Goal: Task Accomplishment & Management: Manage account settings

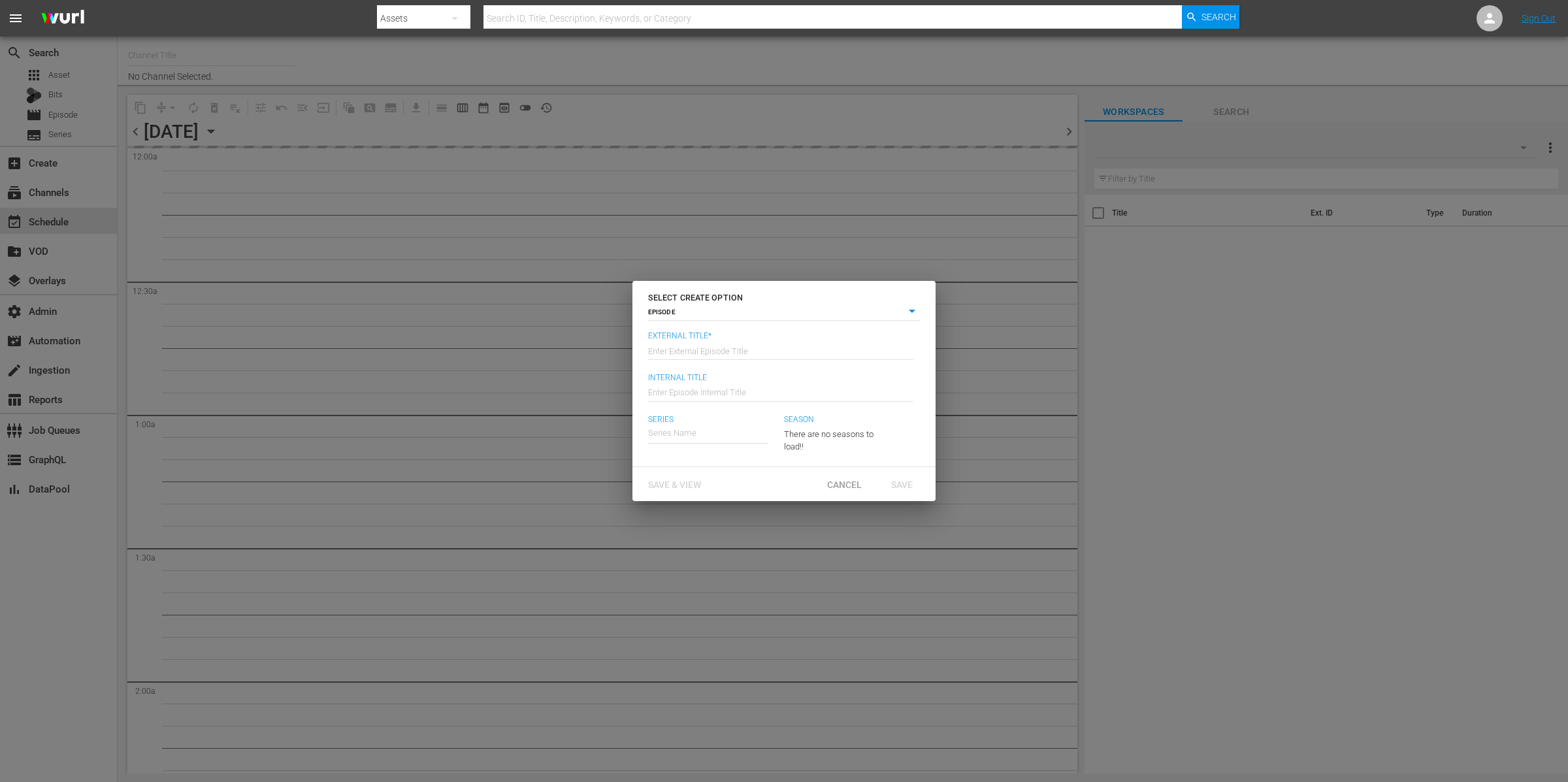
type input "Homes Under the Hammer (1234)"
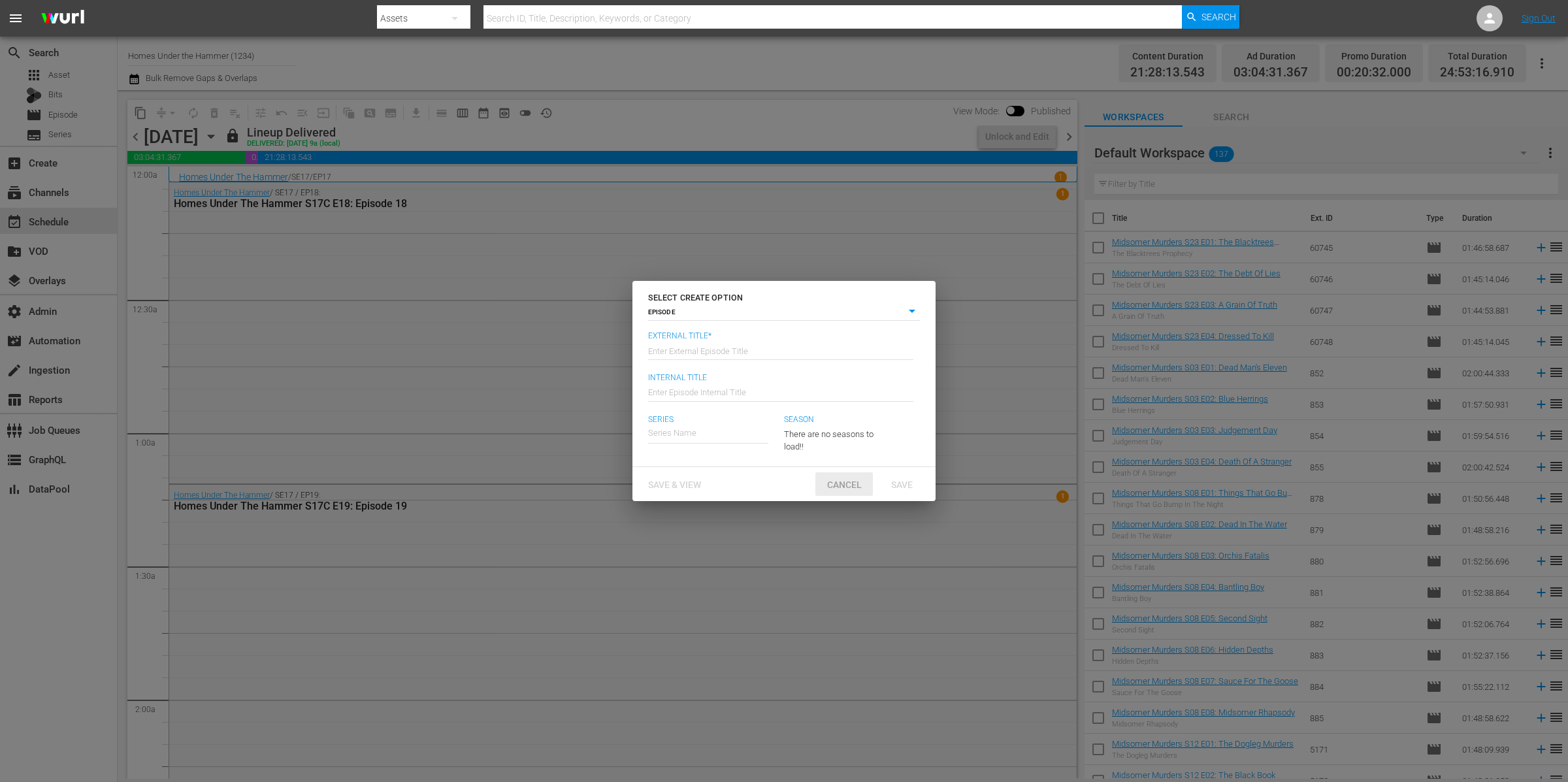
click at [866, 485] on span "Cancel" at bounding box center [844, 485] width 56 height 10
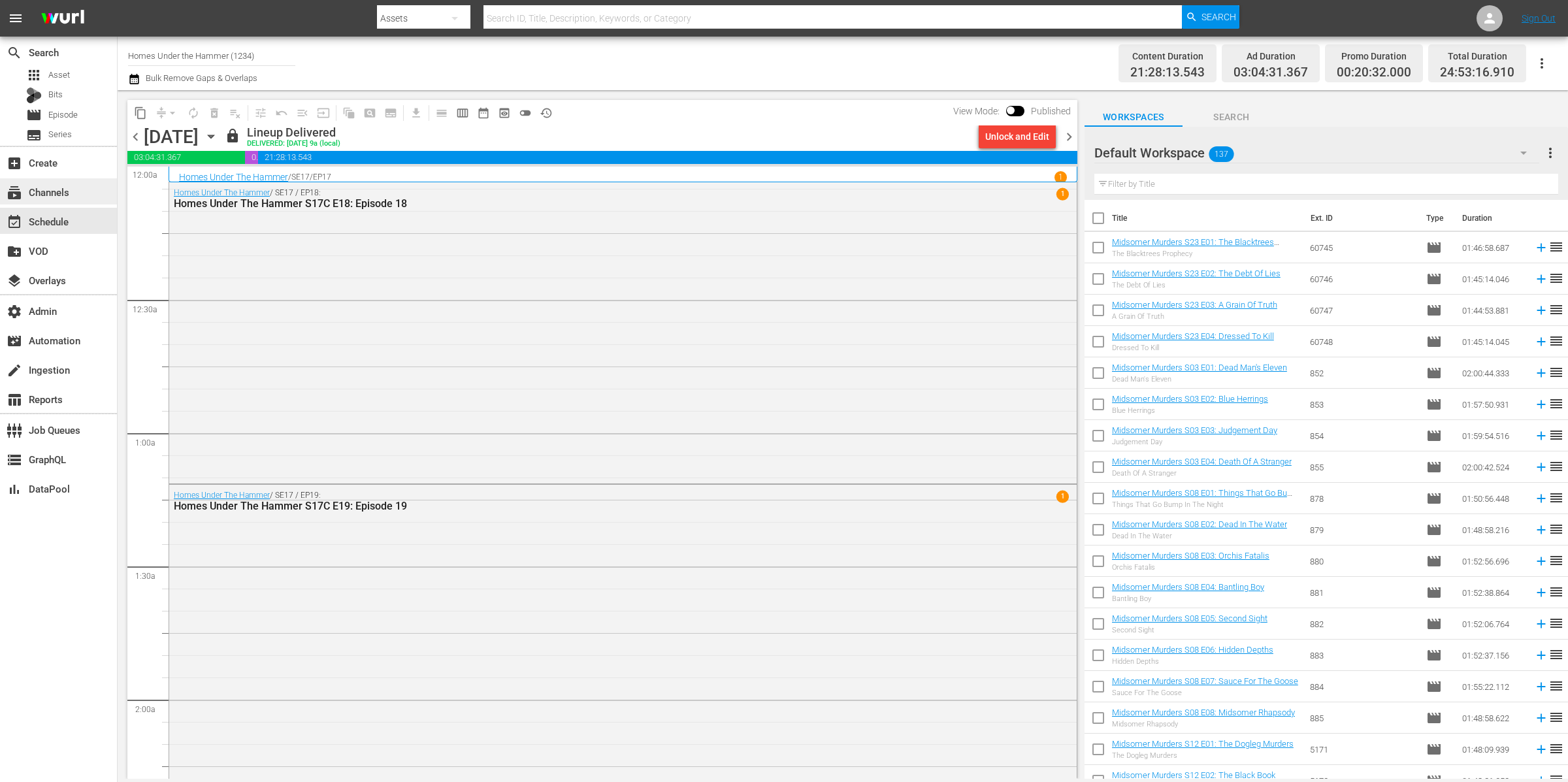
click at [62, 193] on div "subscriptions Channels" at bounding box center [37, 190] width 73 height 12
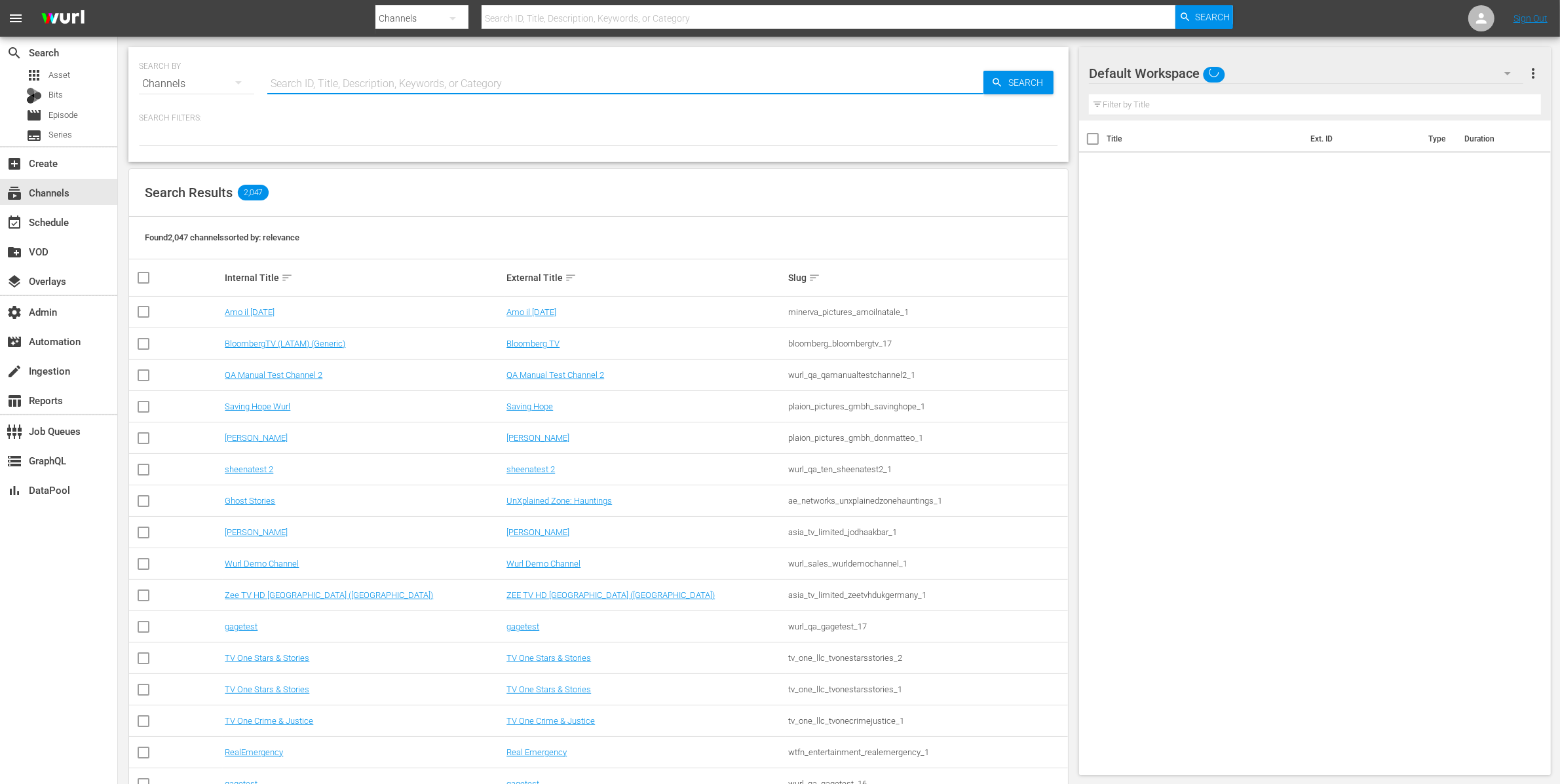
click at [333, 79] on input "text" at bounding box center [625, 84] width 716 height 32
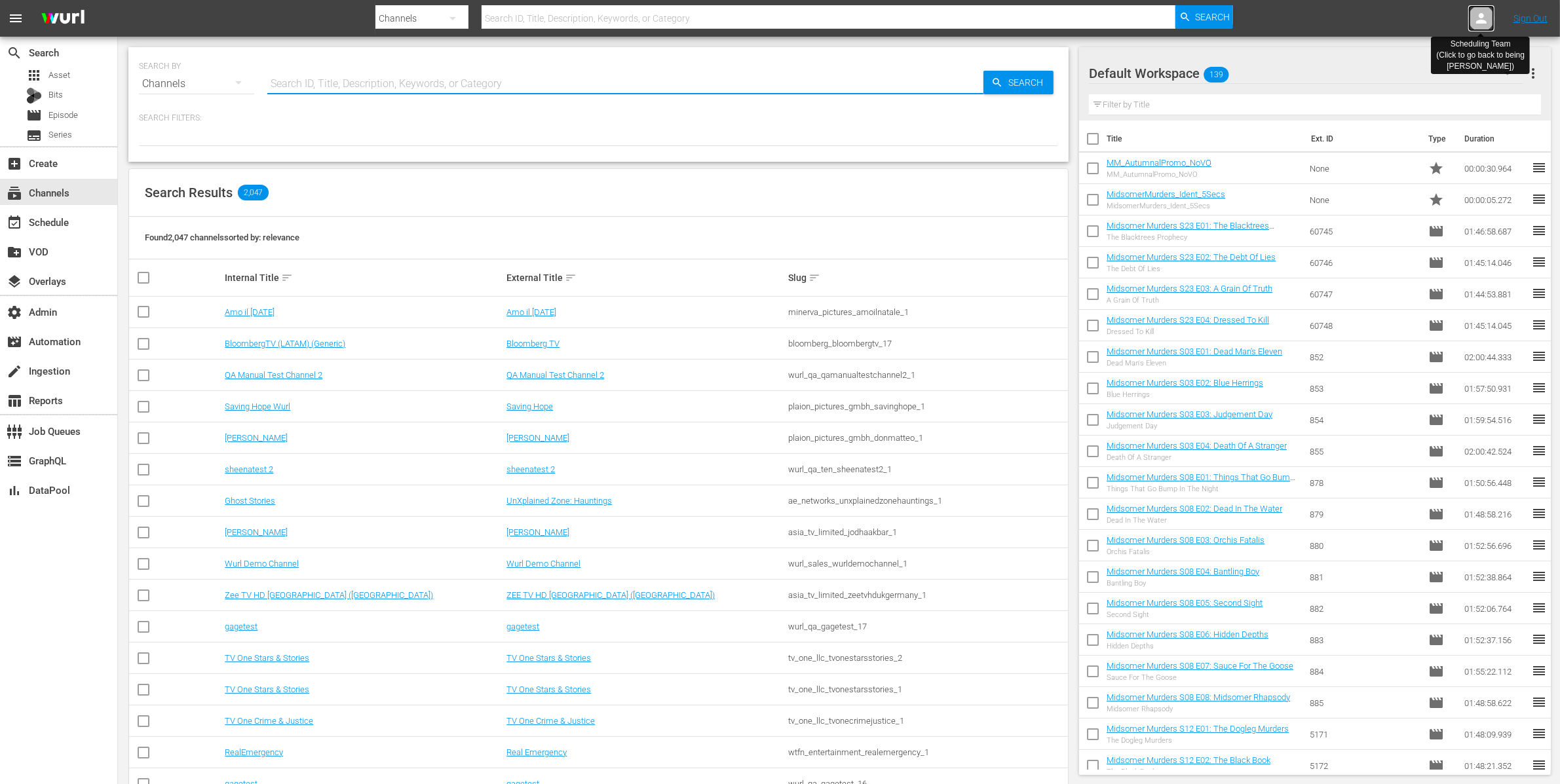
click at [1484, 13] on icon at bounding box center [1481, 18] width 15 height 15
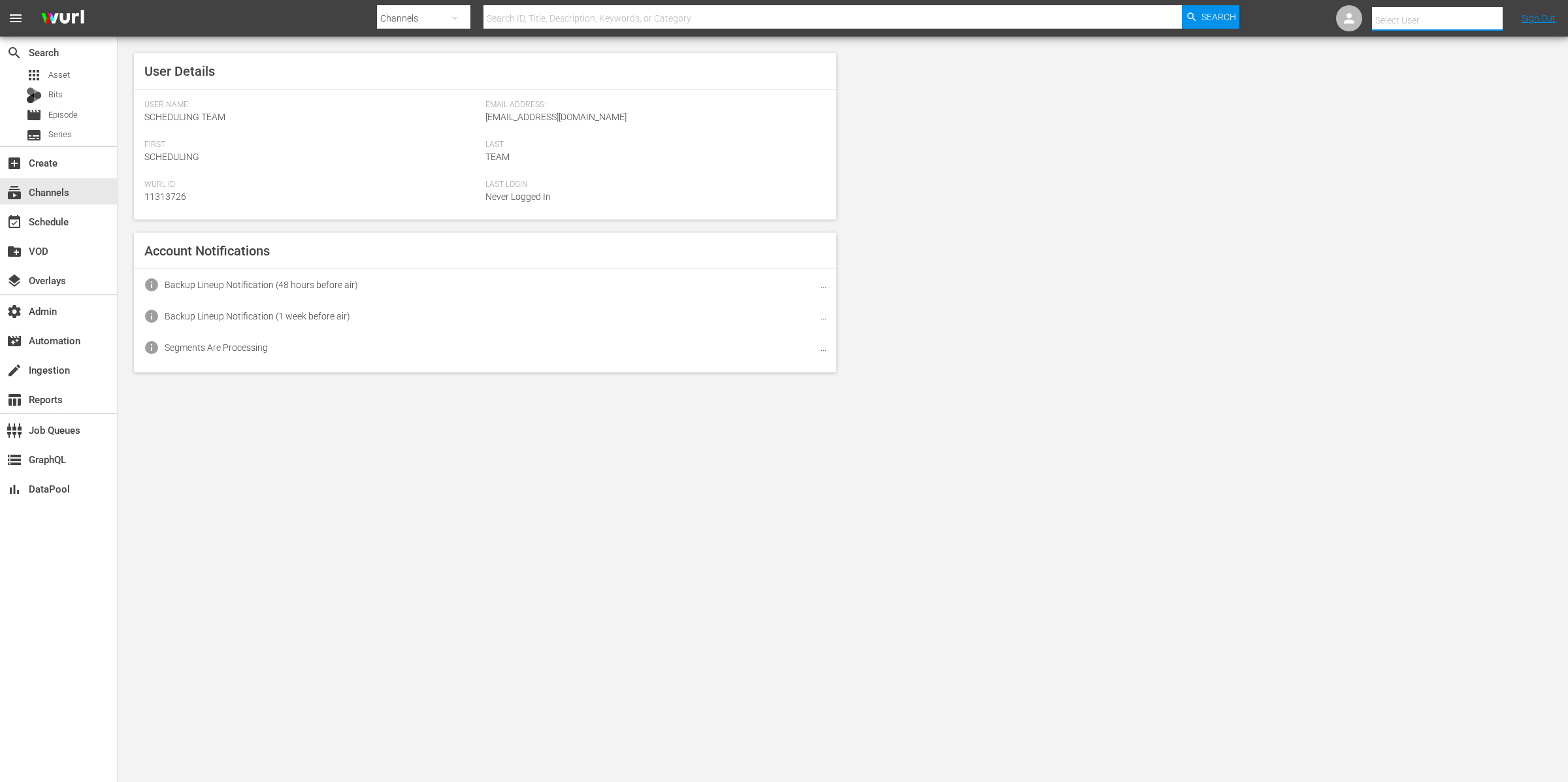
click at [1480, 13] on input "text" at bounding box center [1455, 20] width 167 height 31
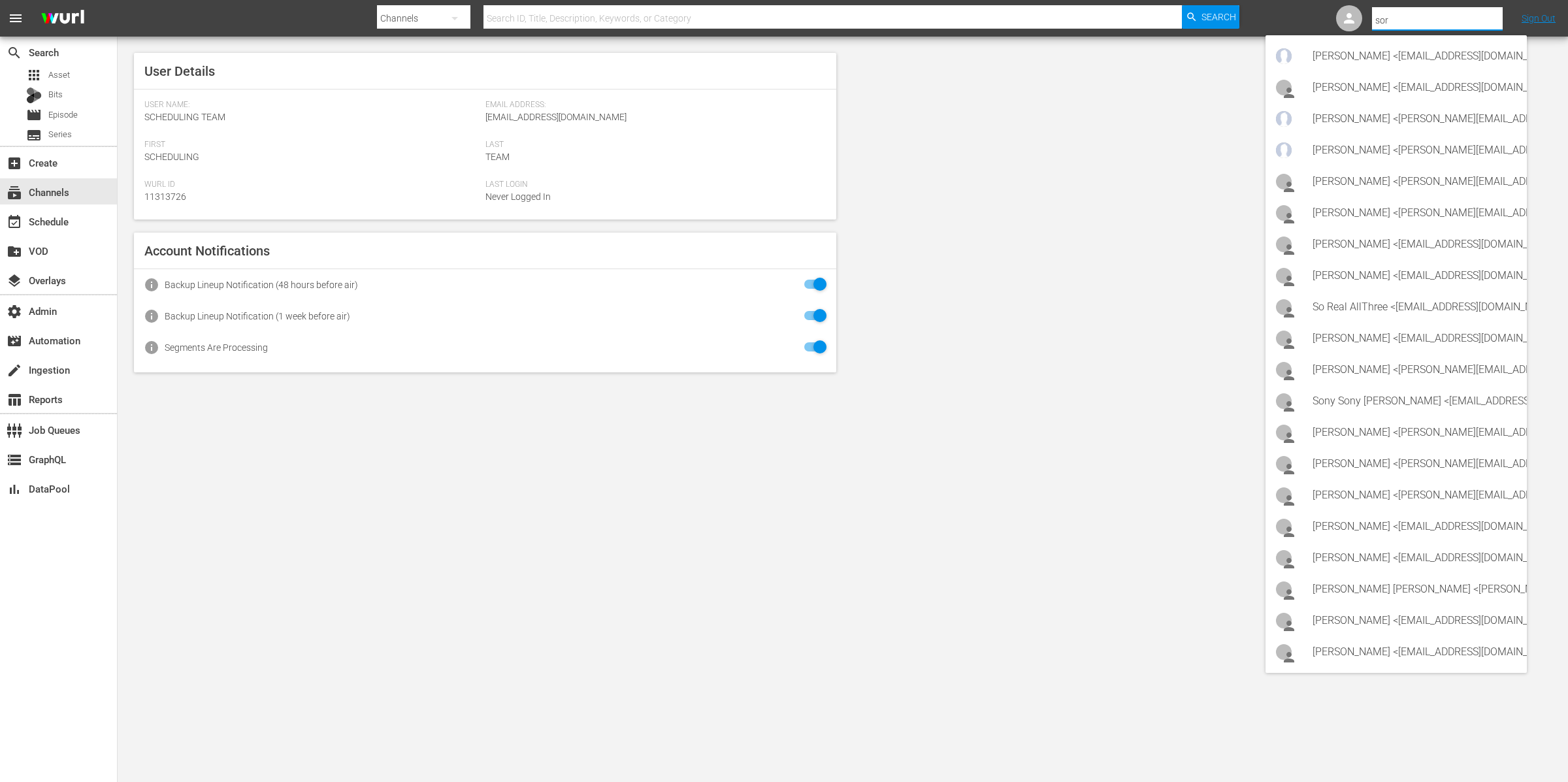
type input "sore"
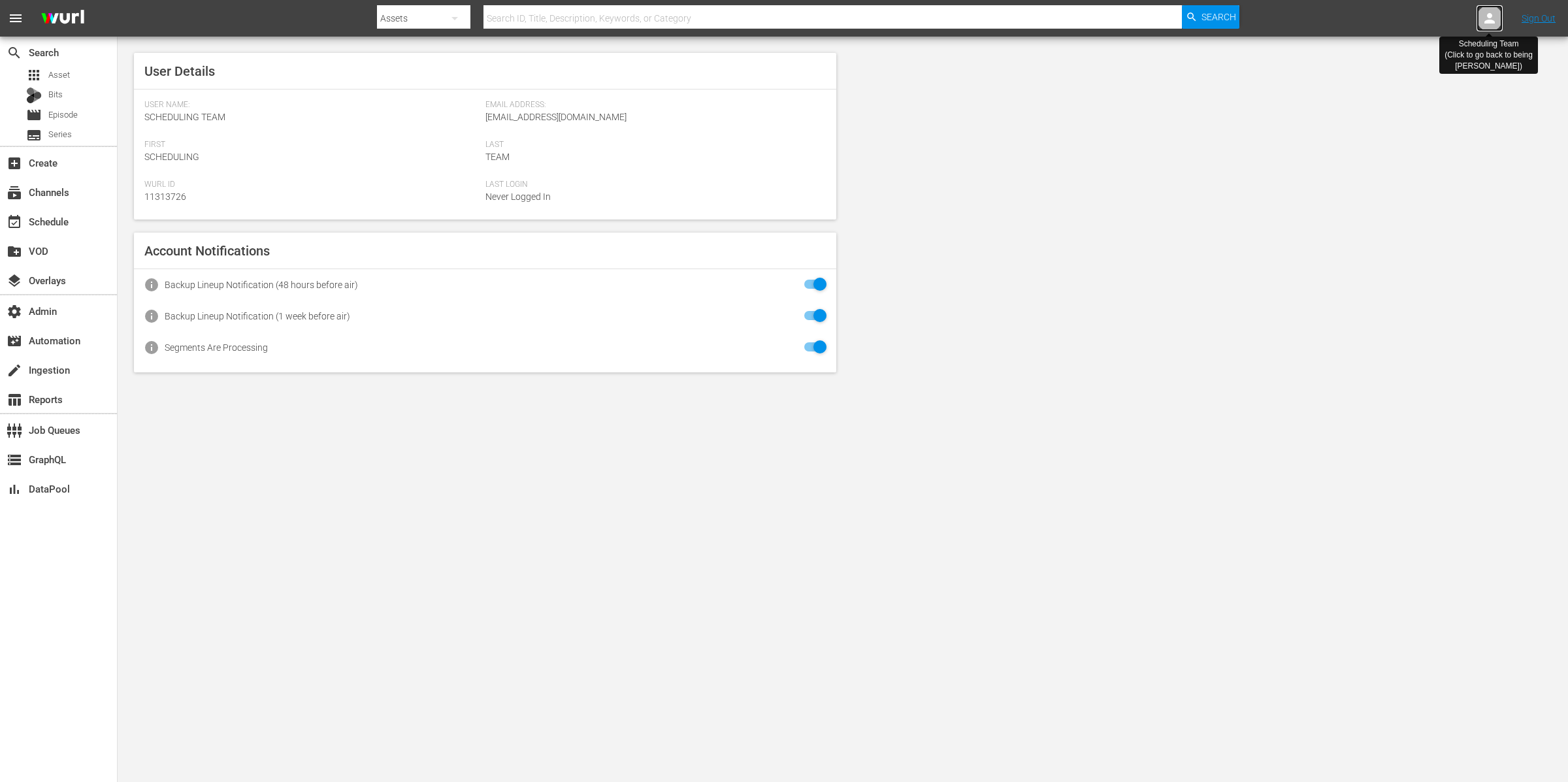
click at [1493, 12] on icon at bounding box center [1489, 18] width 15 height 15
click at [1454, 15] on input "text" at bounding box center [1455, 20] width 167 height 31
type input "soreal"
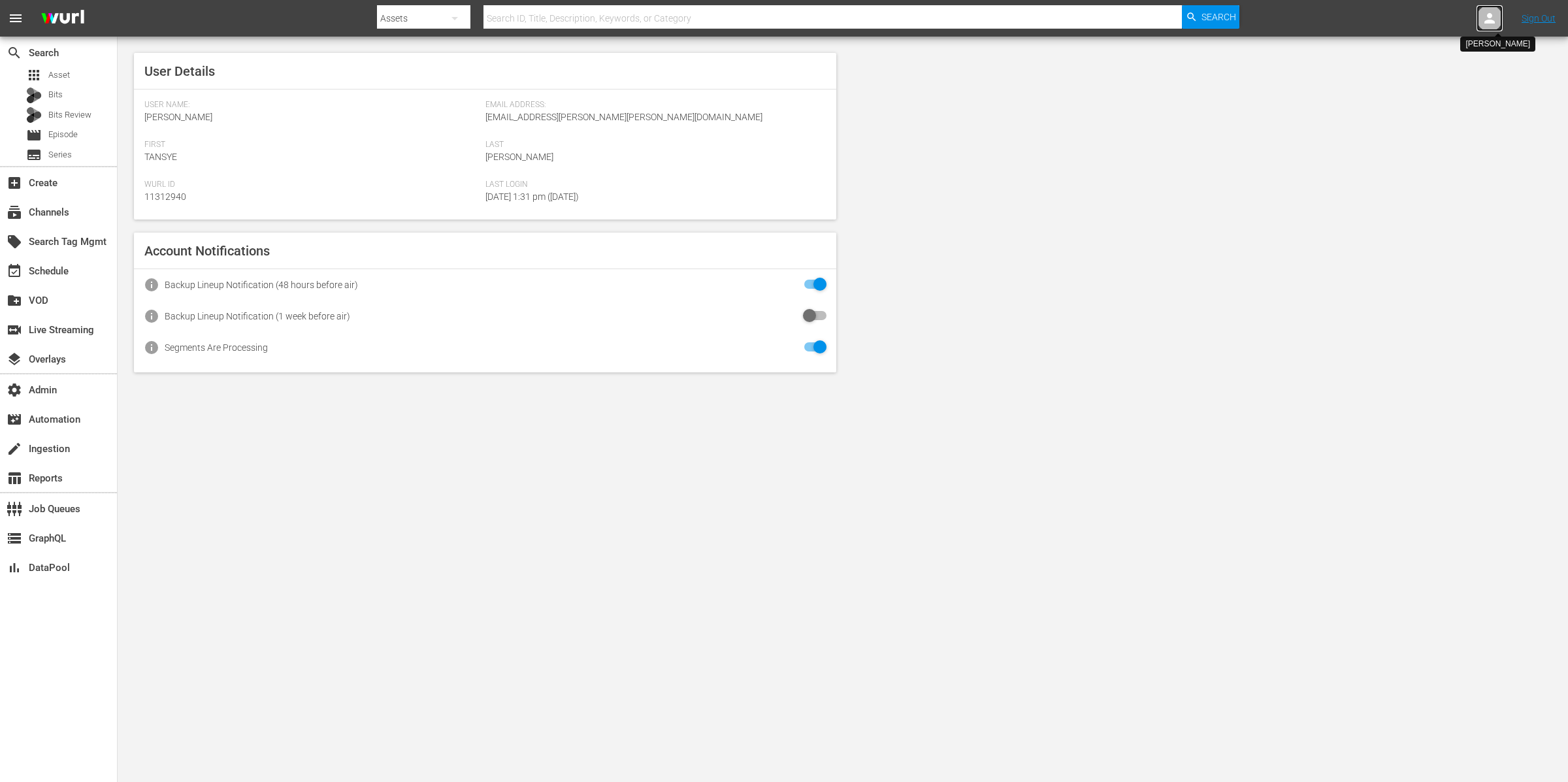
click at [1488, 18] on icon at bounding box center [1490, 18] width 10 height 10
click at [1461, 16] on input "text" at bounding box center [1455, 20] width 167 height 31
click at [1480, 56] on div "So Real AllThree <[EMAIL_ADDRESS][DOMAIN_NAME]>" at bounding box center [1414, 56] width 204 height 31
type input "So Real AllThree (11313990)"
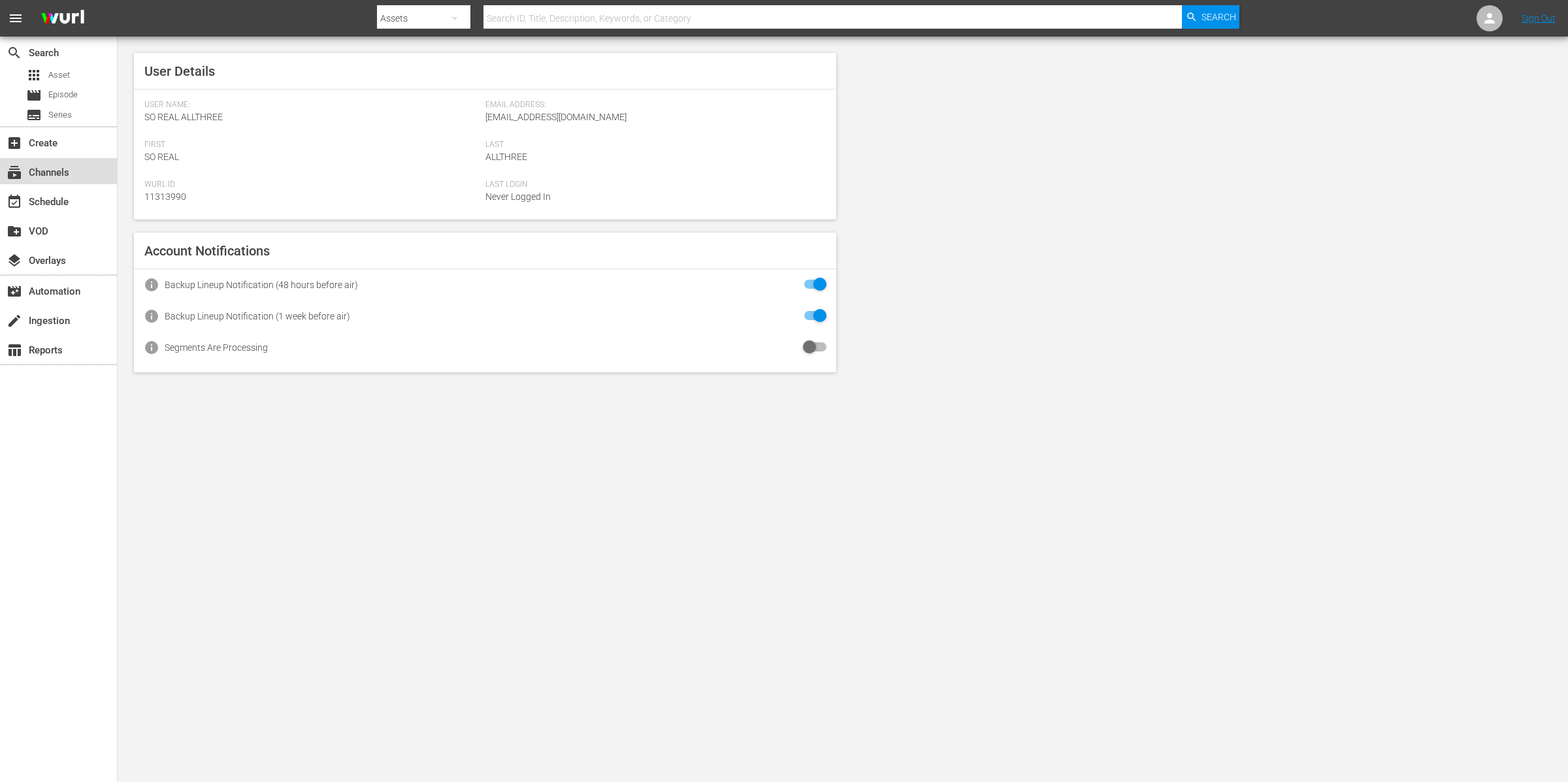
click at [59, 176] on div "subscriptions Channels" at bounding box center [37, 171] width 73 height 12
click at [65, 169] on div "subscriptions Channels" at bounding box center [37, 171] width 73 height 12
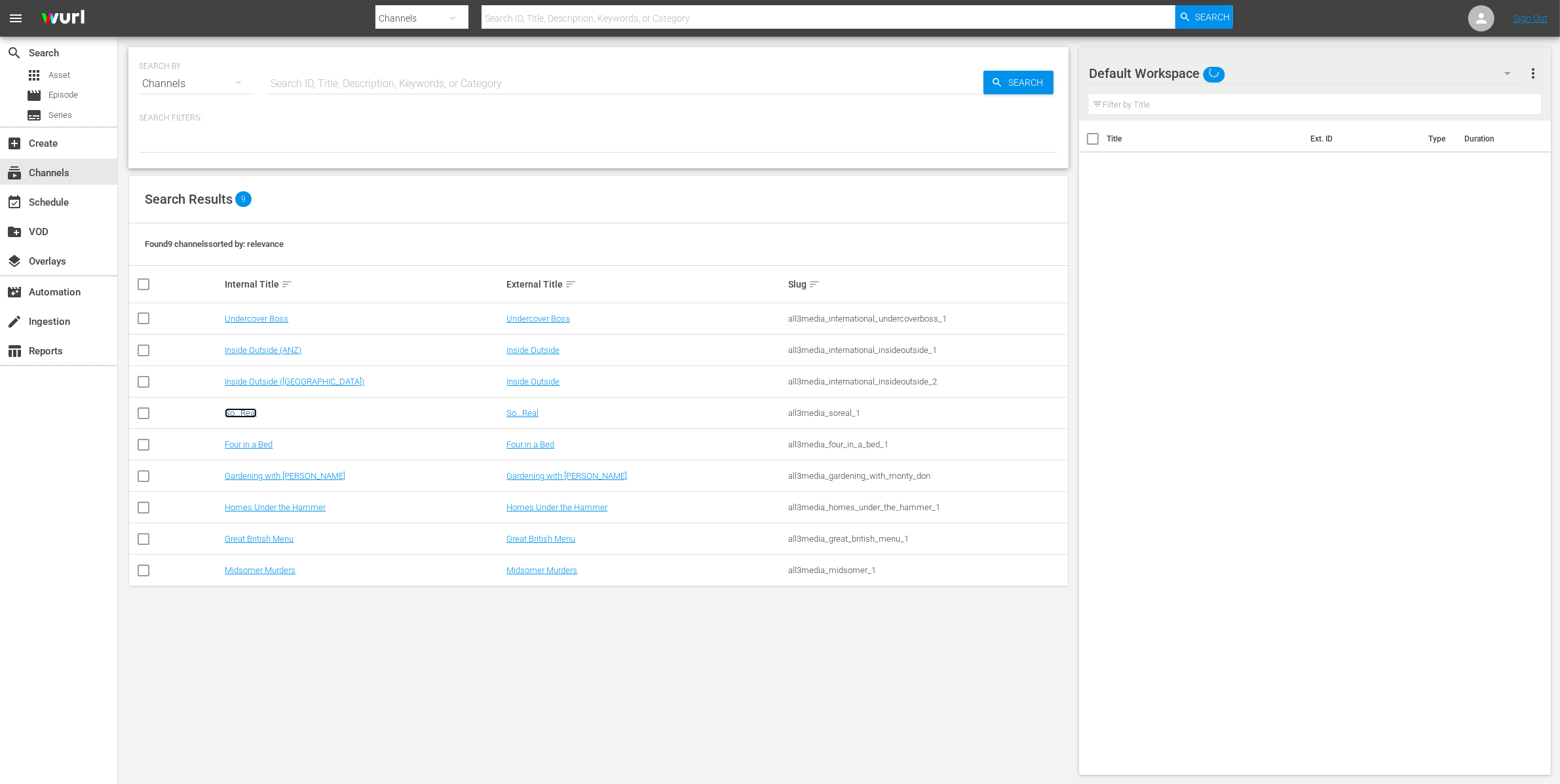
click at [241, 413] on link "So...Real" at bounding box center [241, 413] width 32 height 10
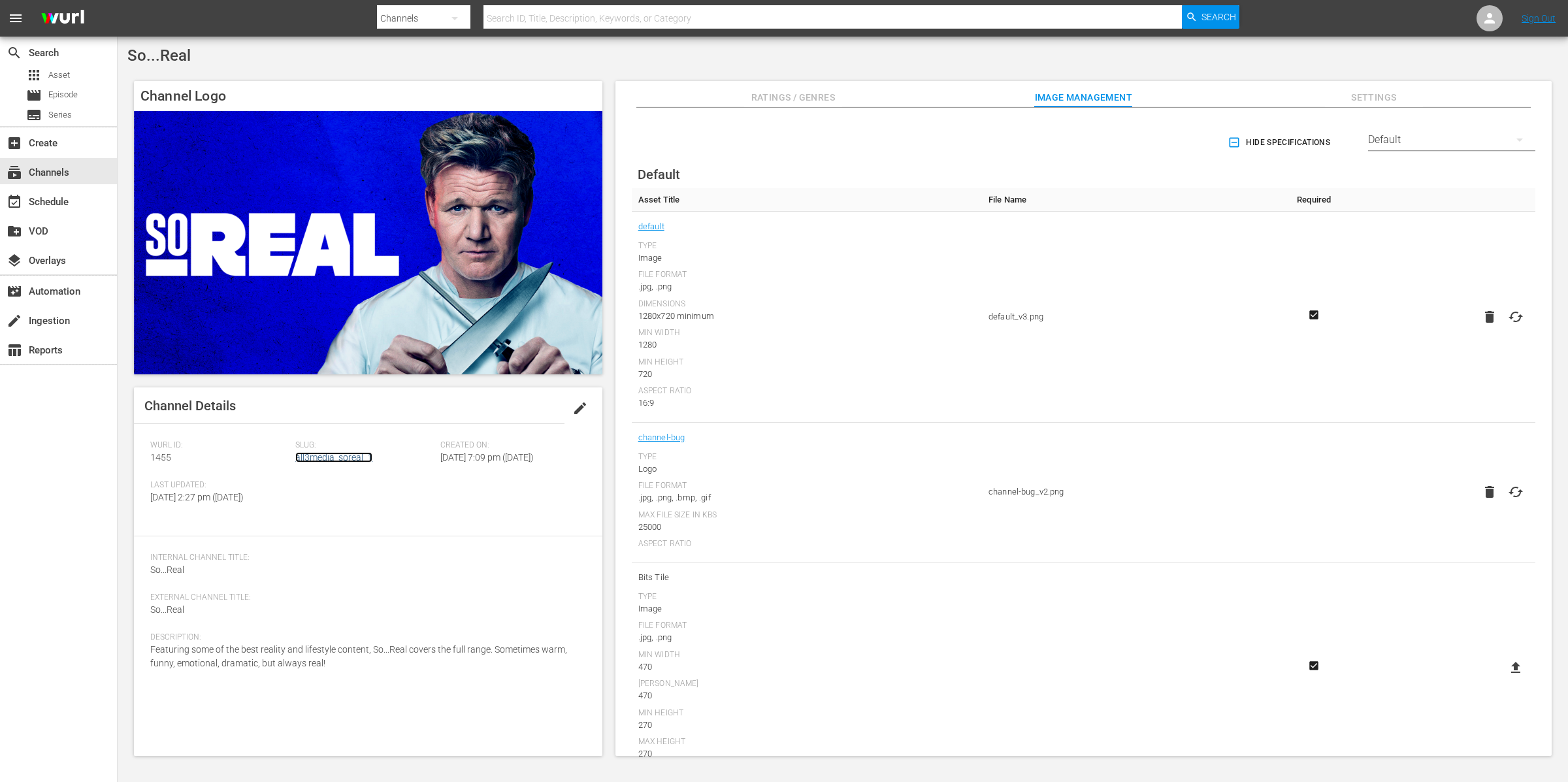
click at [322, 458] on link "all3media_soreal_1" at bounding box center [333, 457] width 77 height 10
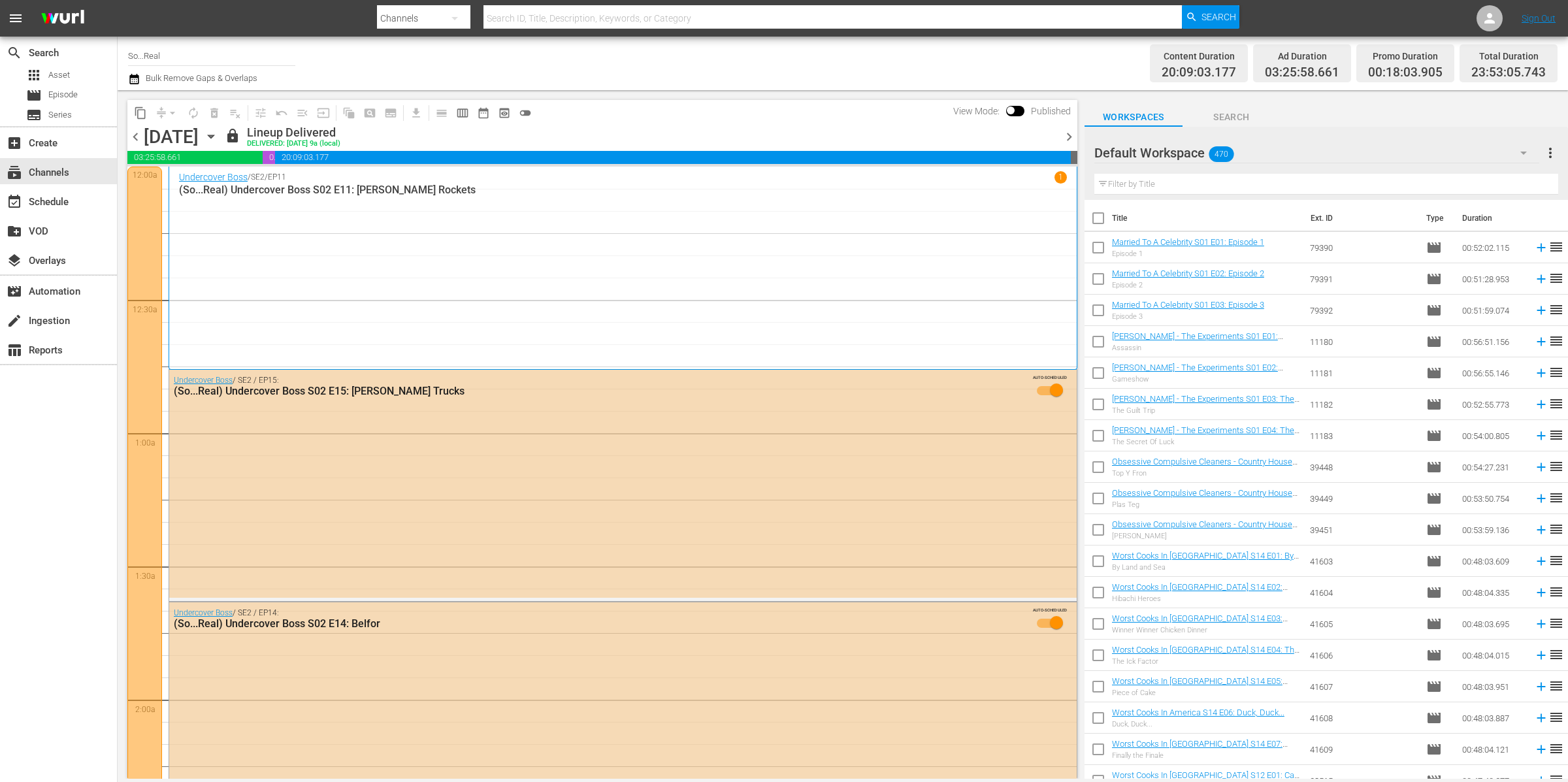
click at [1069, 136] on span "chevron_right" at bounding box center [1069, 137] width 16 height 16
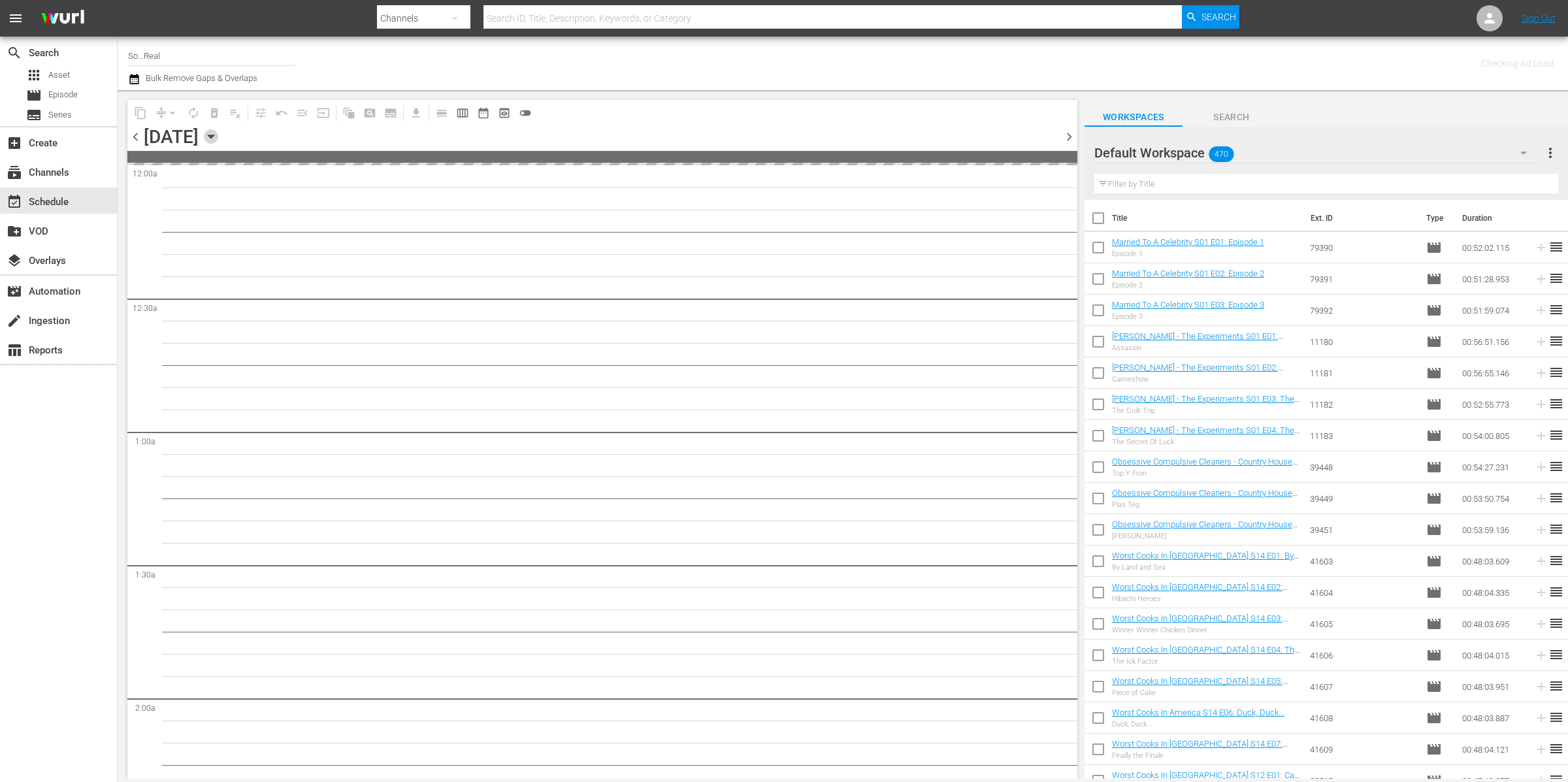
click at [218, 136] on icon "button" at bounding box center [211, 137] width 15 height 15
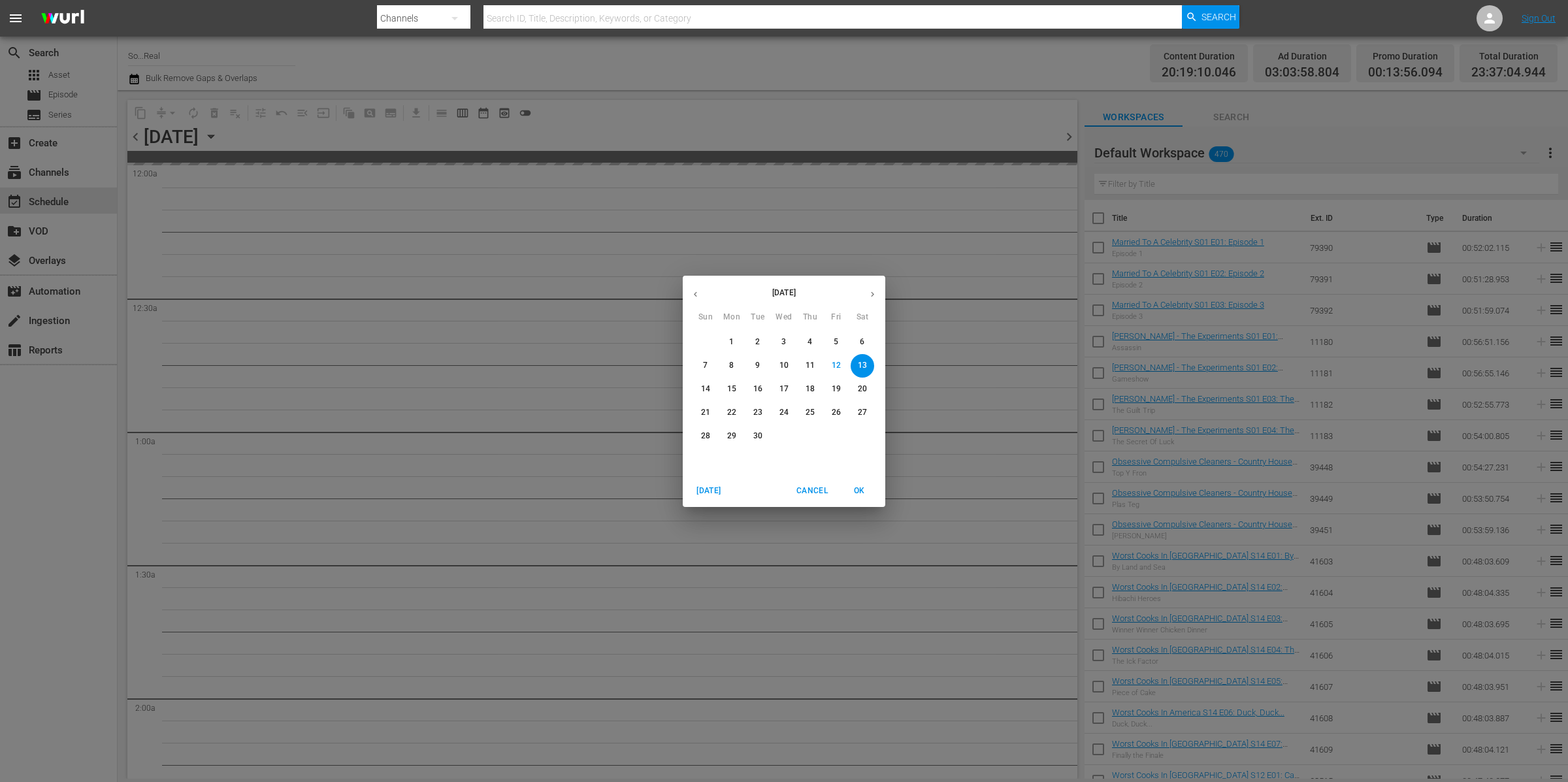
click at [855, 390] on span "20" at bounding box center [862, 389] width 23 height 11
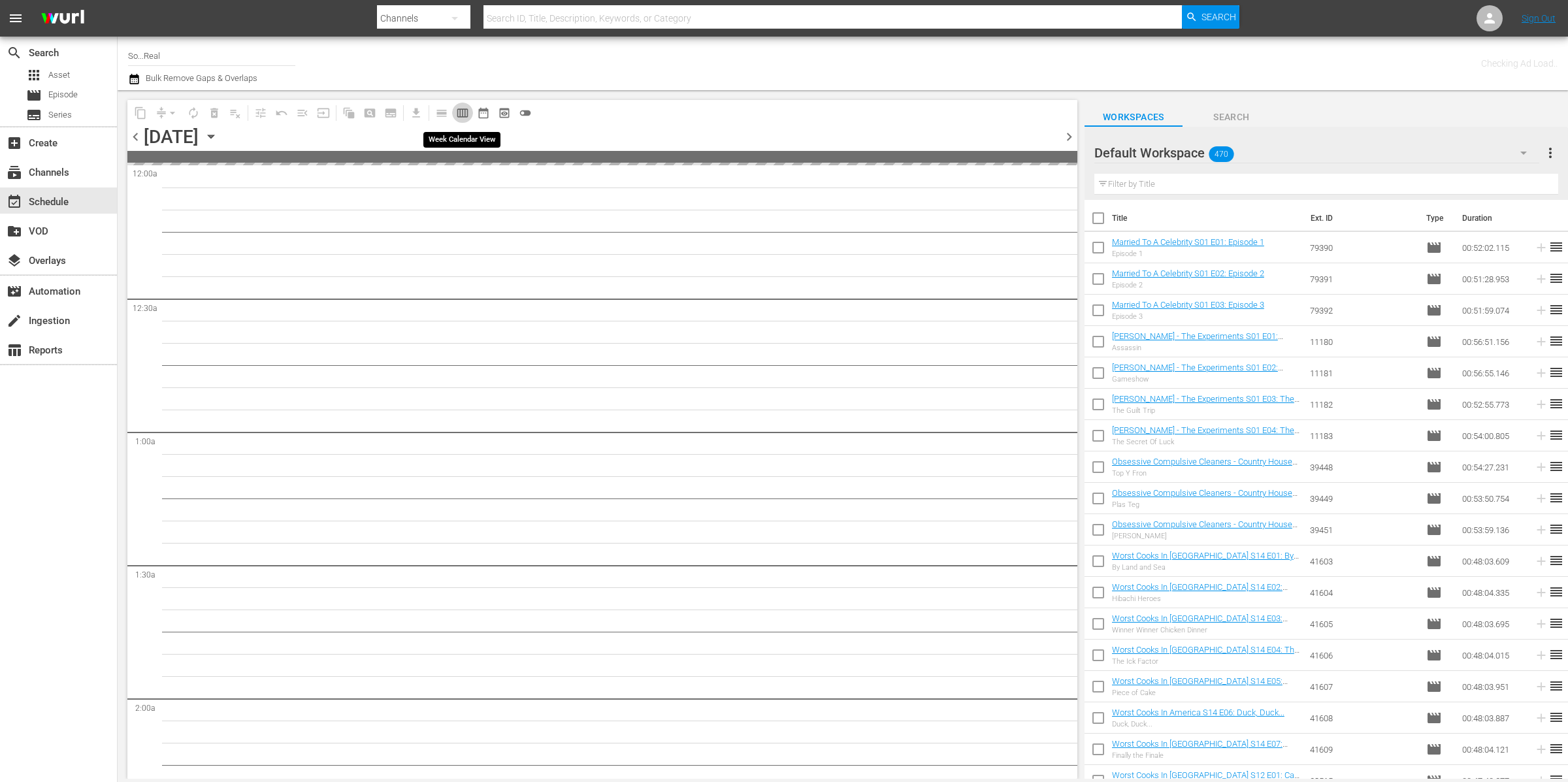
click at [462, 111] on span "calendar_view_week_outlined" at bounding box center [463, 113] width 13 height 13
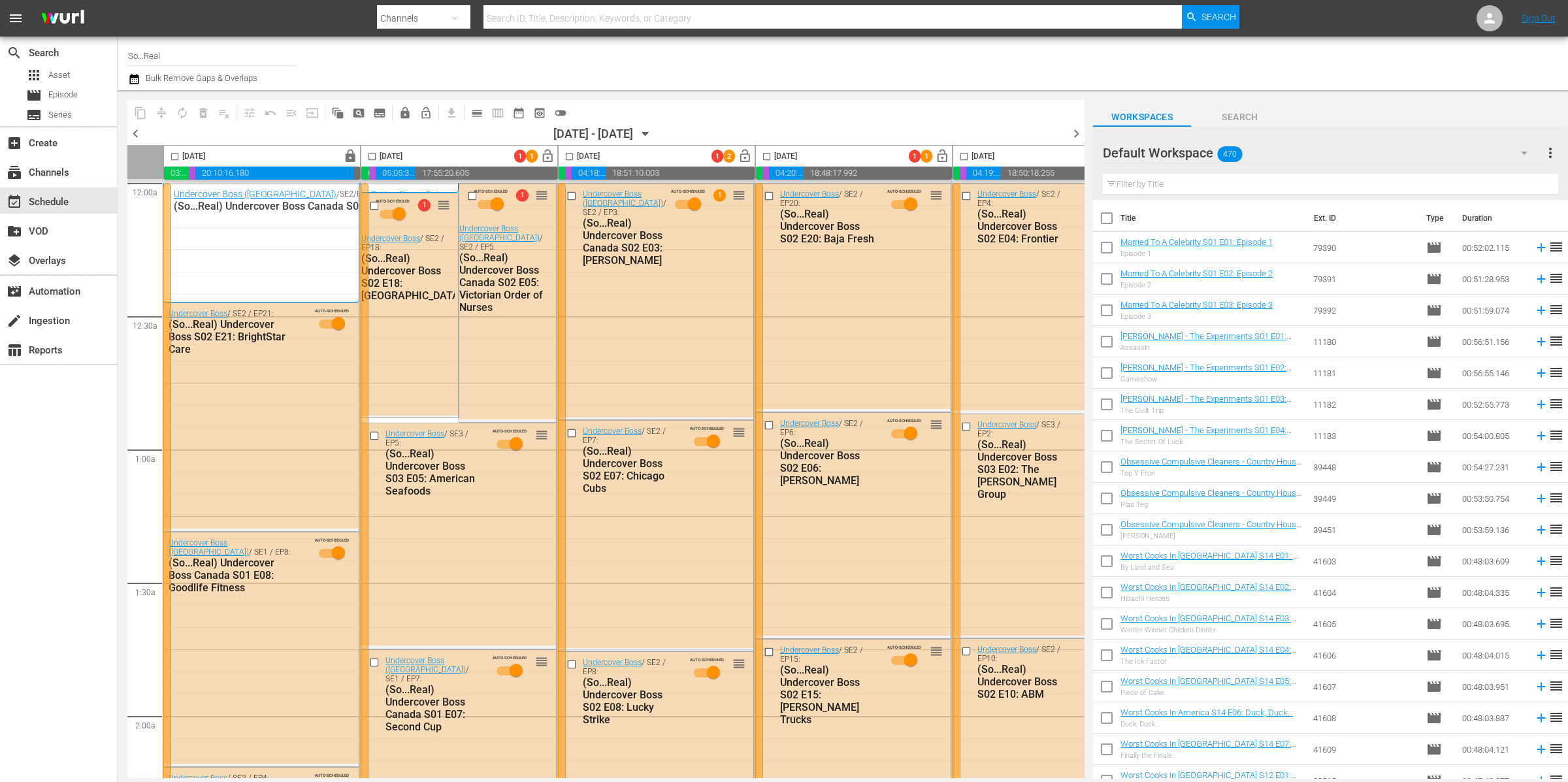
click at [571, 114] on div "content_copy compress autorenew_outlined delete_forever_outlined playlist_remov…" at bounding box center [350, 112] width 446 height 26
click at [565, 111] on span "toggle_off" at bounding box center [560, 113] width 13 height 13
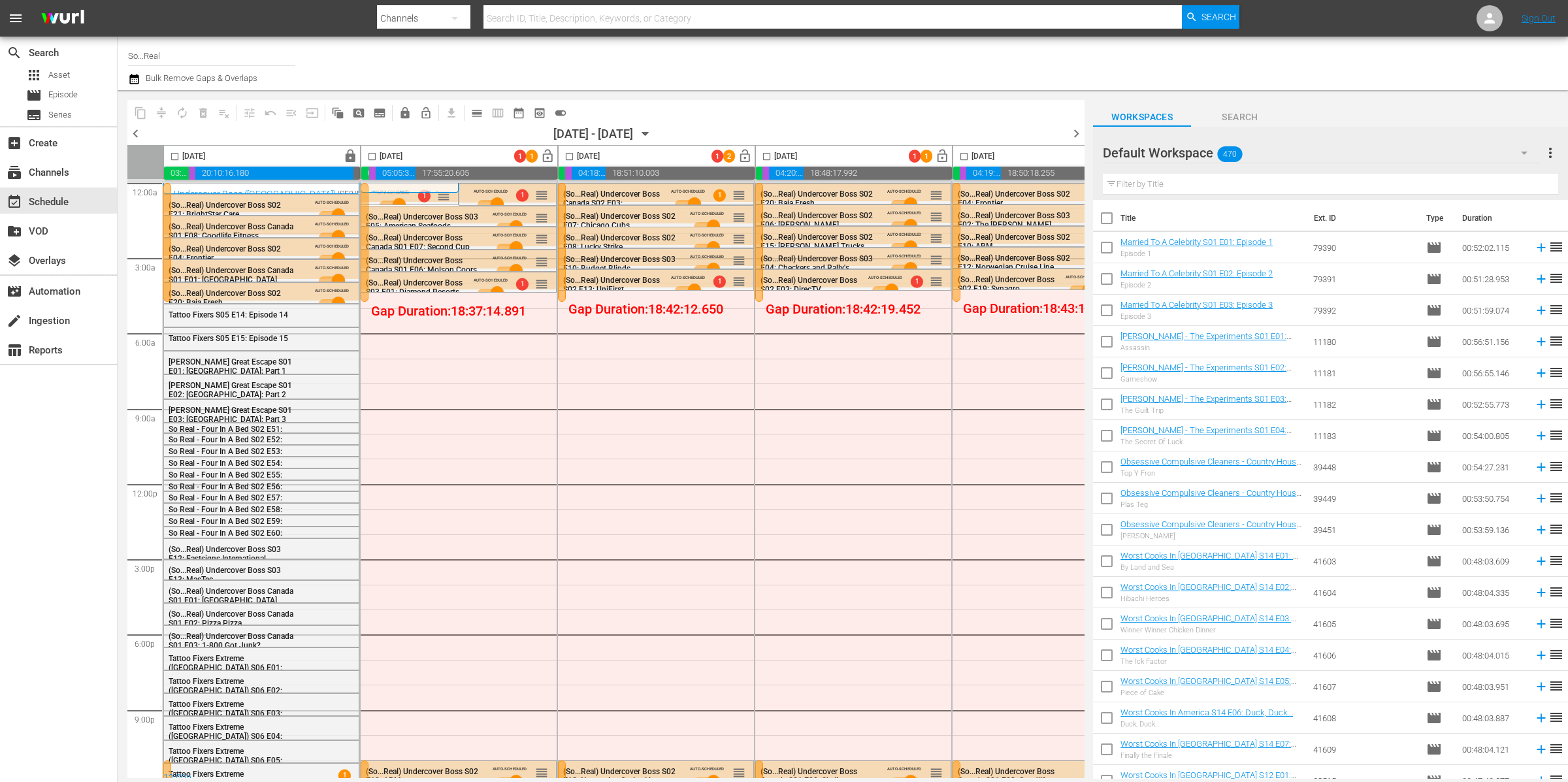
click at [1334, 152] on div "Default Workspace 470" at bounding box center [1321, 153] width 437 height 37
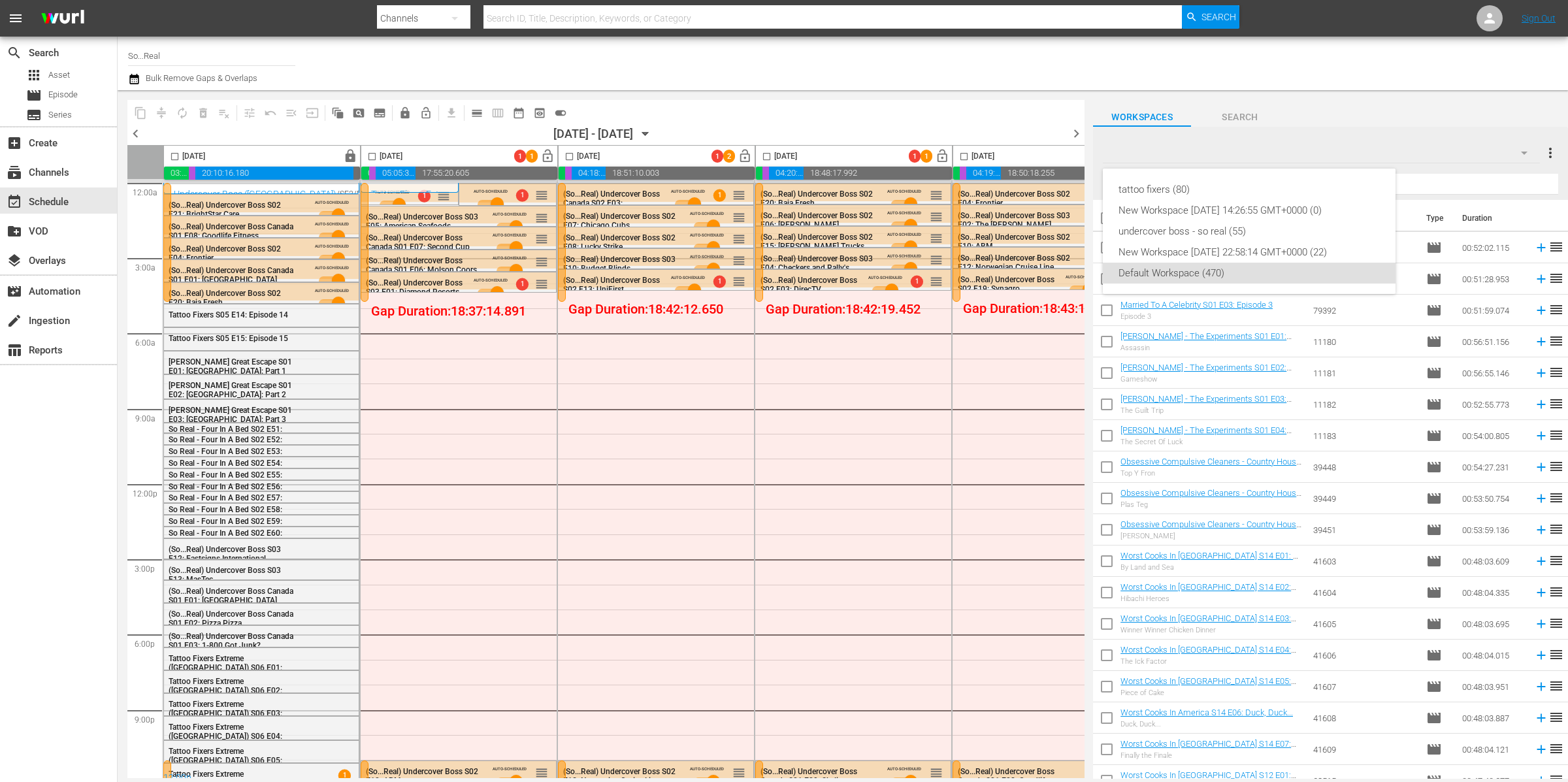
click at [1332, 152] on div "tattoo fixers (80) New Workspace Fri Jul 25 2025 14:26:55 GMT+0000 (0) undercov…" at bounding box center [784, 391] width 1568 height 782
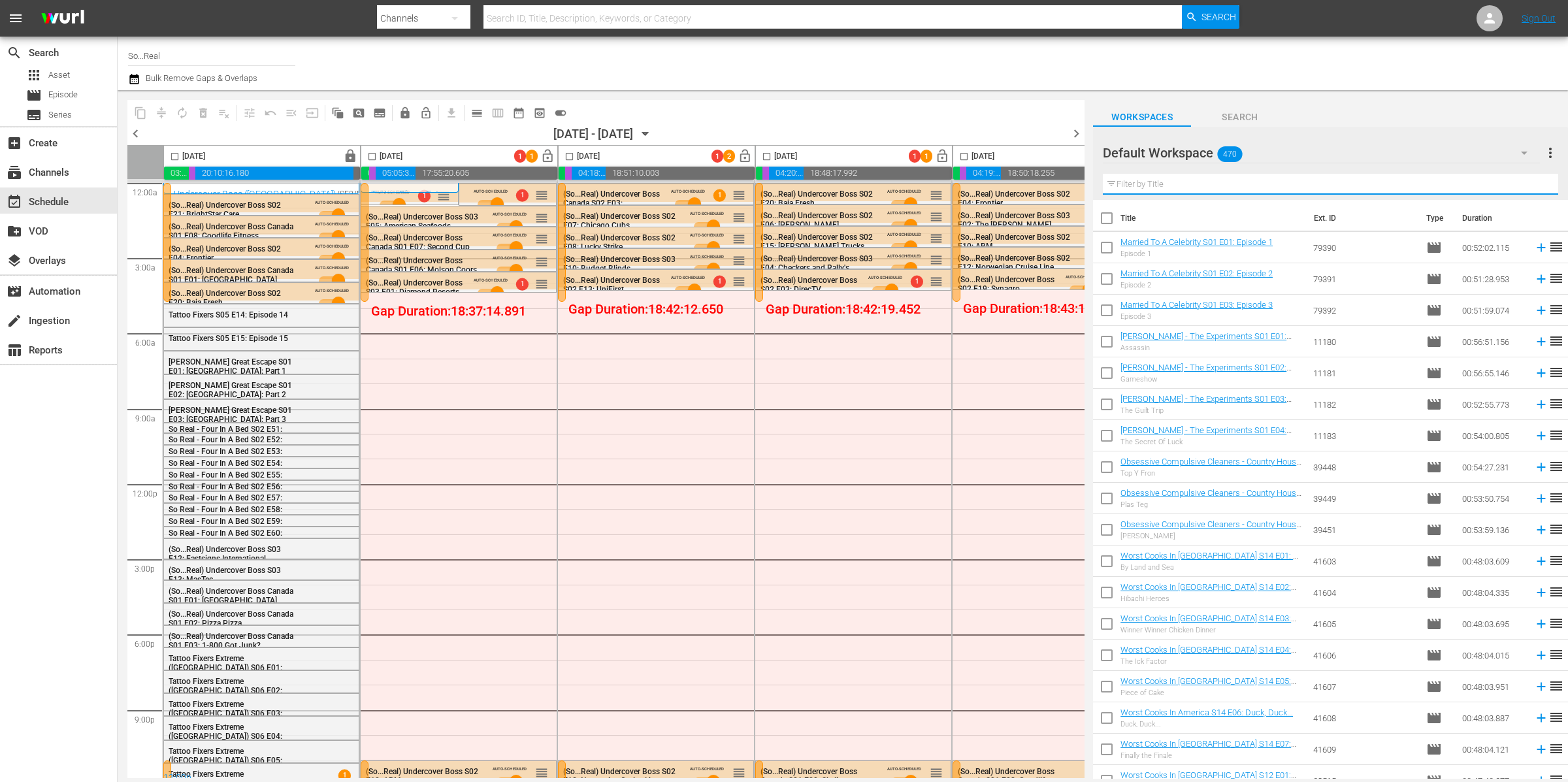
click at [1295, 180] on input "text" at bounding box center [1331, 184] width 456 height 21
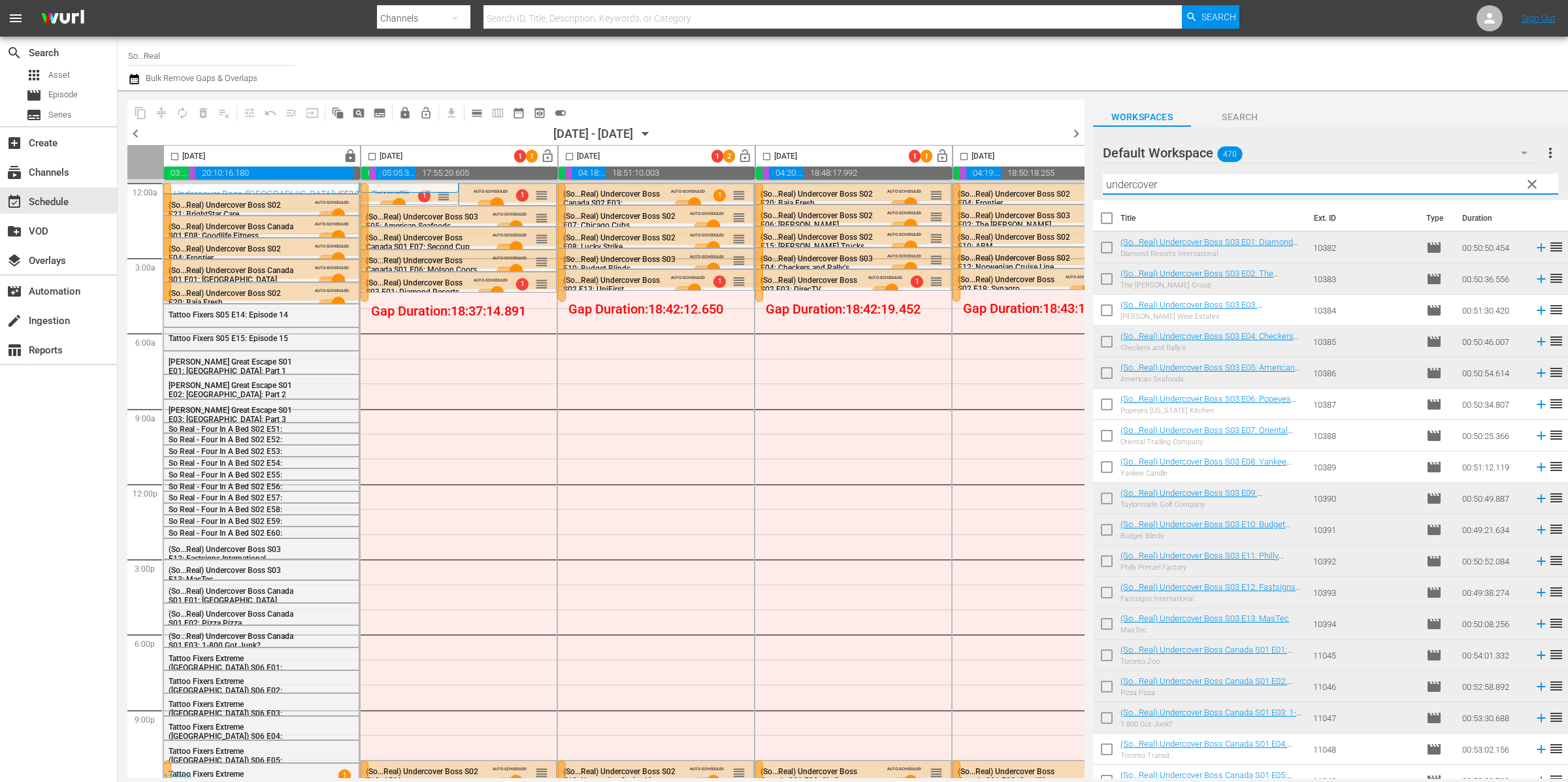
type input "undercover"
click at [1108, 311] on input "checkbox" at bounding box center [1106, 313] width 27 height 27
checkbox input "true"
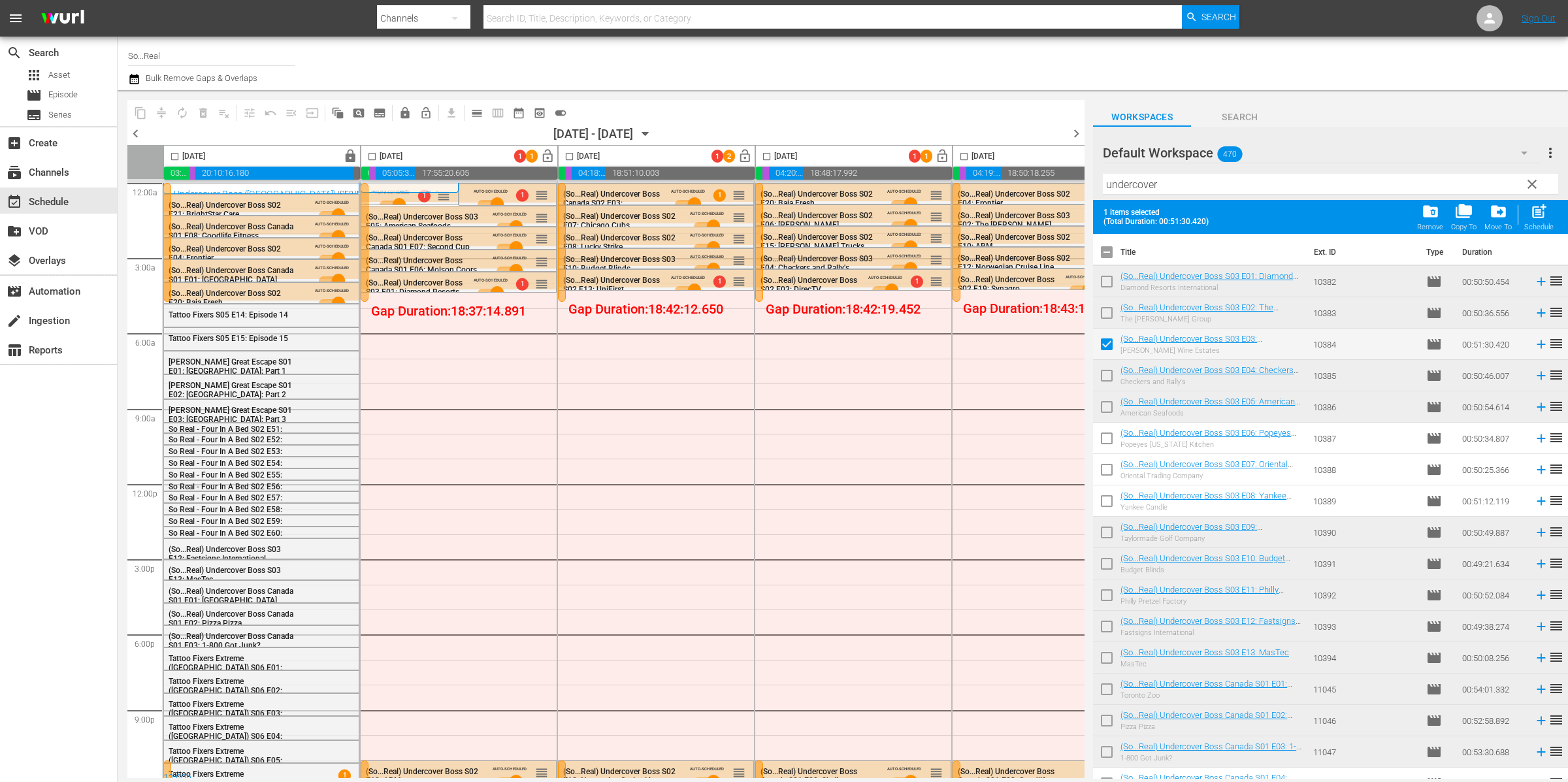
click at [1104, 436] on input "checkbox" at bounding box center [1106, 440] width 27 height 27
checkbox input "true"
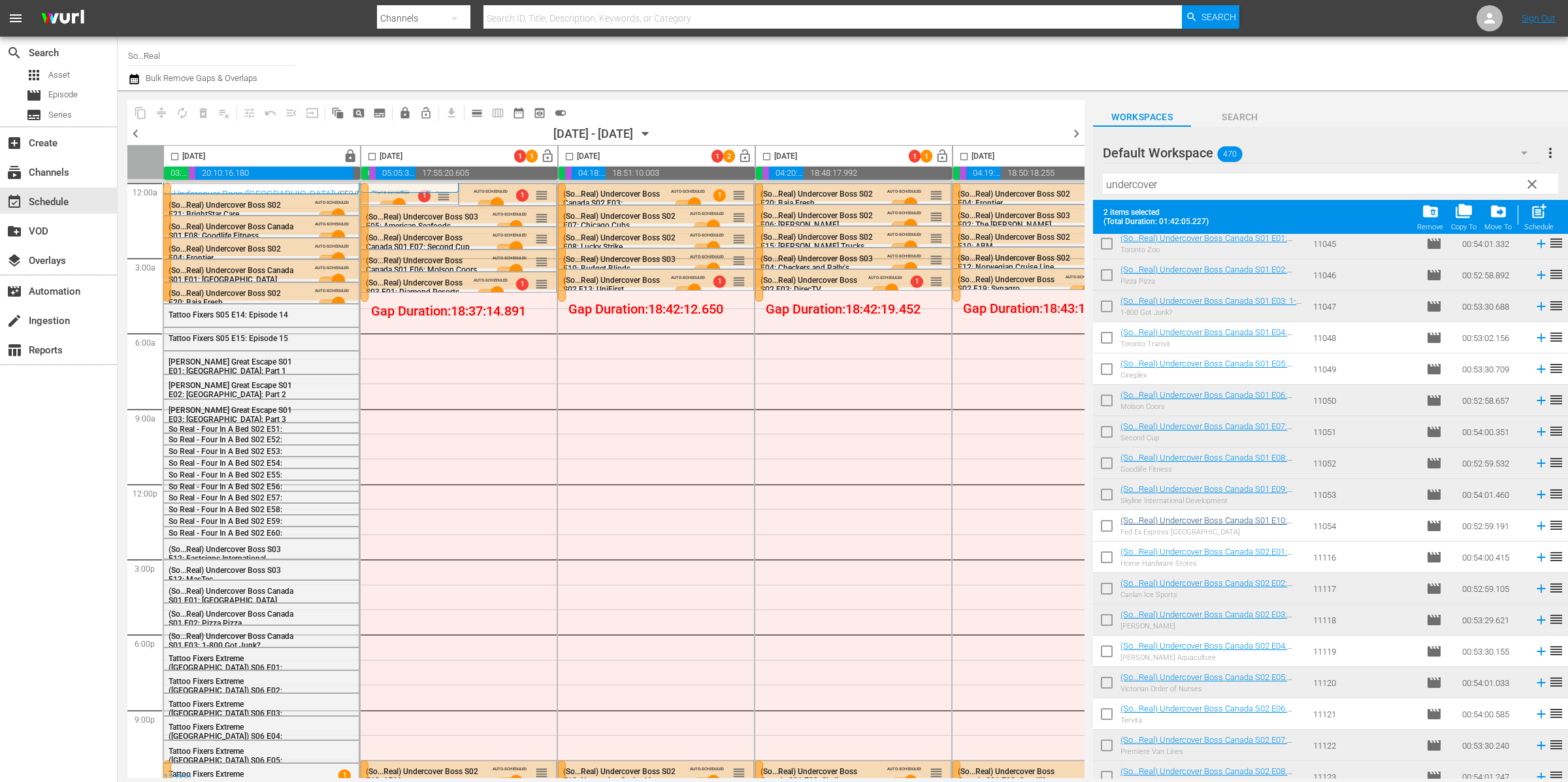
scroll to position [467, 0]
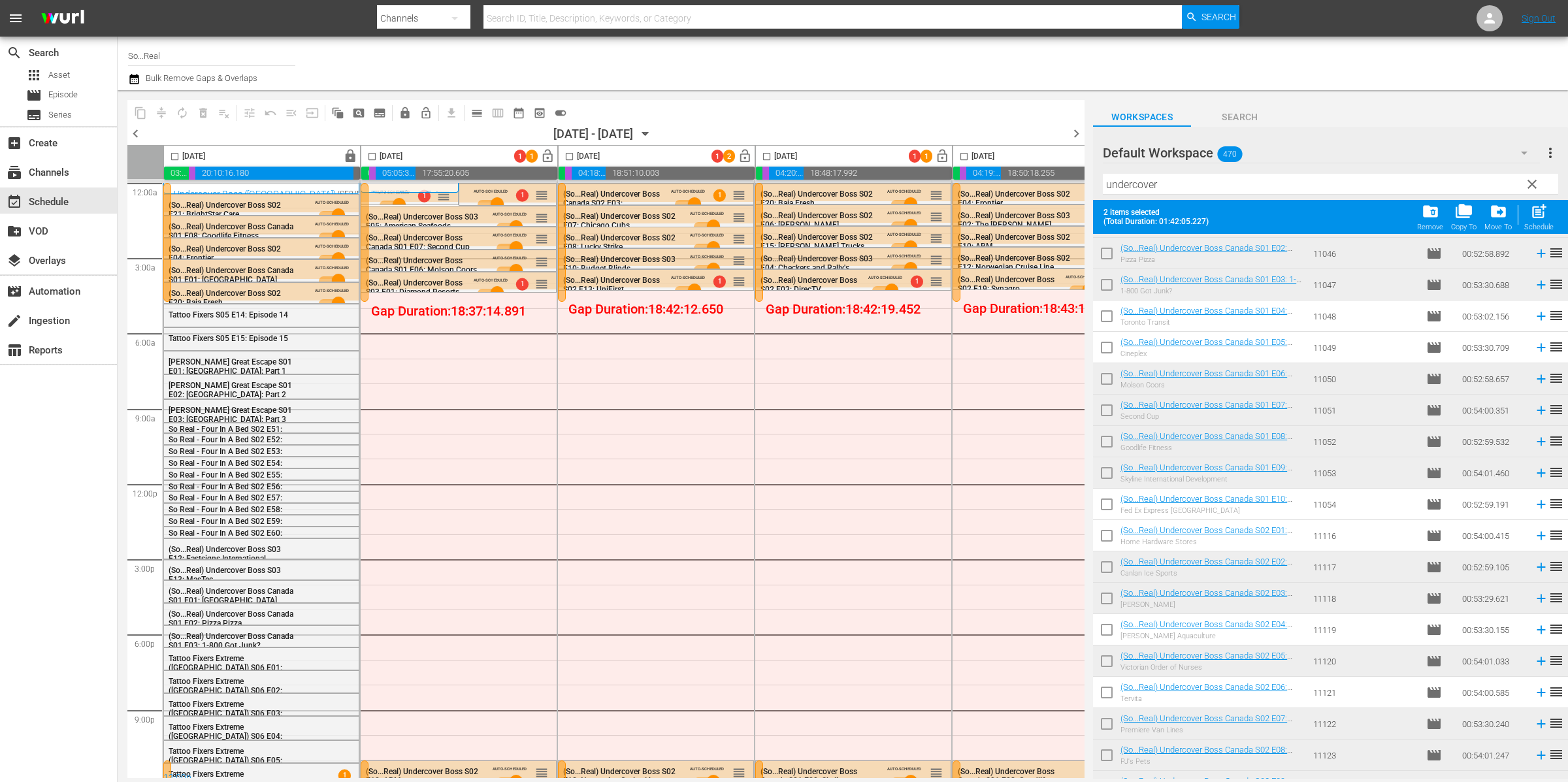
drag, startPoint x: 1110, startPoint y: 596, endPoint x: 1114, endPoint y: 613, distance: 17.5
click at [1109, 596] on input "checkbox" at bounding box center [1106, 600] width 27 height 27
checkbox input "true"
click at [1107, 748] on input "checkbox" at bounding box center [1106, 757] width 27 height 27
checkbox input "true"
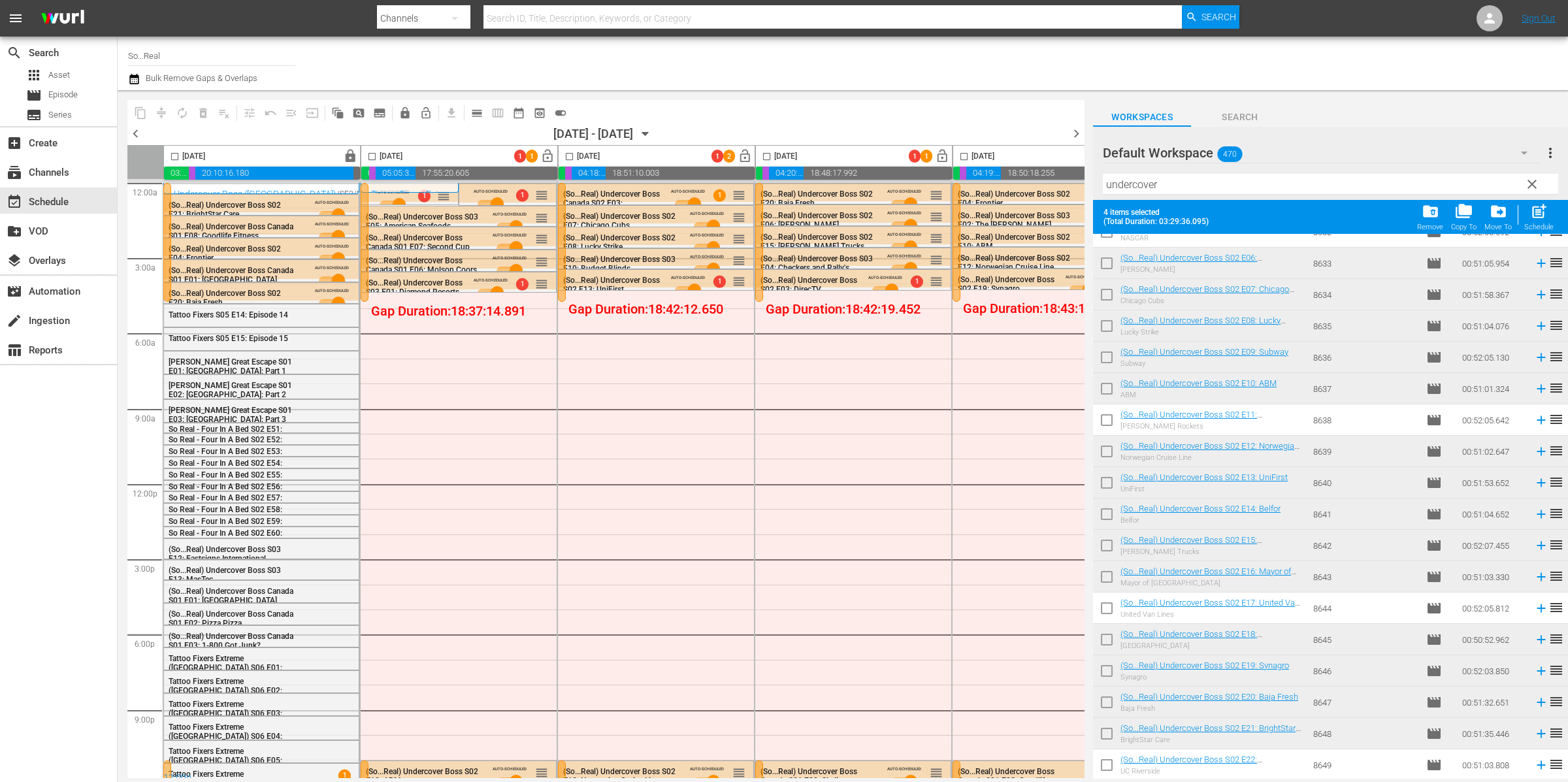
scroll to position [1209, 0]
click at [1107, 350] on input "checkbox" at bounding box center [1106, 360] width 27 height 27
checkbox input "true"
click at [1107, 512] on input "checkbox" at bounding box center [1106, 517] width 27 height 27
checkbox input "true"
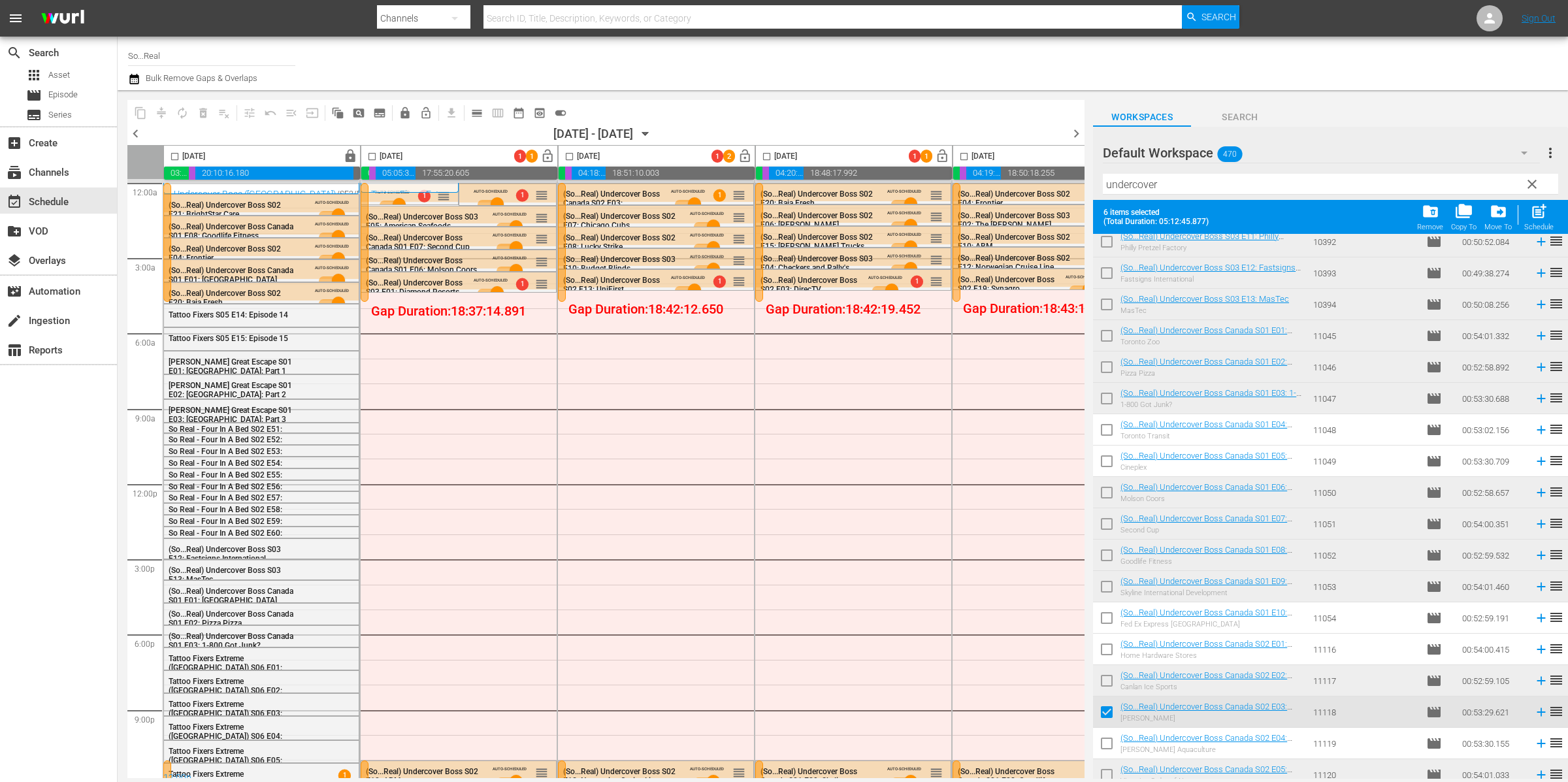
scroll to position [263, 0]
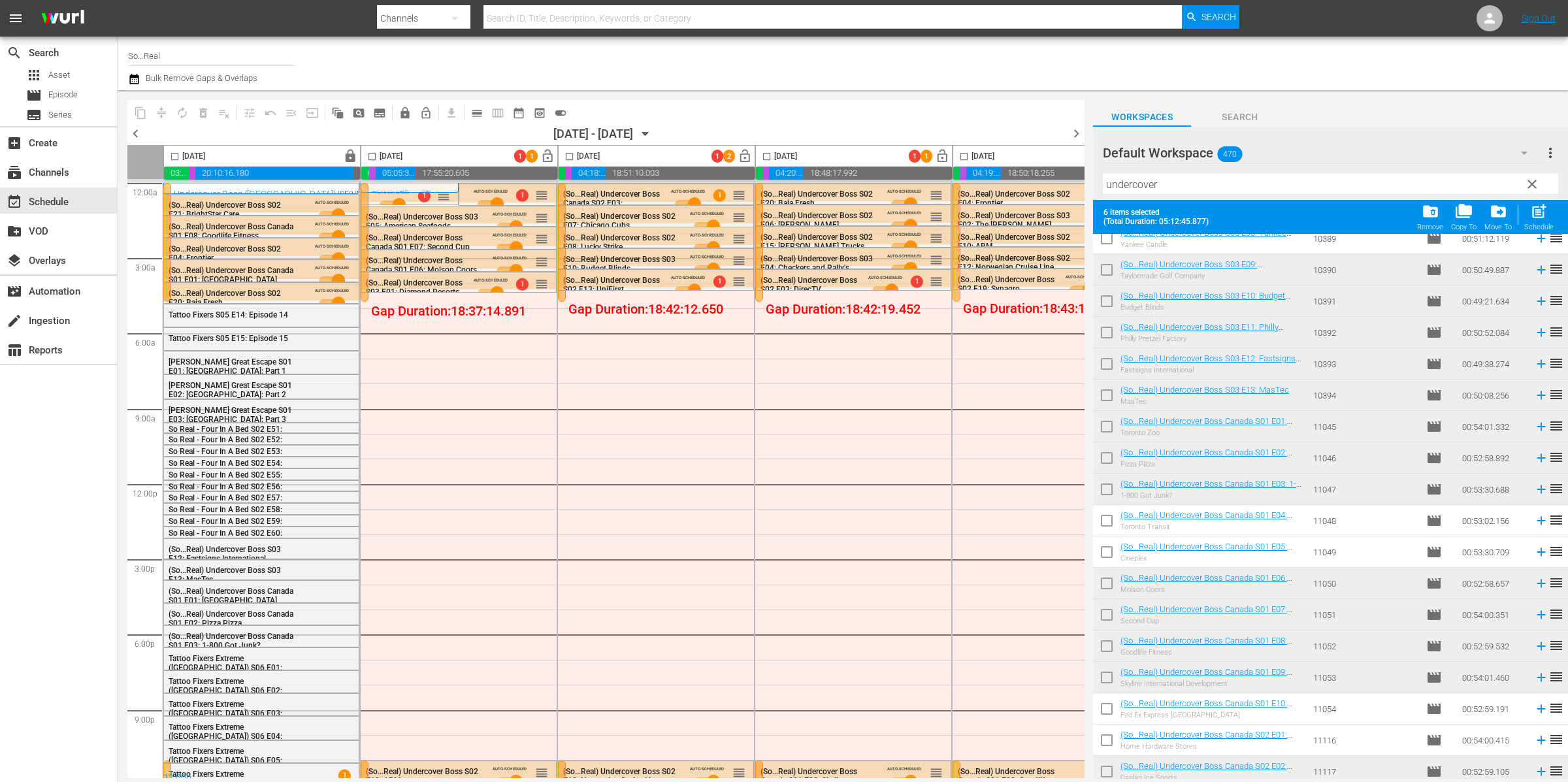
click at [374, 156] on input "checkbox" at bounding box center [372, 159] width 15 height 15
checkbox input "true"
click at [1538, 208] on span "post_add" at bounding box center [1539, 212] width 18 height 18
checkbox input "false"
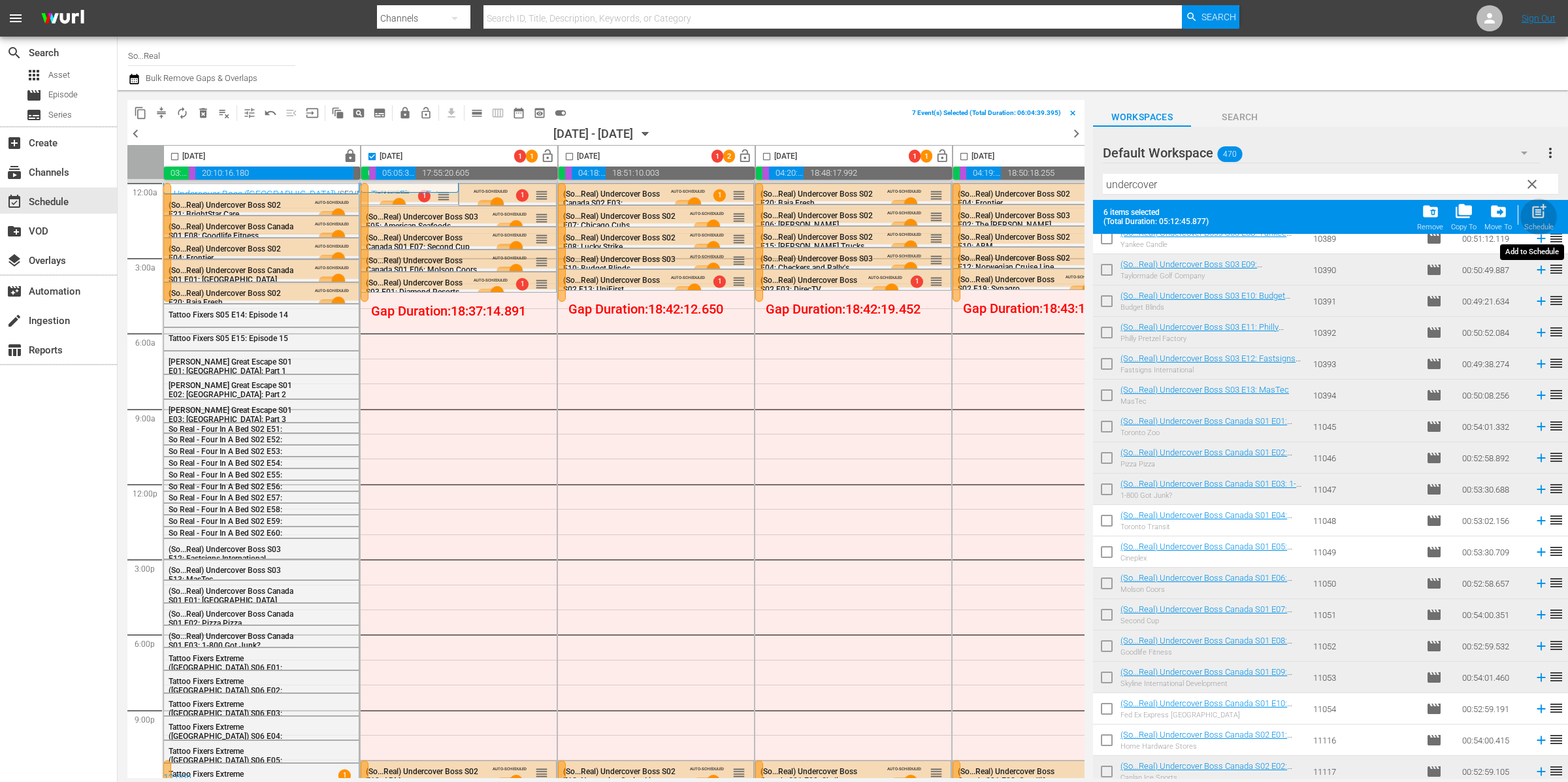
checkbox input "false"
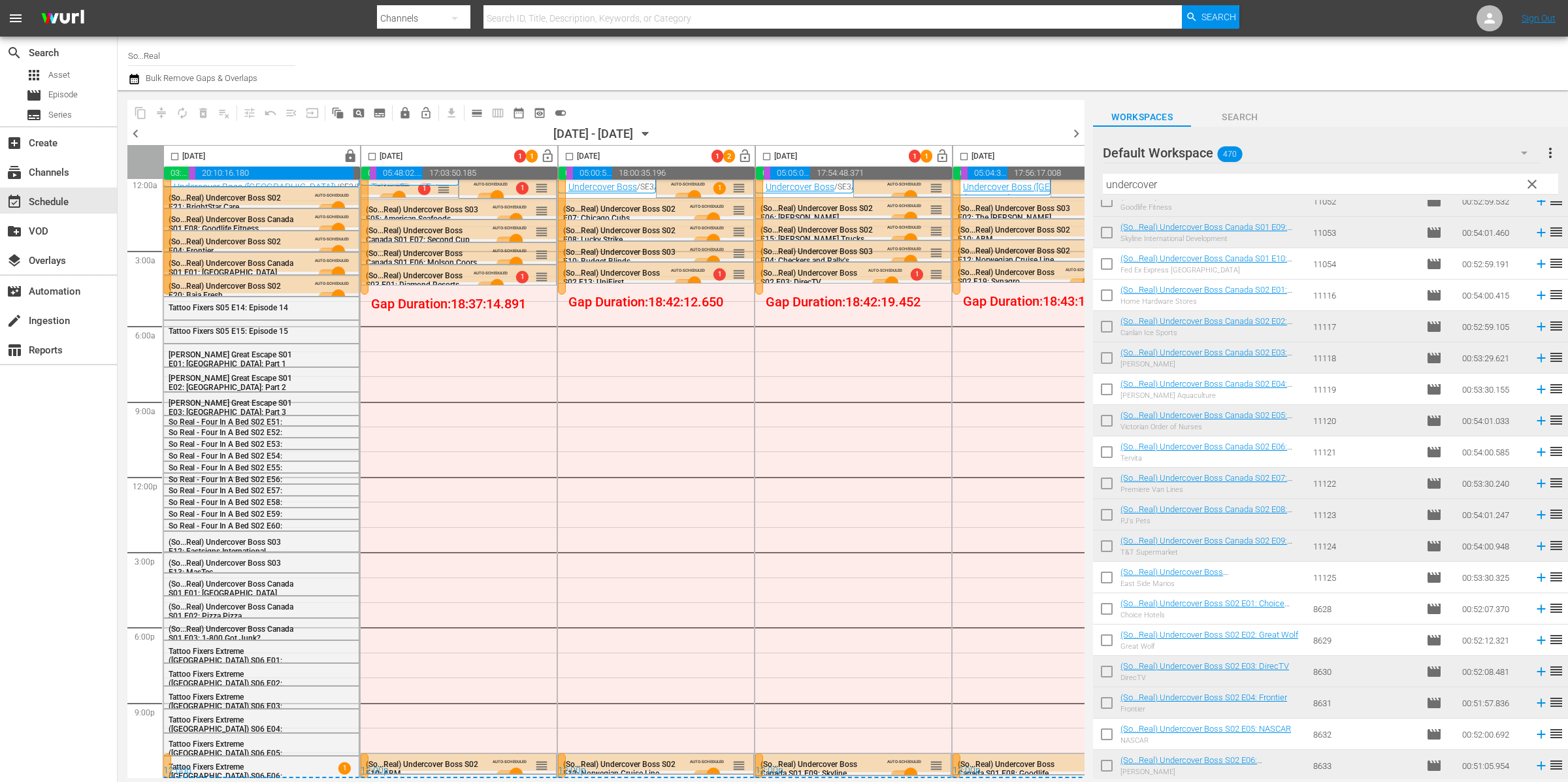
scroll to position [0, 0]
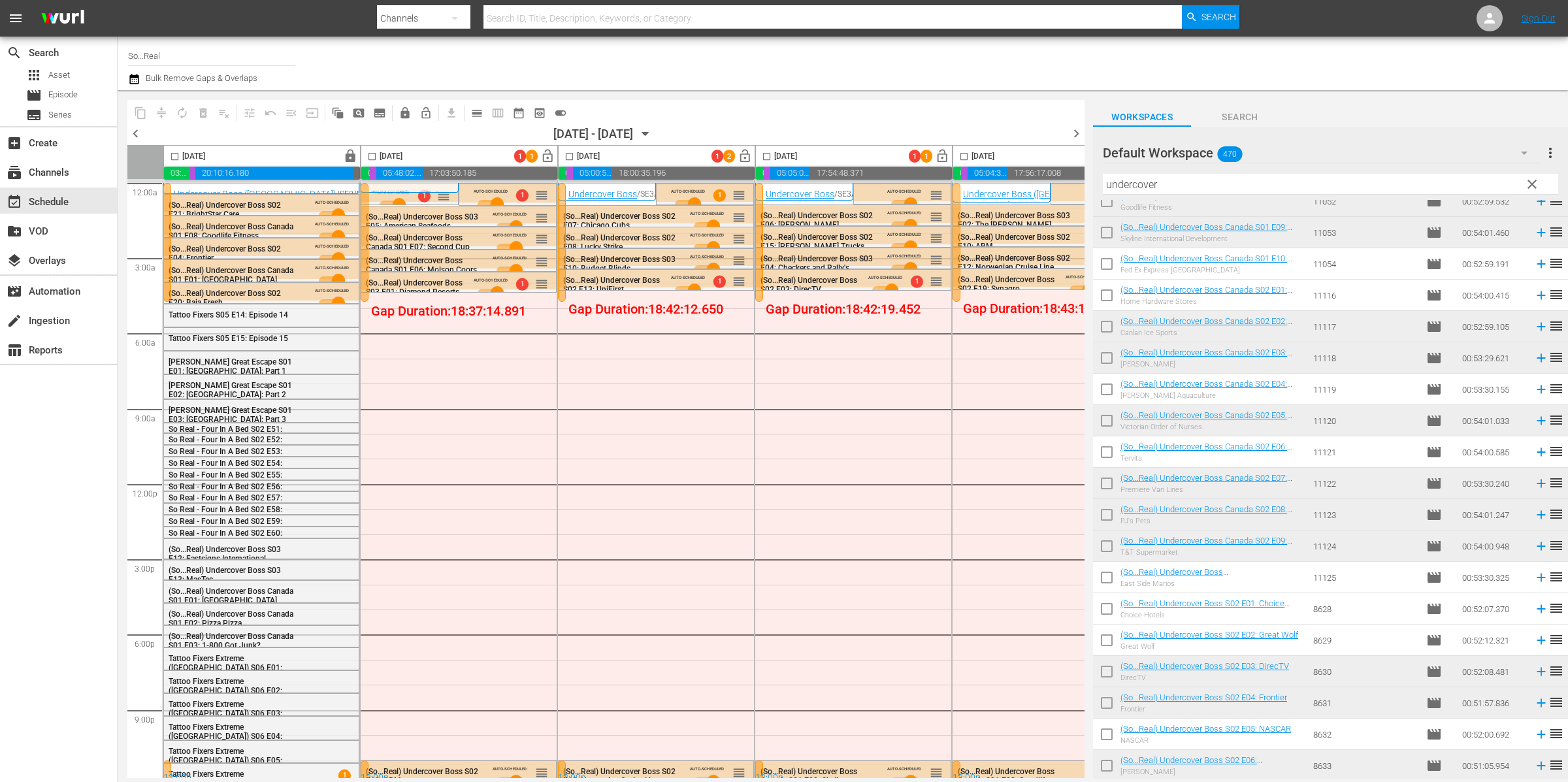
drag, startPoint x: 638, startPoint y: 190, endPoint x: 622, endPoint y: 202, distance: 20.0
click at [622, 202] on div "Gap Duration: 18:42:12.650 Undercover Boss / SE3 / EP3 1 (So...Real) Undercover…" at bounding box center [656, 484] width 196 height 602
drag, startPoint x: 567, startPoint y: 112, endPoint x: 556, endPoint y: 111, distance: 11.0
click at [566, 112] on button "toggle_on" at bounding box center [560, 113] width 21 height 21
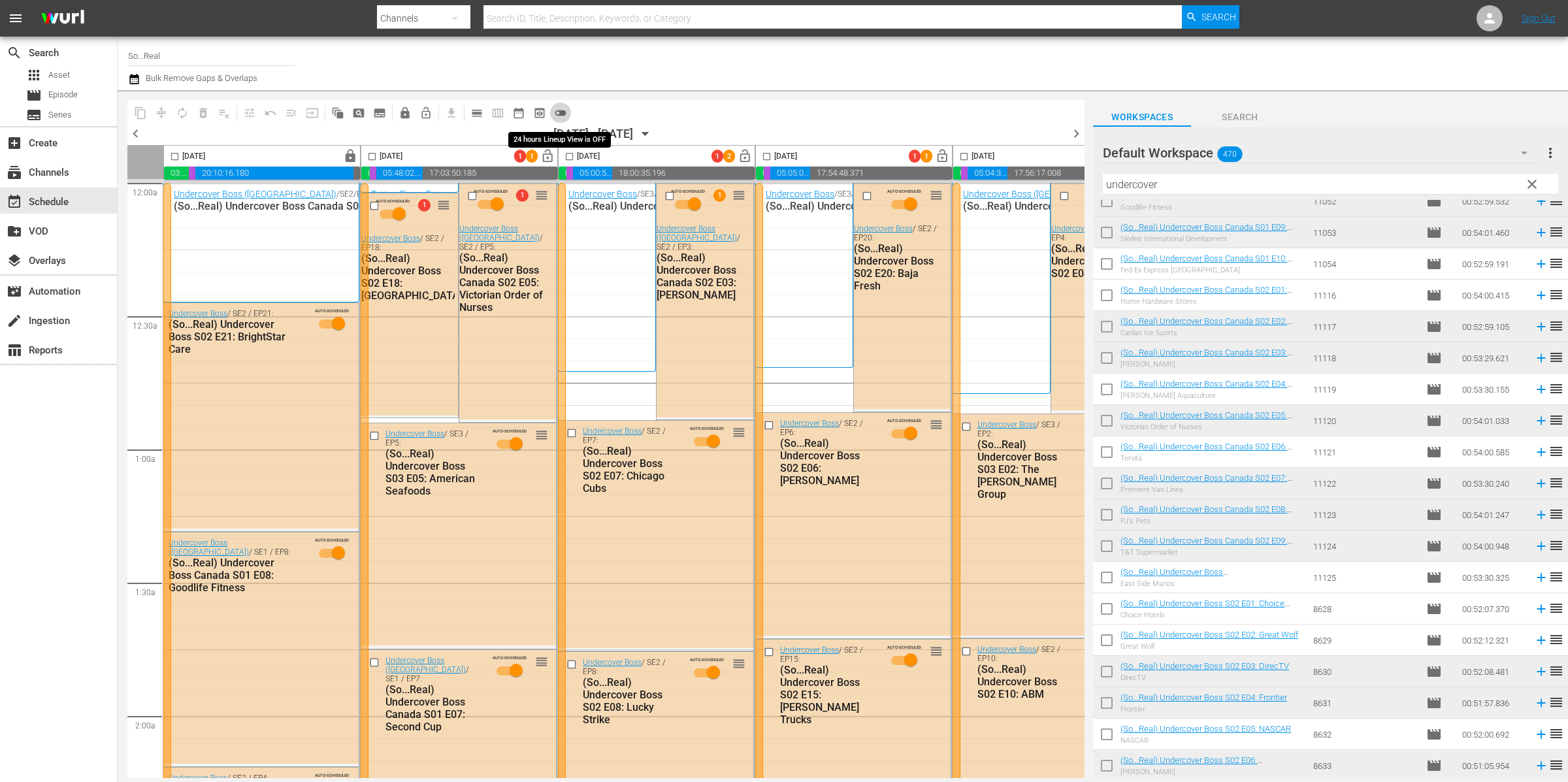
click at [556, 111] on span "toggle_off" at bounding box center [560, 113] width 13 height 13
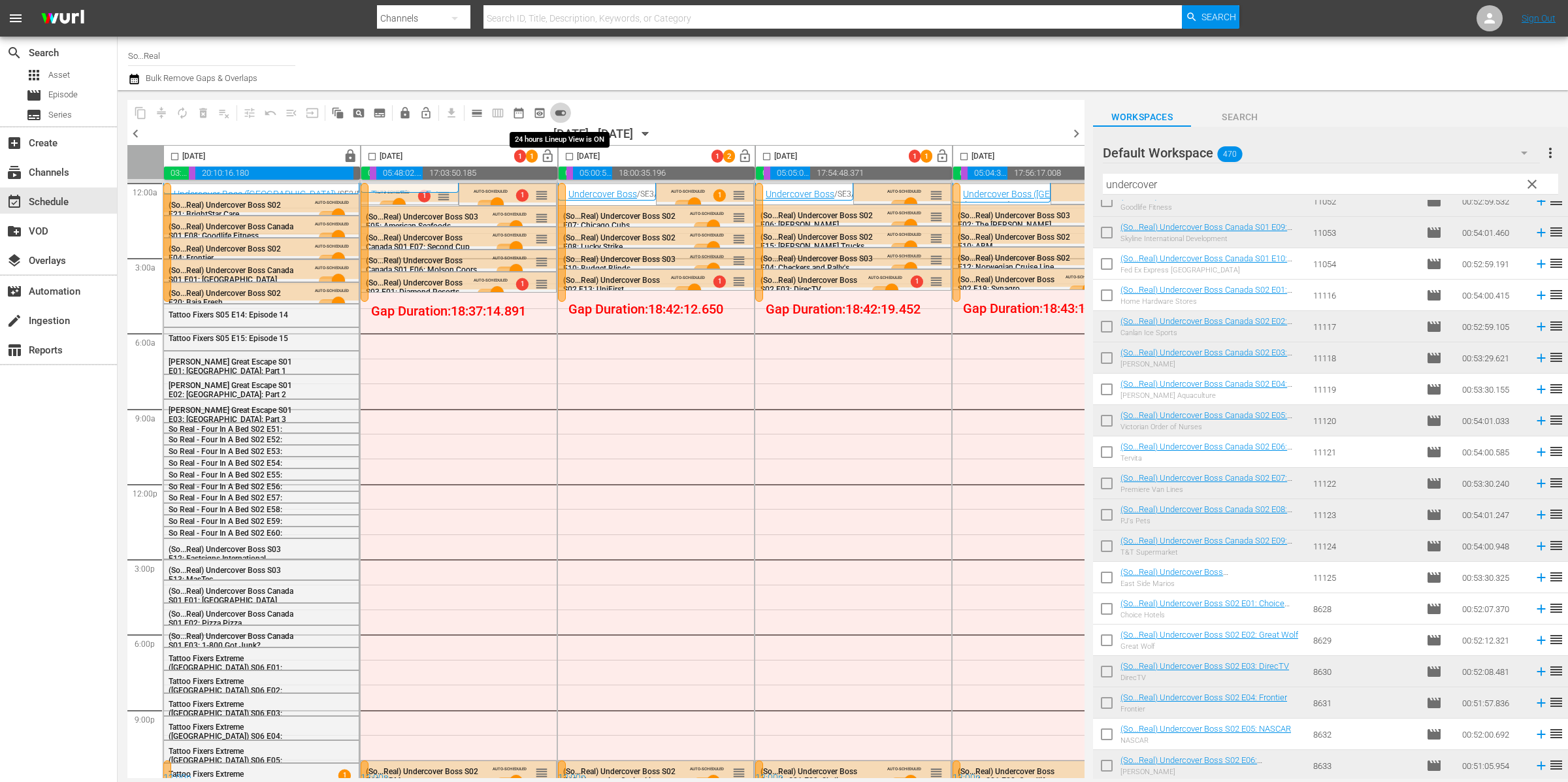
click at [557, 112] on span "toggle_on" at bounding box center [560, 113] width 13 height 13
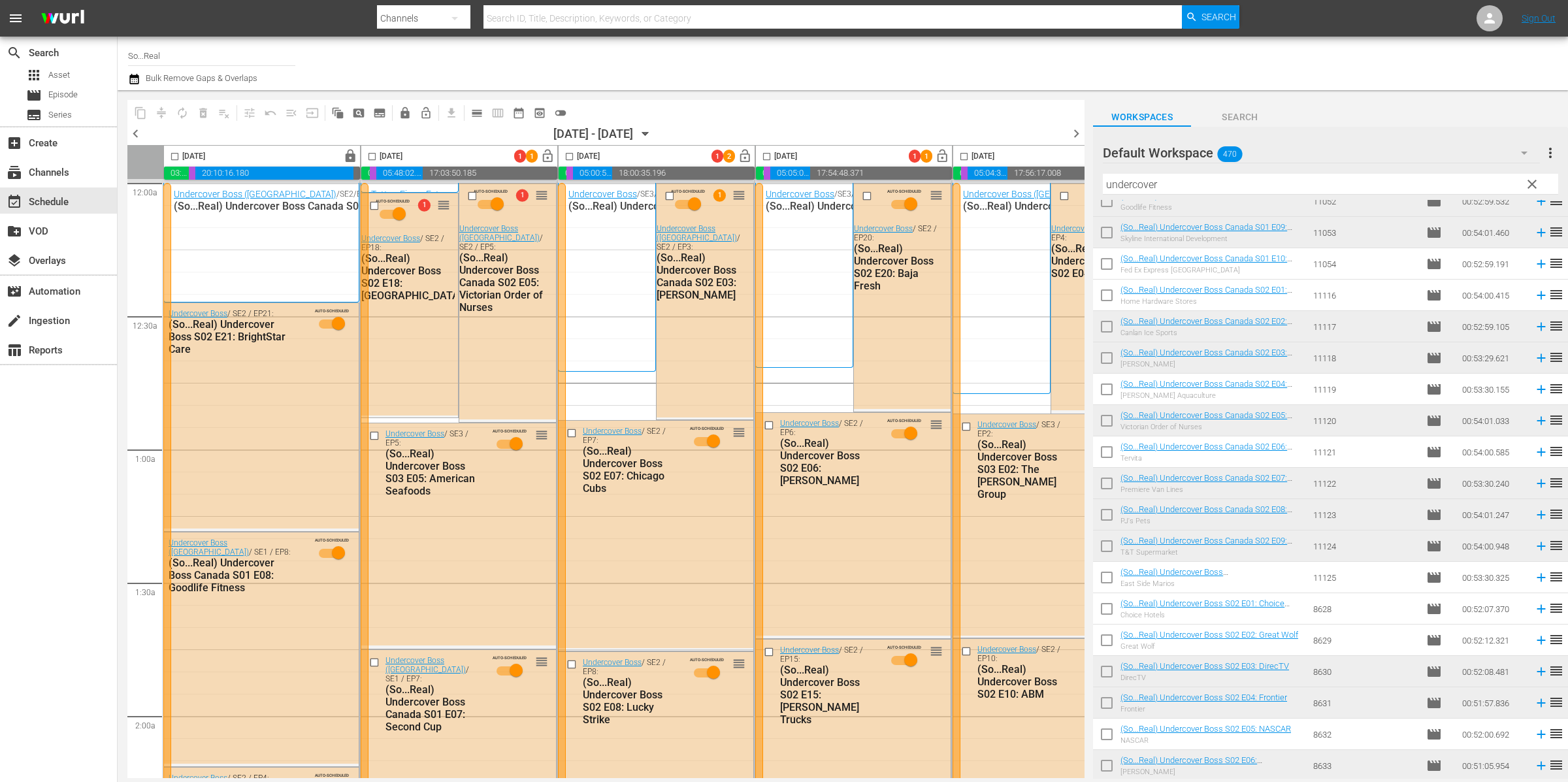
click at [635, 231] on div "Undercover Boss / SE3 / EP3 1 (So...Real) Undercover Boss S03 E03: Kendall-Jack…" at bounding box center [606, 277] width 77 height 179
click at [448, 261] on div "Delete Event" at bounding box center [478, 261] width 103 height 18
click at [641, 239] on div "Undercover Boss / SE3 / EP3 1 (So...Real) Undercover Boss S03 E03: Kendall-Jack…" at bounding box center [606, 277] width 77 height 179
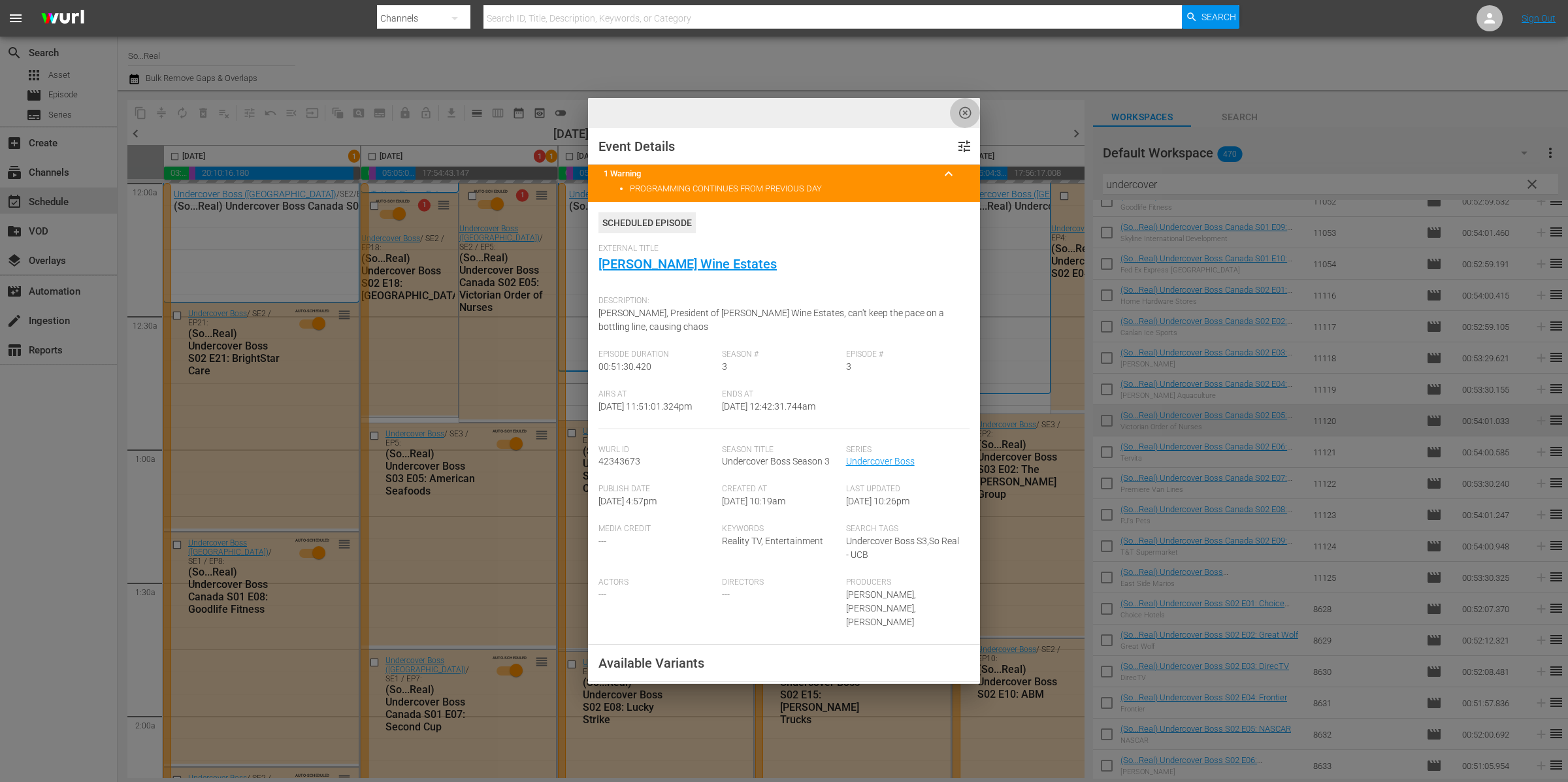
click at [969, 112] on span "highlight_off_icon" at bounding box center [965, 113] width 15 height 15
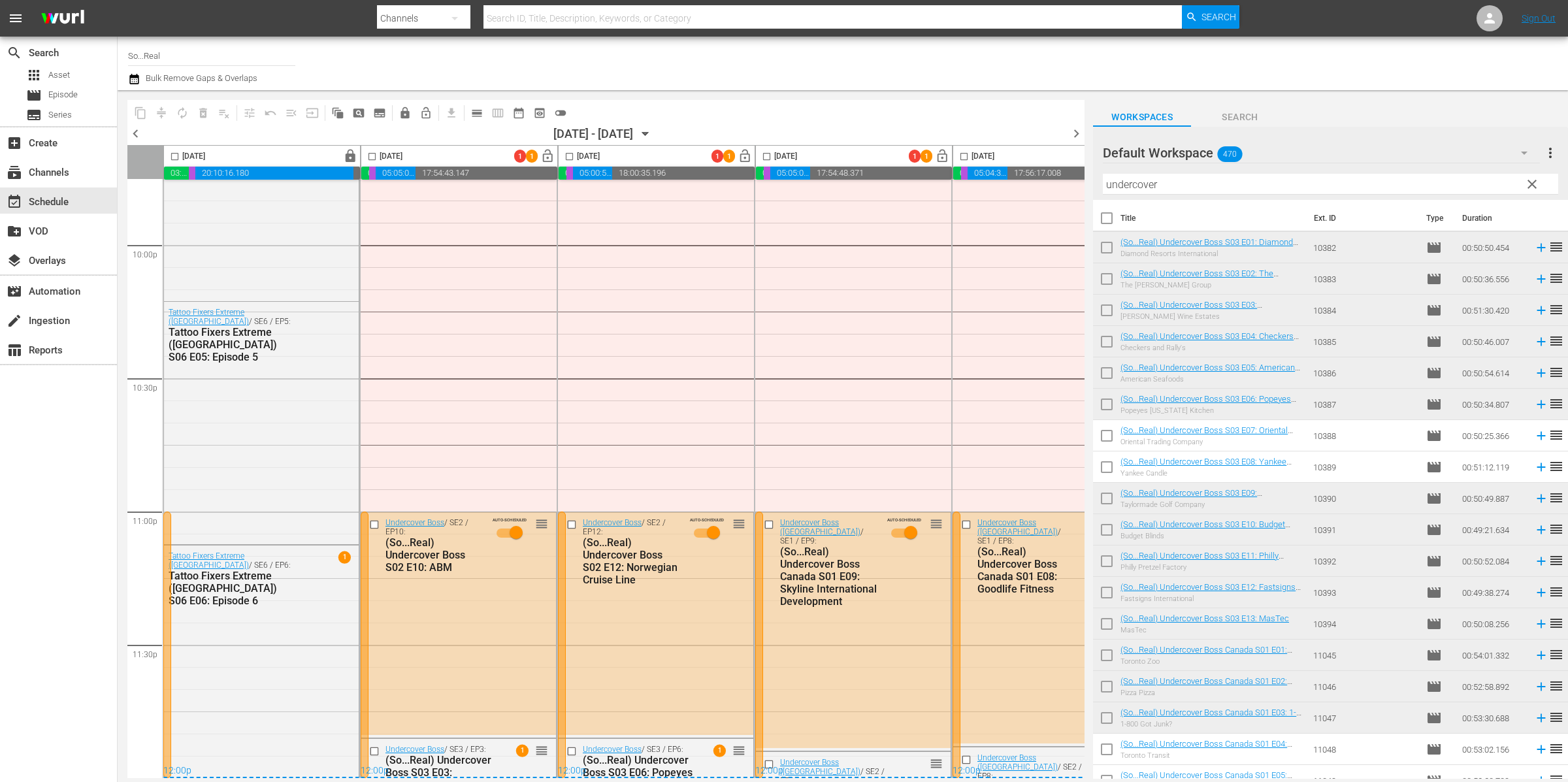
scroll to position [180, 0]
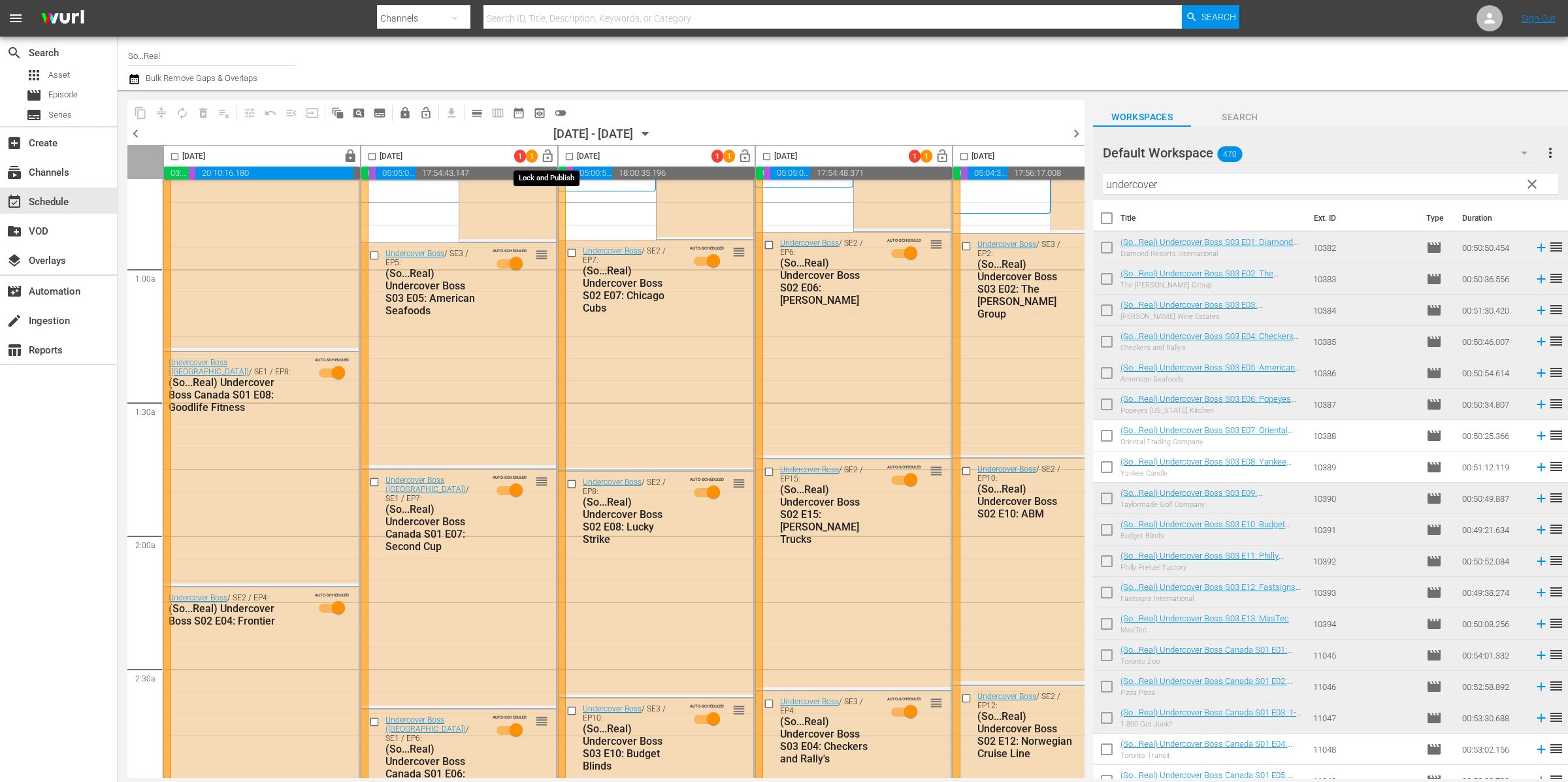
click at [545, 154] on span "lock_open" at bounding box center [548, 156] width 15 height 15
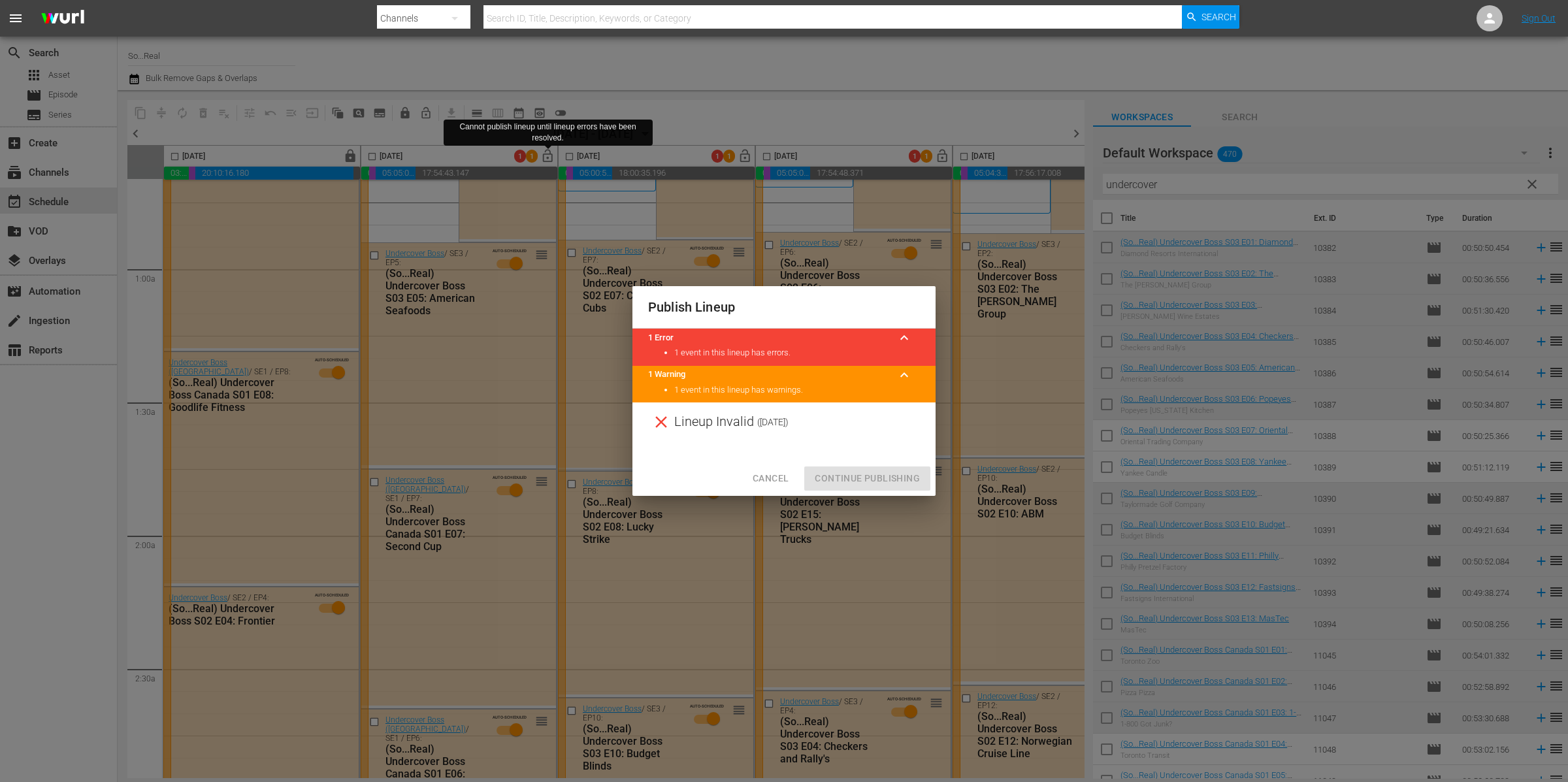
click at [778, 440] on div "Lineup Invalid ( 2025-09-21 )" at bounding box center [784, 422] width 303 height 40
click at [773, 469] on button "Cancel" at bounding box center [770, 478] width 57 height 24
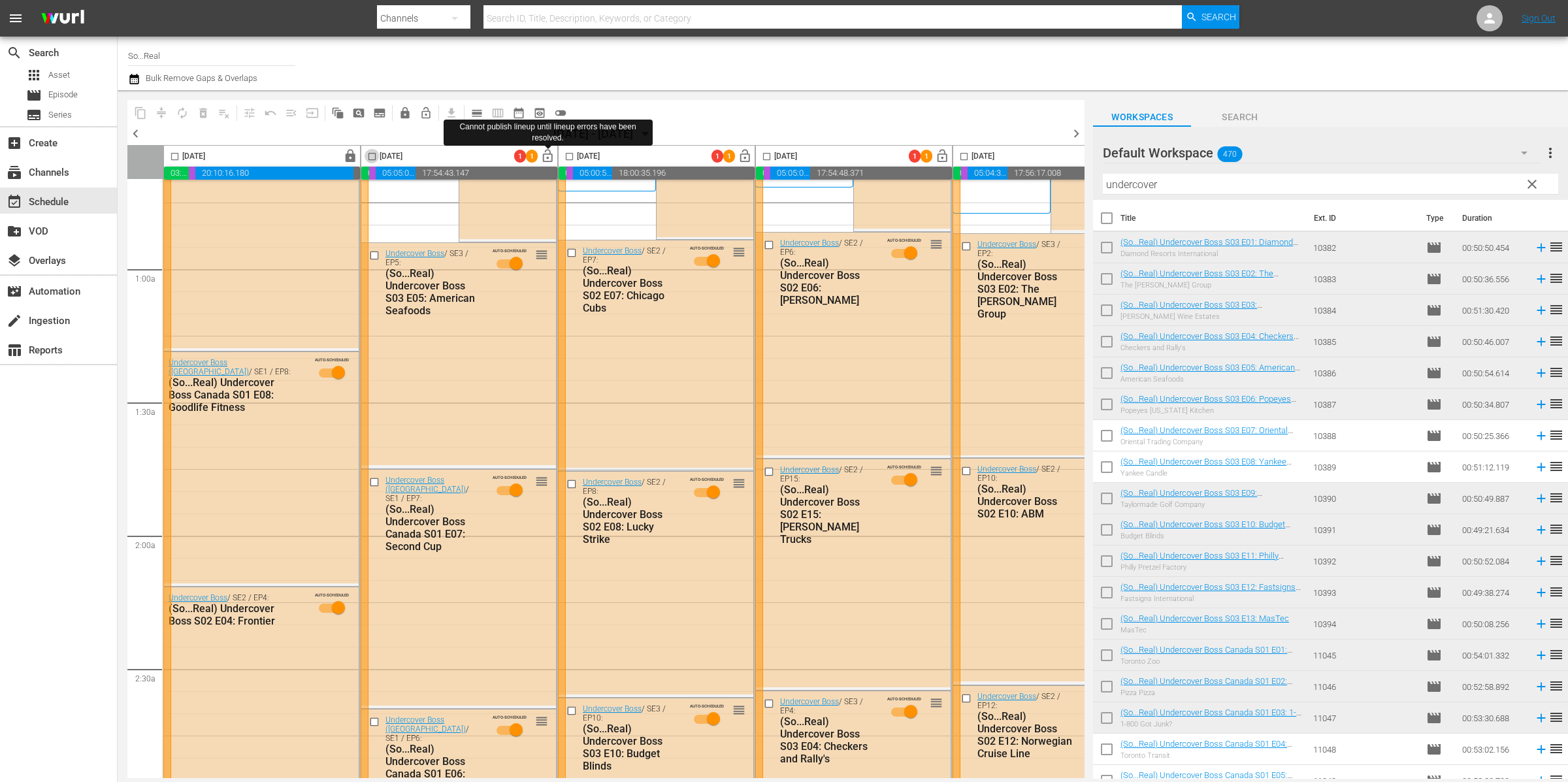
click at [374, 154] on input "checkbox" at bounding box center [372, 159] width 15 height 15
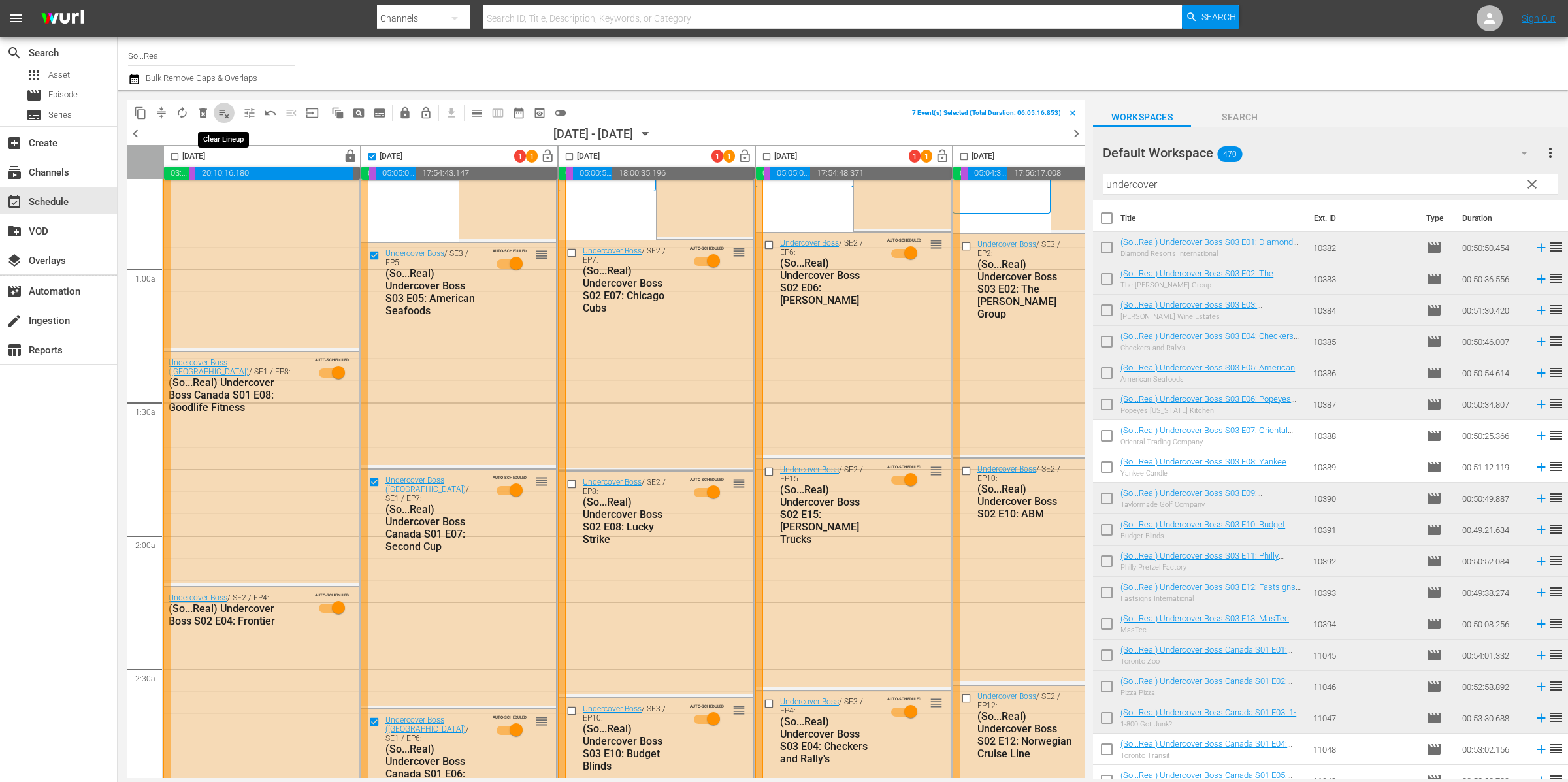
click at [220, 112] on span "playlist_remove_outlined" at bounding box center [224, 113] width 13 height 13
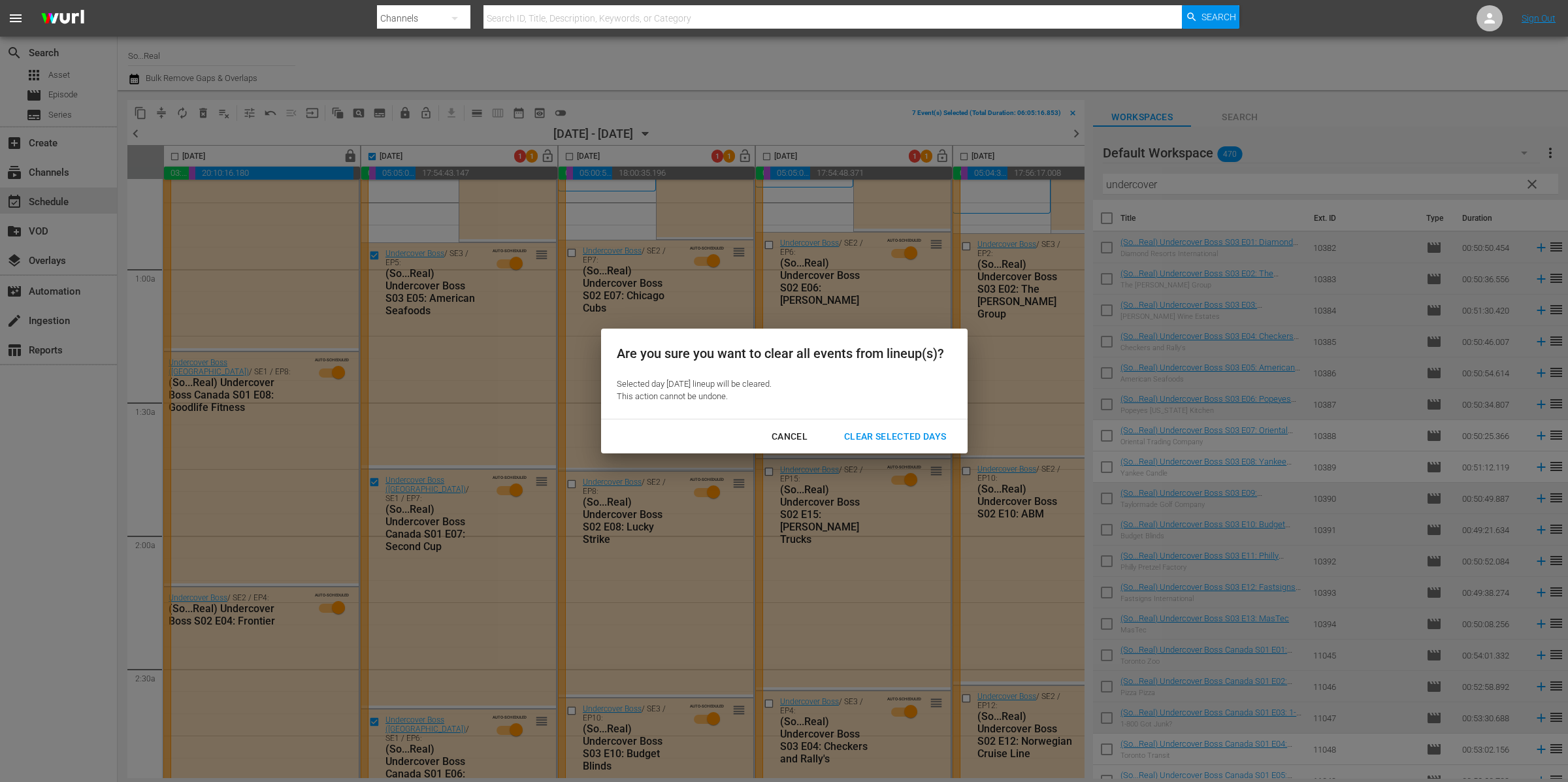
click at [882, 433] on div "Clear Selected Days" at bounding box center [895, 436] width 124 height 16
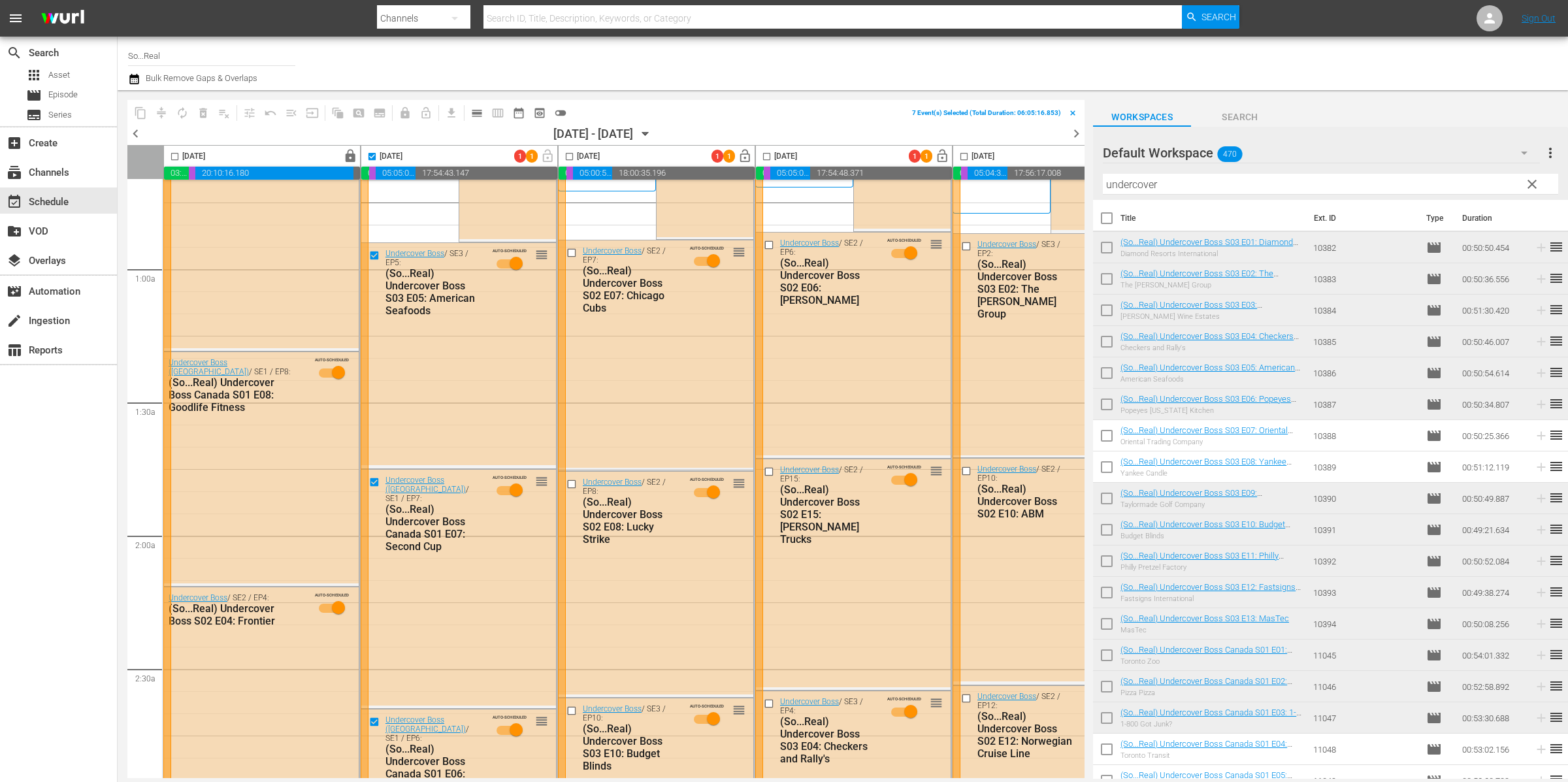
checkbox input "false"
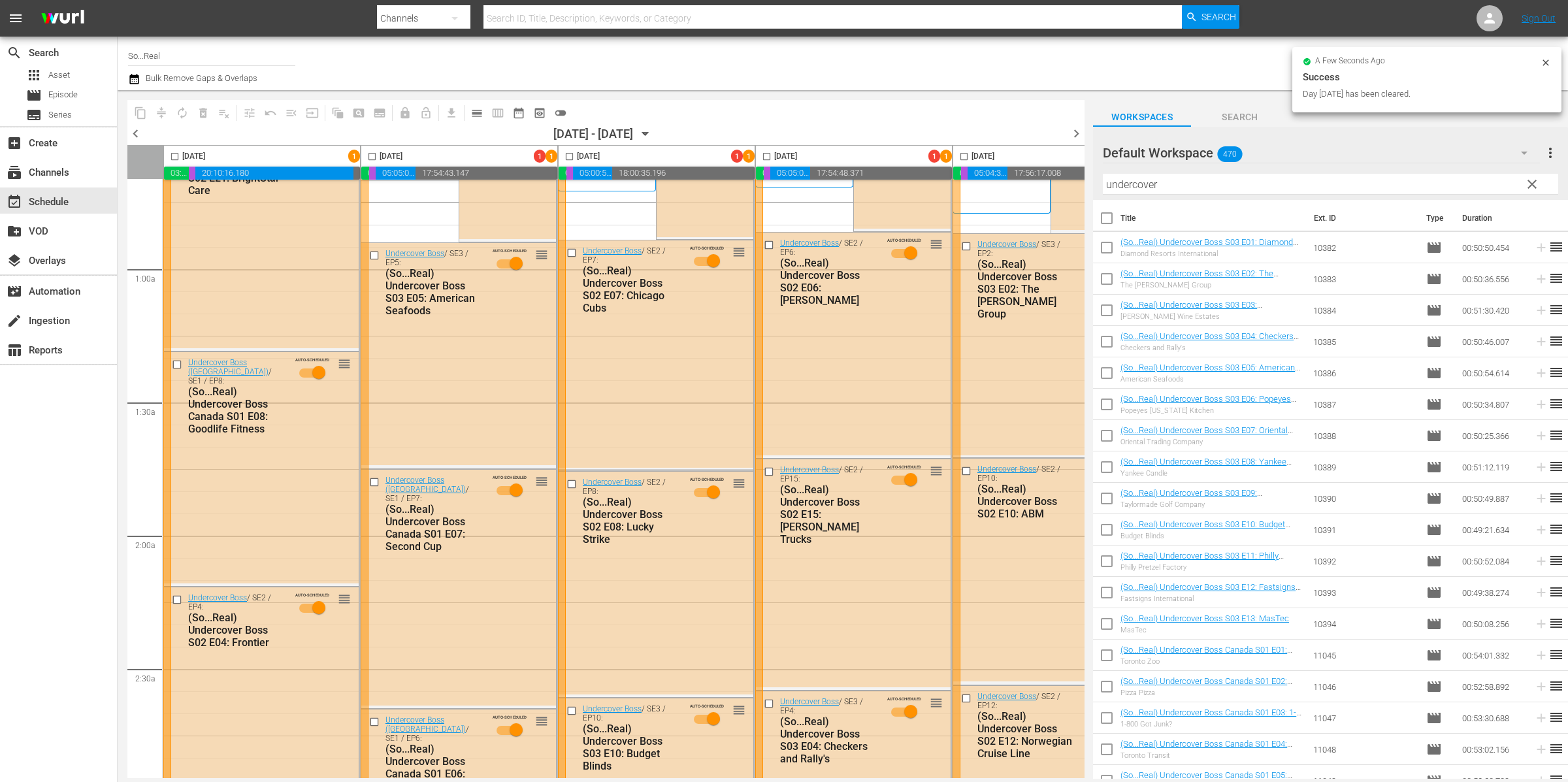
scroll to position [5803, 0]
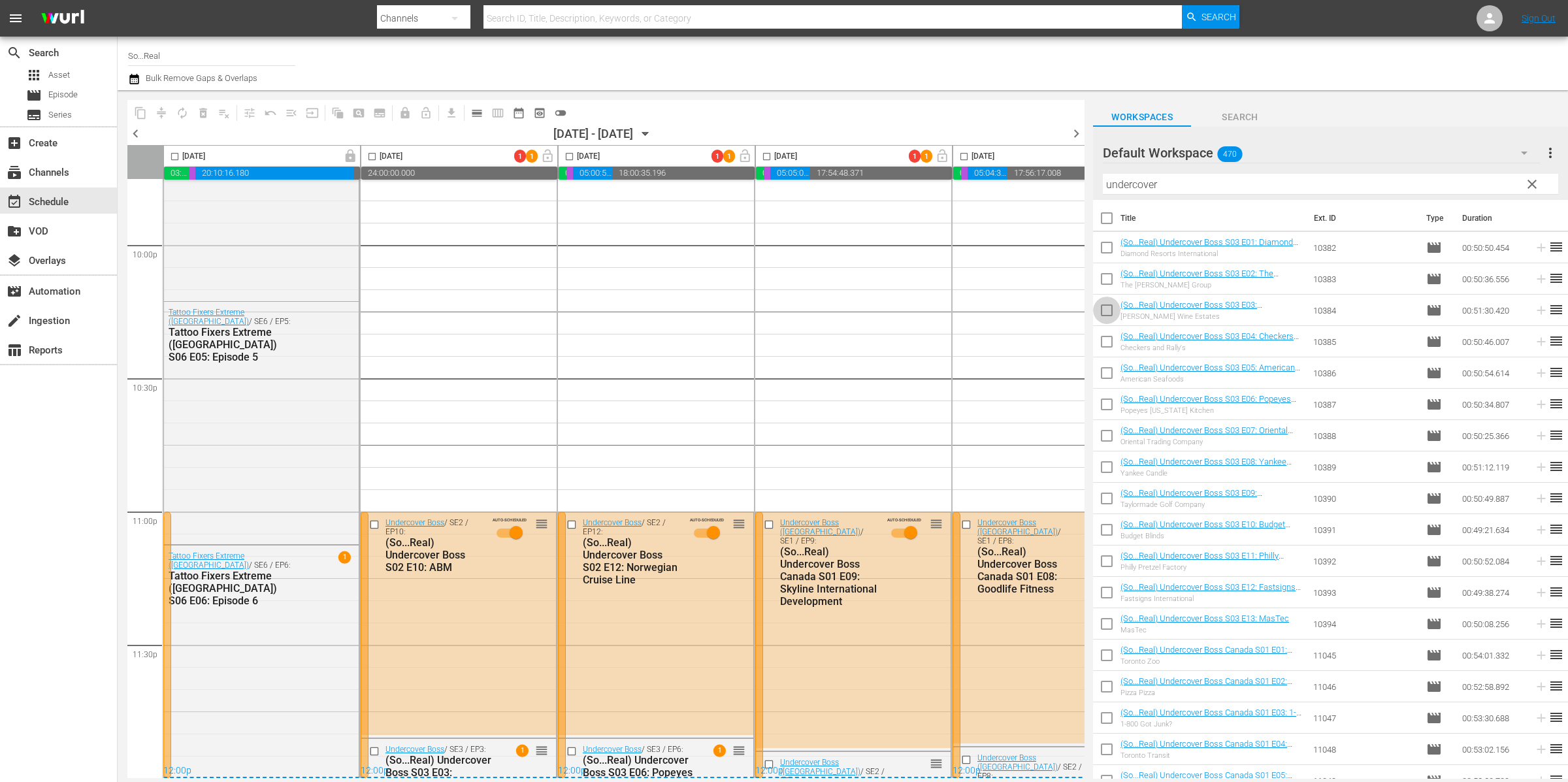
click at [1109, 306] on input "checkbox" at bounding box center [1106, 313] width 27 height 27
checkbox input "true"
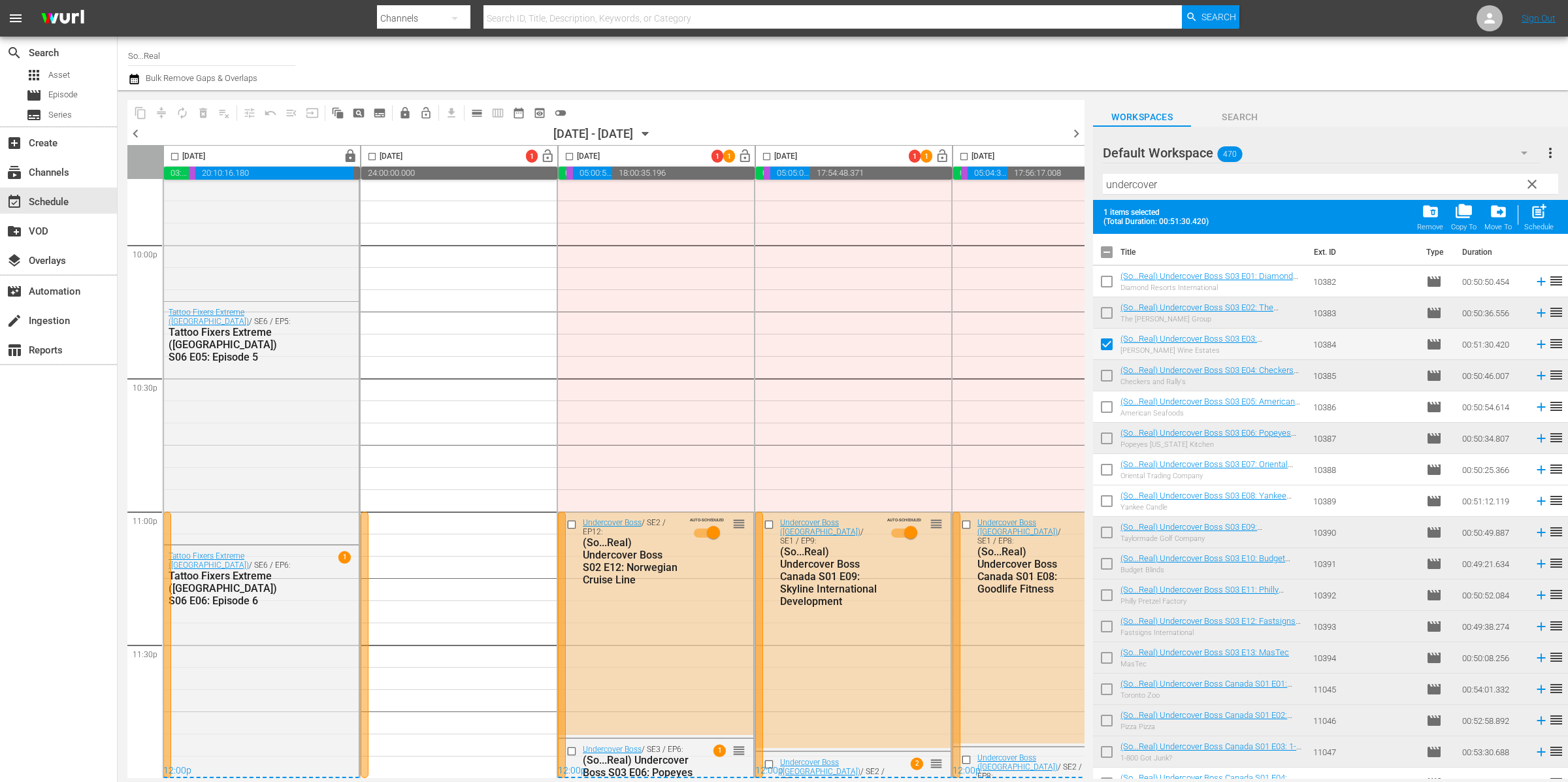
click at [1105, 440] on input "checkbox" at bounding box center [1106, 440] width 27 height 27
checkbox input "true"
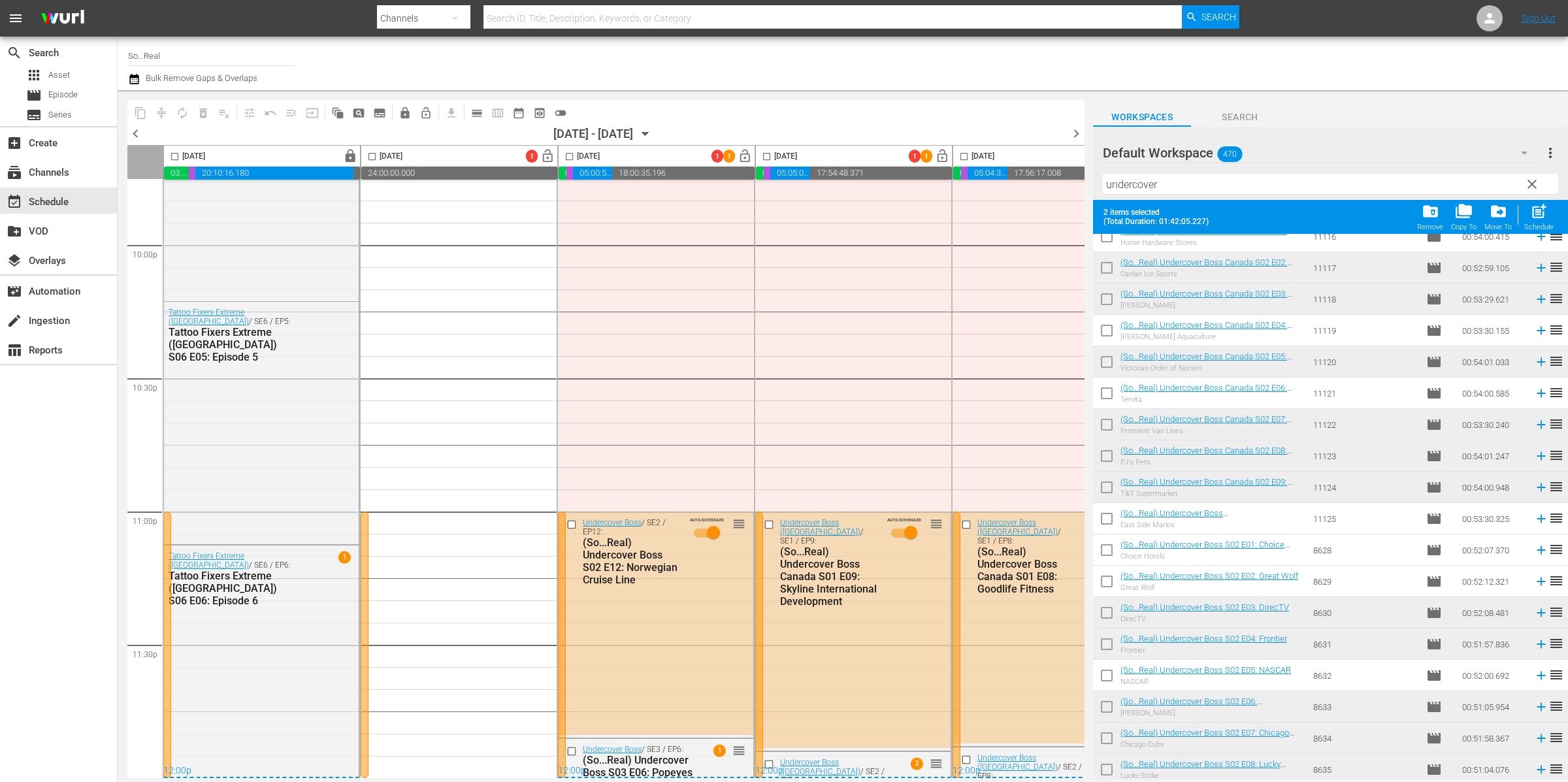
scroll to position [756, 0]
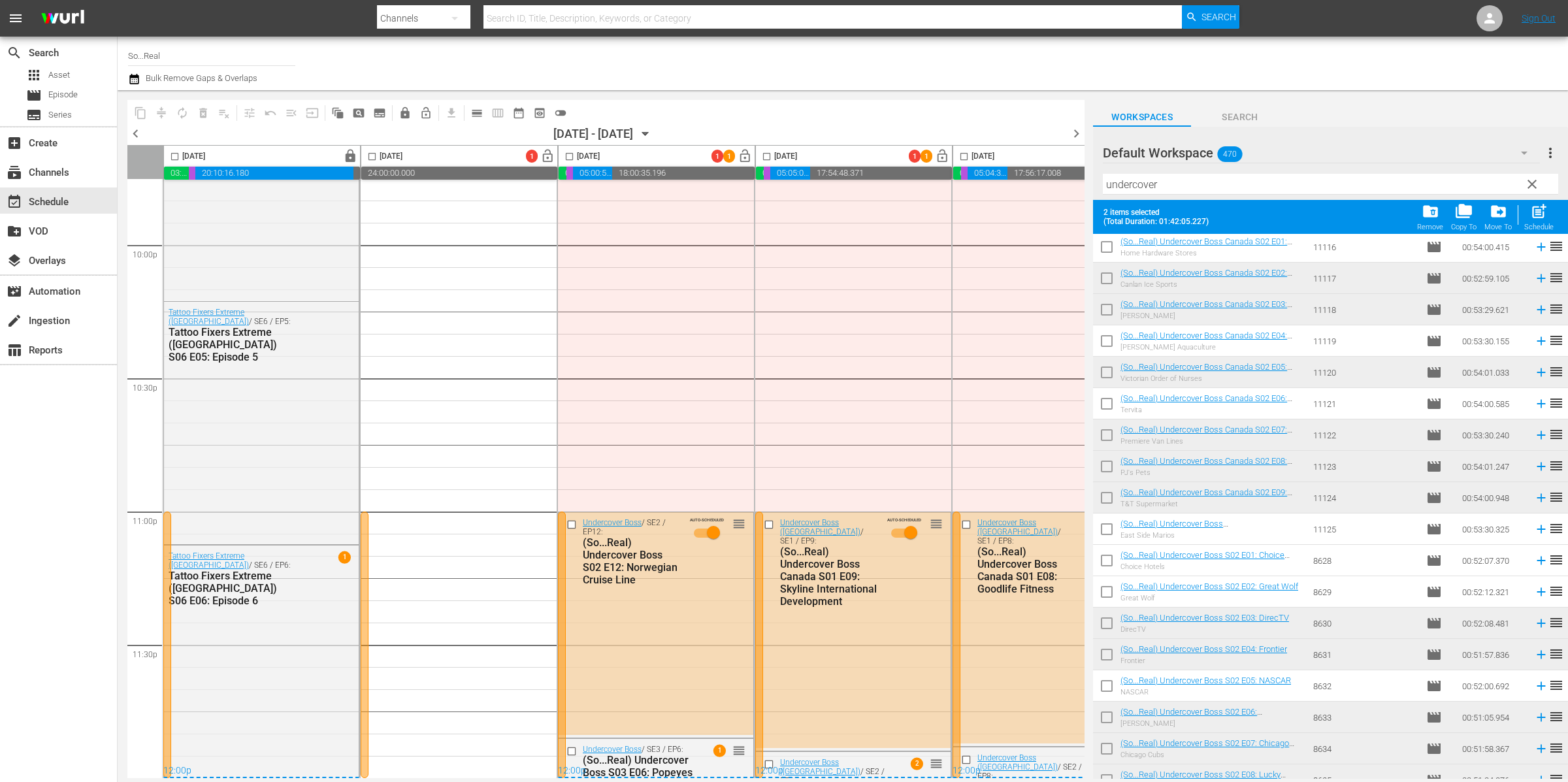
click at [1109, 465] on input "checkbox" at bounding box center [1106, 469] width 27 height 27
checkbox input "true"
click at [1112, 308] on input "checkbox" at bounding box center [1106, 312] width 27 height 27
checkbox input "true"
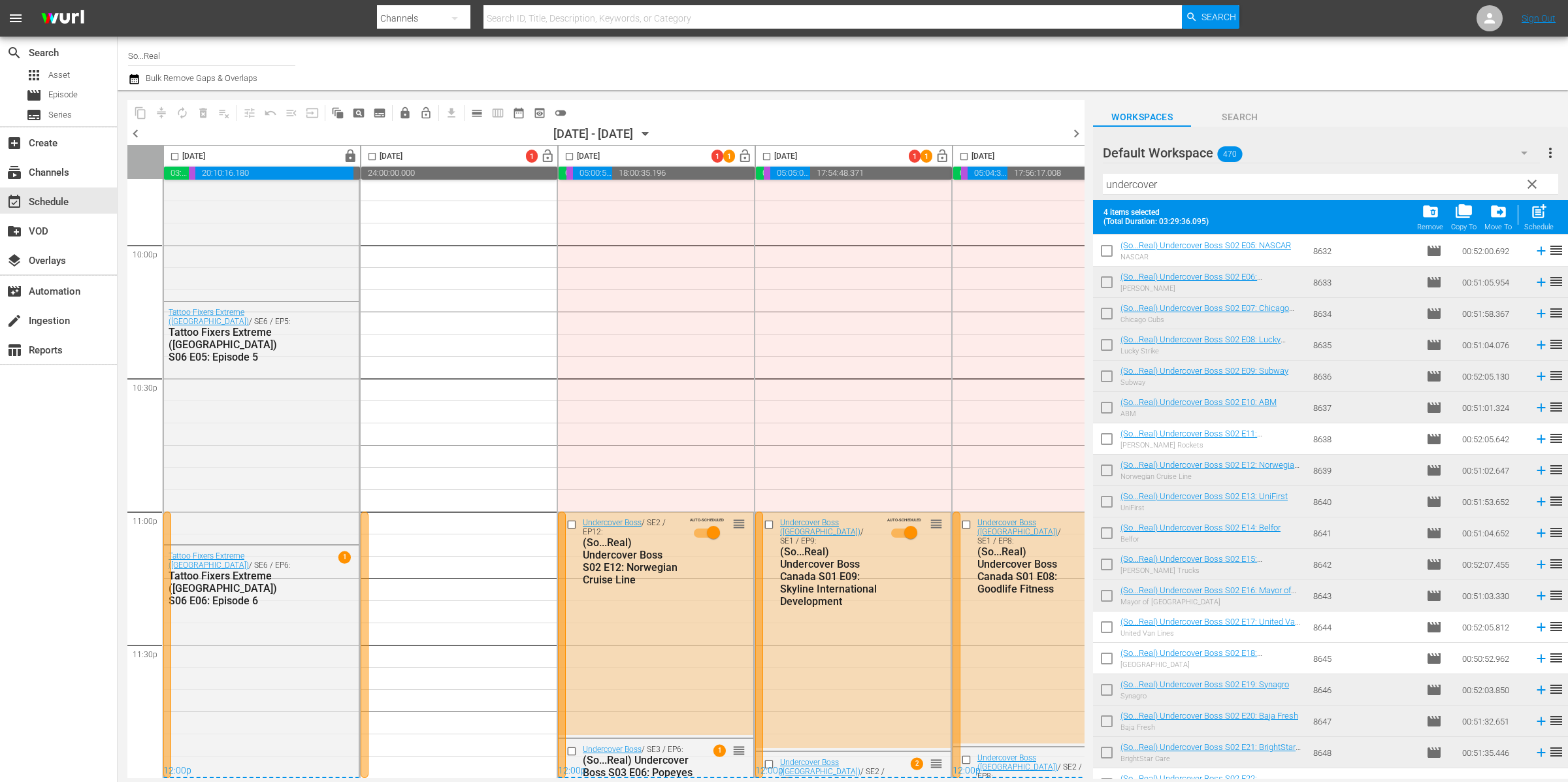
scroll to position [1208, 0]
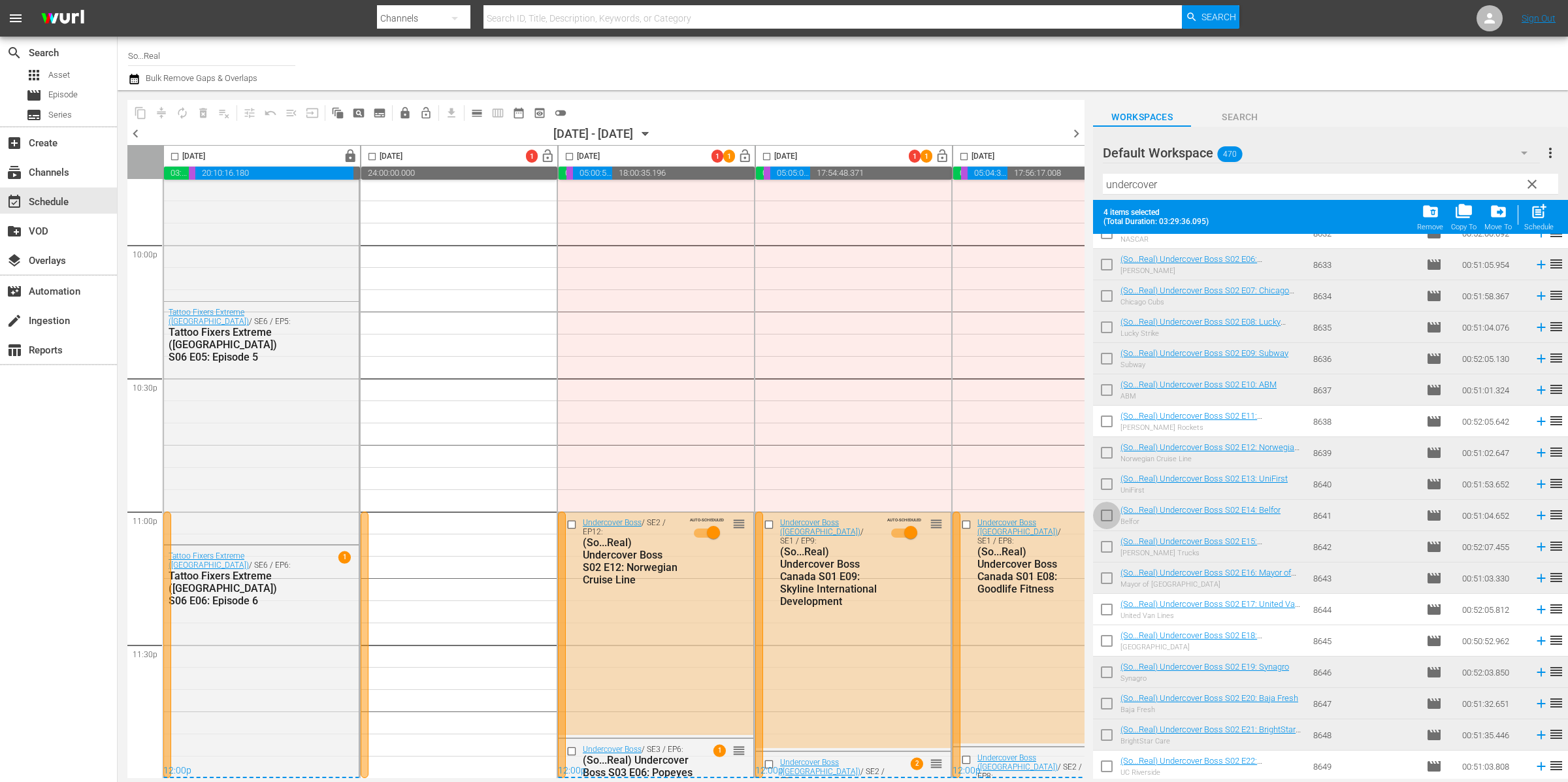
click at [1109, 513] on input "checkbox" at bounding box center [1106, 518] width 27 height 27
checkbox input "true"
click at [1108, 360] on input "checkbox" at bounding box center [1106, 361] width 27 height 27
checkbox input "true"
click at [372, 156] on input "checkbox" at bounding box center [372, 159] width 15 height 15
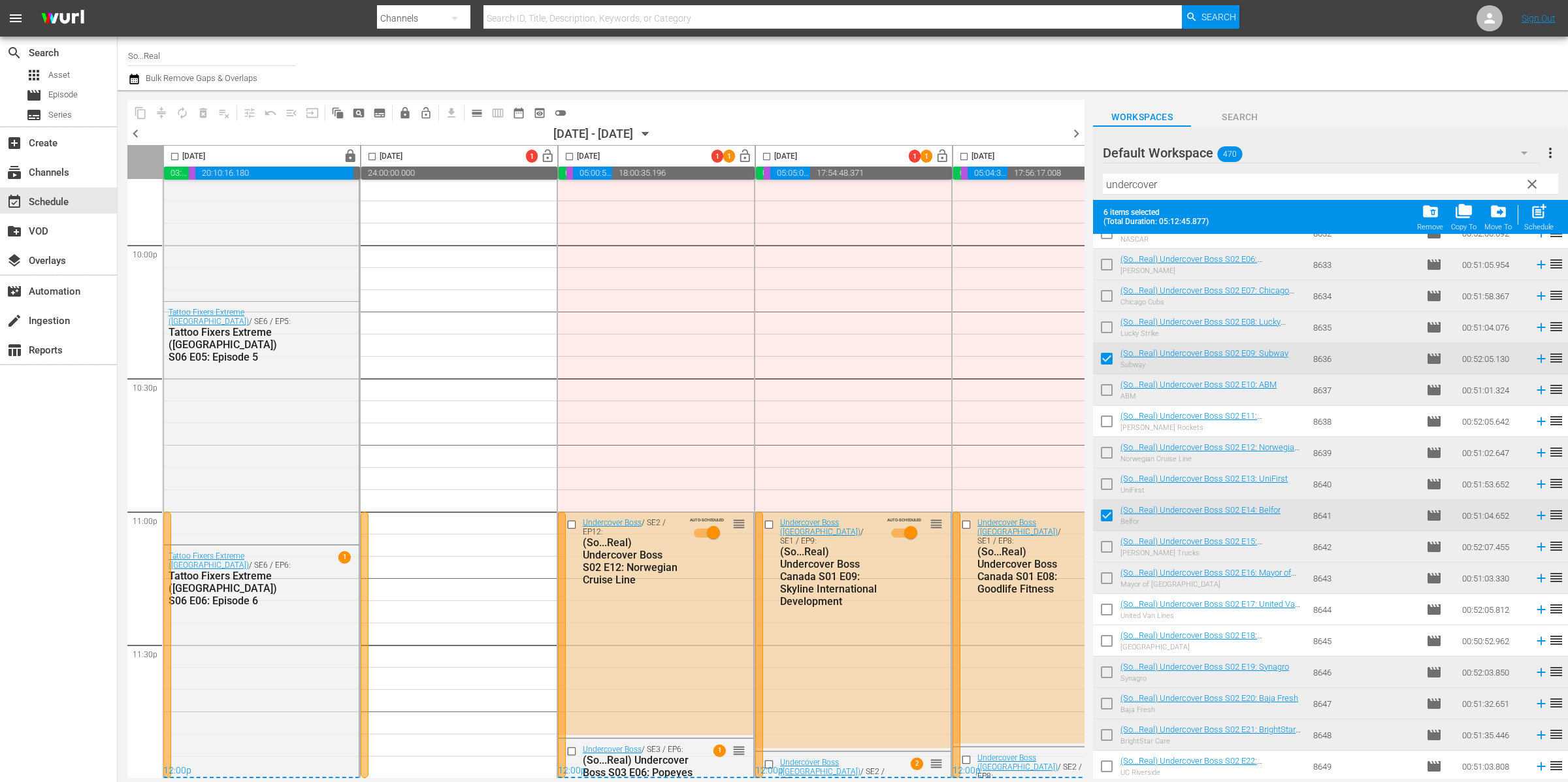
checkbox input "true"
click at [1542, 212] on span "post_add" at bounding box center [1539, 212] width 18 height 18
checkbox input "false"
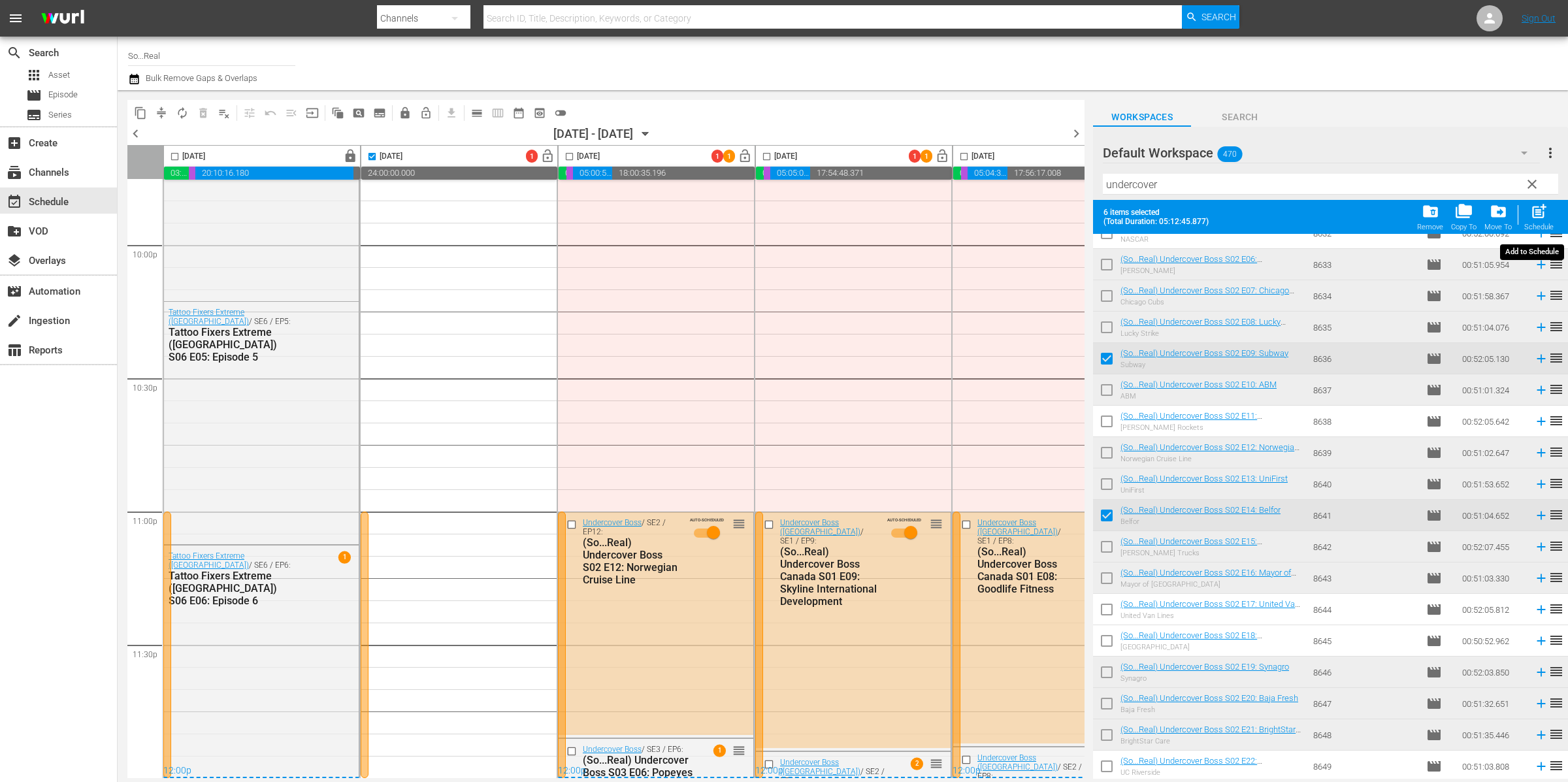
checkbox input "false"
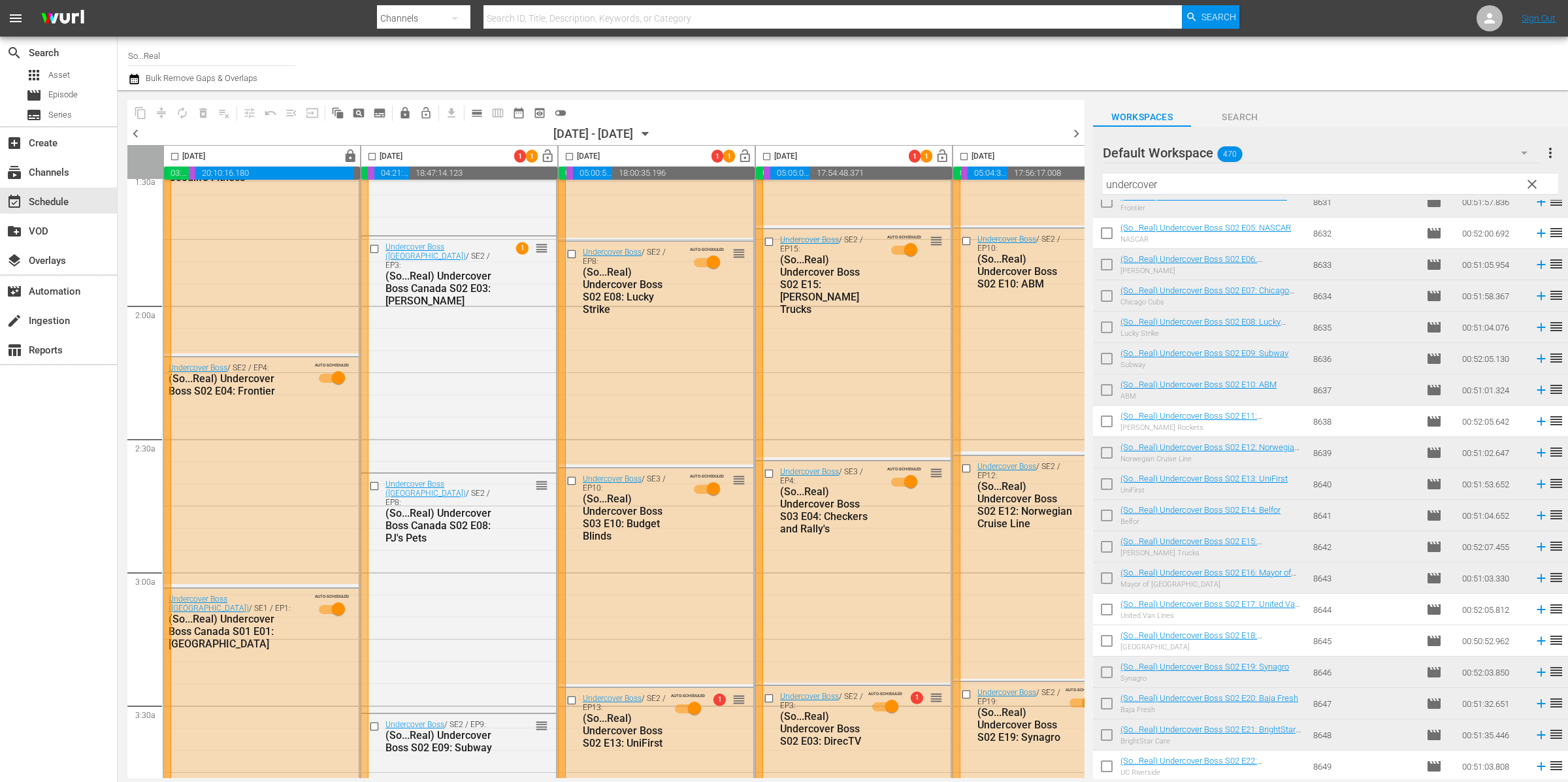
scroll to position [0, 0]
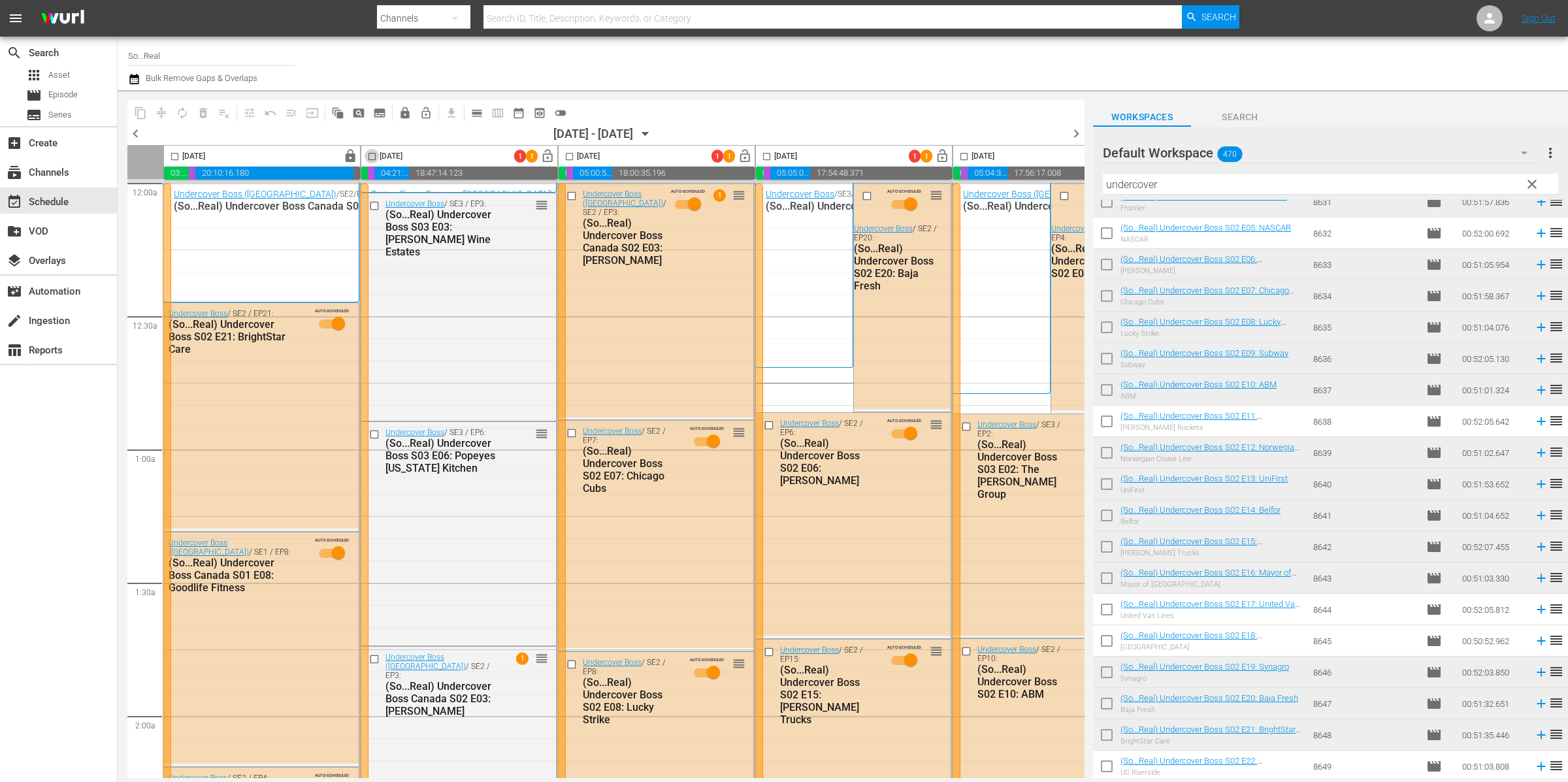
click at [374, 154] on input "checkbox" at bounding box center [372, 159] width 15 height 15
click at [180, 112] on span "autorenew_outlined" at bounding box center [182, 113] width 13 height 13
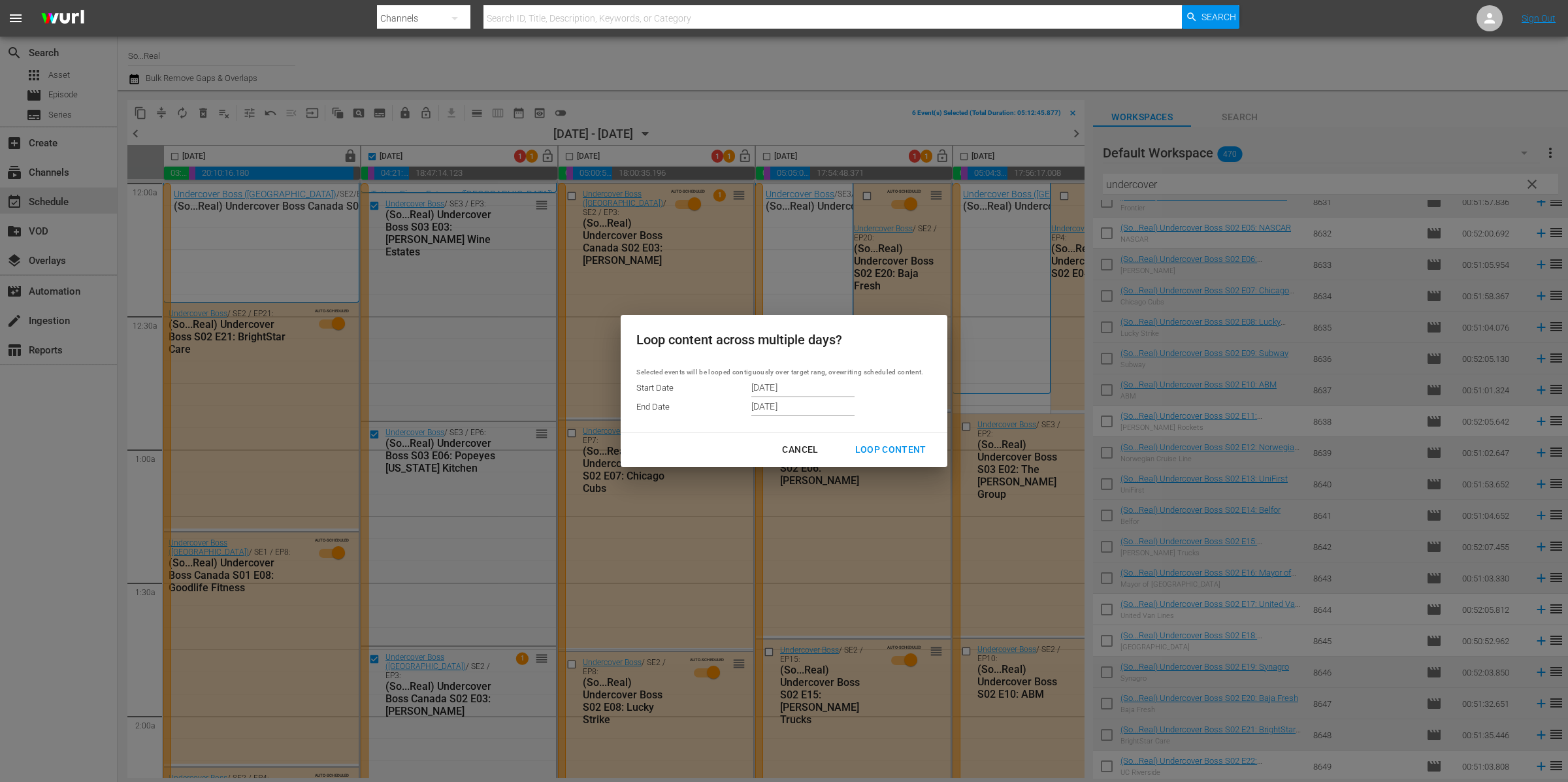
click at [924, 448] on div "Loop Content" at bounding box center [891, 450] width 92 height 16
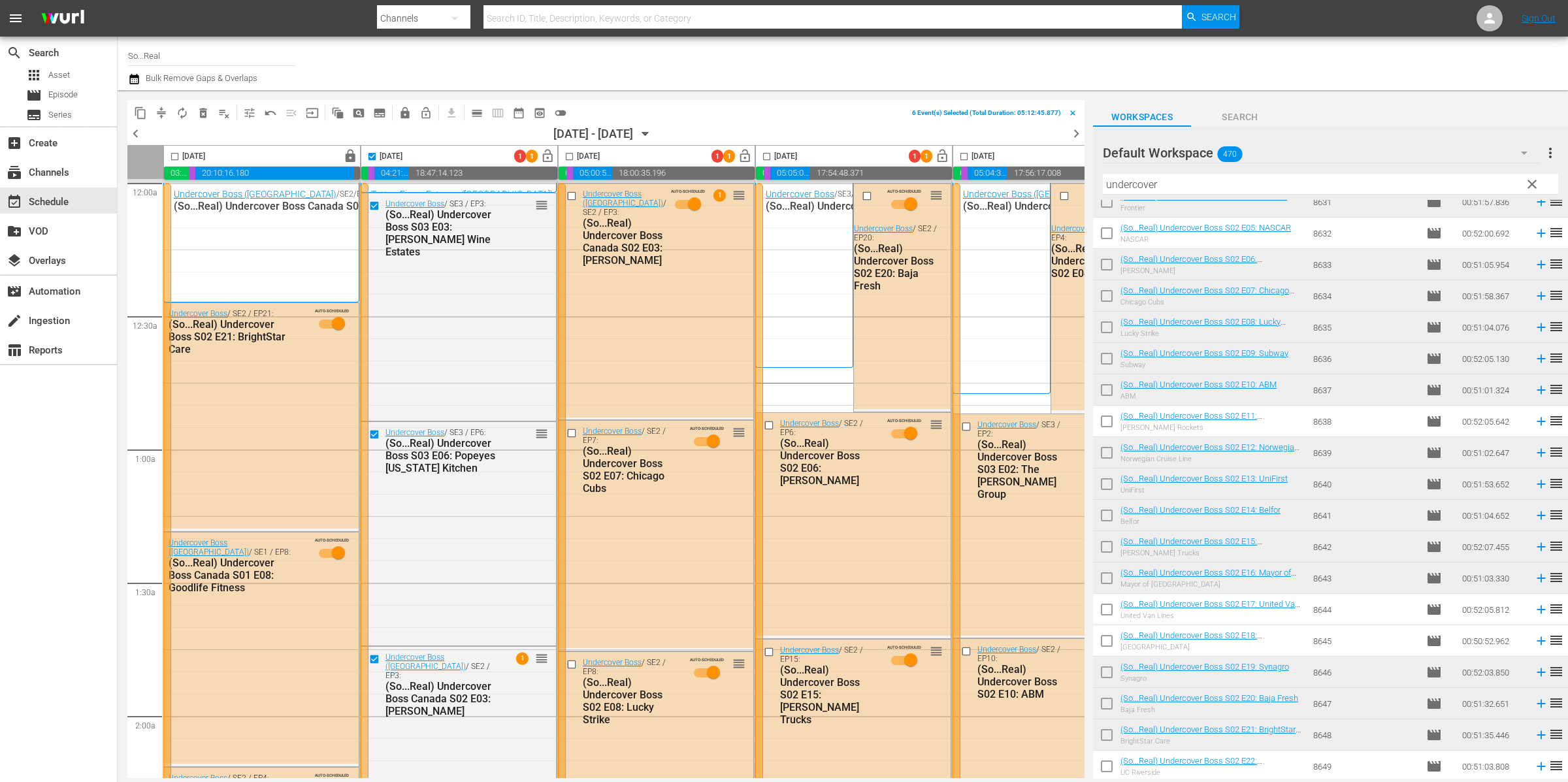
click at [377, 159] on input "checkbox" at bounding box center [372, 159] width 15 height 15
click at [374, 154] on input "checkbox" at bounding box center [372, 159] width 15 height 15
checkbox input "true"
click at [179, 113] on span "autorenew_outlined" at bounding box center [182, 113] width 13 height 13
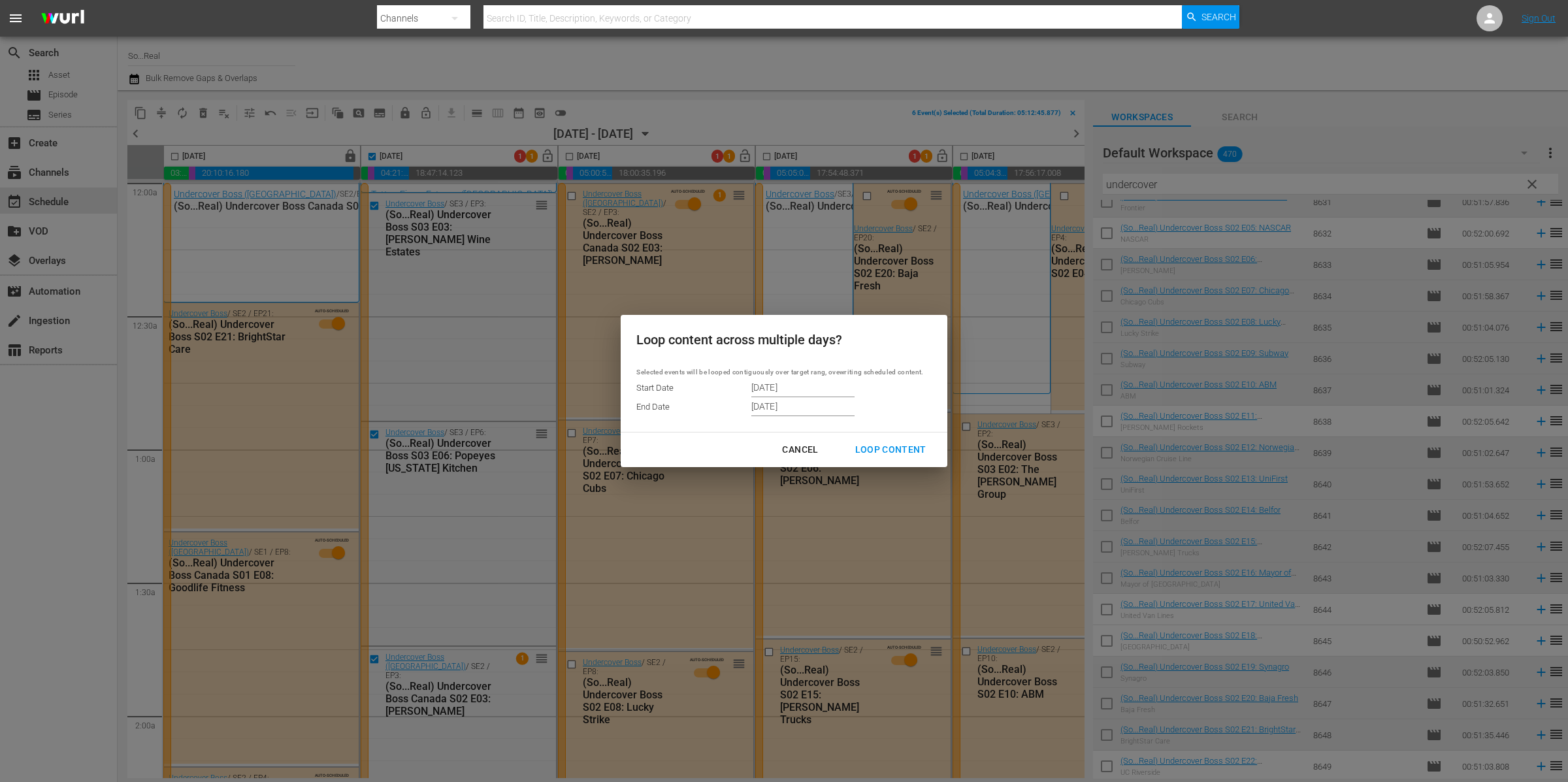
click at [791, 386] on input "9/20/2025" at bounding box center [803, 387] width 103 height 20
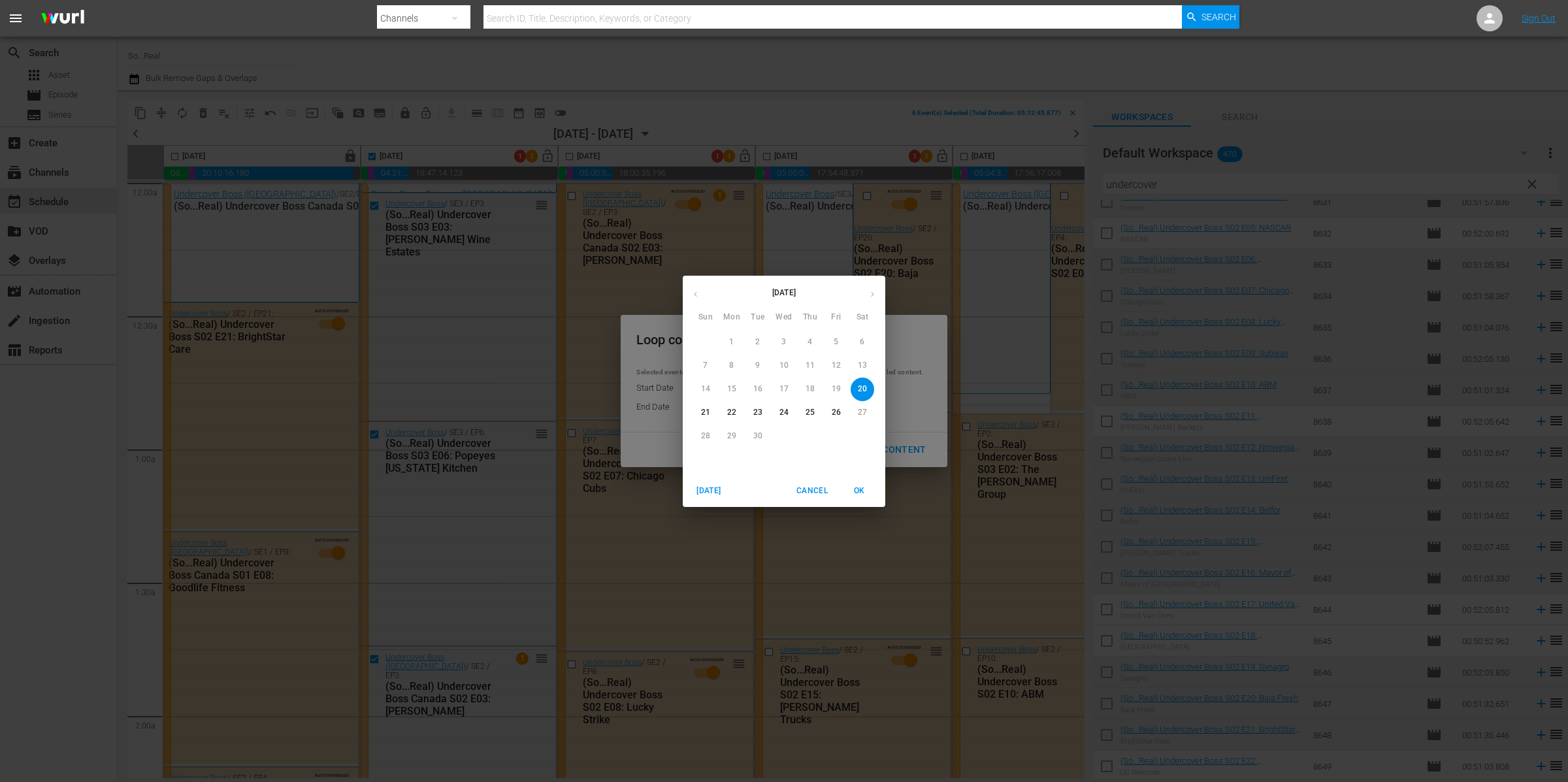
click at [707, 410] on p "21" at bounding box center [705, 412] width 9 height 11
type input "9/21/2025"
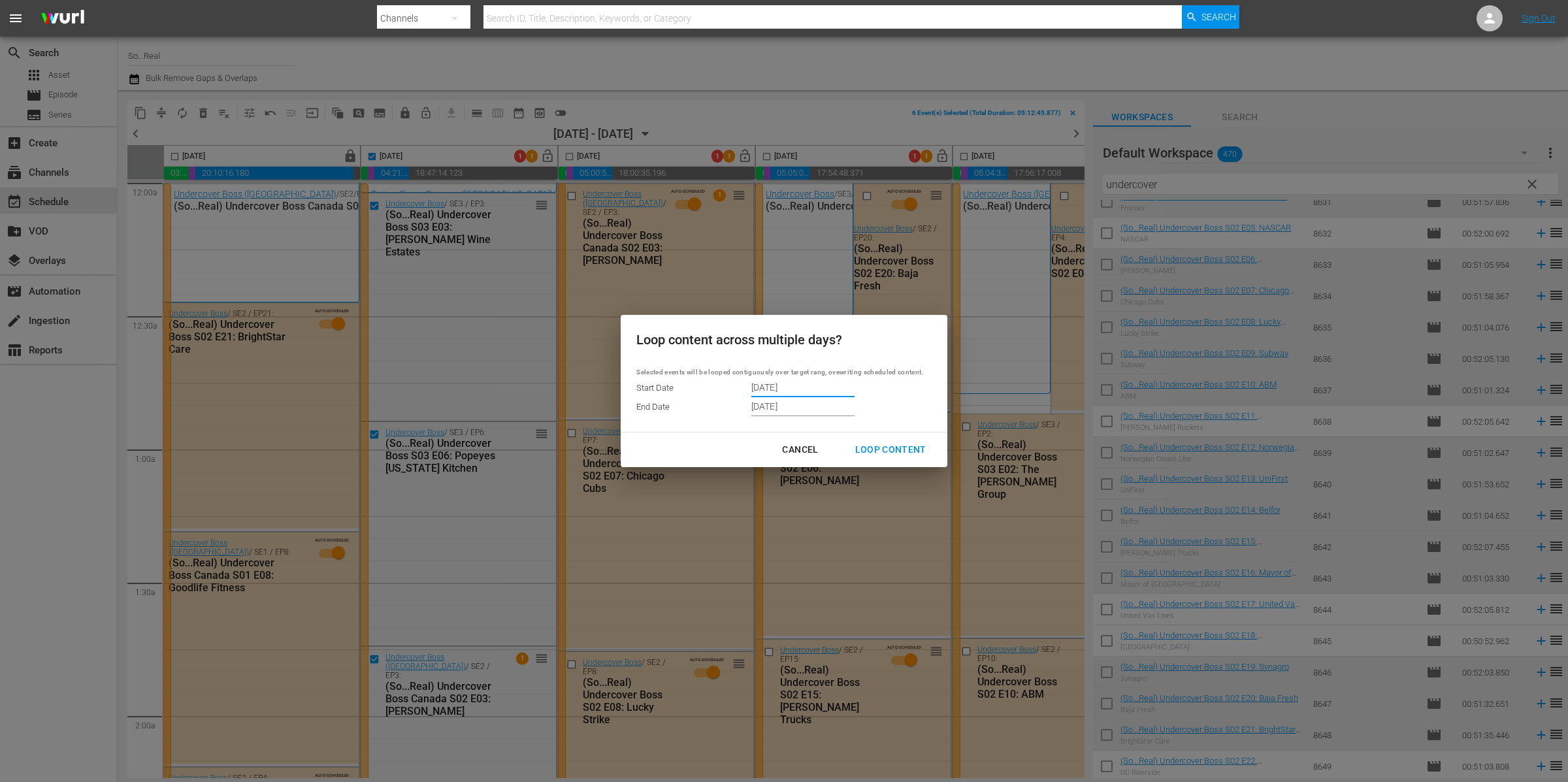
click at [763, 407] on input "9/26/2025" at bounding box center [803, 406] width 103 height 20
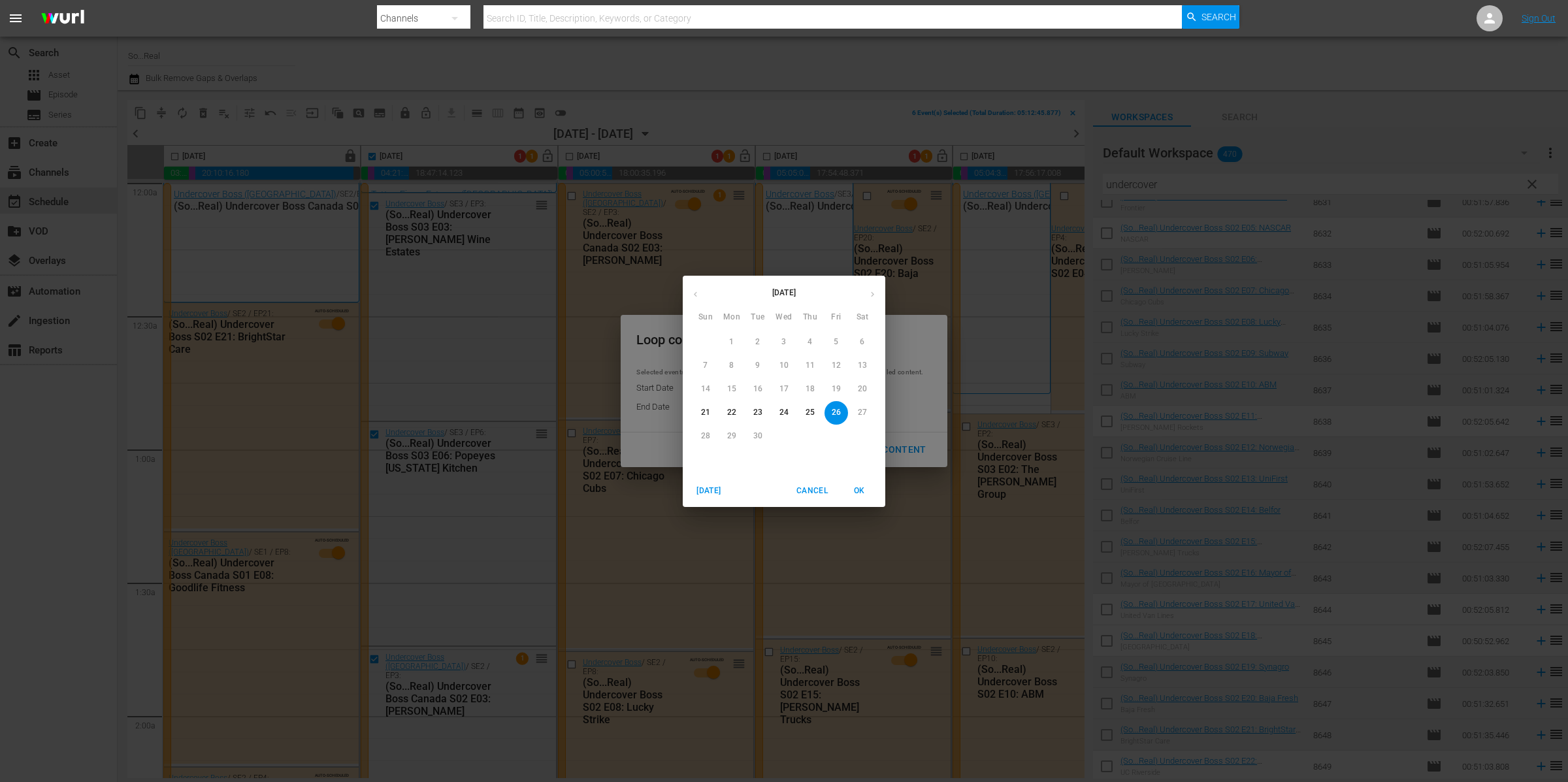
click at [705, 413] on p "21" at bounding box center [705, 412] width 9 height 11
type input "9/21/2025"
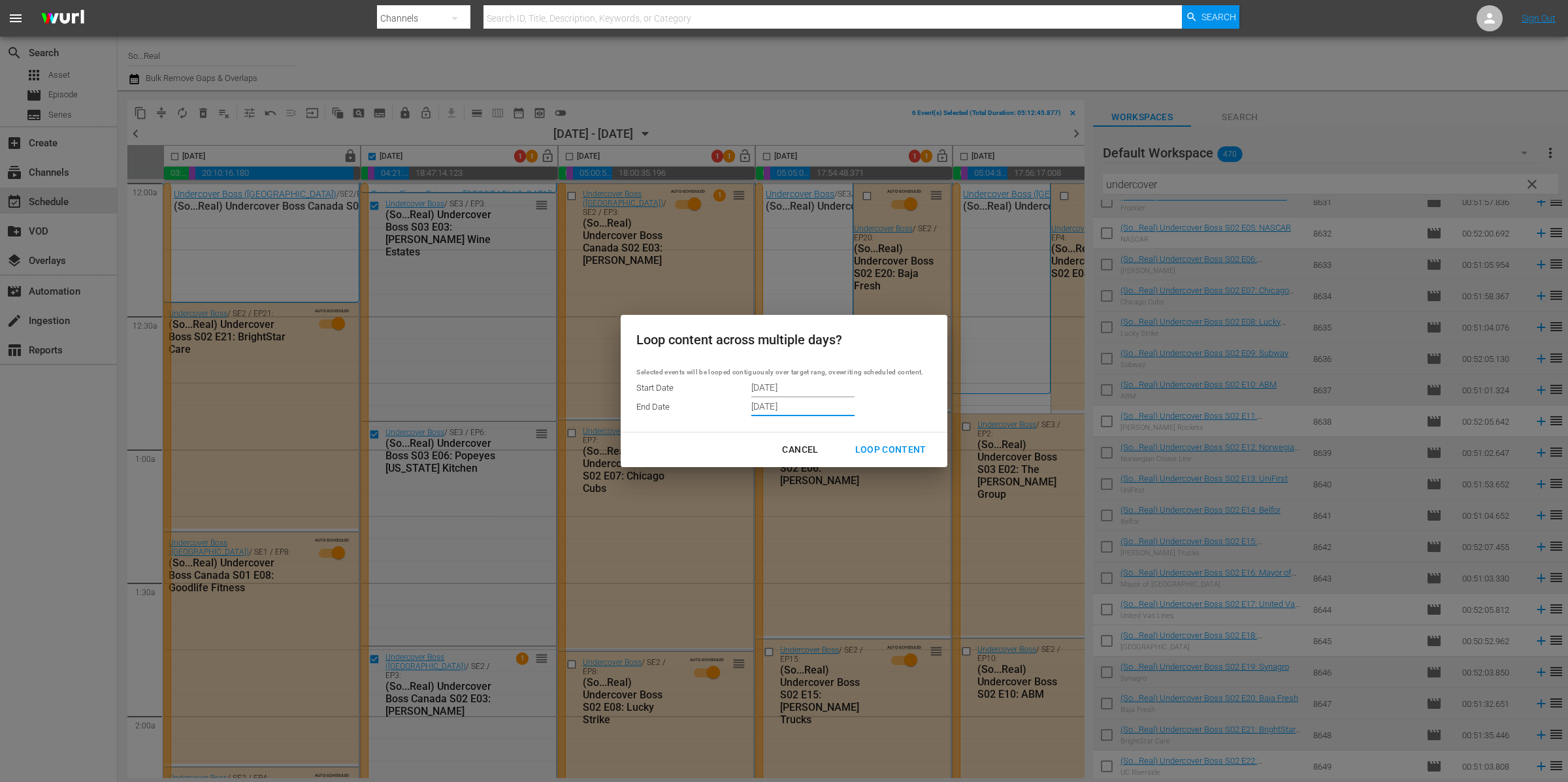
click at [881, 447] on div "Loop Content" at bounding box center [891, 450] width 92 height 16
type input "9/20/2025"
type input "9/26/2025"
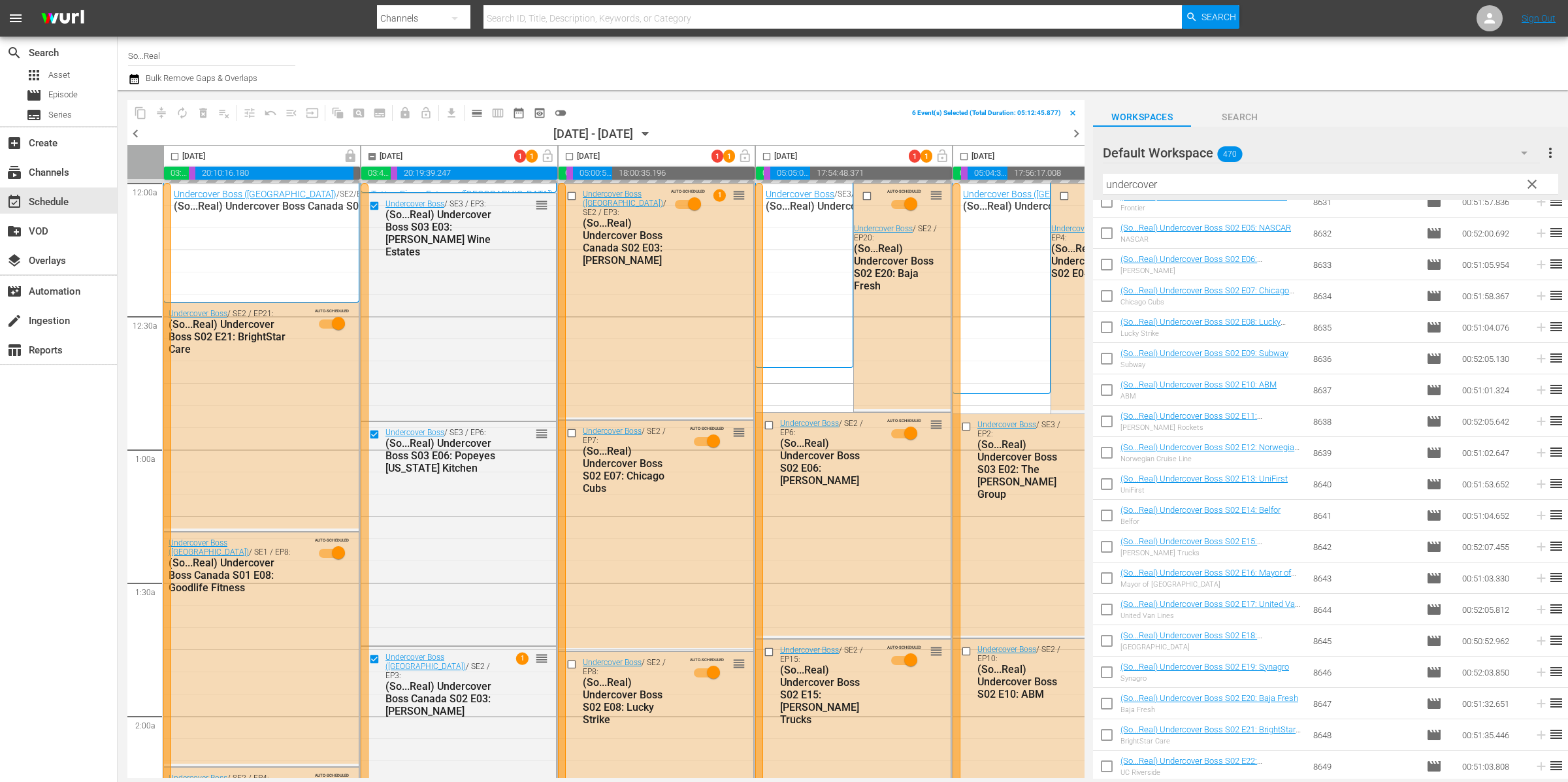
checkbox input "false"
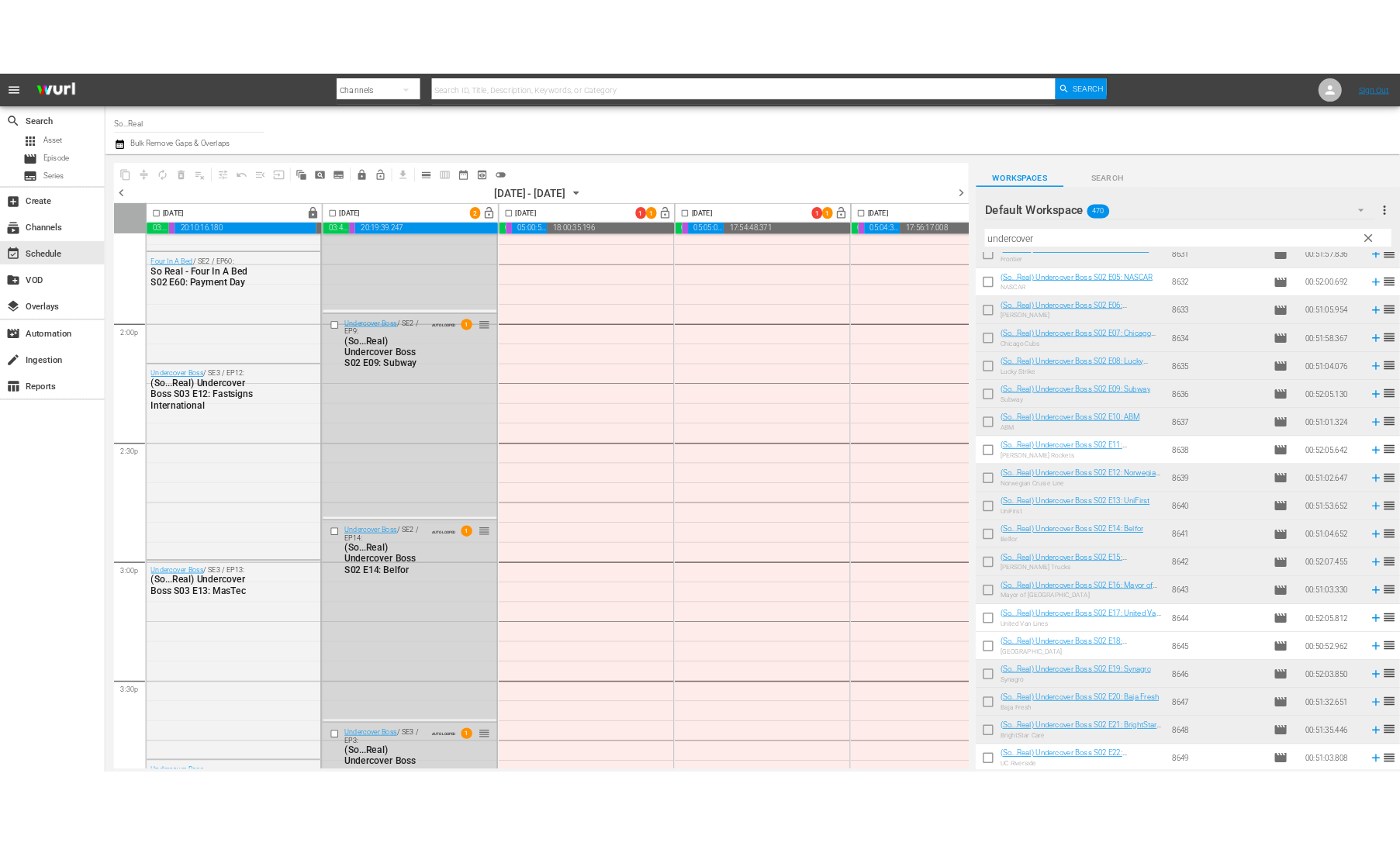
scroll to position [6891, 0]
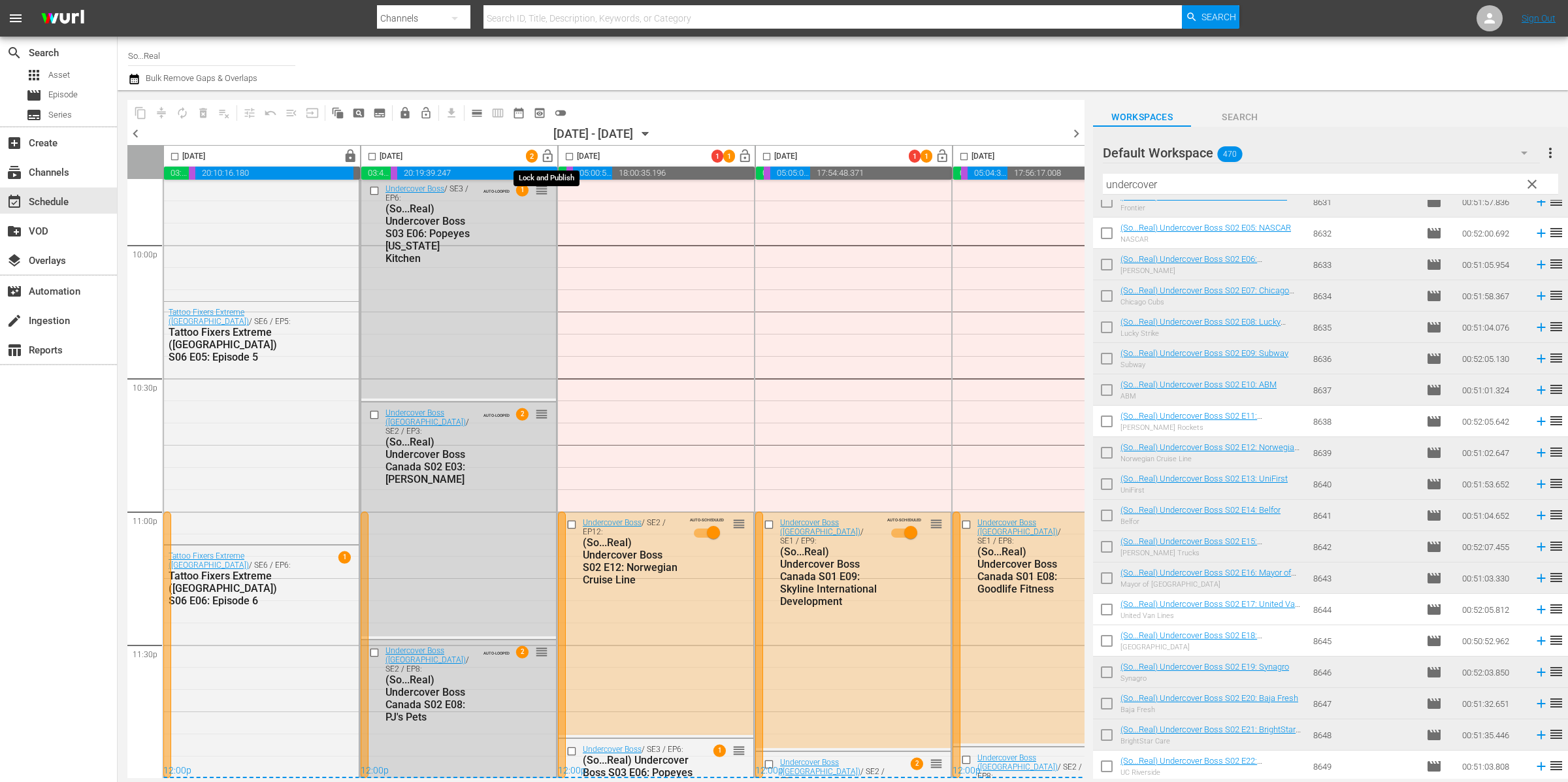
click at [550, 155] on span "lock_open" at bounding box center [548, 156] width 15 height 15
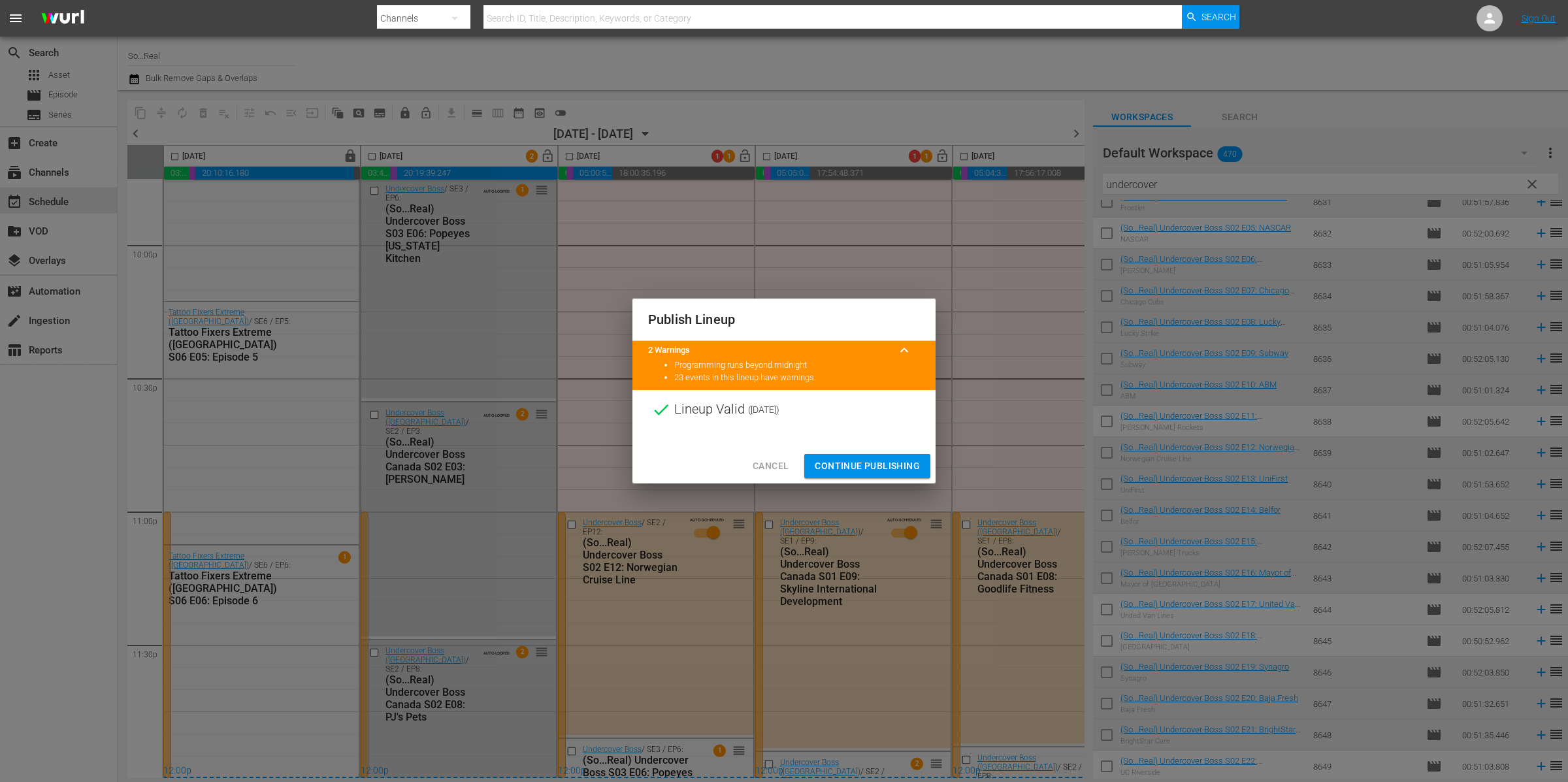
click at [878, 465] on span "Continue Publishing" at bounding box center [867, 466] width 105 height 16
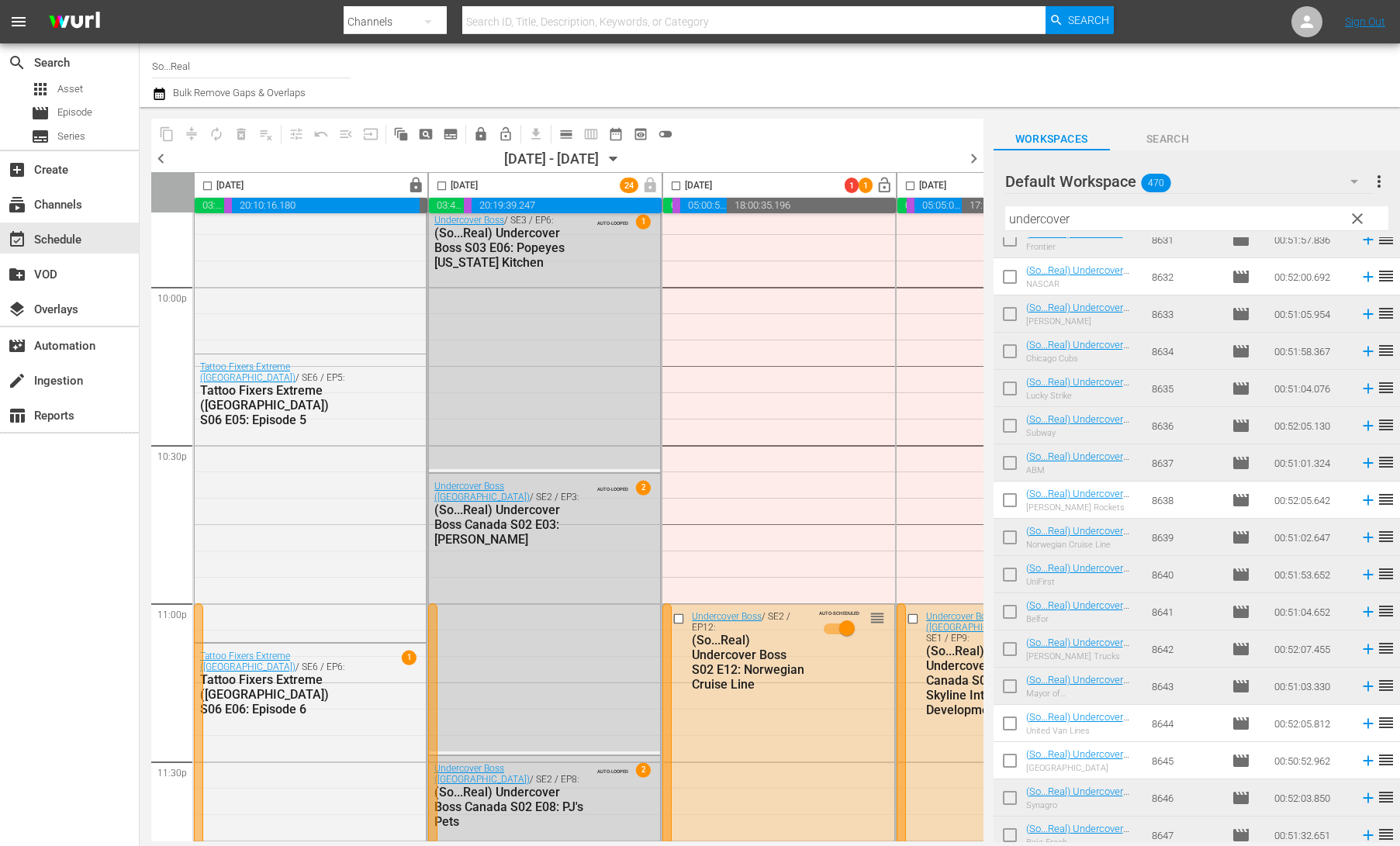
scroll to position [6891, 0]
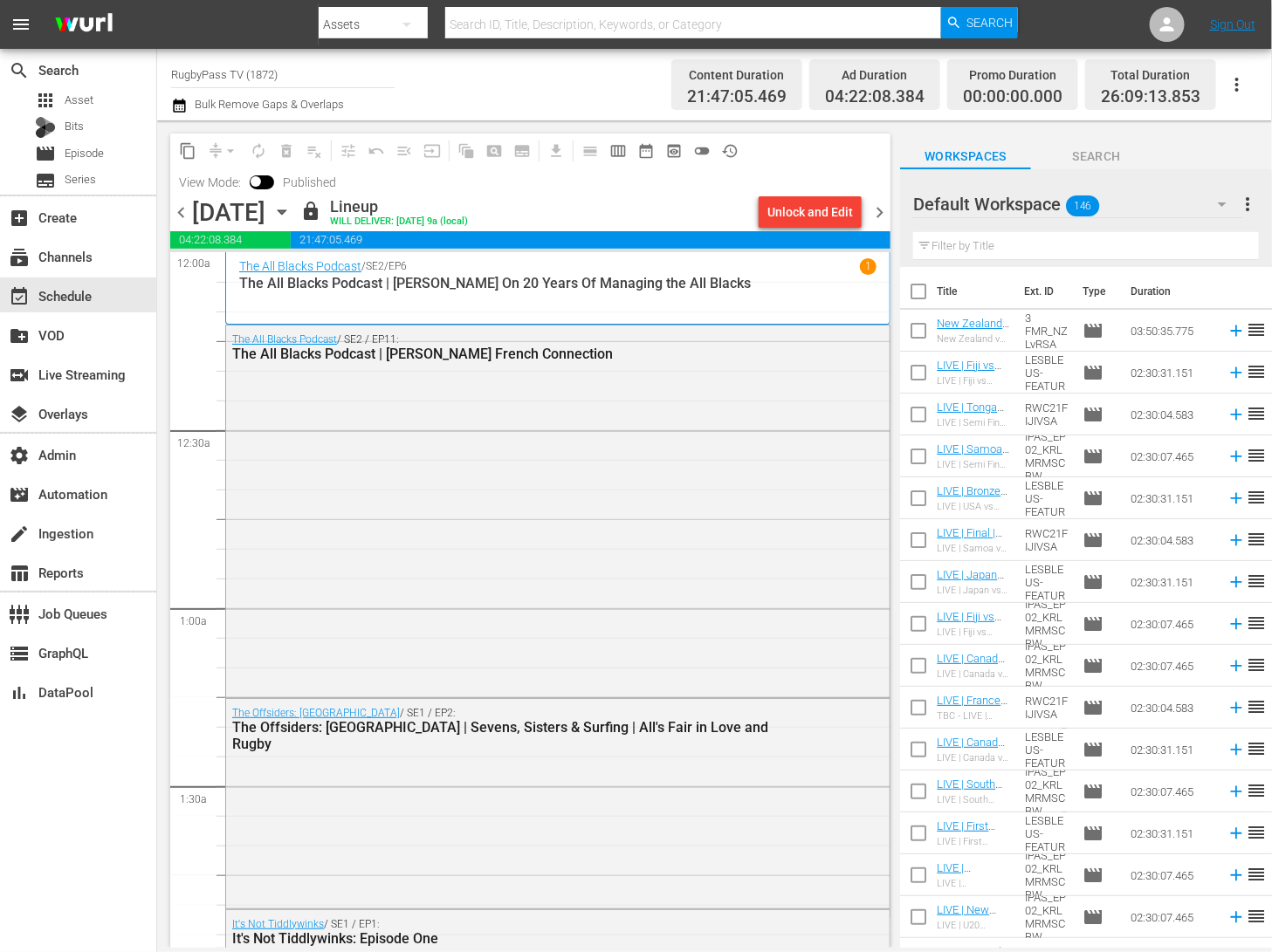
scroll to position [3275, 0]
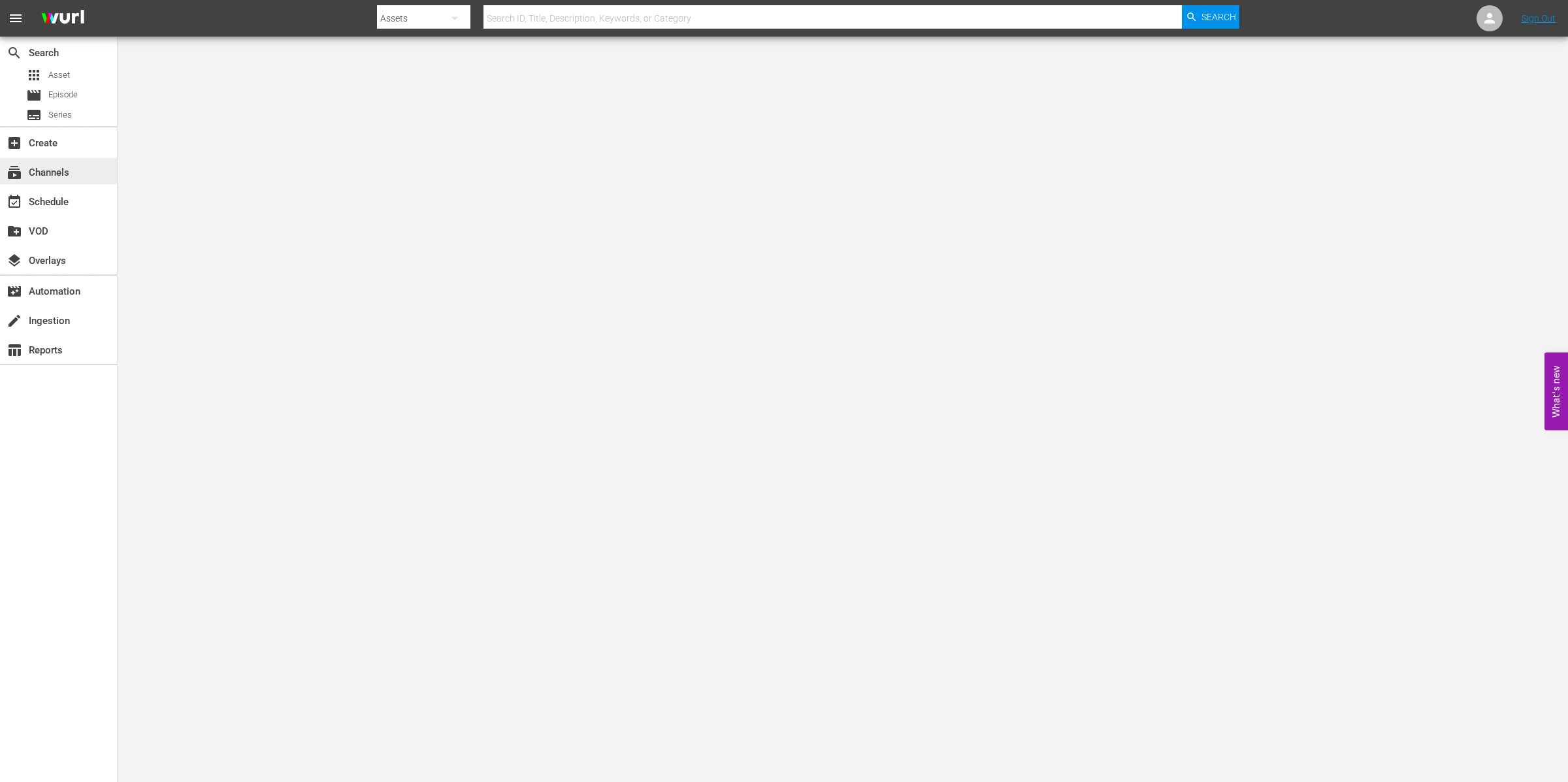
click at [60, 173] on div "subscriptions Channels" at bounding box center [37, 171] width 73 height 12
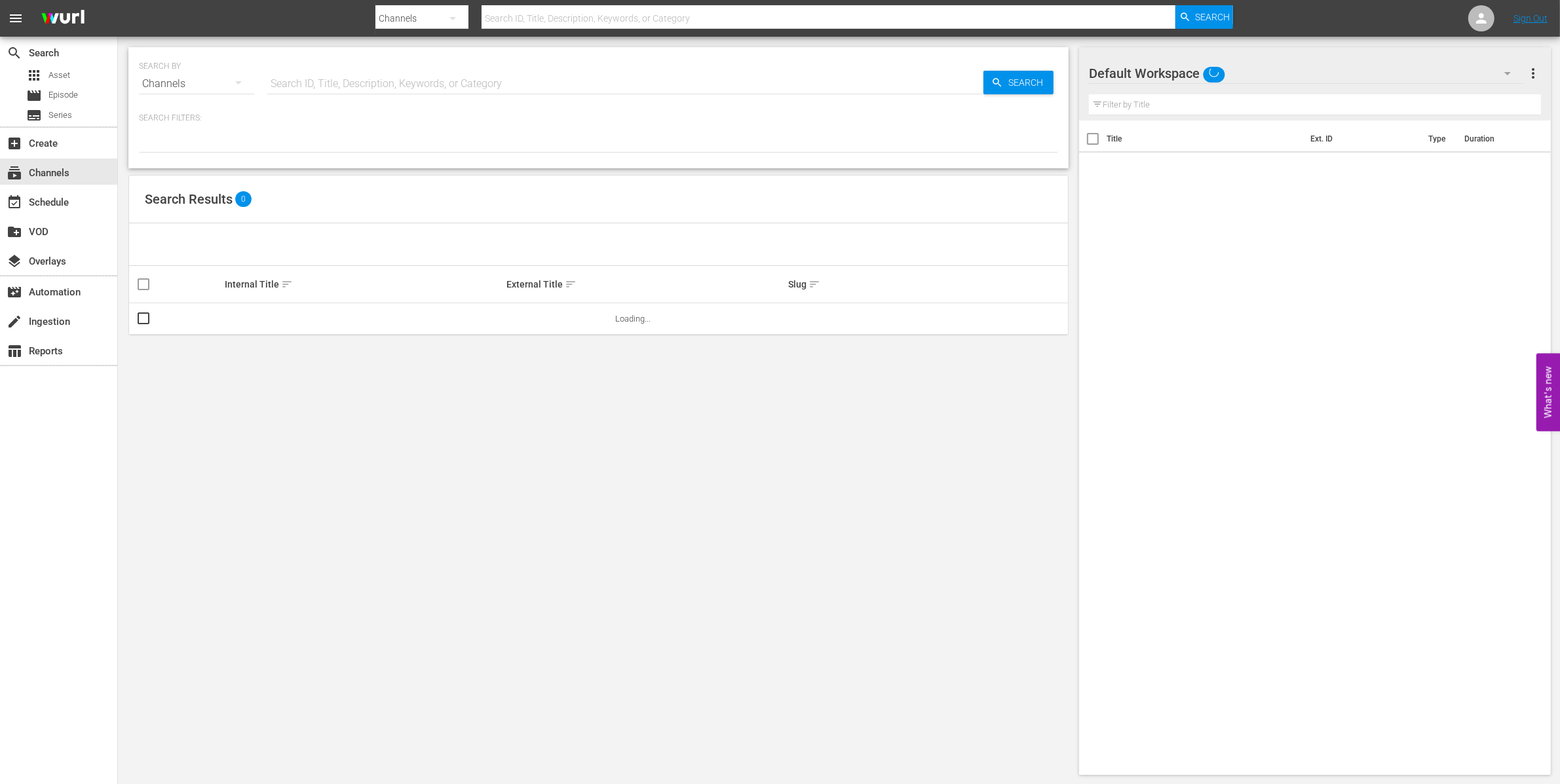
click at [437, 78] on input "text" at bounding box center [625, 84] width 716 height 32
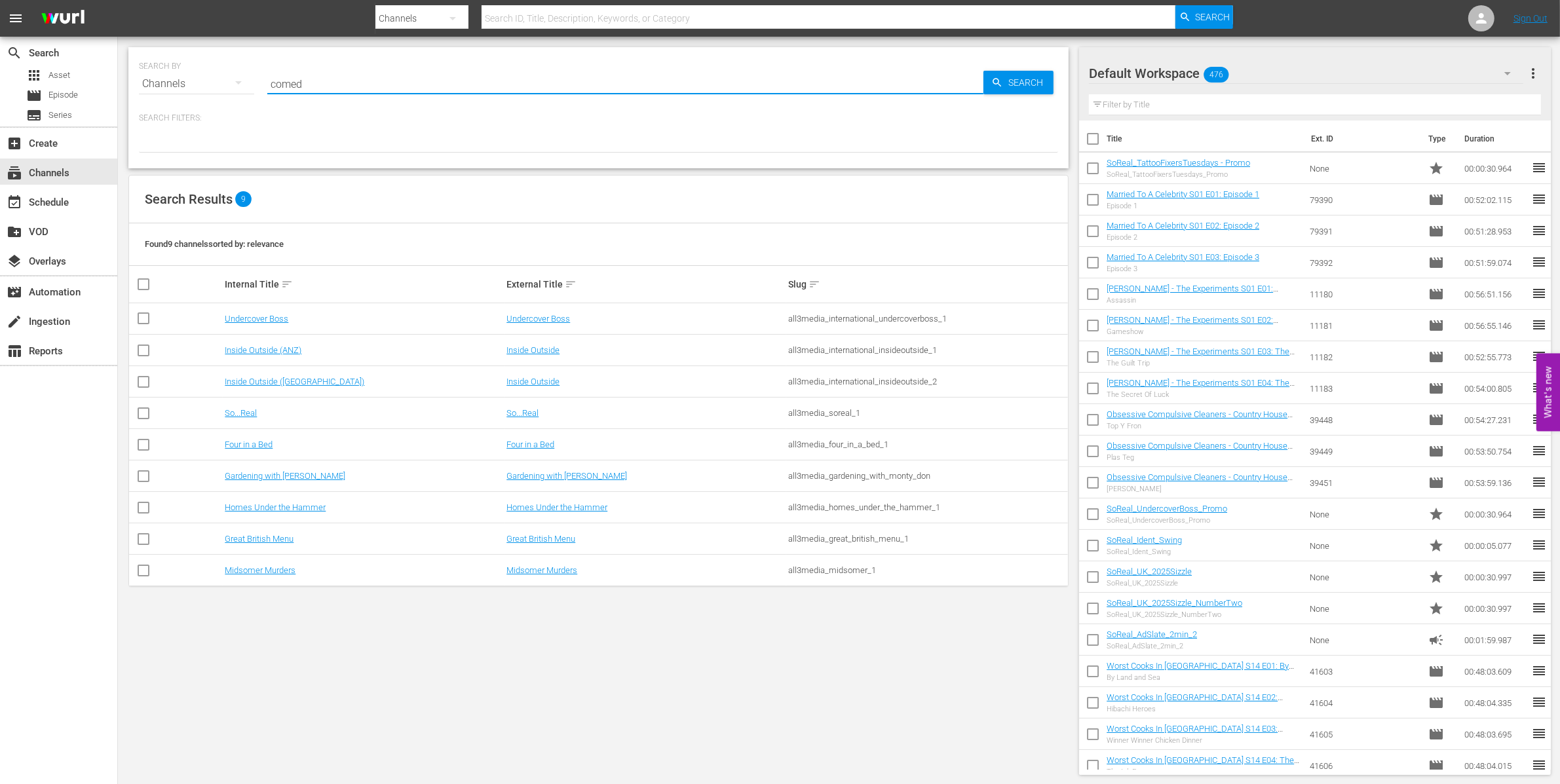
type input "comedy"
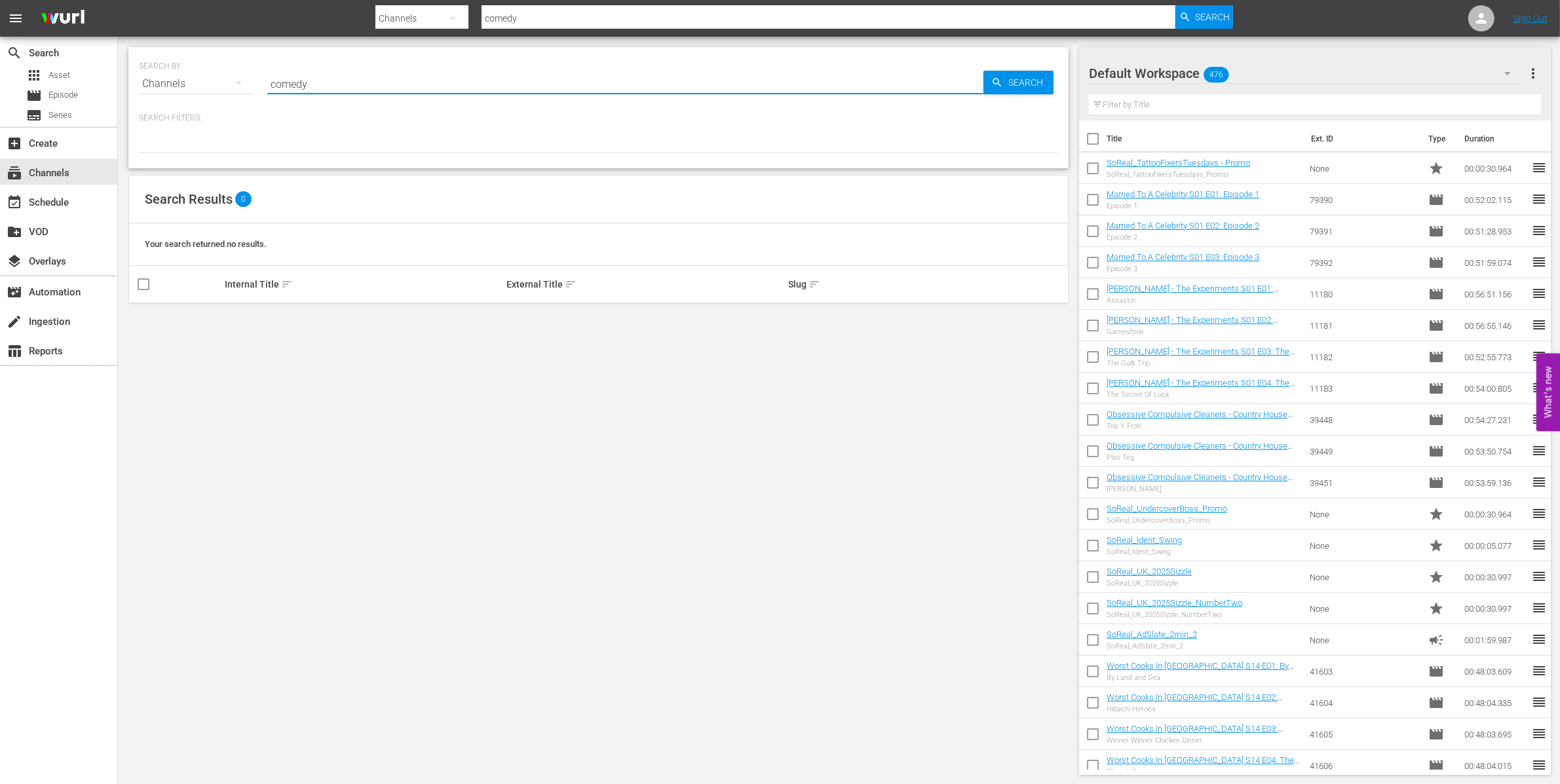
type input "comedy"
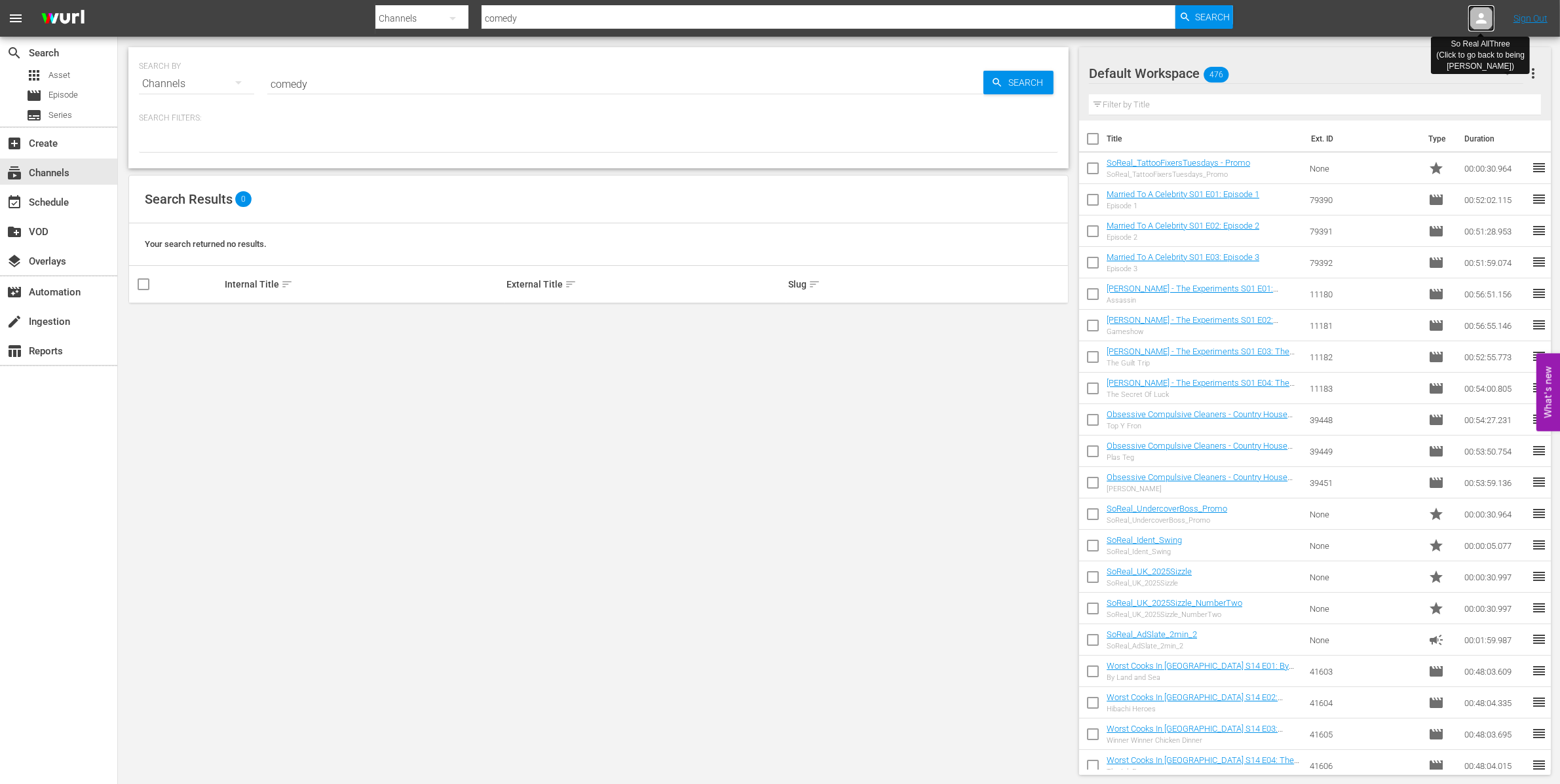
click at [929, 15] on div at bounding box center [1481, 18] width 26 height 26
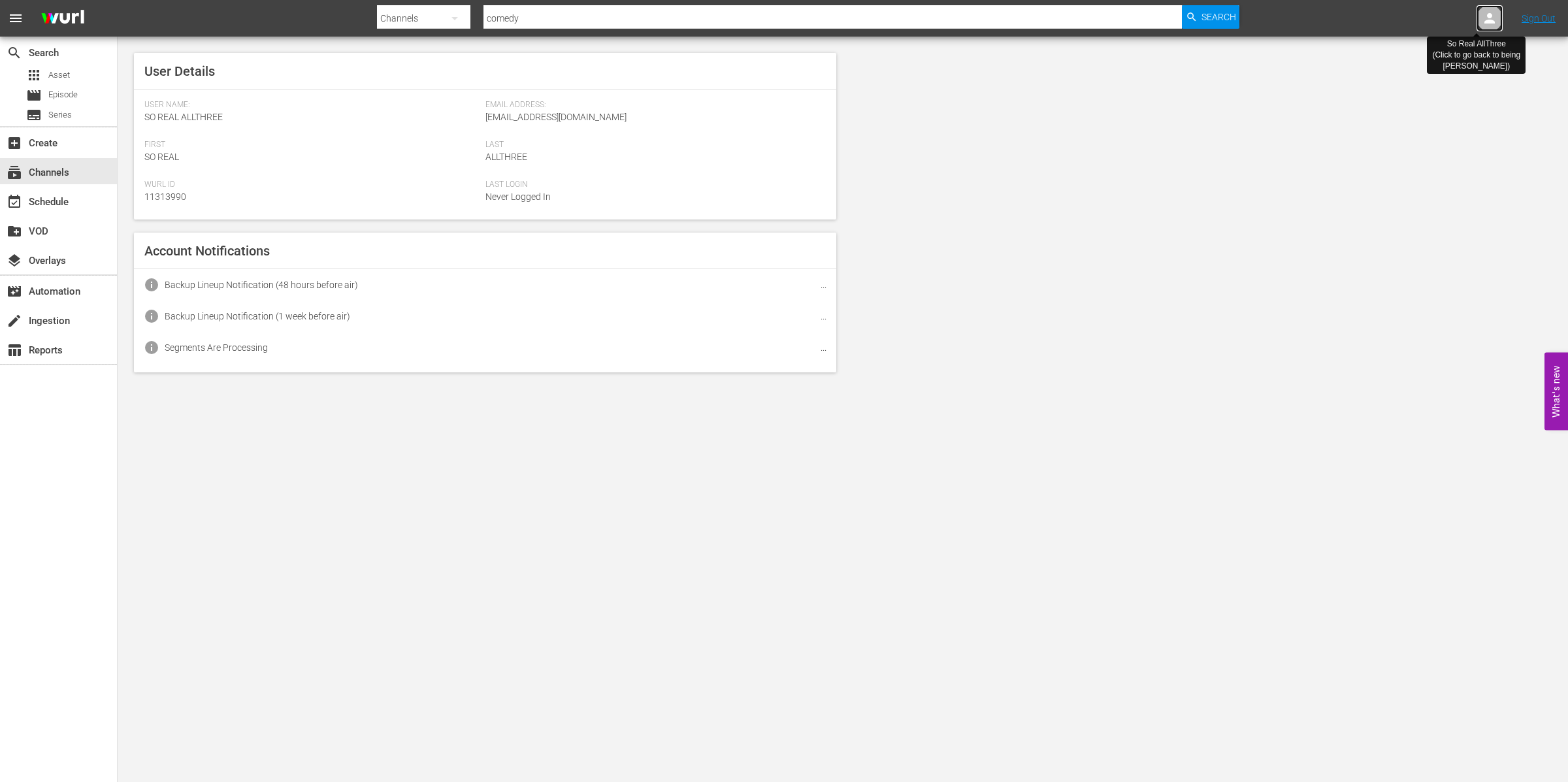
click at [926, 15] on icon at bounding box center [1489, 18] width 15 height 15
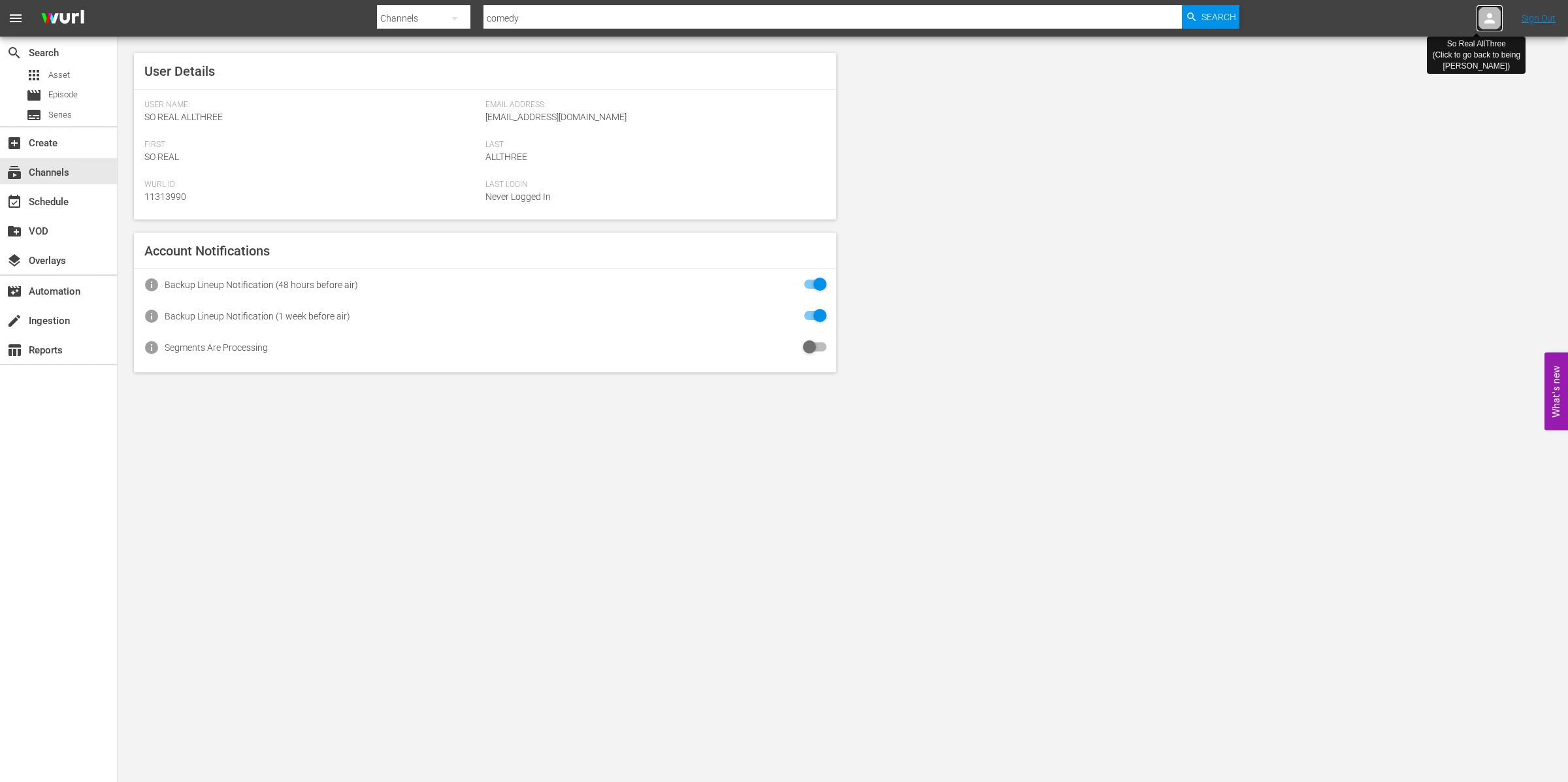
click at [926, 21] on div at bounding box center [1490, 18] width 26 height 26
click at [926, 15] on icon at bounding box center [1490, 18] width 10 height 10
click at [926, 15] on icon at bounding box center [1490, 18] width 10 height 10
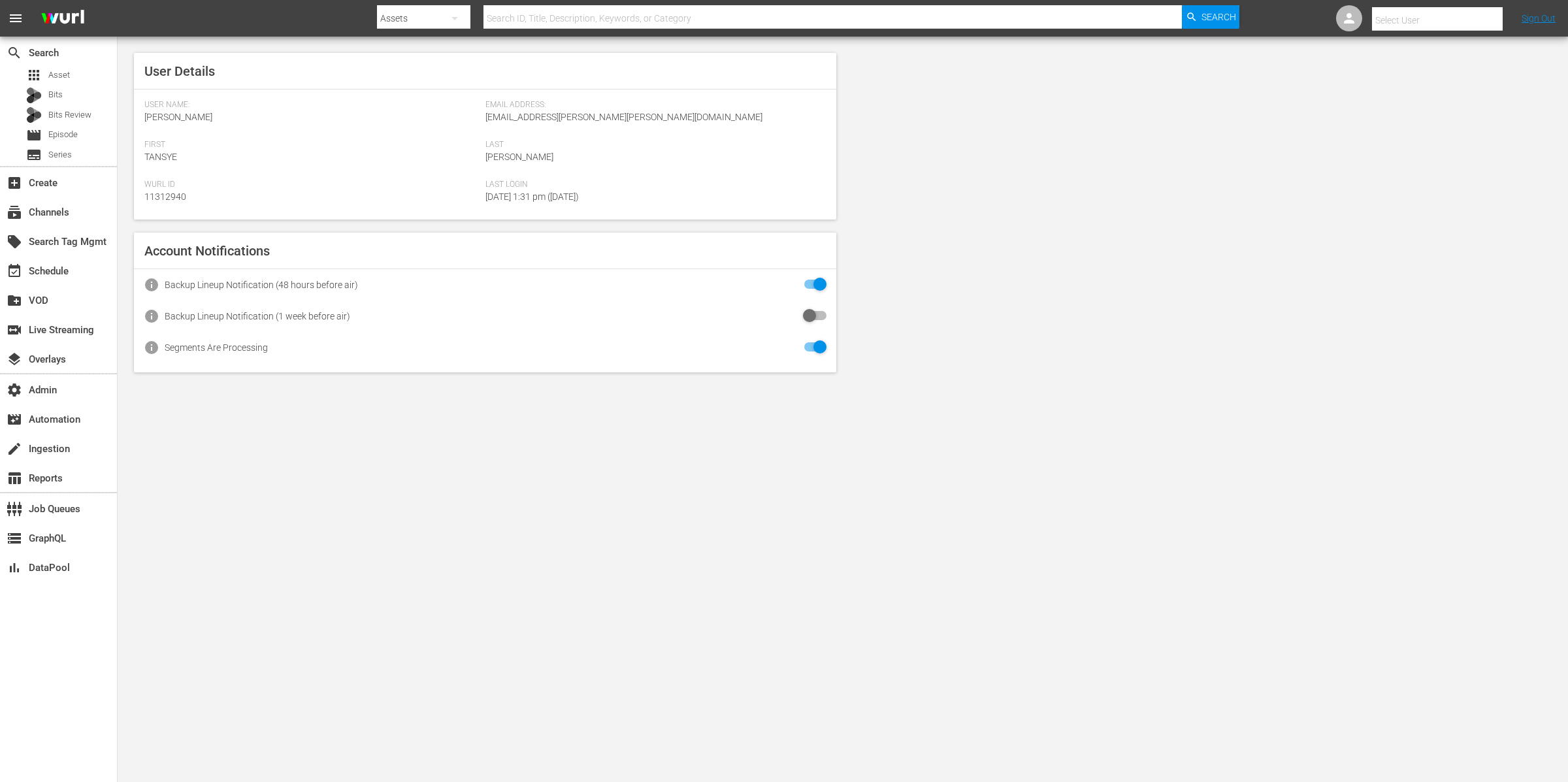
click at [1489, 15] on input "text" at bounding box center [1455, 20] width 167 height 31
click at [1465, 80] on div "[EMAIL_ADDRESS][PERSON_NAME][DOMAIN_NAME] [EMAIL_ADDRESS][PERSON_NAME][DOMAIN_N…" at bounding box center [1414, 87] width 204 height 31
type input "[EMAIL_ADDRESS][PERSON_NAME][DOMAIN_NAME] [EMAIL_ADDRESS][PERSON_NAME][DOMAIN_N…"
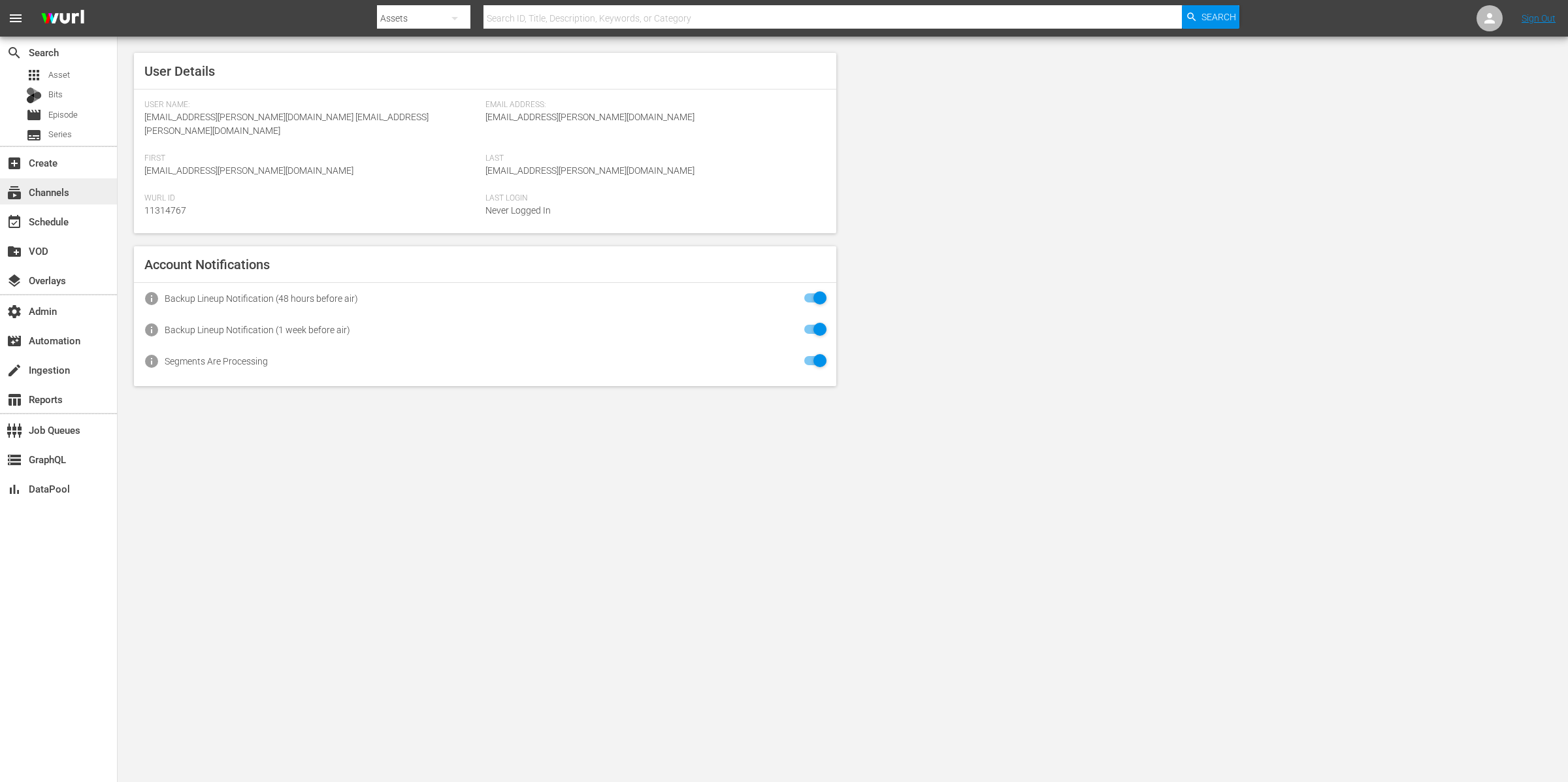
click at [86, 185] on div "subscriptions Channels" at bounding box center [59, 192] width 117 height 26
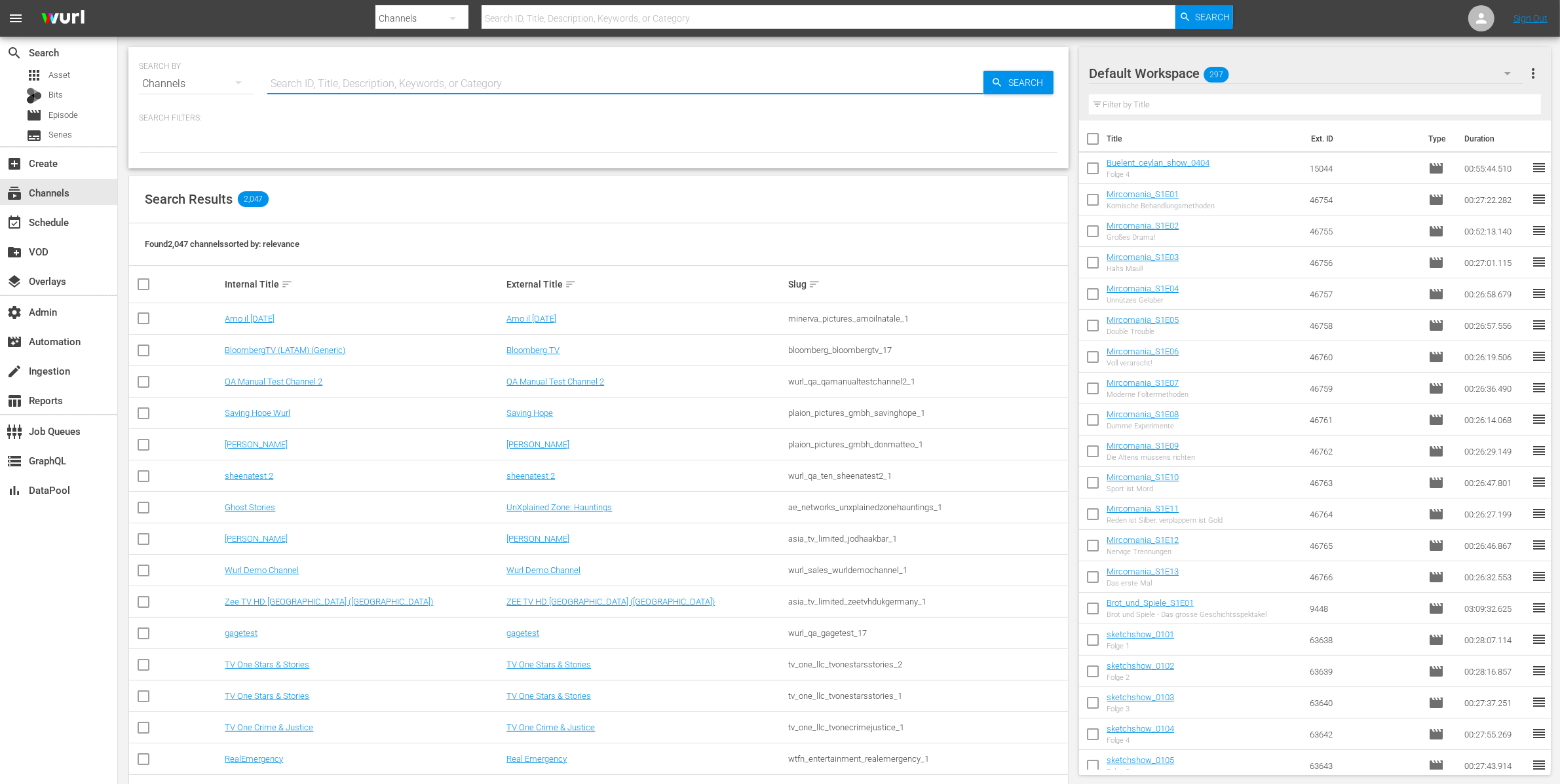
click at [355, 75] on input "text" at bounding box center [625, 84] width 716 height 32
type input "com"
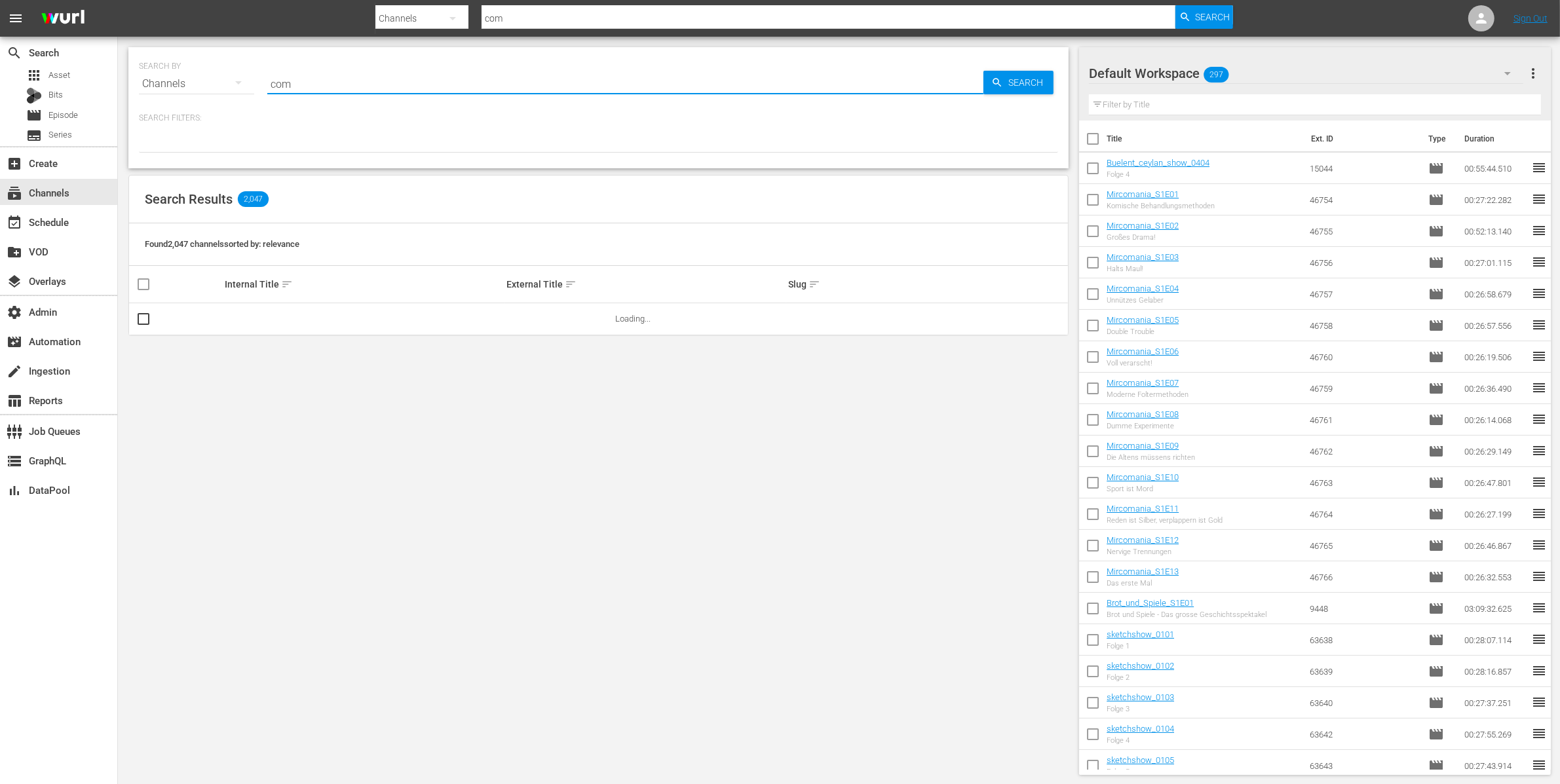
type input "comedy"
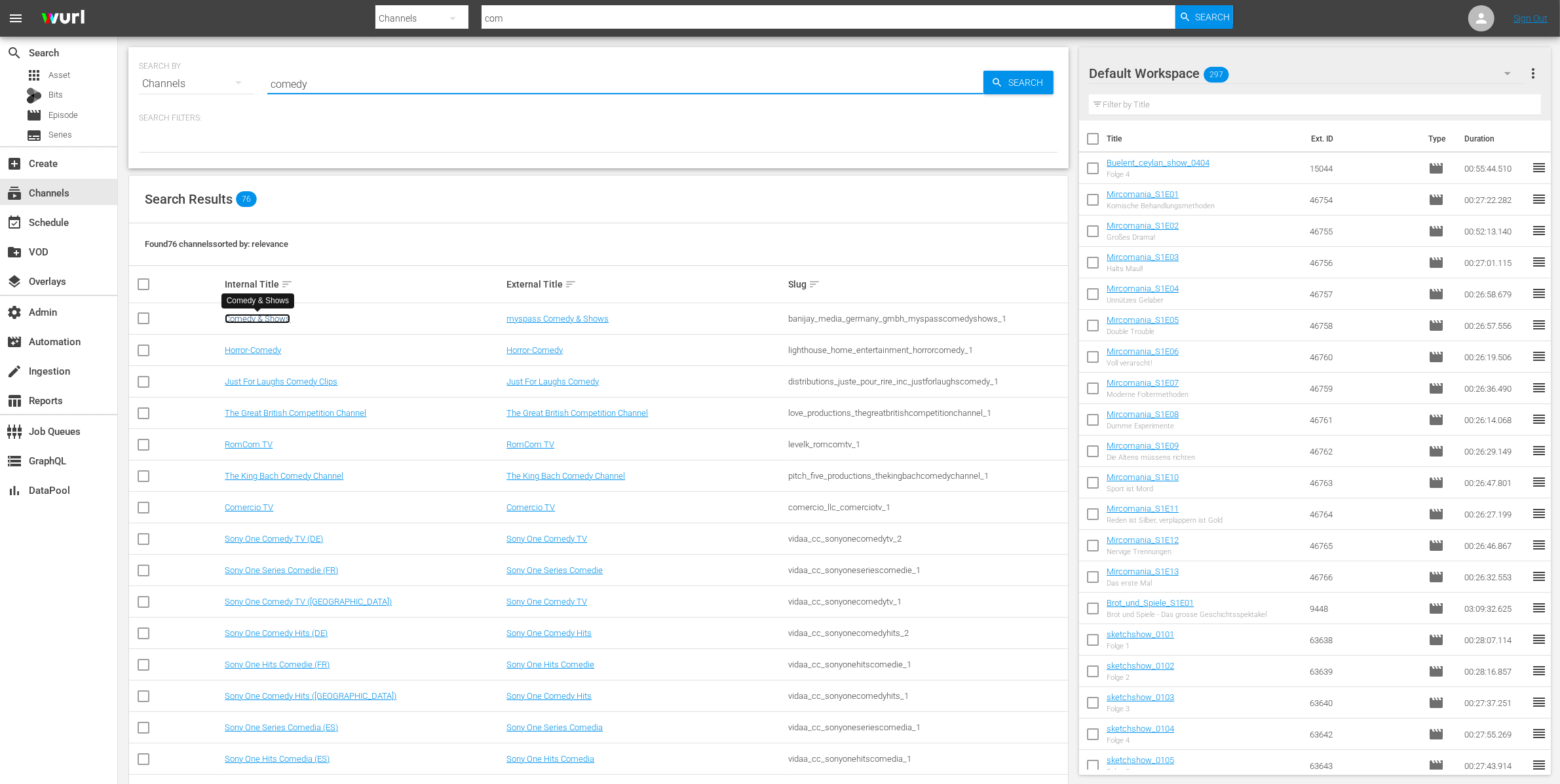
click at [253, 319] on link "Comedy & Shows" at bounding box center [257, 318] width 65 height 10
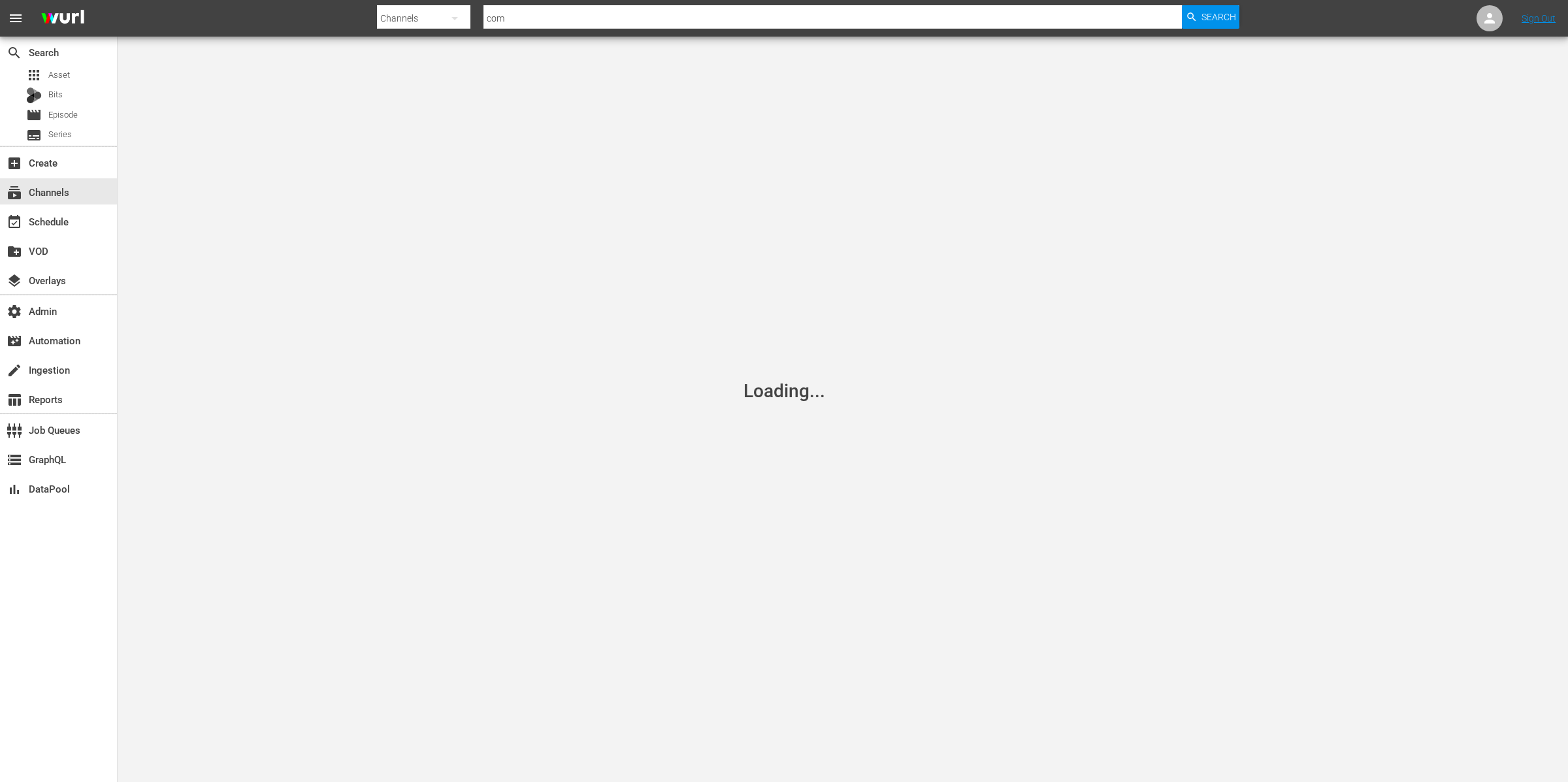
type input "comedy"
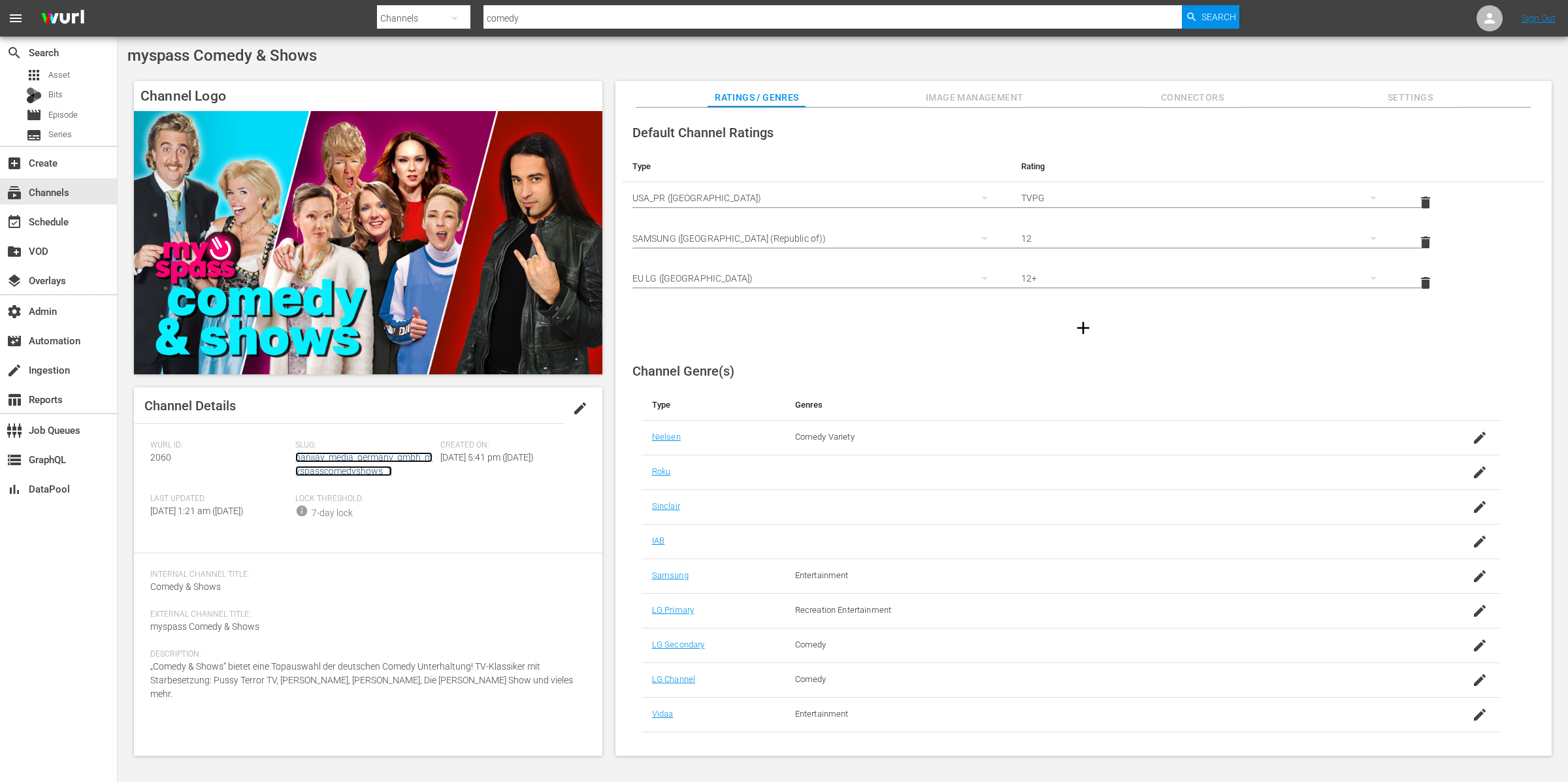
click at [346, 456] on link "banijay_media_germany_gmbh_myspasscomedyshows_1" at bounding box center [363, 463] width 137 height 24
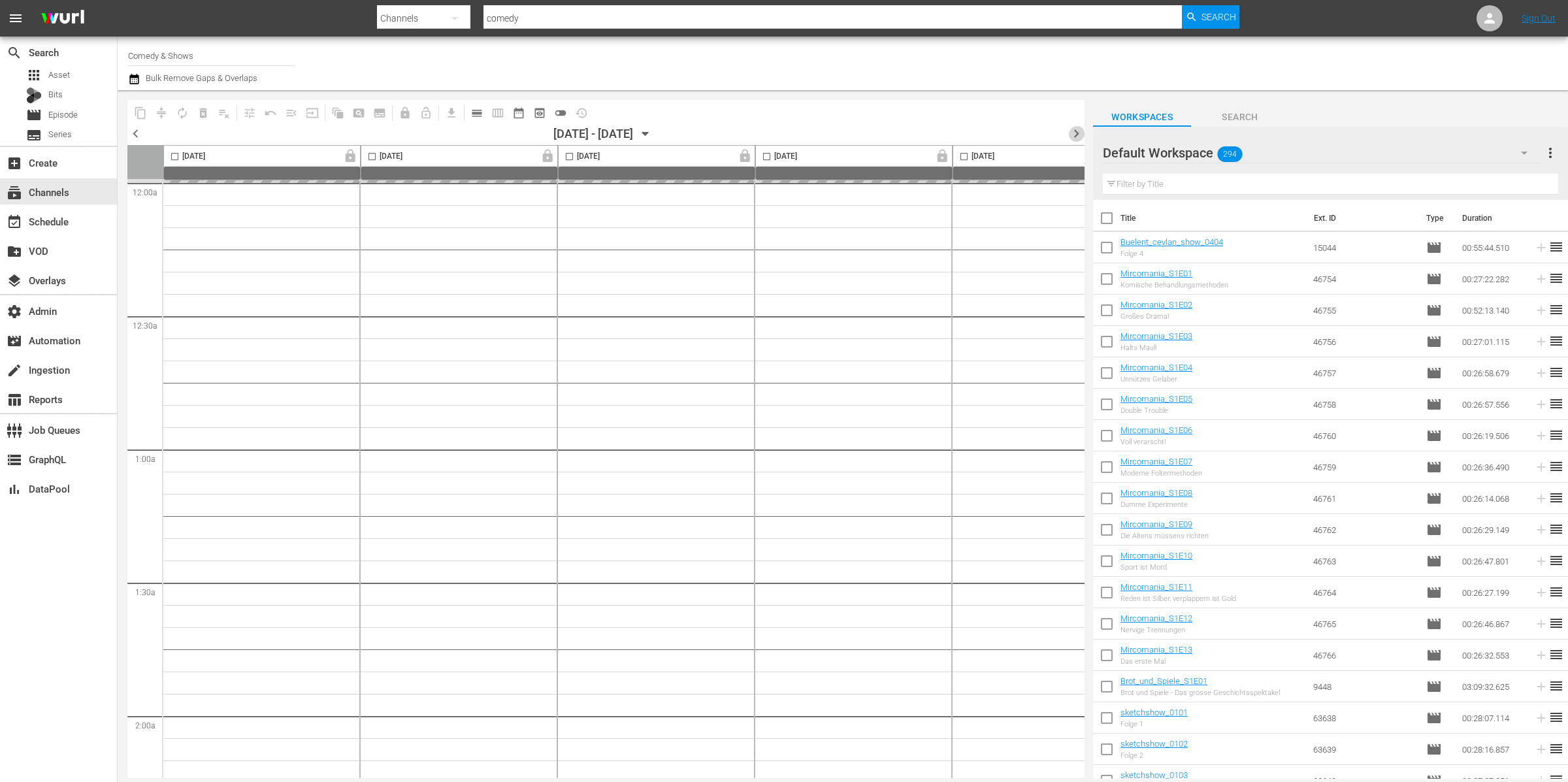
drag, startPoint x: 1081, startPoint y: 130, endPoint x: 1073, endPoint y: 138, distance: 11.3
click at [1081, 131] on span "chevron_right" at bounding box center [1076, 133] width 16 height 16
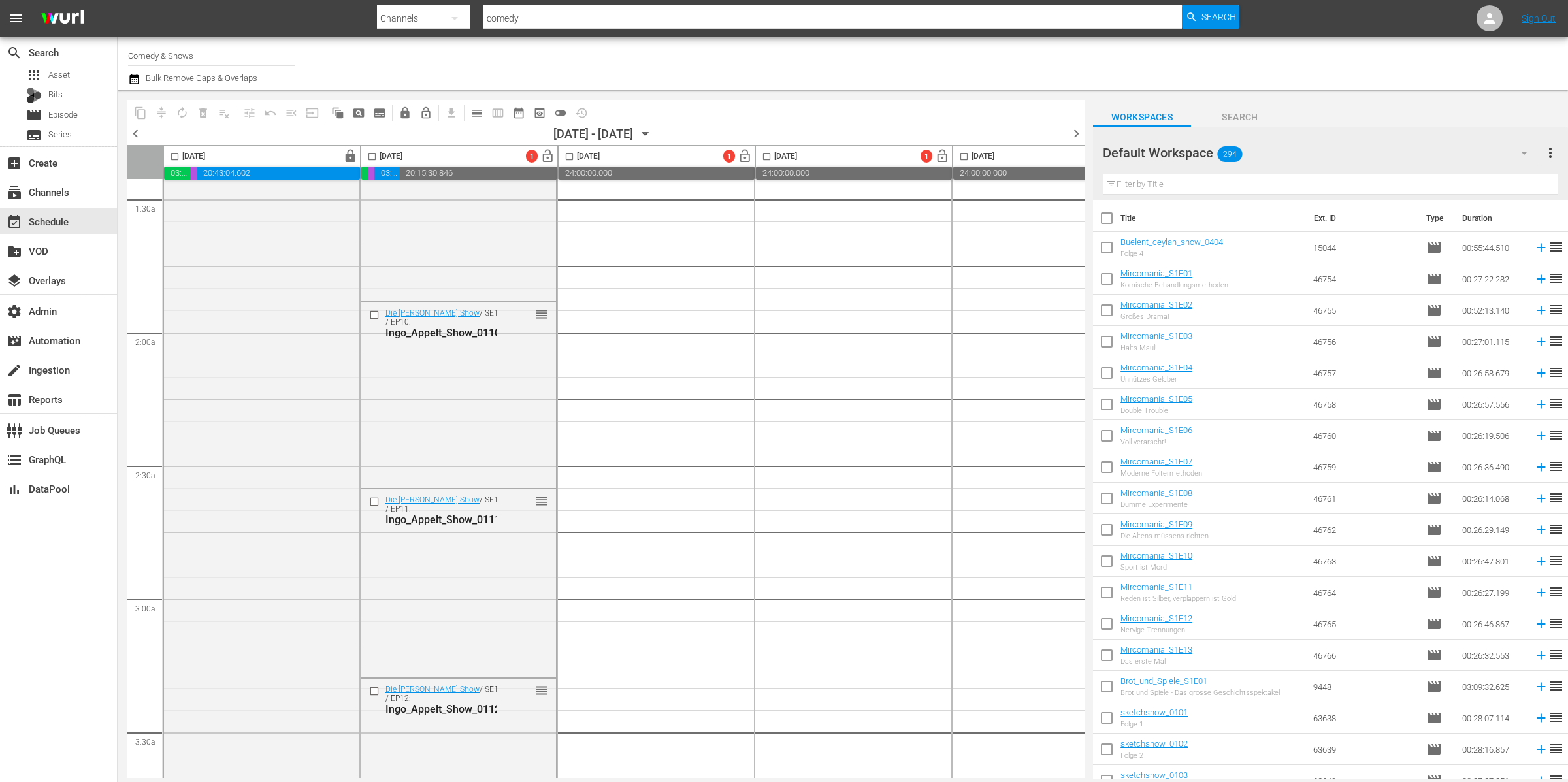
scroll to position [655, 0]
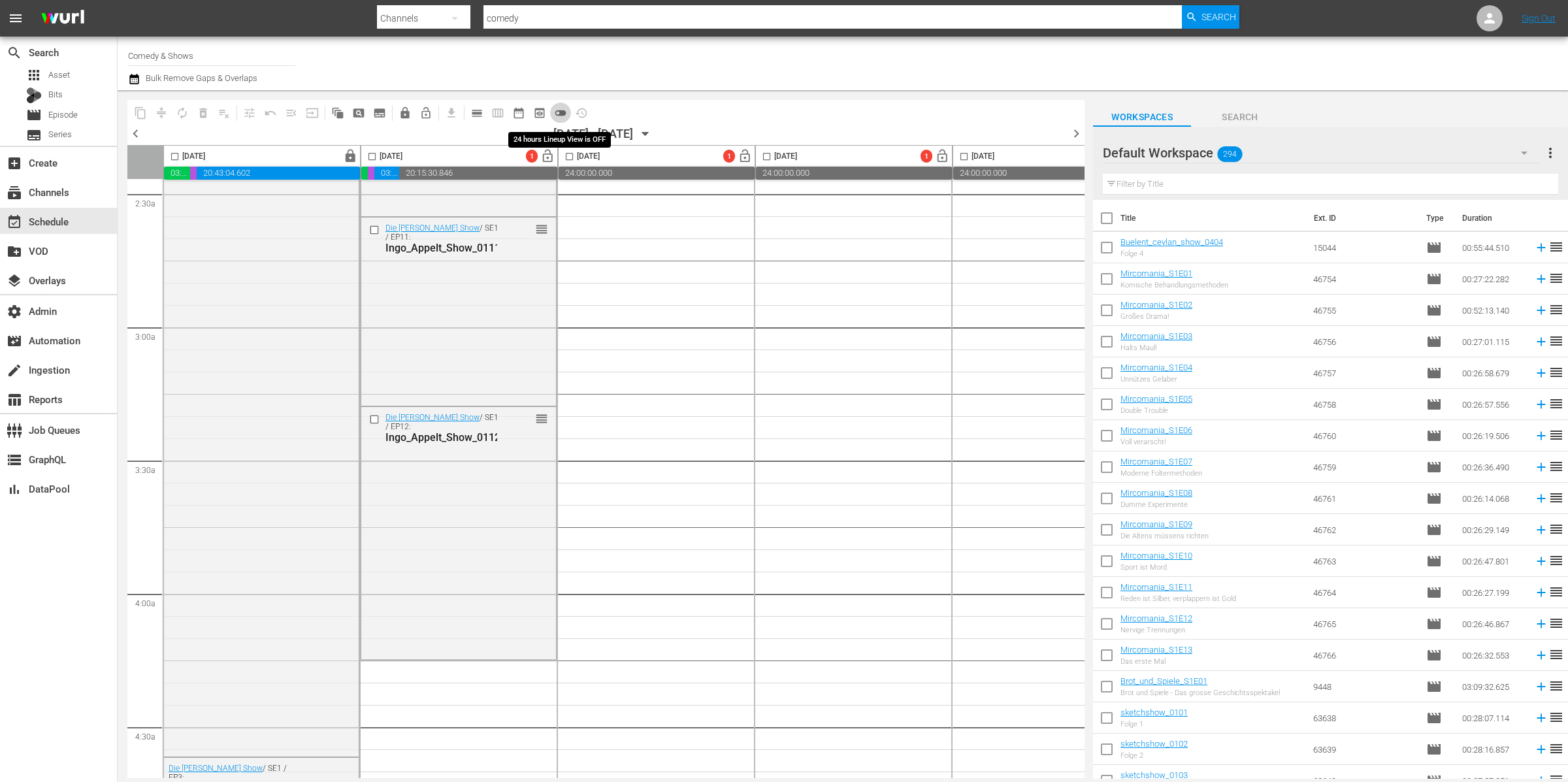
click at [560, 111] on span "toggle_off" at bounding box center [560, 113] width 13 height 13
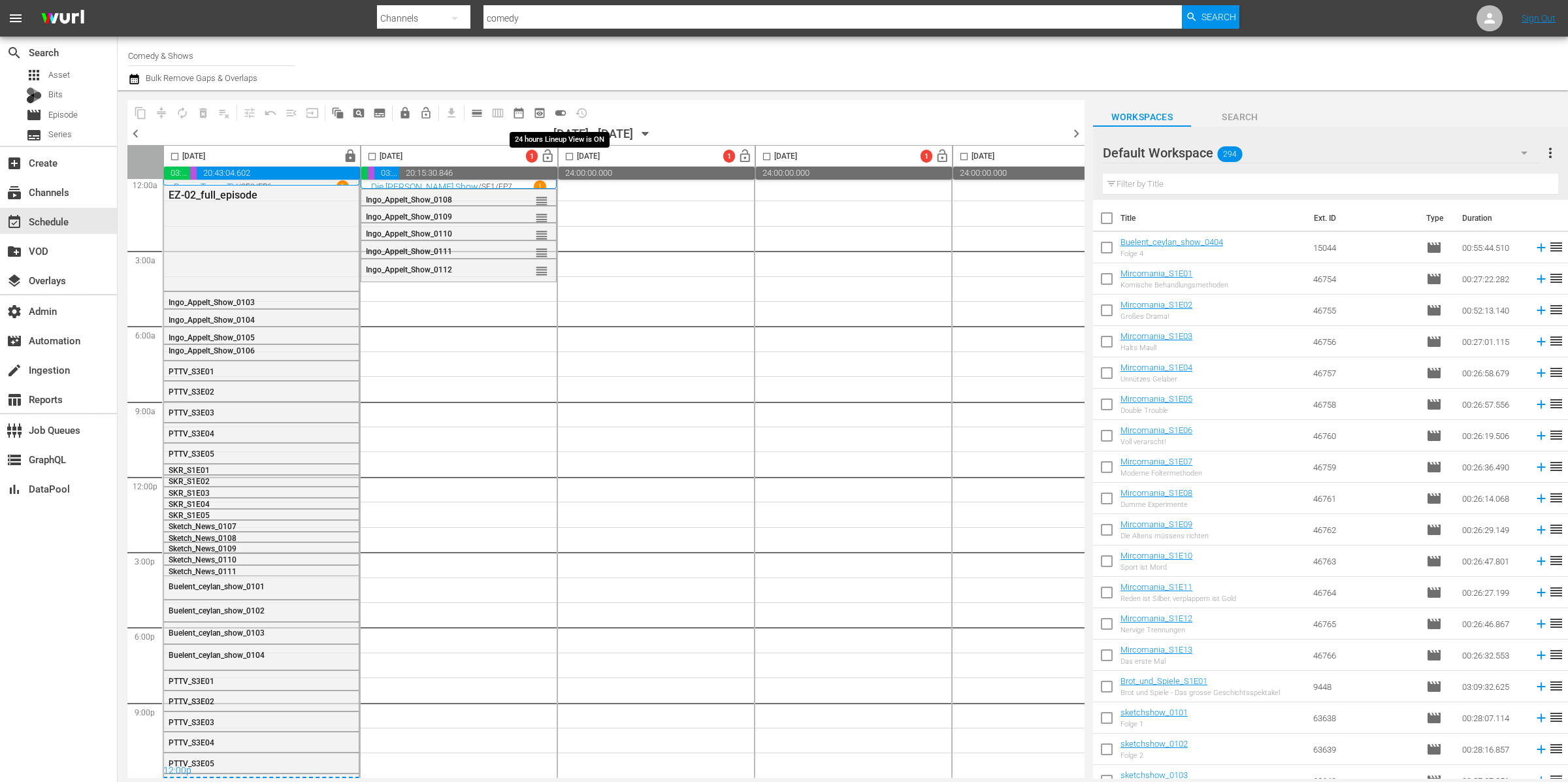
scroll to position [10, 0]
click at [374, 154] on input "checkbox" at bounding box center [372, 159] width 15 height 15
click at [226, 113] on span "playlist_remove_outlined" at bounding box center [224, 113] width 13 height 13
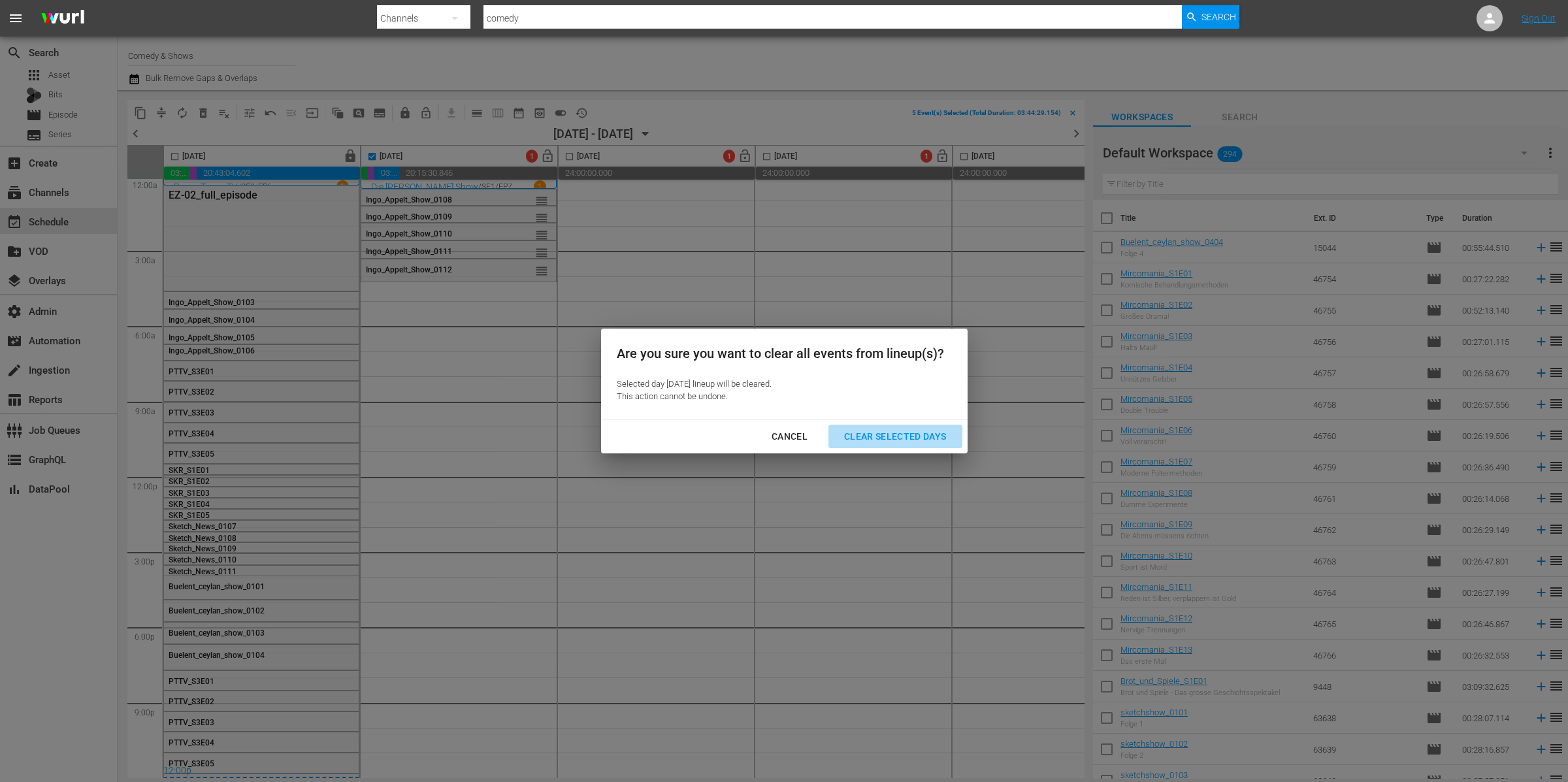
click at [924, 434] on div "Clear Selected Days" at bounding box center [895, 436] width 124 height 16
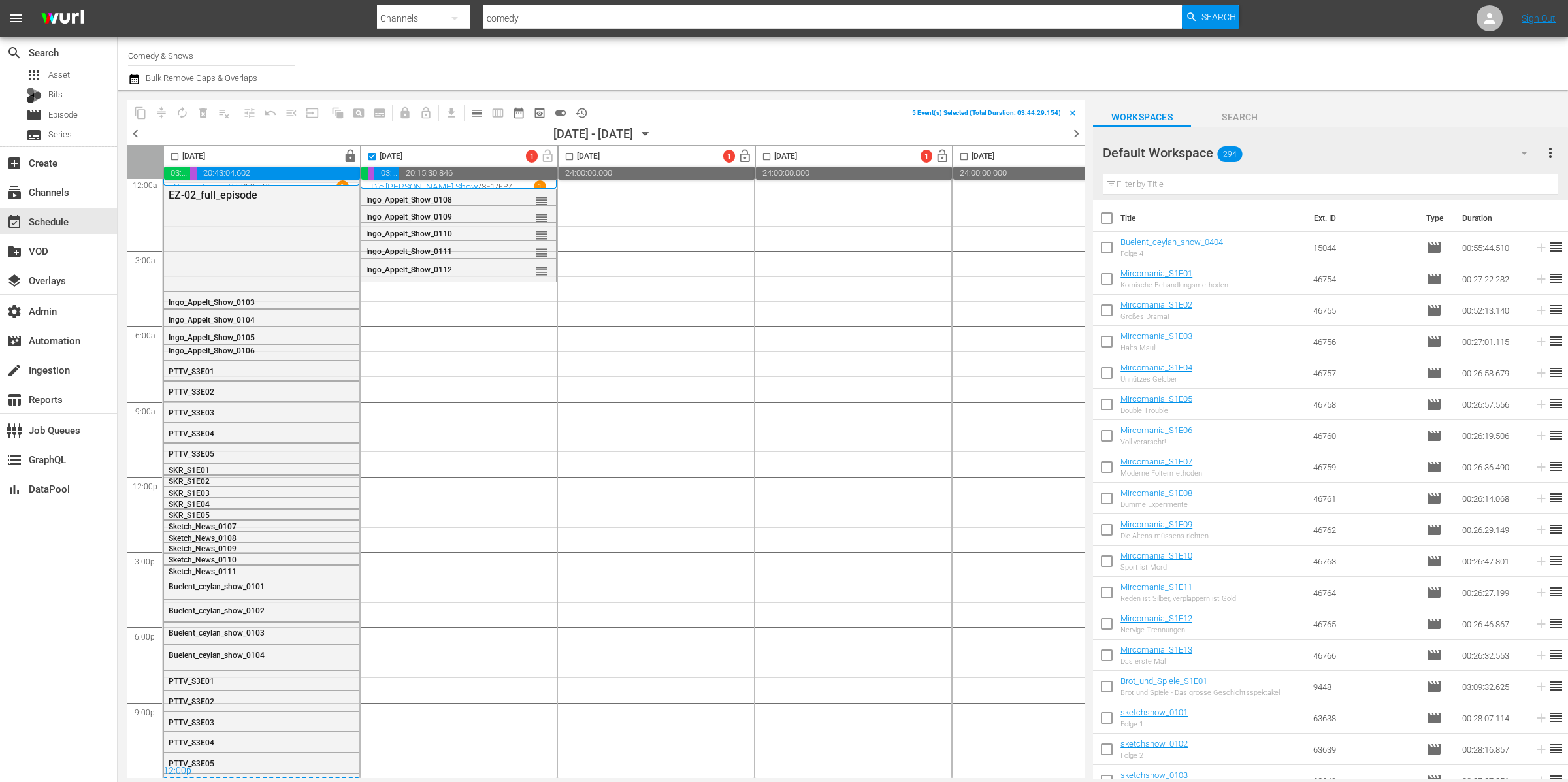
checkbox input "false"
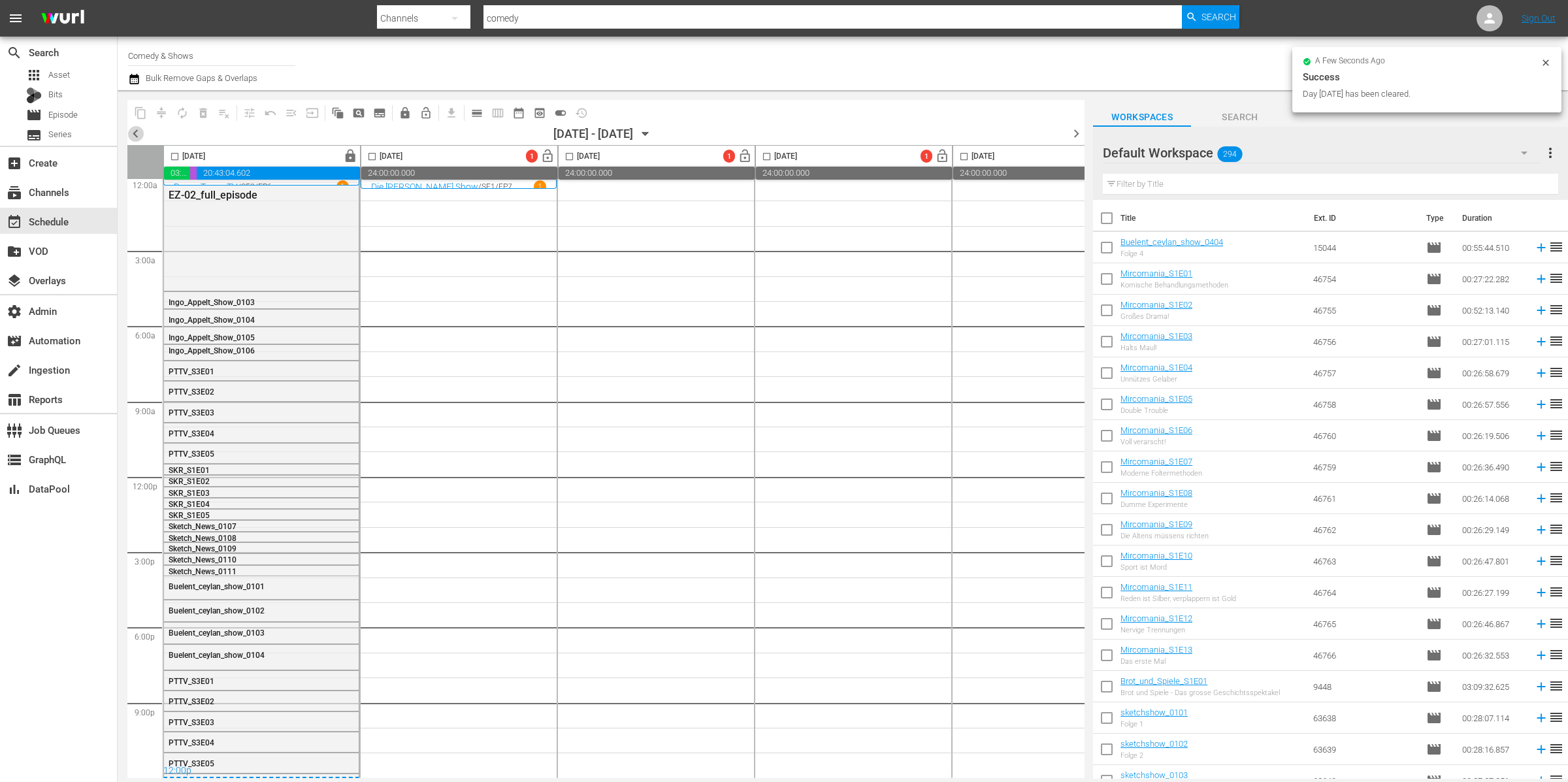
click at [139, 133] on span "chevron_left" at bounding box center [135, 133] width 16 height 16
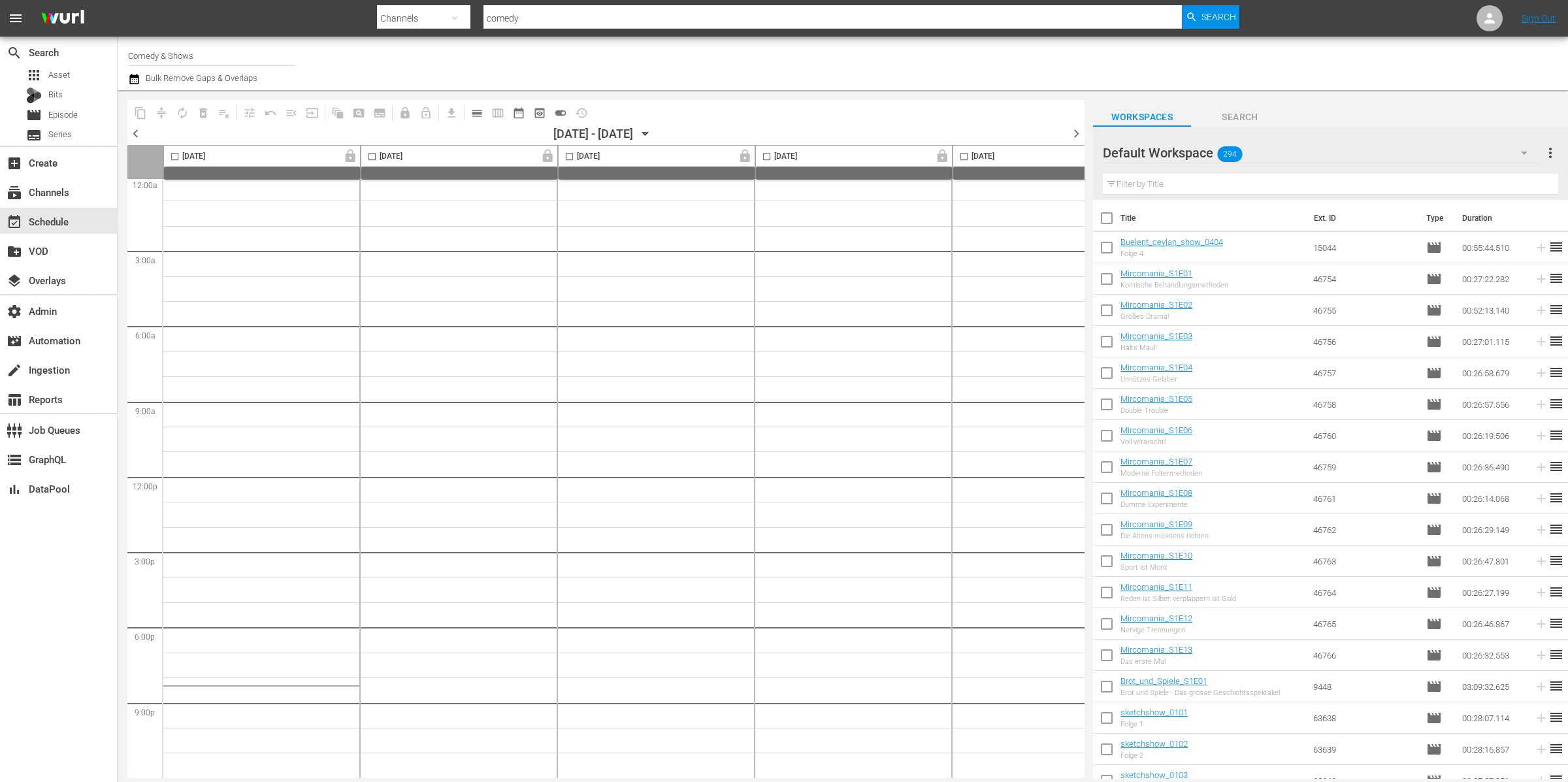
click at [139, 132] on span "chevron_left" at bounding box center [135, 133] width 16 height 16
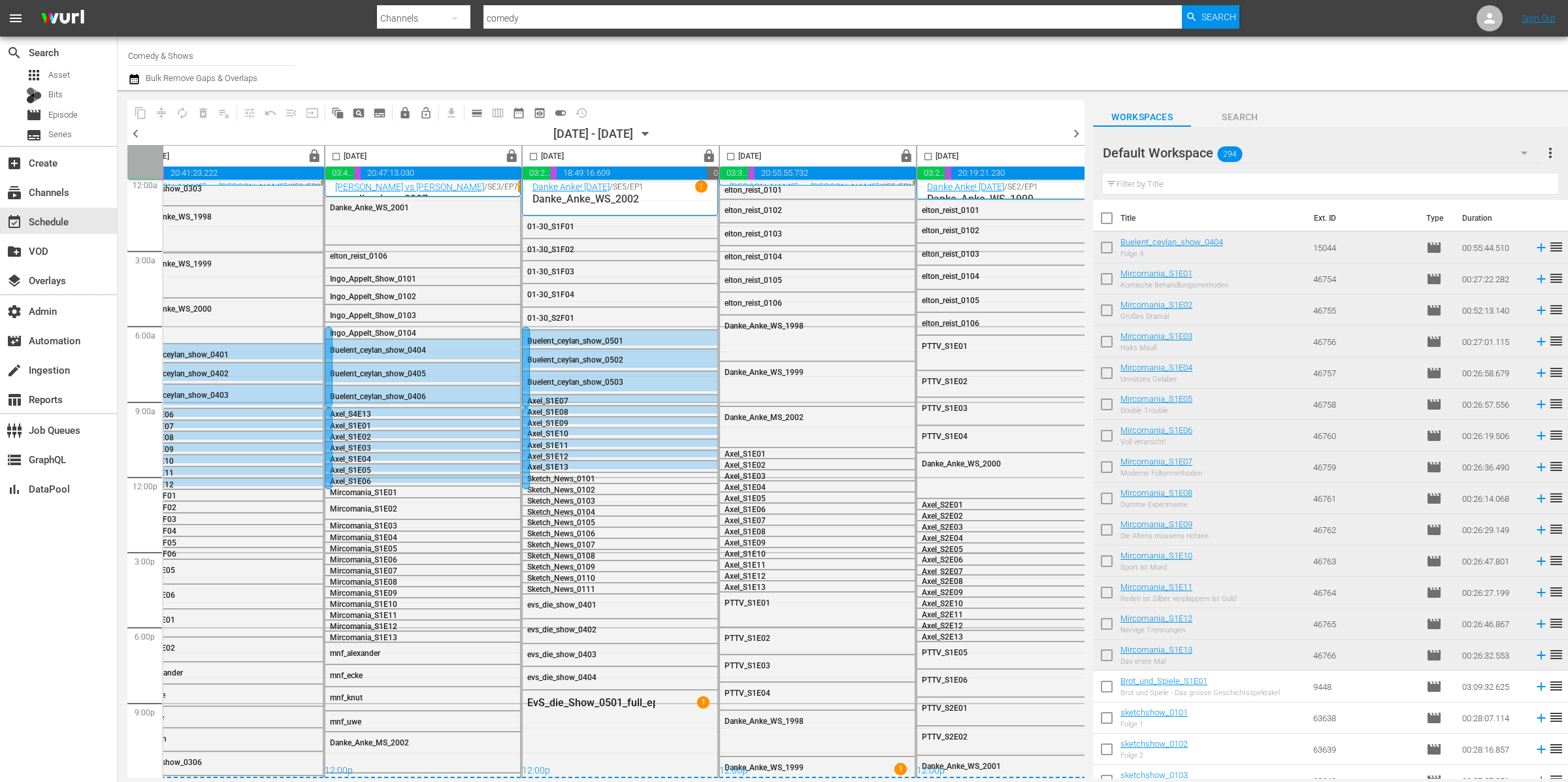
scroll to position [10, 0]
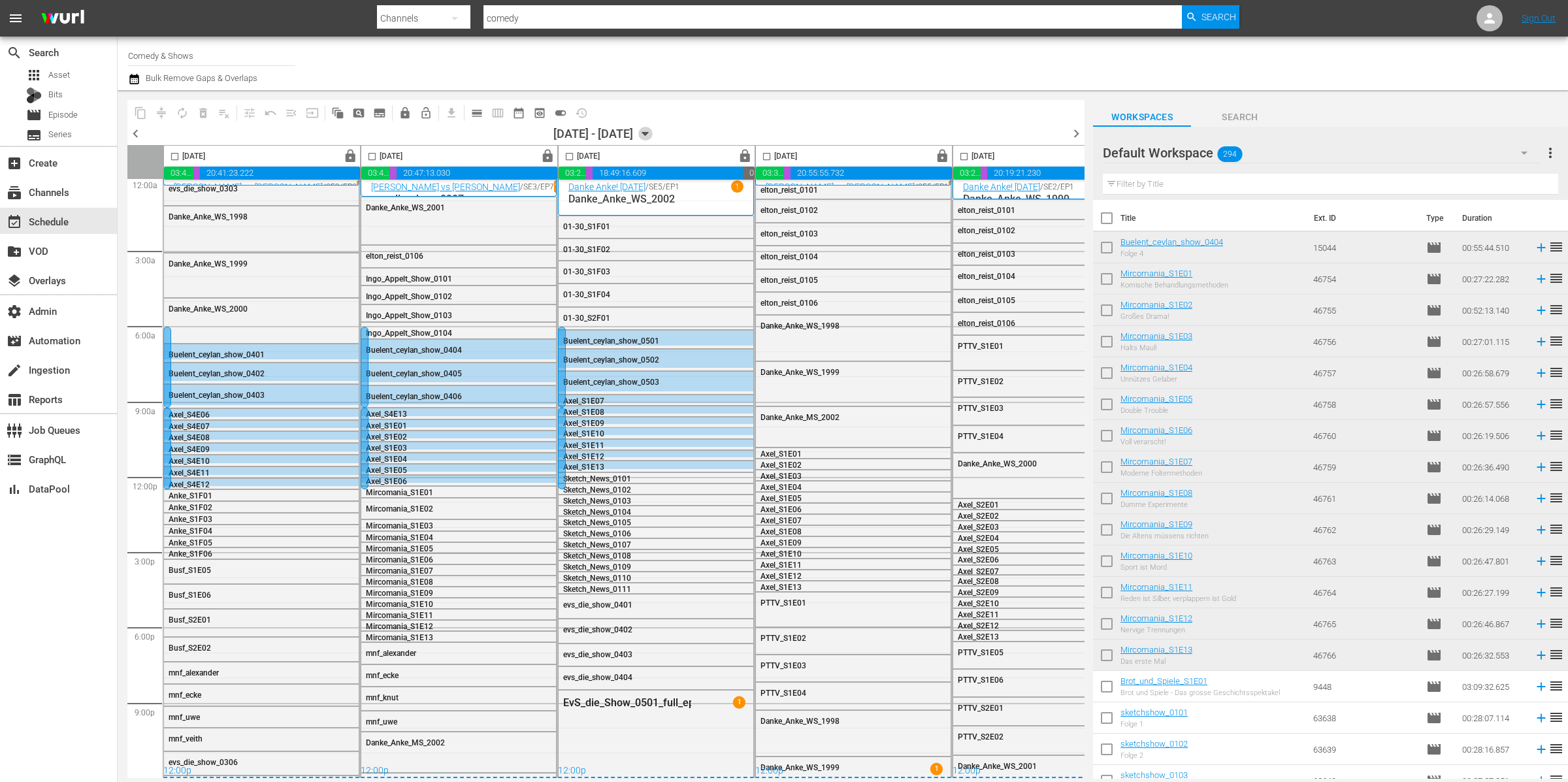
click at [653, 131] on icon "button" at bounding box center [645, 134] width 15 height 15
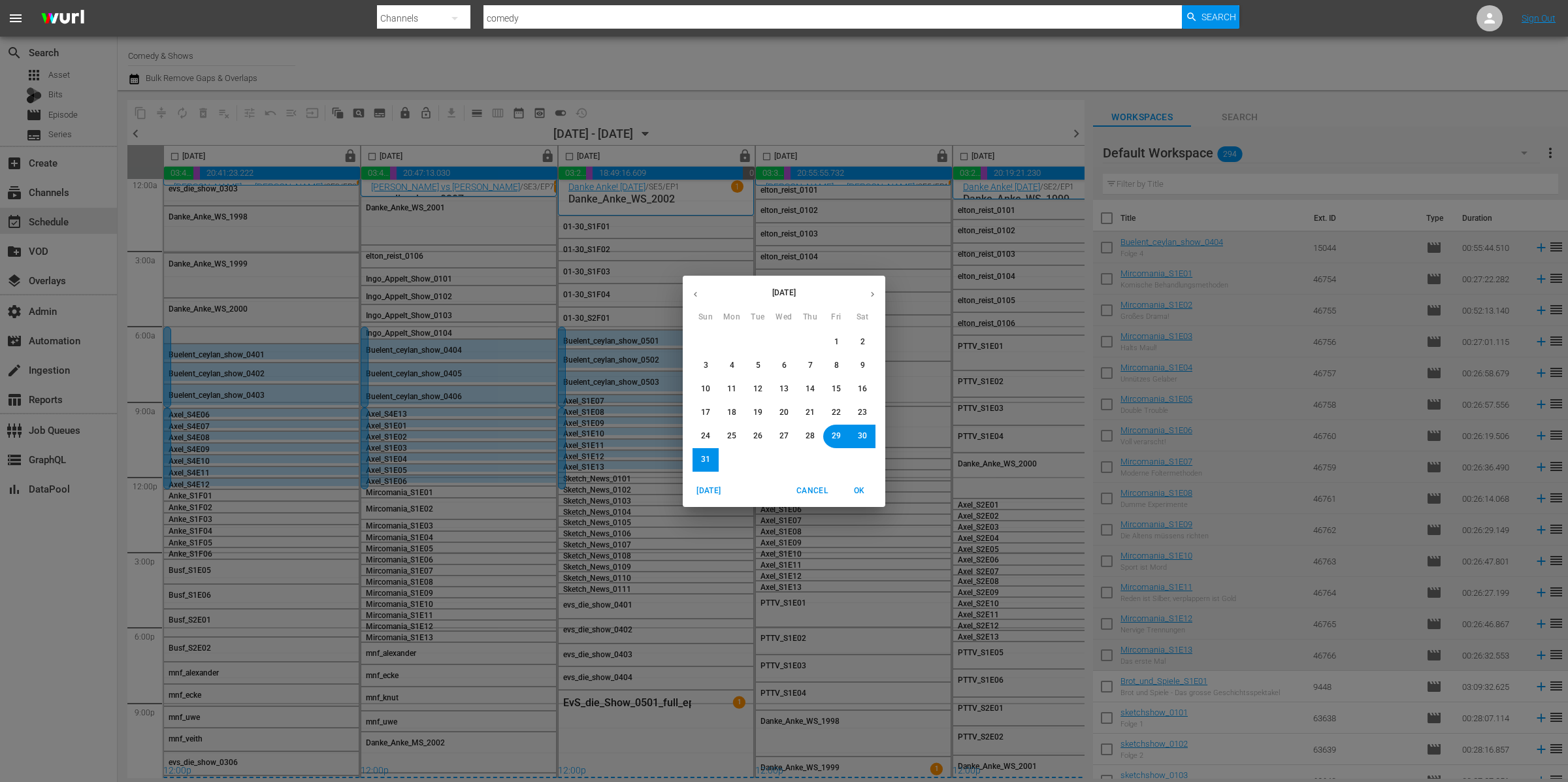
click at [729, 414] on span "18" at bounding box center [732, 412] width 9 height 11
click at [864, 484] on div "Today Cancel OK" at bounding box center [784, 491] width 203 height 32
click at [864, 487] on span "OK" at bounding box center [859, 491] width 31 height 14
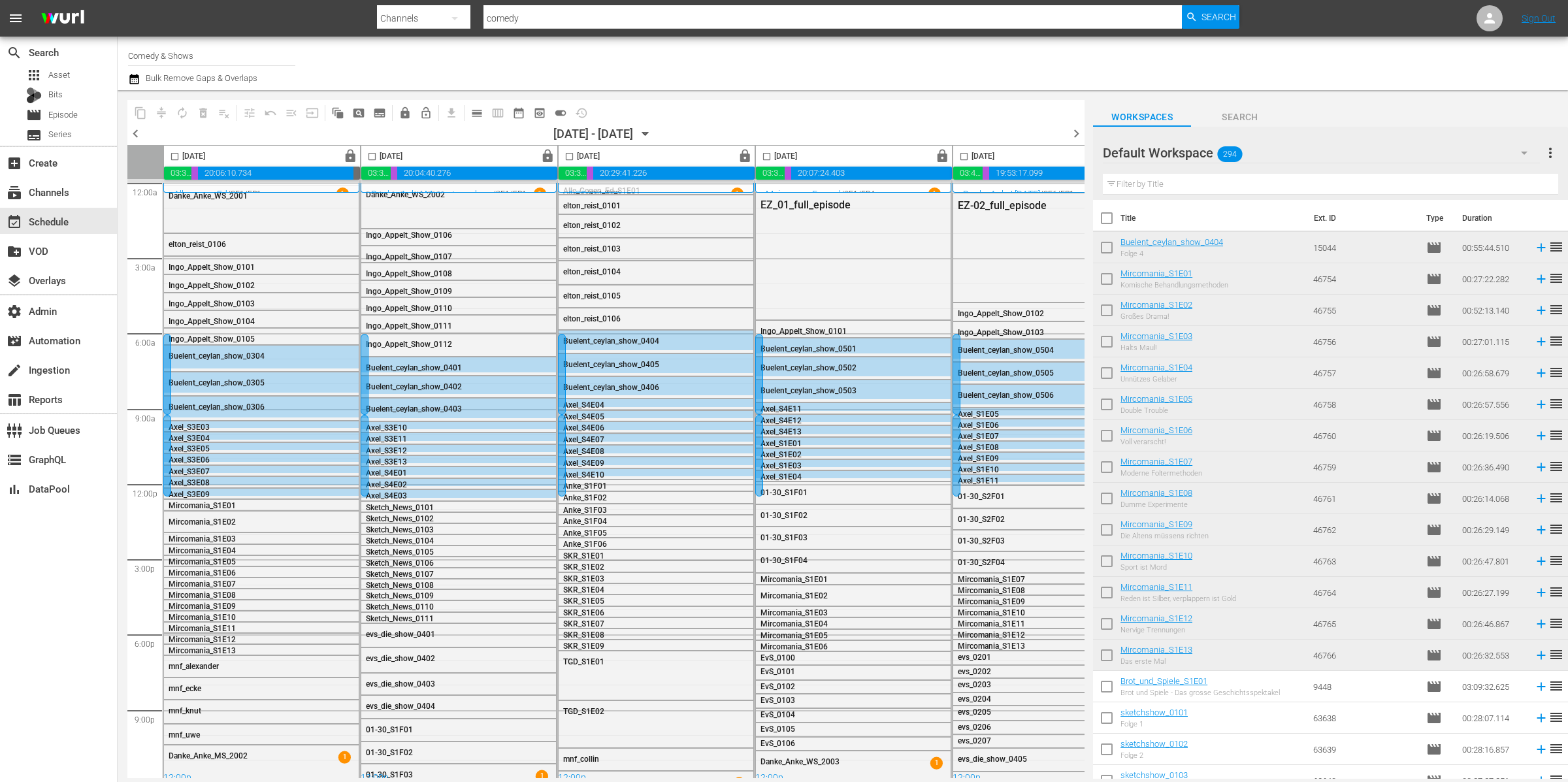
click at [136, 130] on span "chevron_left" at bounding box center [135, 133] width 16 height 16
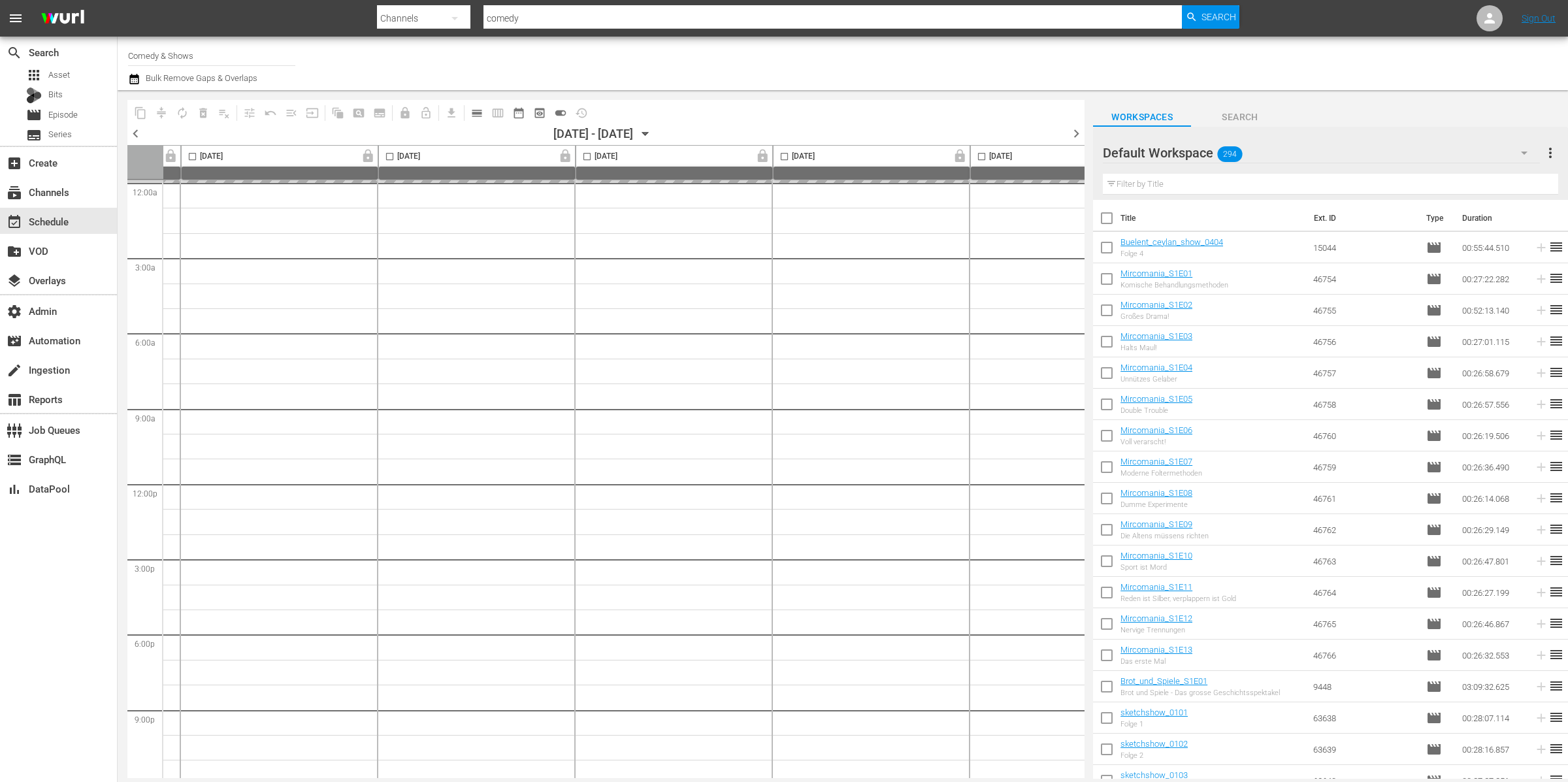
scroll to position [0, 467]
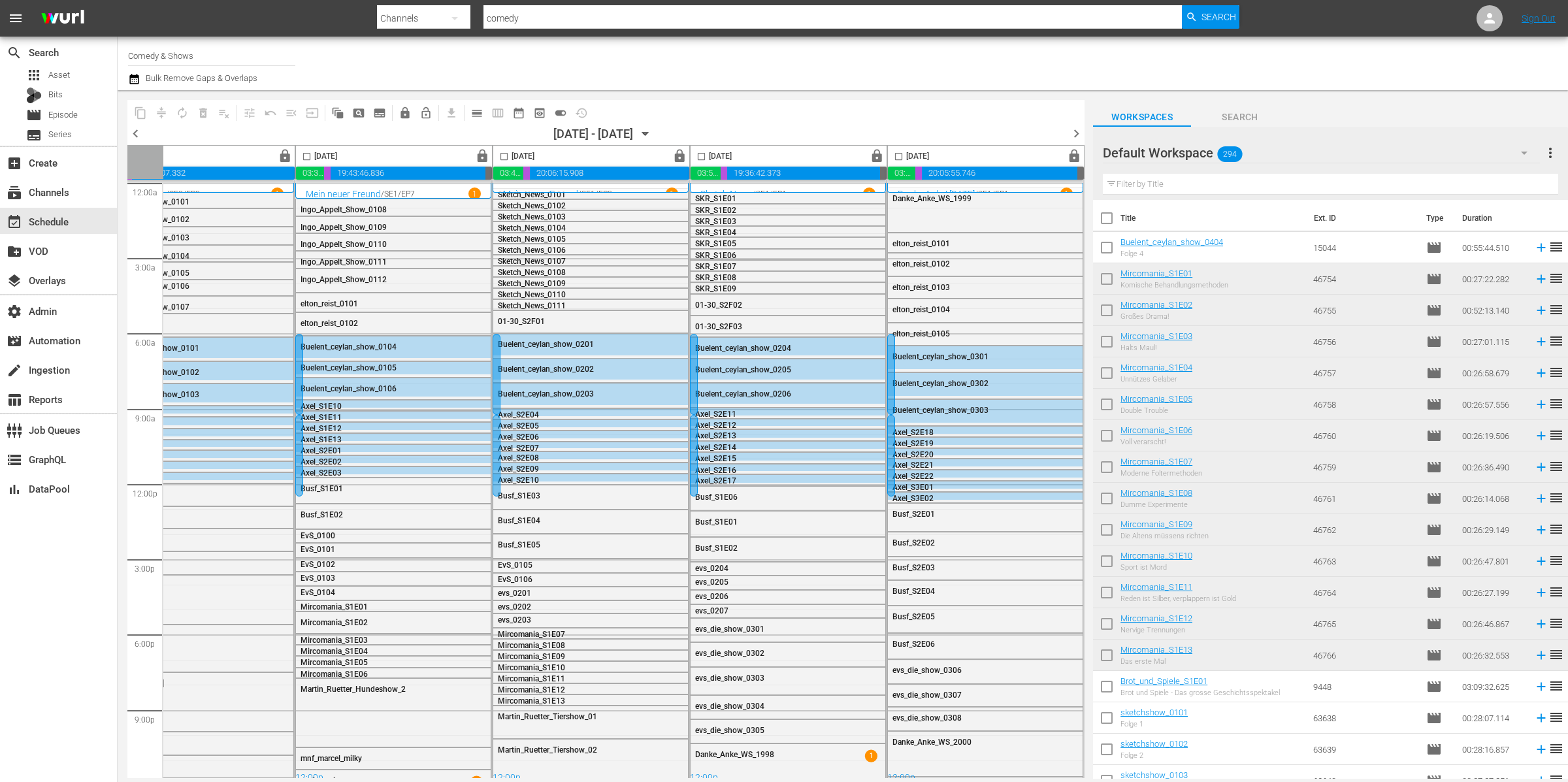
click at [1074, 135] on span "chevron_right" at bounding box center [1076, 133] width 16 height 16
click at [1075, 135] on span "chevron_right" at bounding box center [1076, 133] width 16 height 16
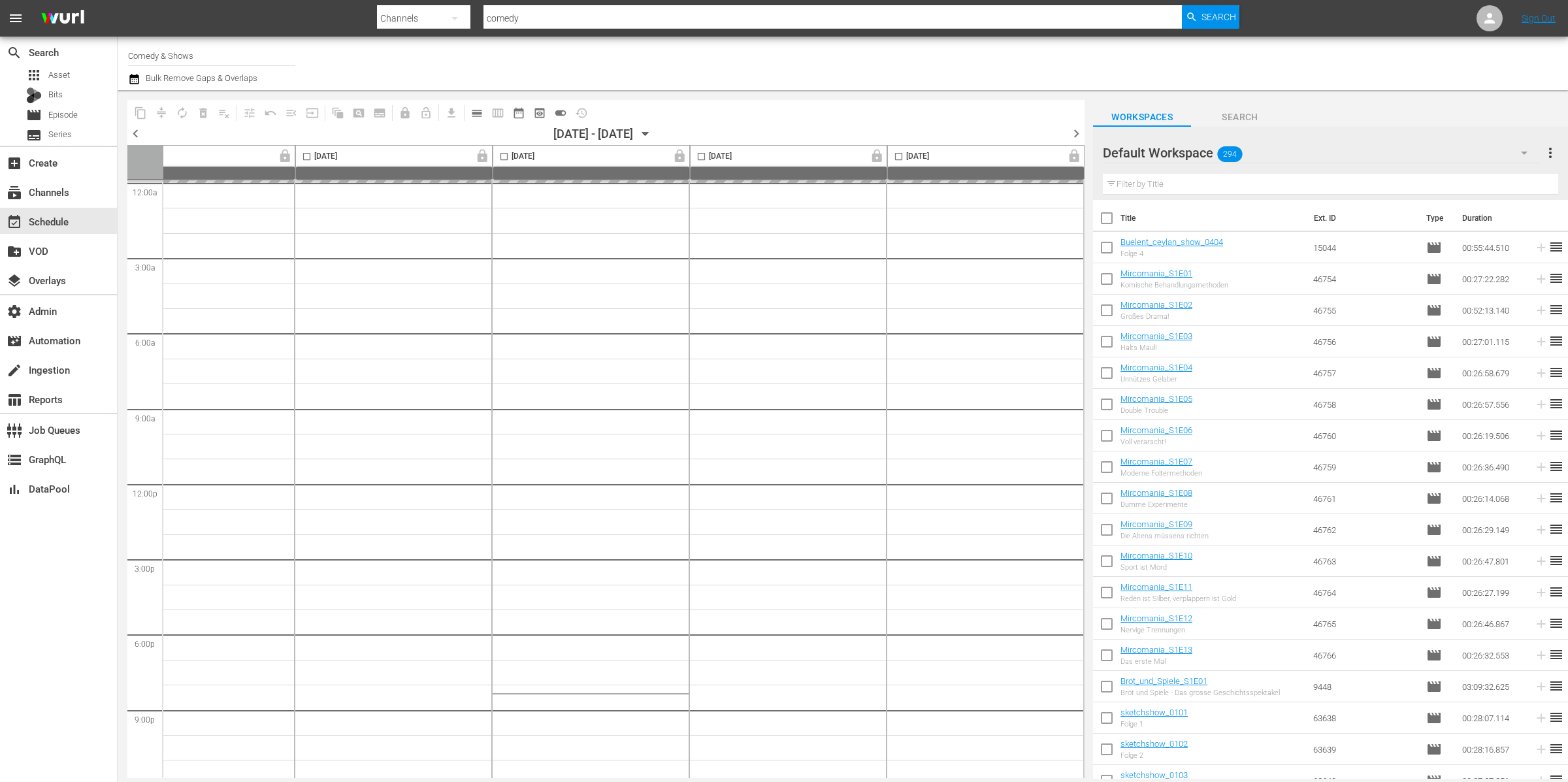
click at [1085, 135] on div "content_copy compress autorenew_outlined delete_forever_outlined playlist_remov…" at bounding box center [843, 434] width 1450 height 688
click at [1077, 133] on span "chevron_right" at bounding box center [1076, 133] width 16 height 16
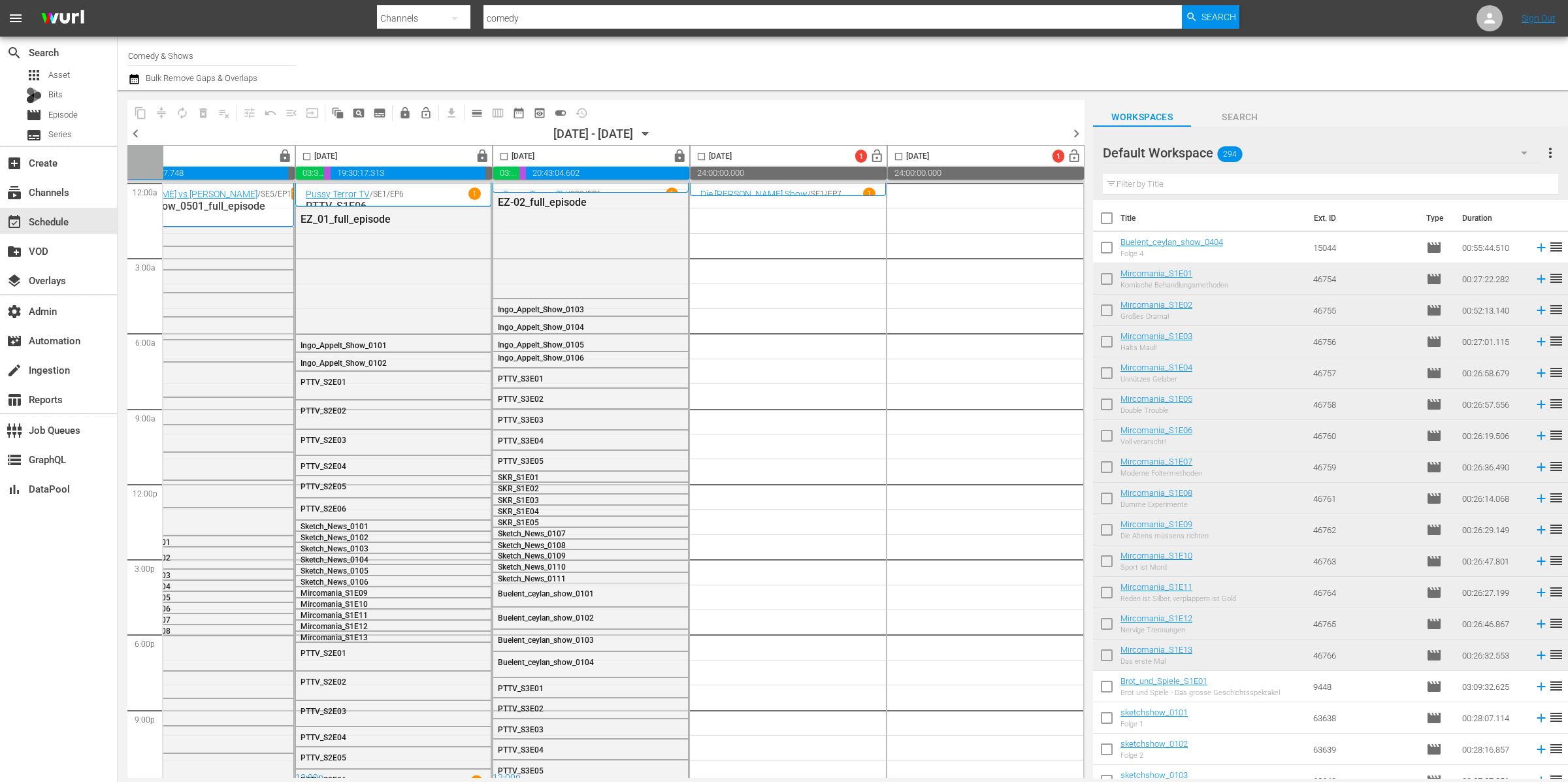
click at [1278, 149] on div "Default Workspace 294" at bounding box center [1321, 153] width 437 height 37
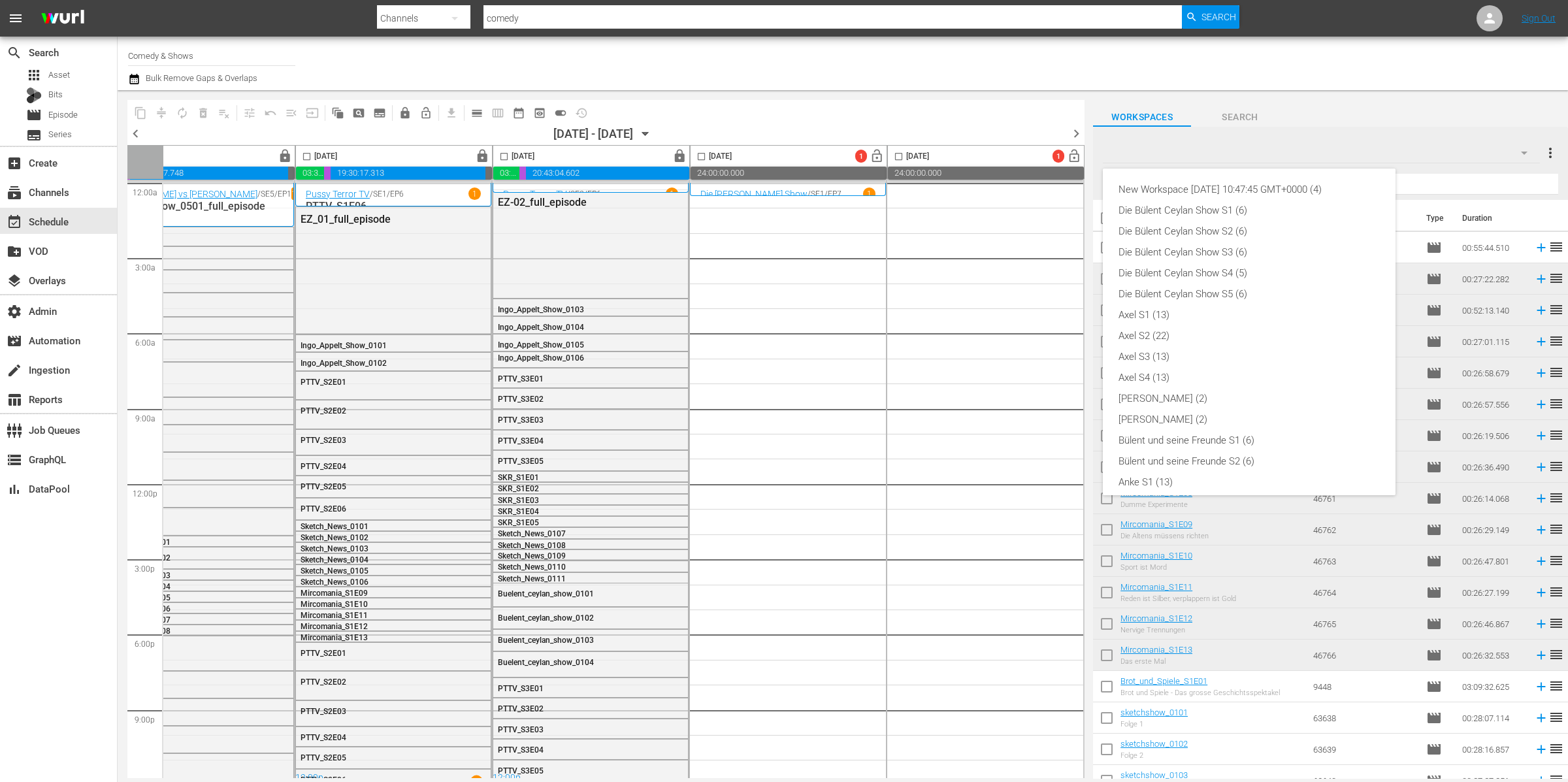
scroll to position [321, 0]
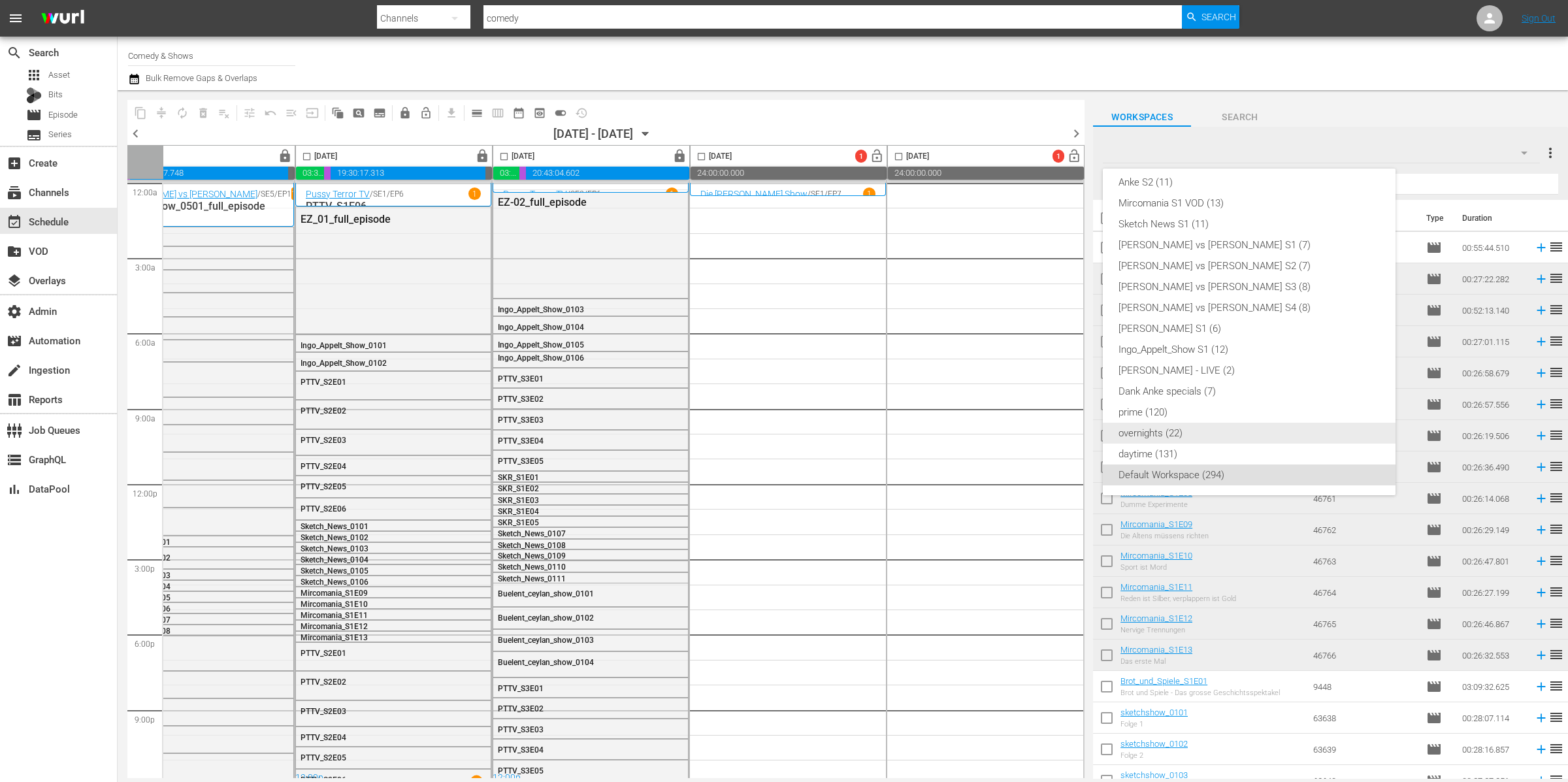
click at [1244, 428] on div "overnights (22)" at bounding box center [1249, 433] width 261 height 21
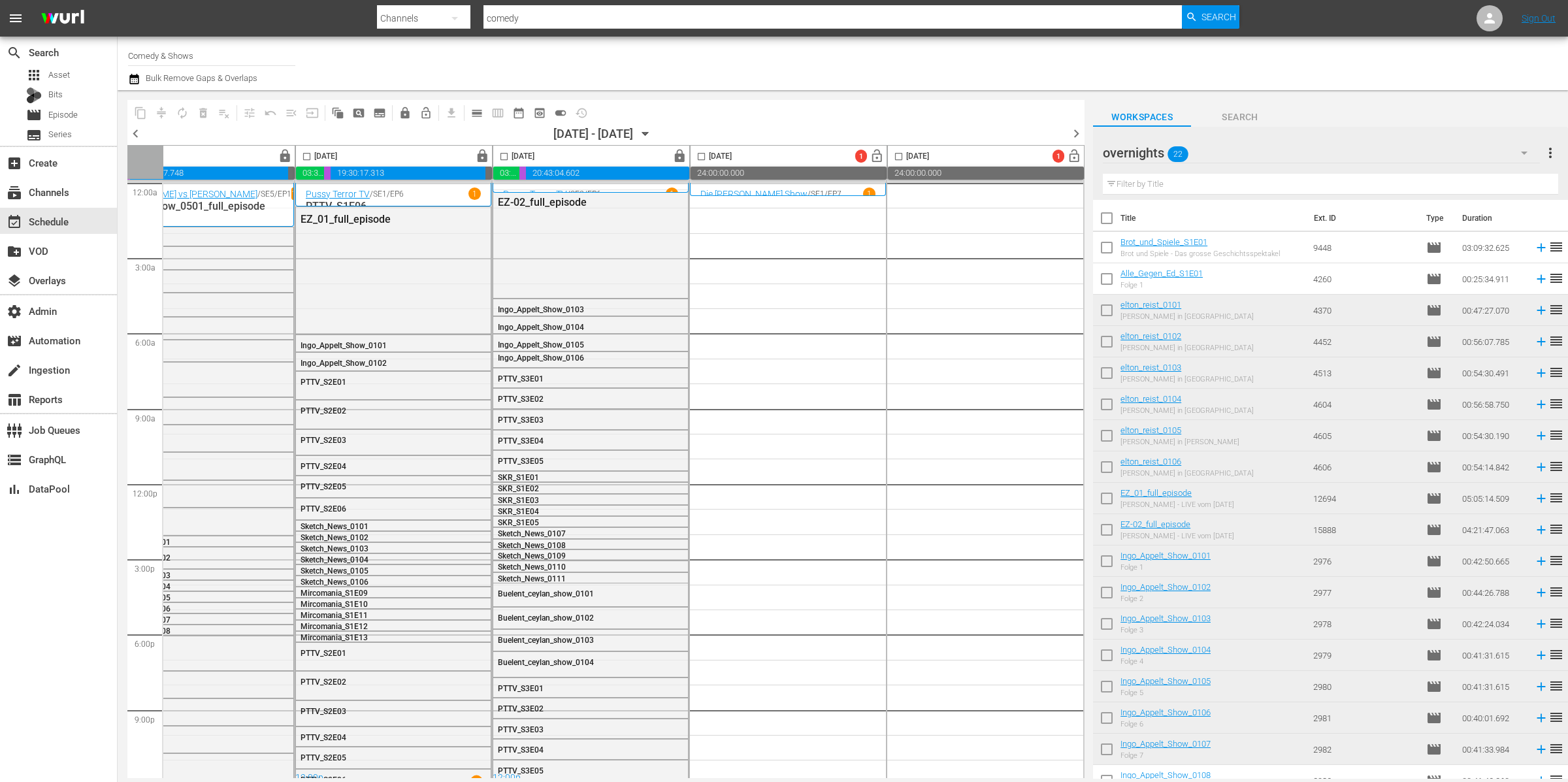
scroll to position [141, 0]
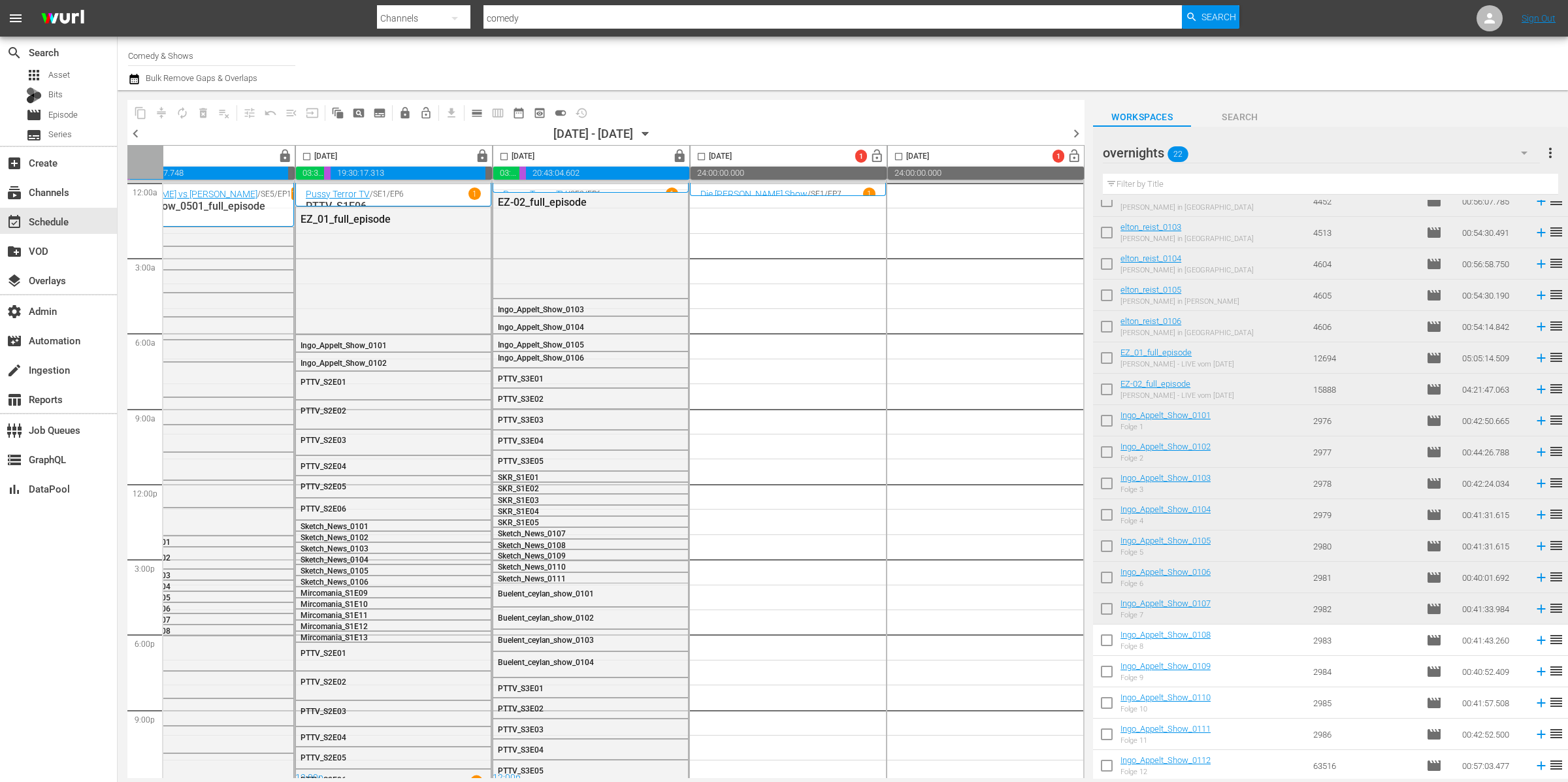
drag, startPoint x: 1106, startPoint y: 644, endPoint x: 1109, endPoint y: 661, distance: 17.3
click at [1106, 643] on input "checkbox" at bounding box center [1106, 642] width 27 height 27
checkbox input "true"
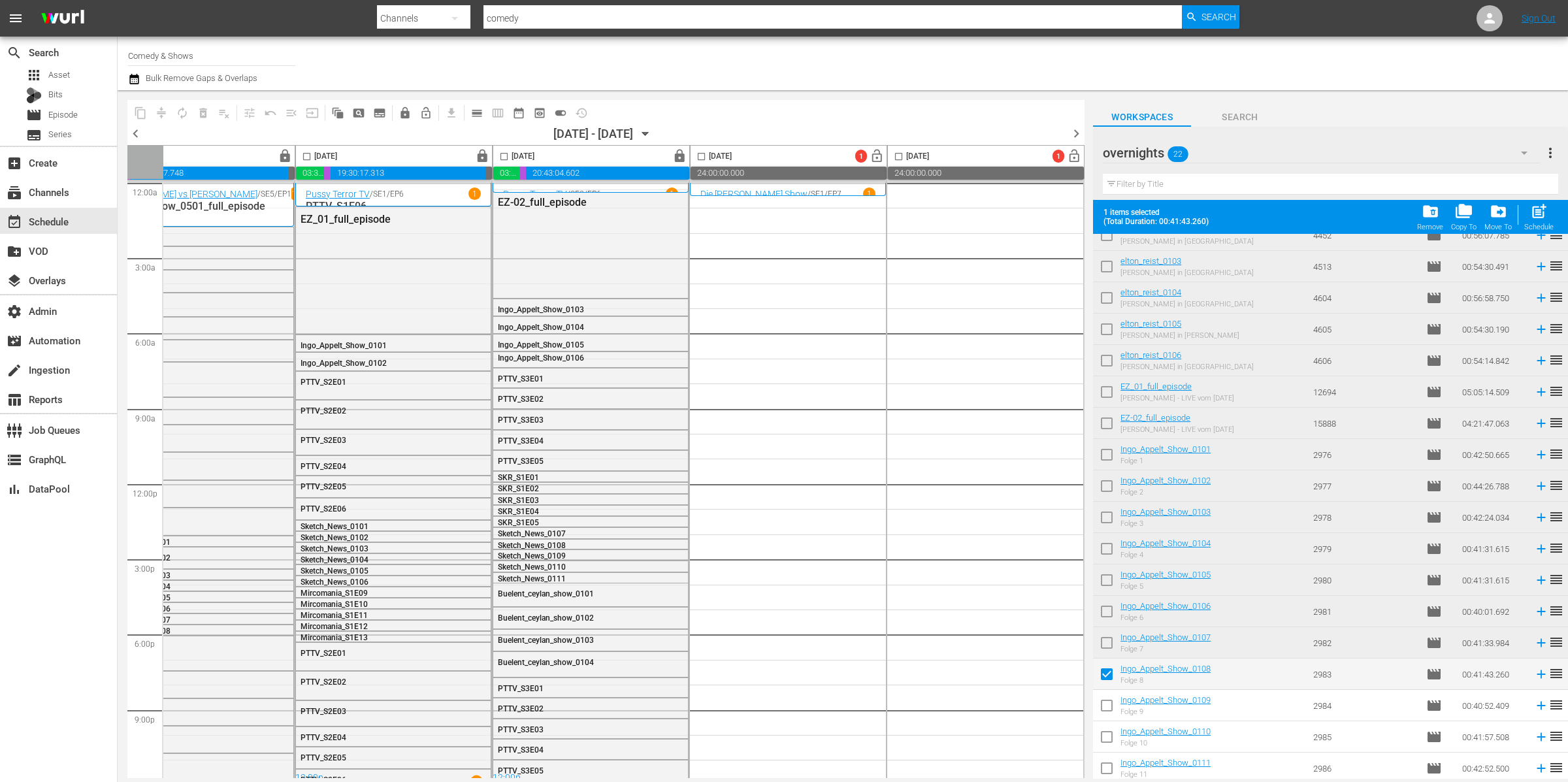
drag, startPoint x: 1104, startPoint y: 699, endPoint x: 1108, endPoint y: 729, distance: 30.3
click at [1104, 699] on input "checkbox" at bounding box center [1106, 707] width 27 height 27
checkbox input "true"
click at [1106, 734] on input "checkbox" at bounding box center [1106, 739] width 27 height 27
checkbox input "true"
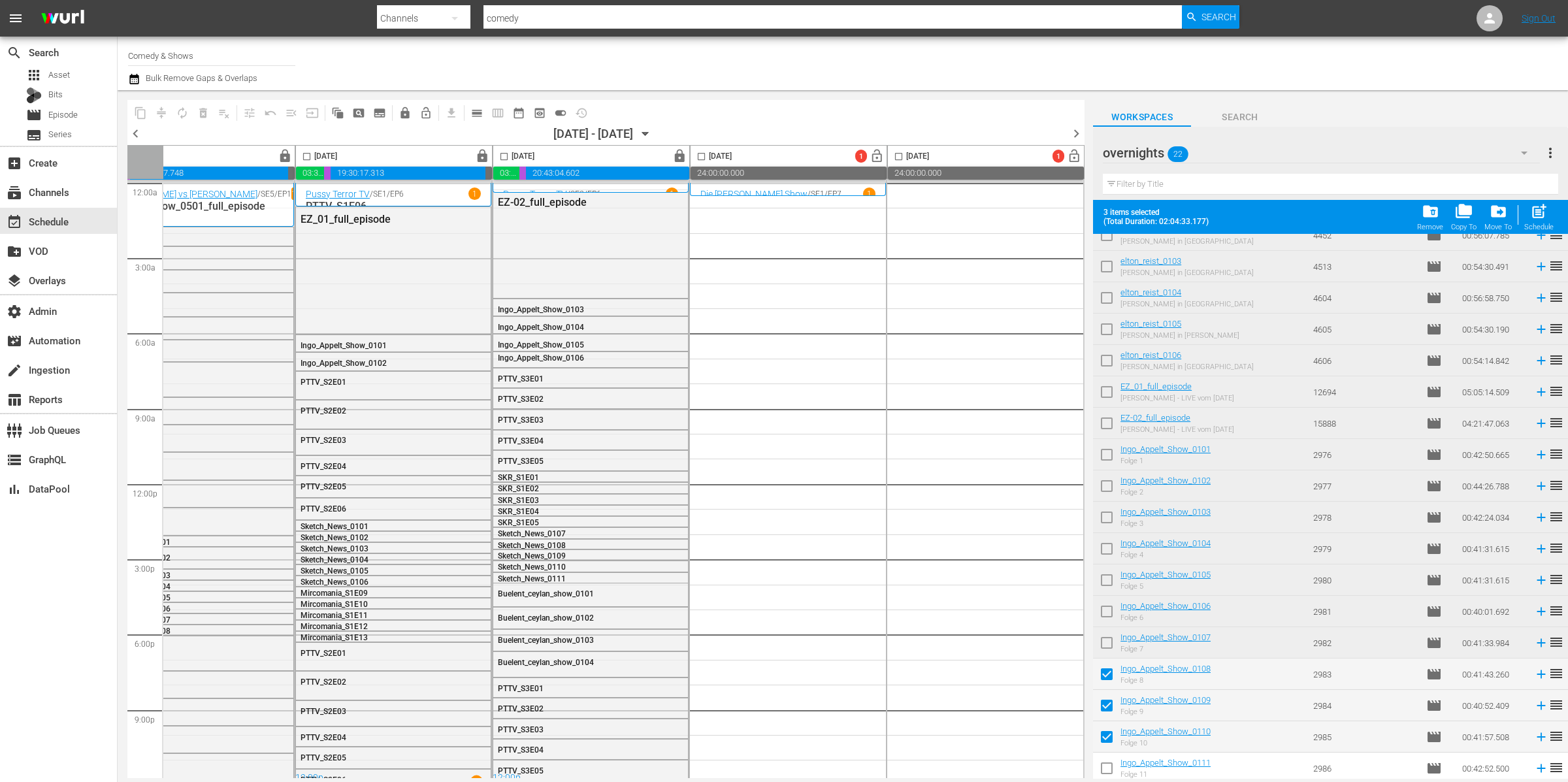
click at [1106, 761] on input "checkbox" at bounding box center [1106, 770] width 27 height 27
checkbox input "true"
click at [1106, 764] on input "checkbox" at bounding box center [1106, 767] width 27 height 27
checkbox input "true"
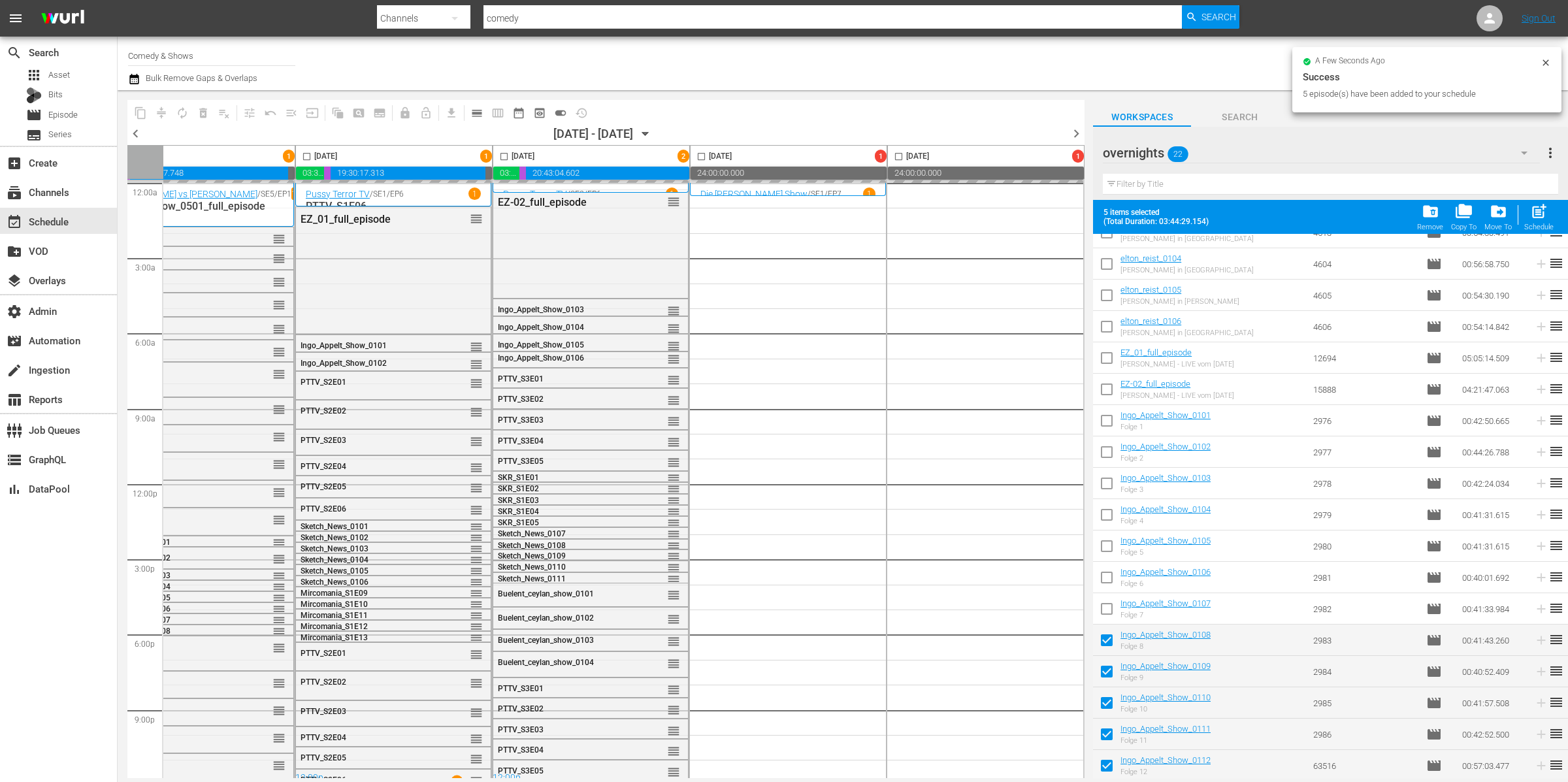
scroll to position [0, 0]
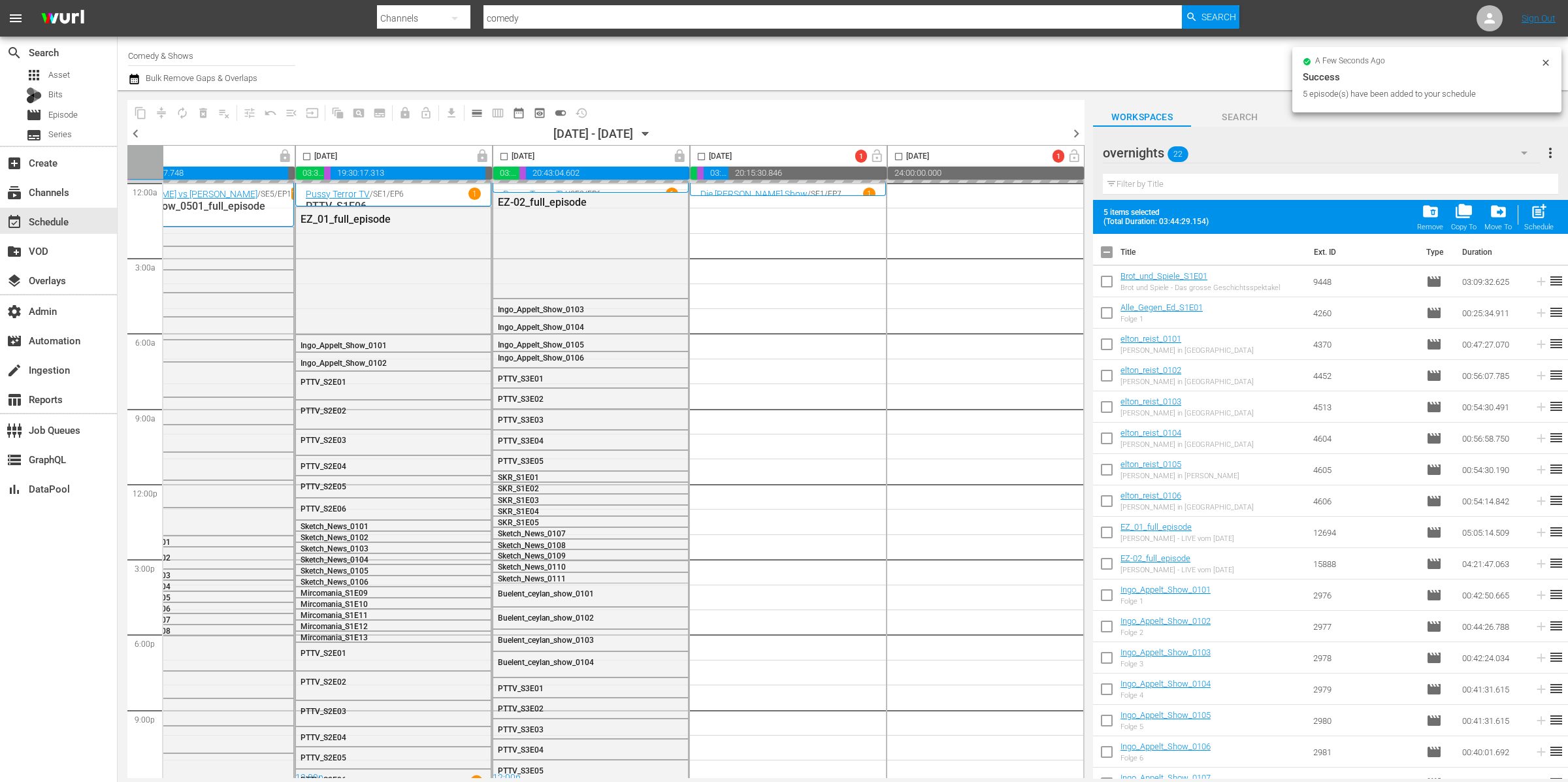
click at [1104, 252] on input "checkbox" at bounding box center [1106, 254] width 27 height 27
checkbox input "true"
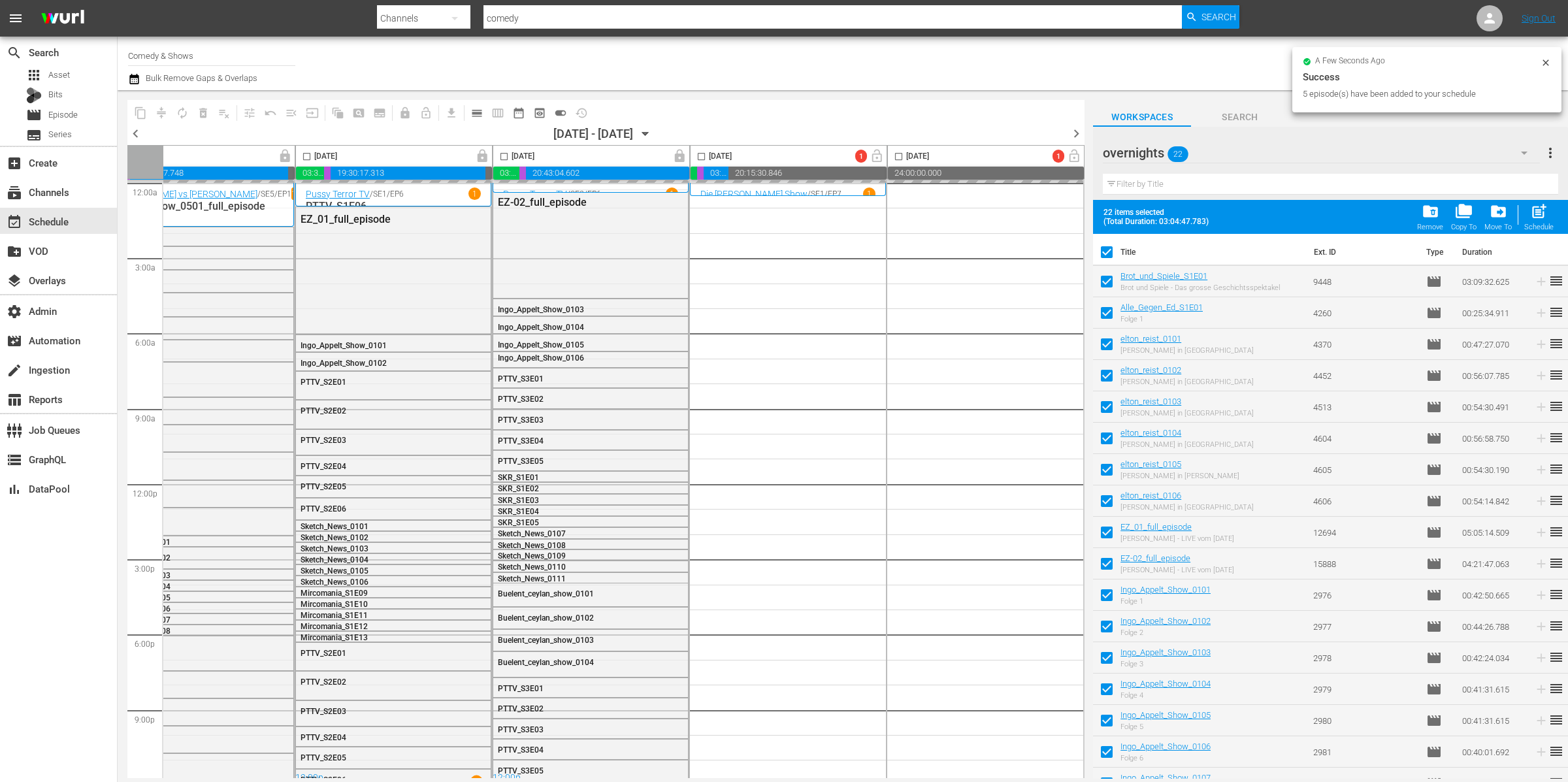
checkbox input "true"
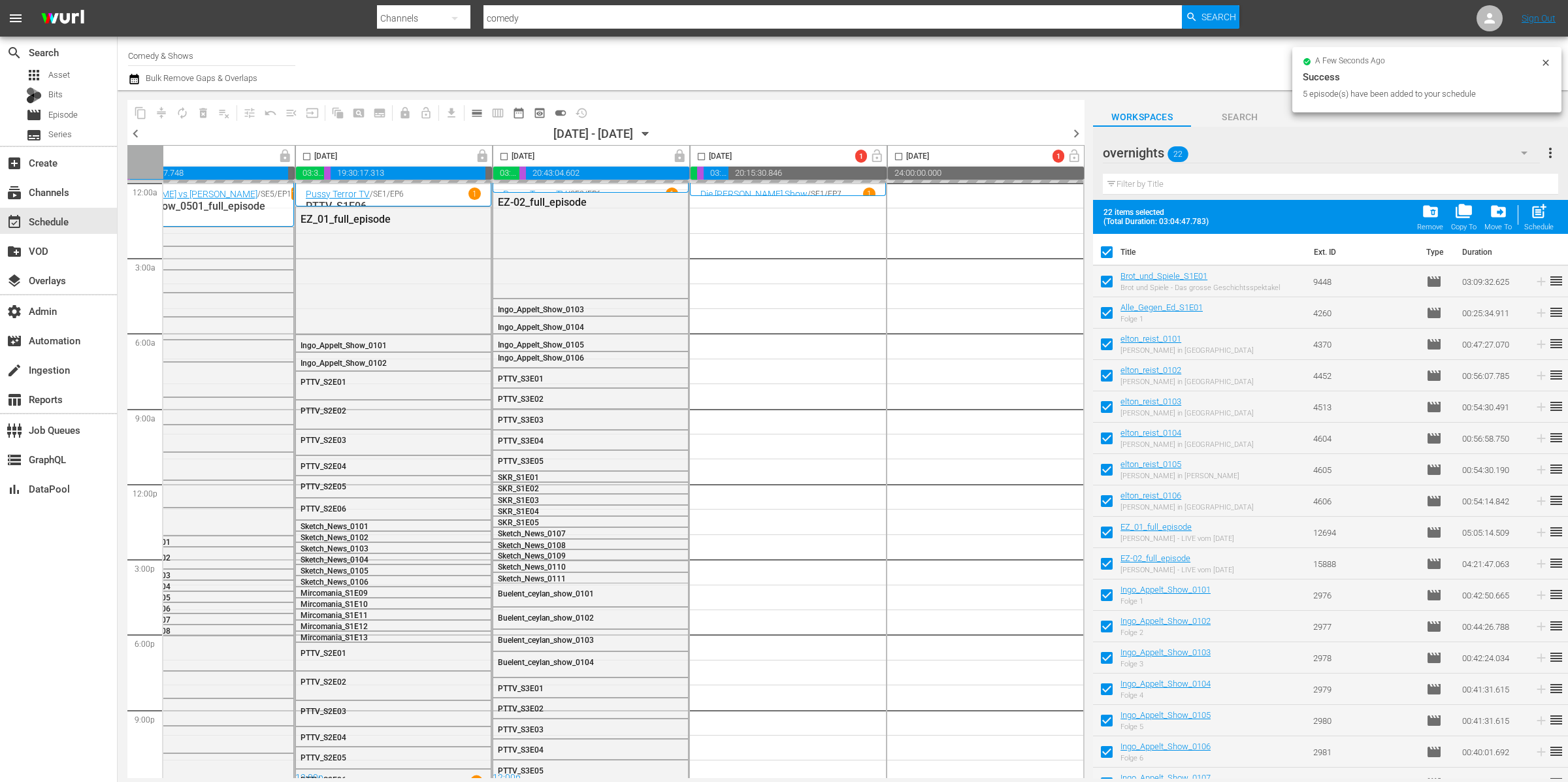
checkbox input "true"
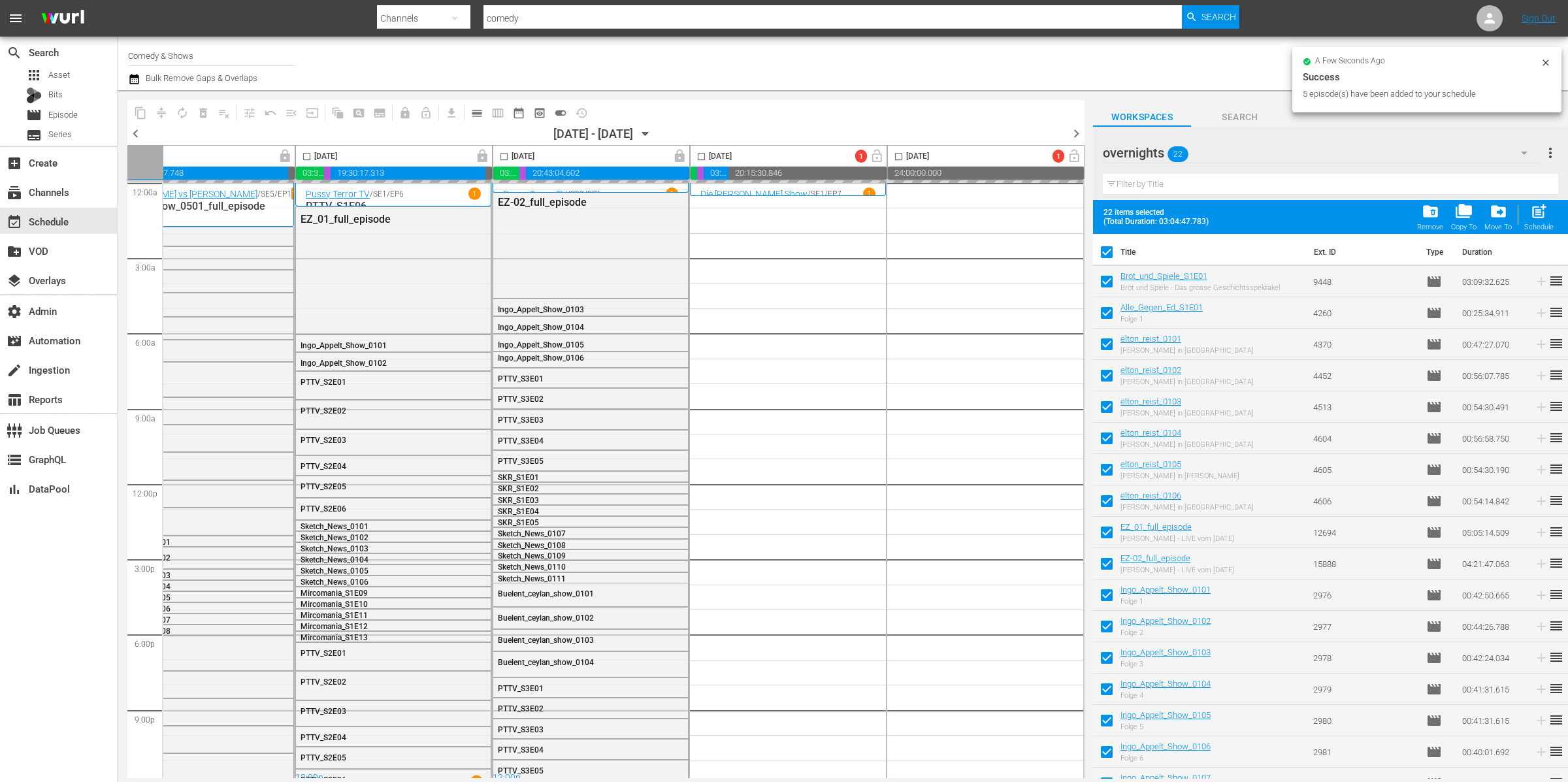
checkbox input "true"
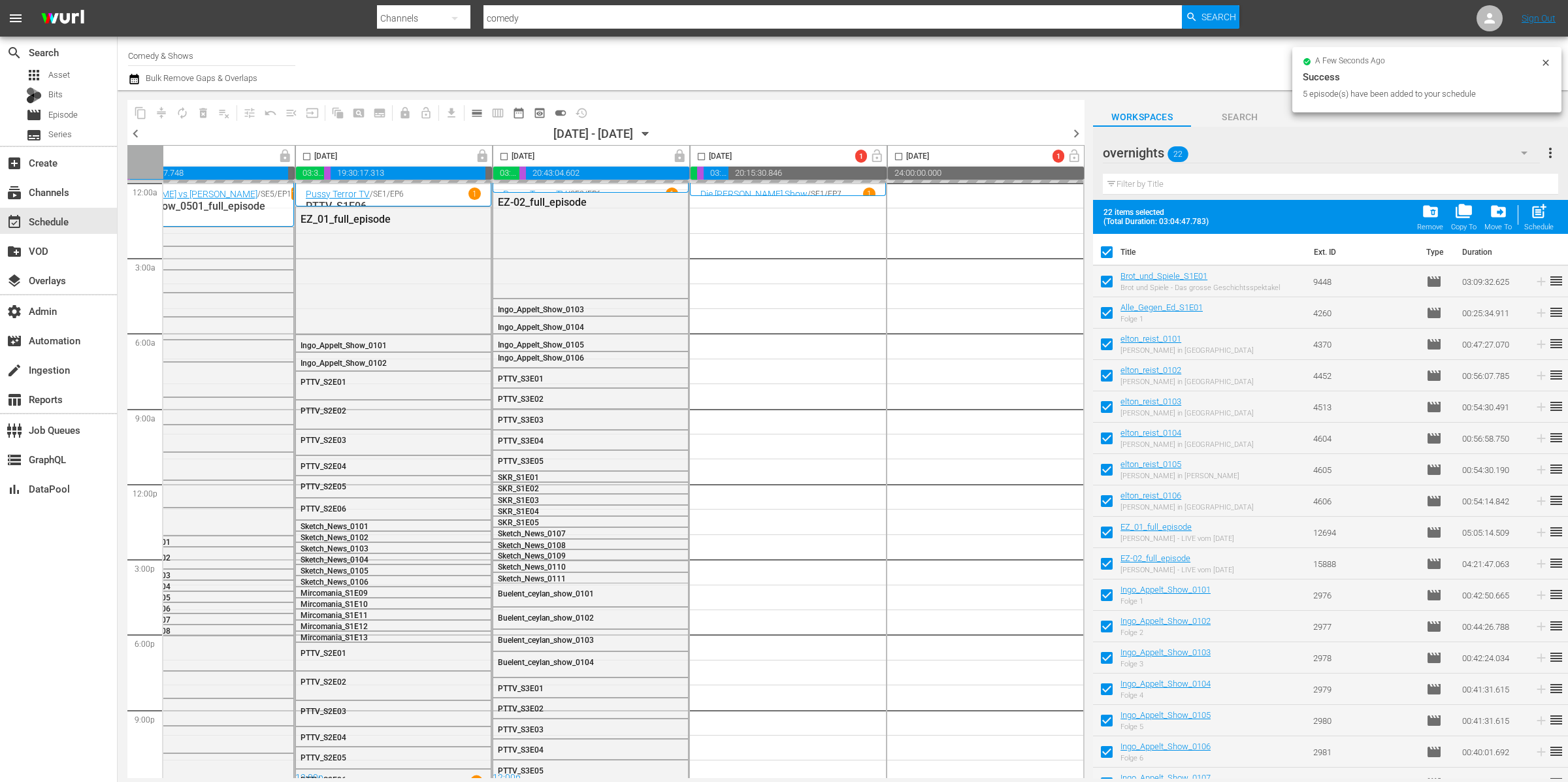
checkbox input "true"
click at [1104, 252] on input "checkbox" at bounding box center [1106, 254] width 27 height 27
checkbox input "false"
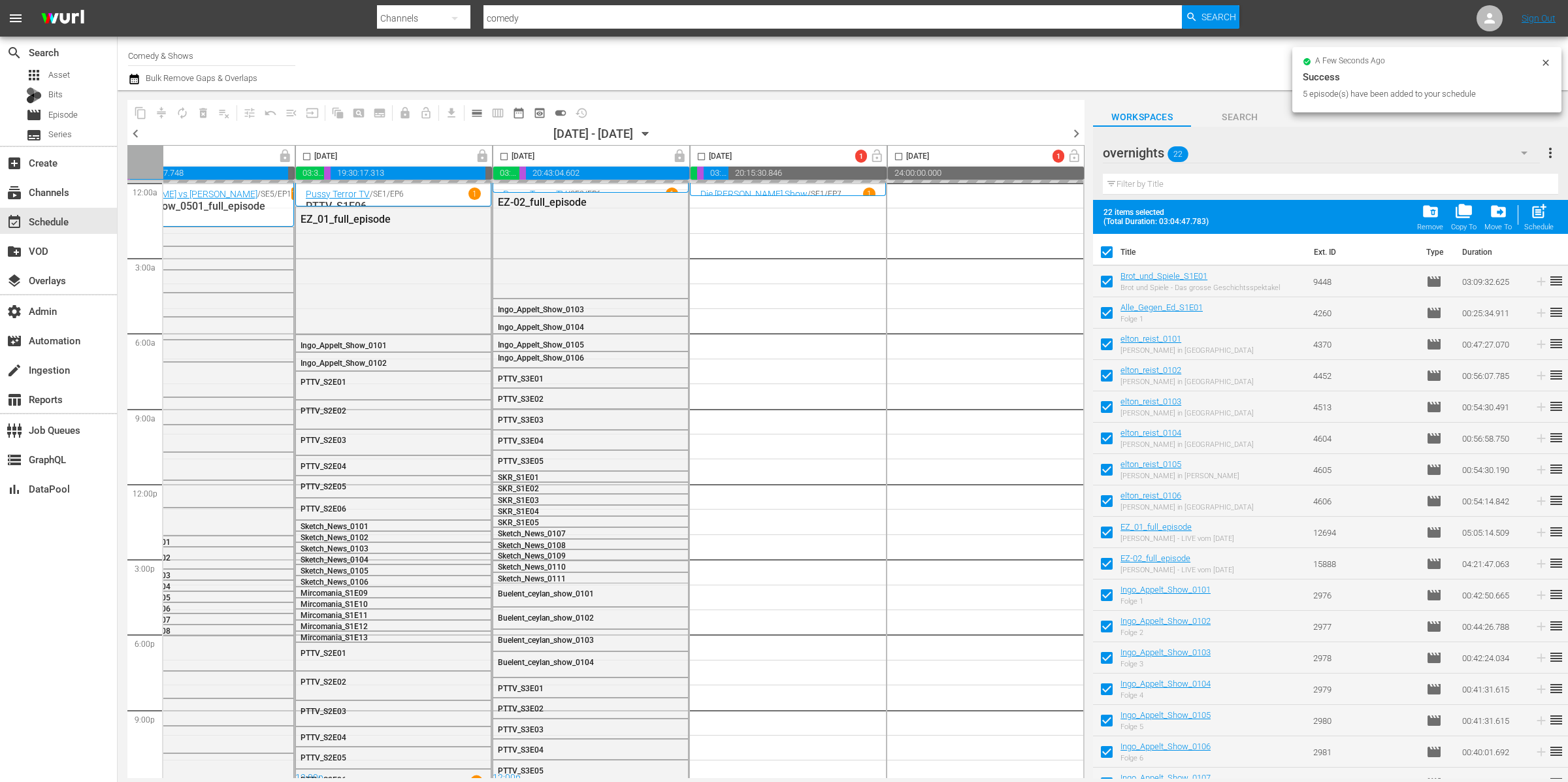
checkbox input "false"
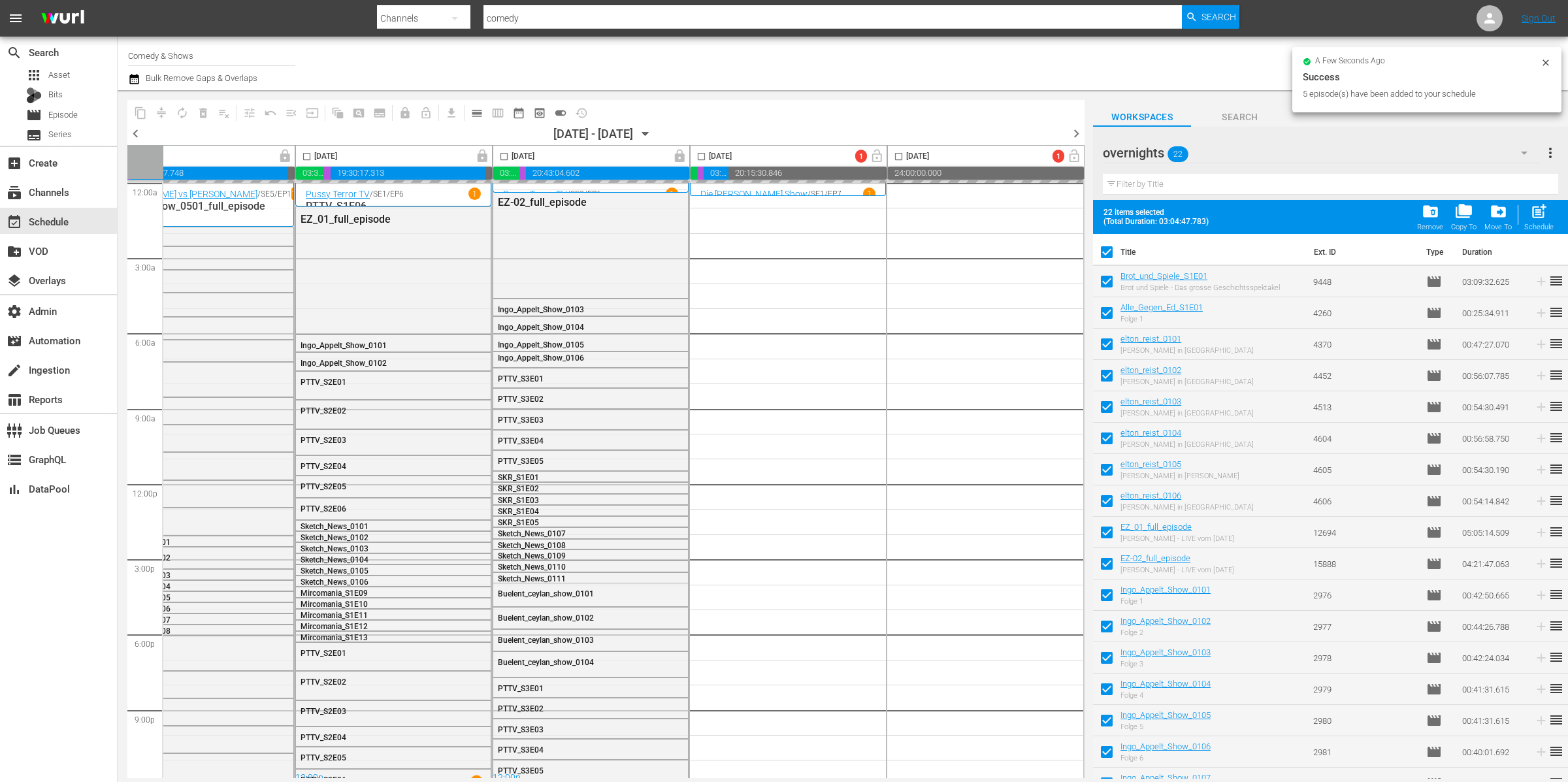
checkbox input "false"
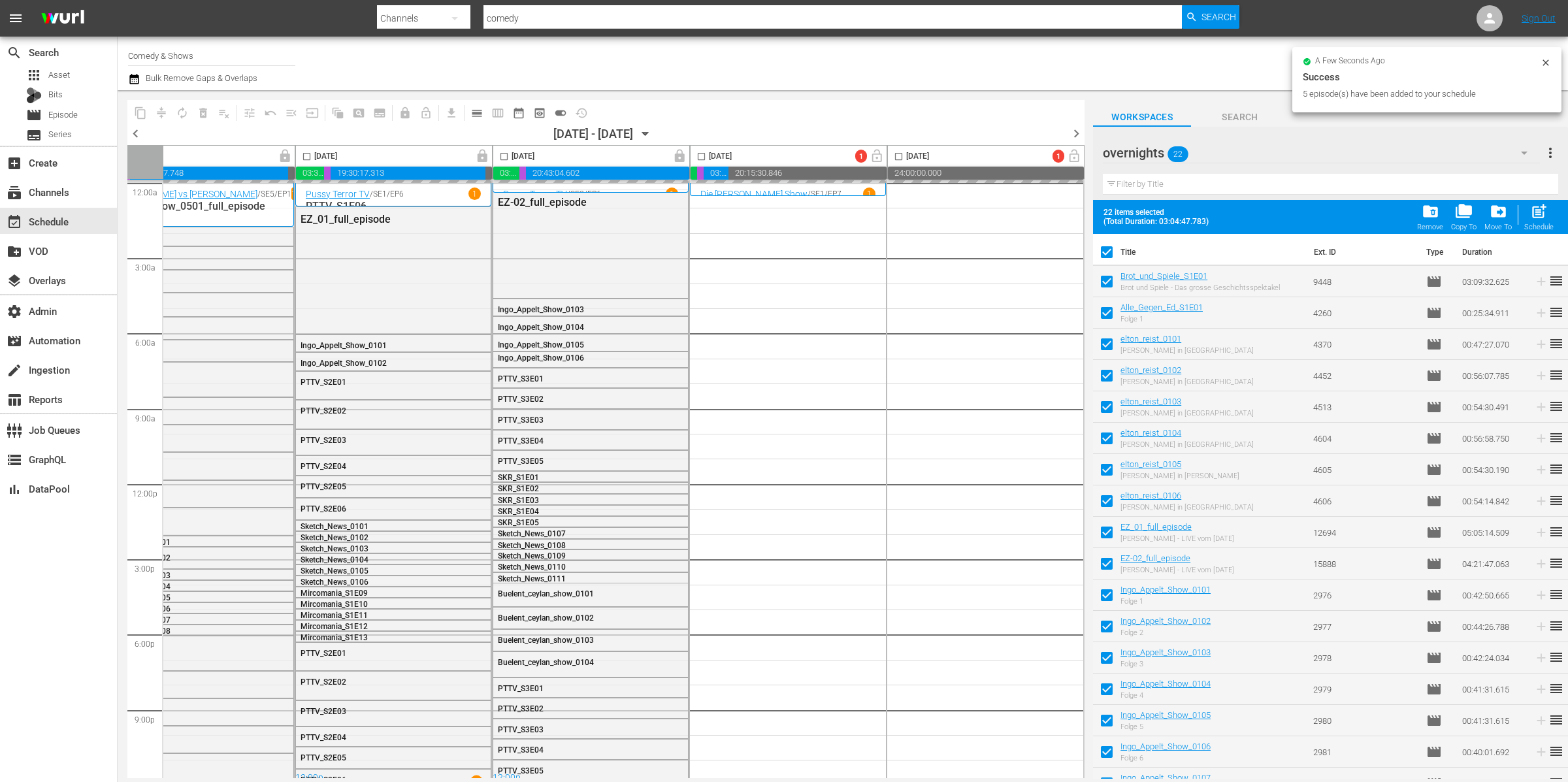
checkbox input "false"
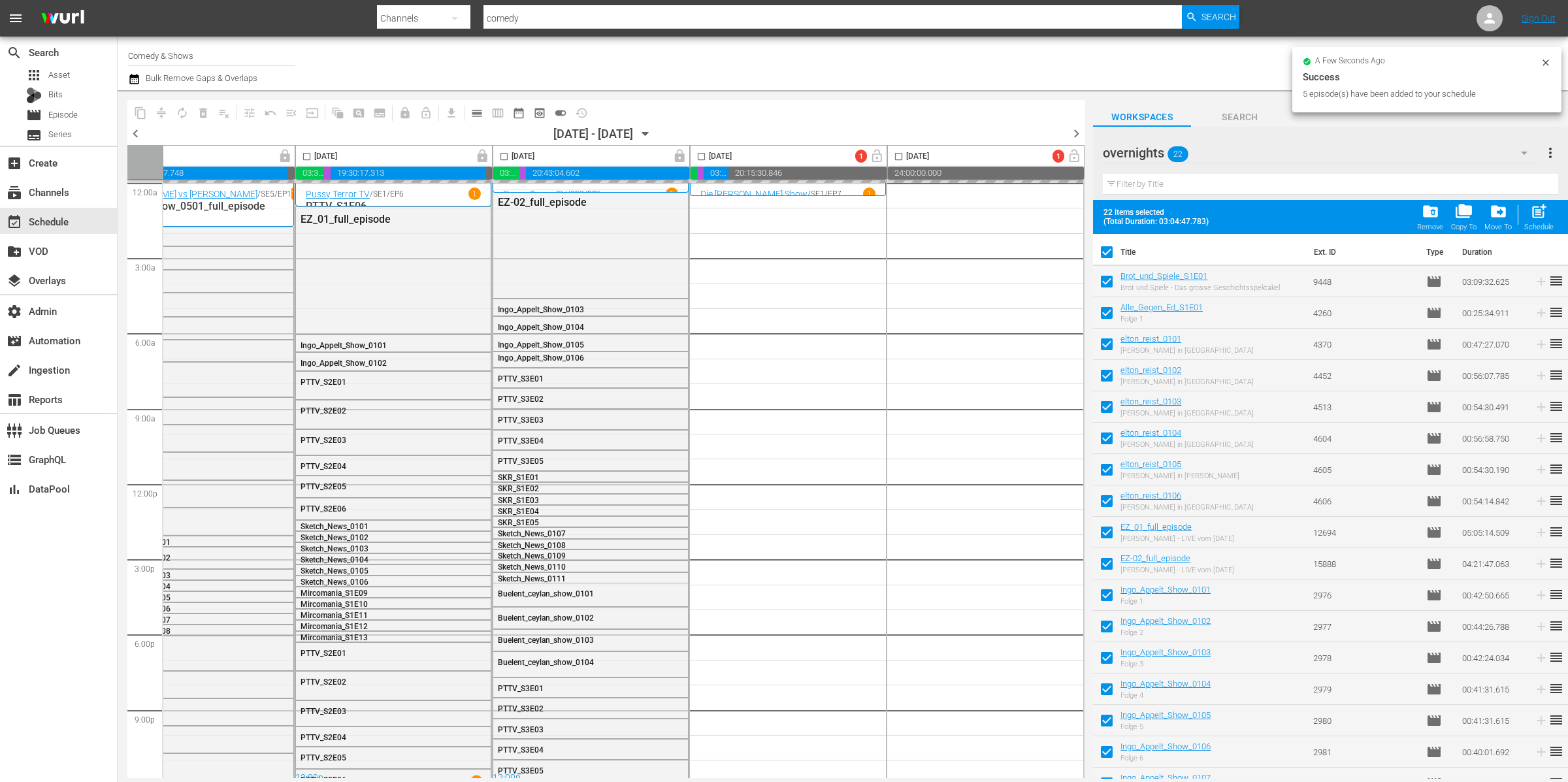
checkbox input "false"
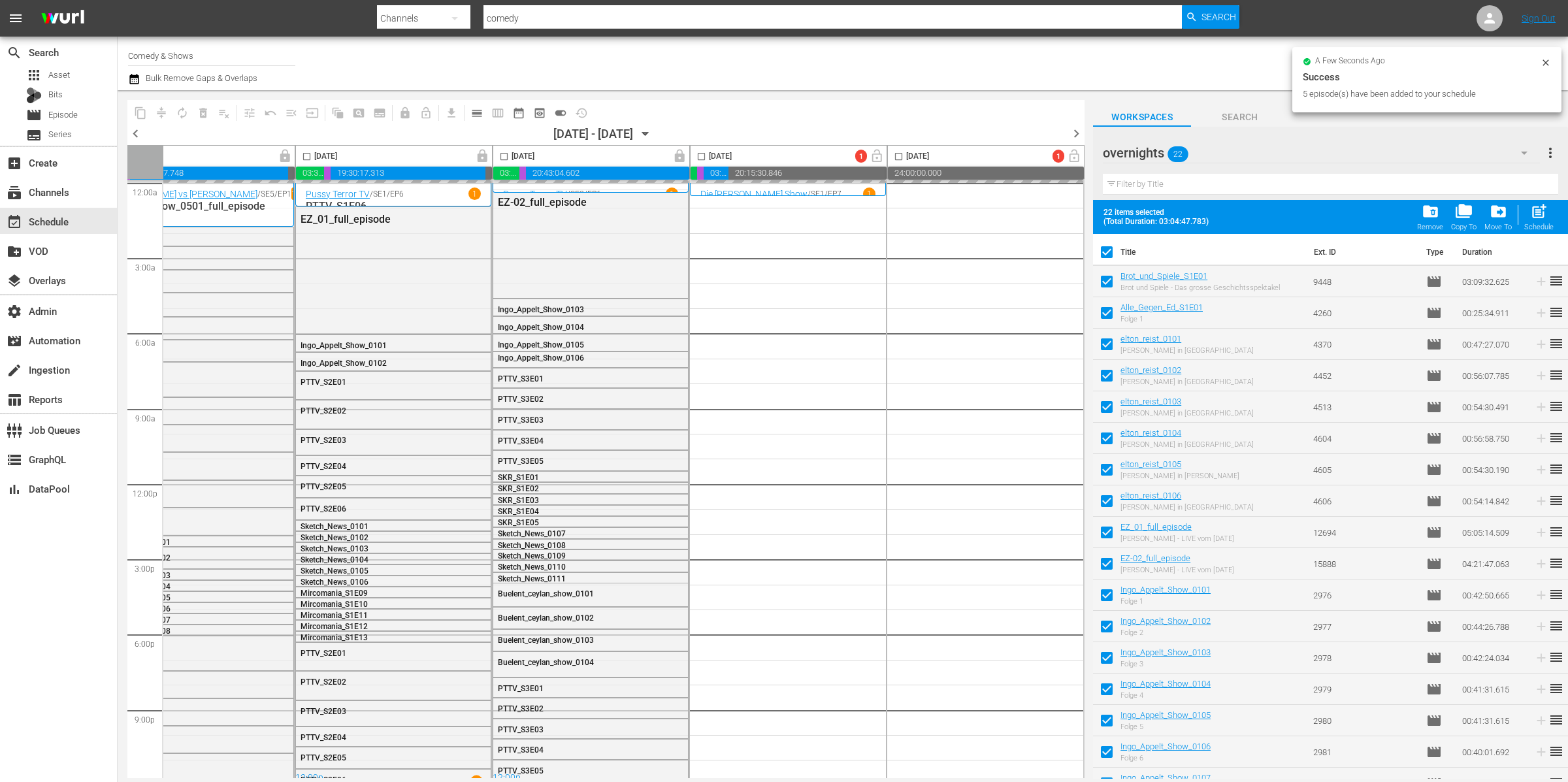
checkbox input "false"
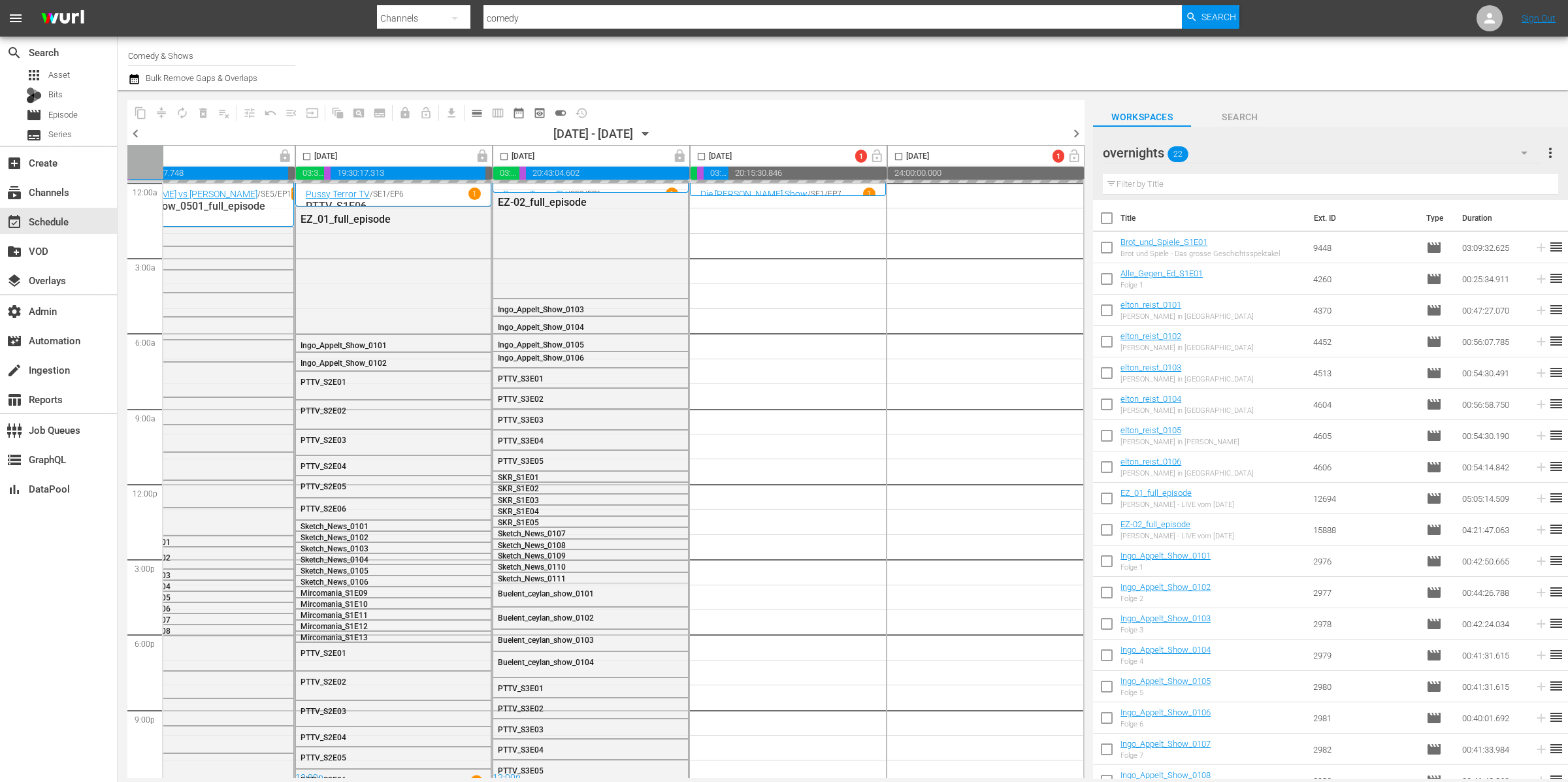
click at [1215, 155] on div "overnights 22" at bounding box center [1321, 153] width 437 height 37
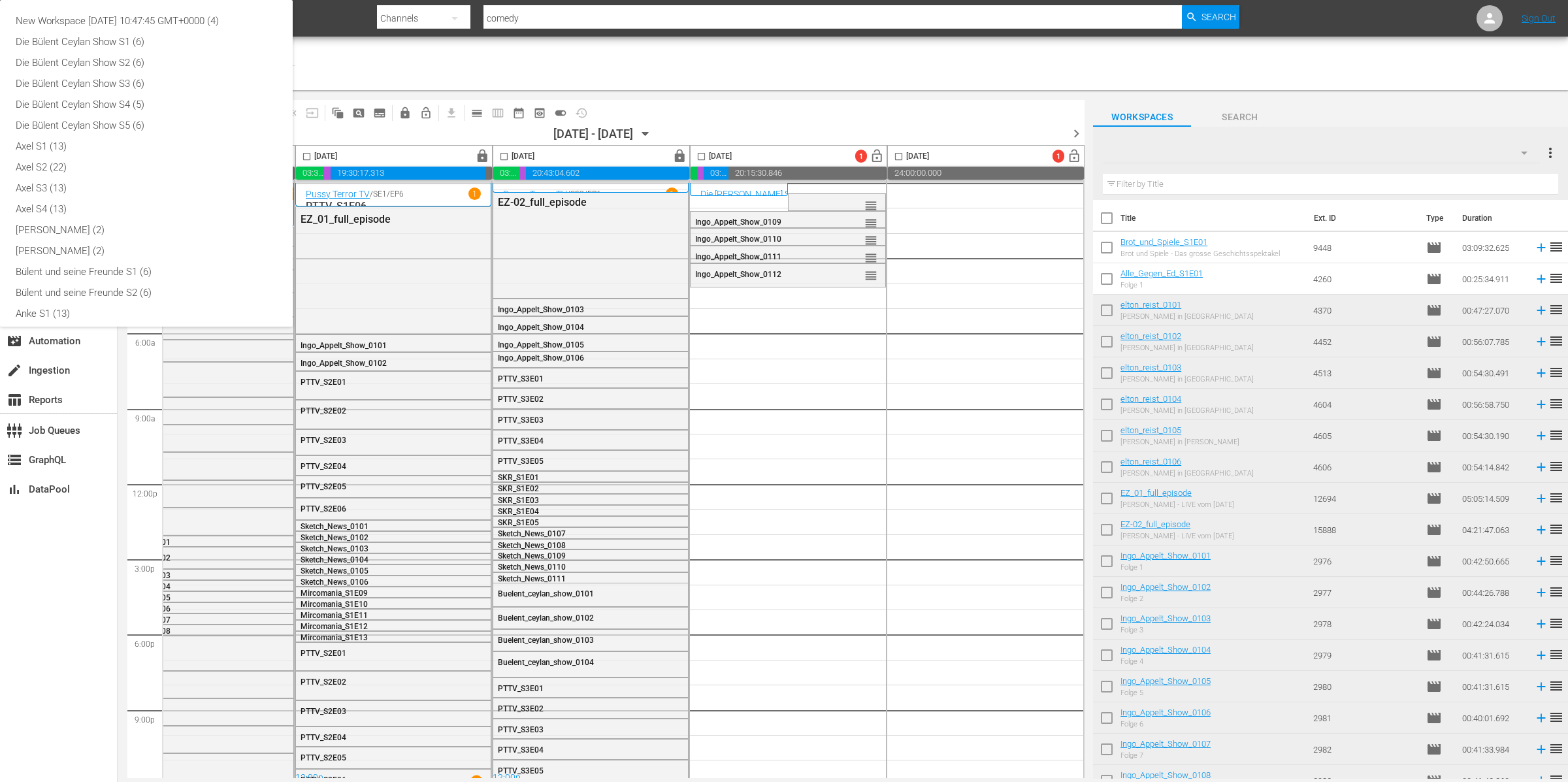
scroll to position [321, 0]
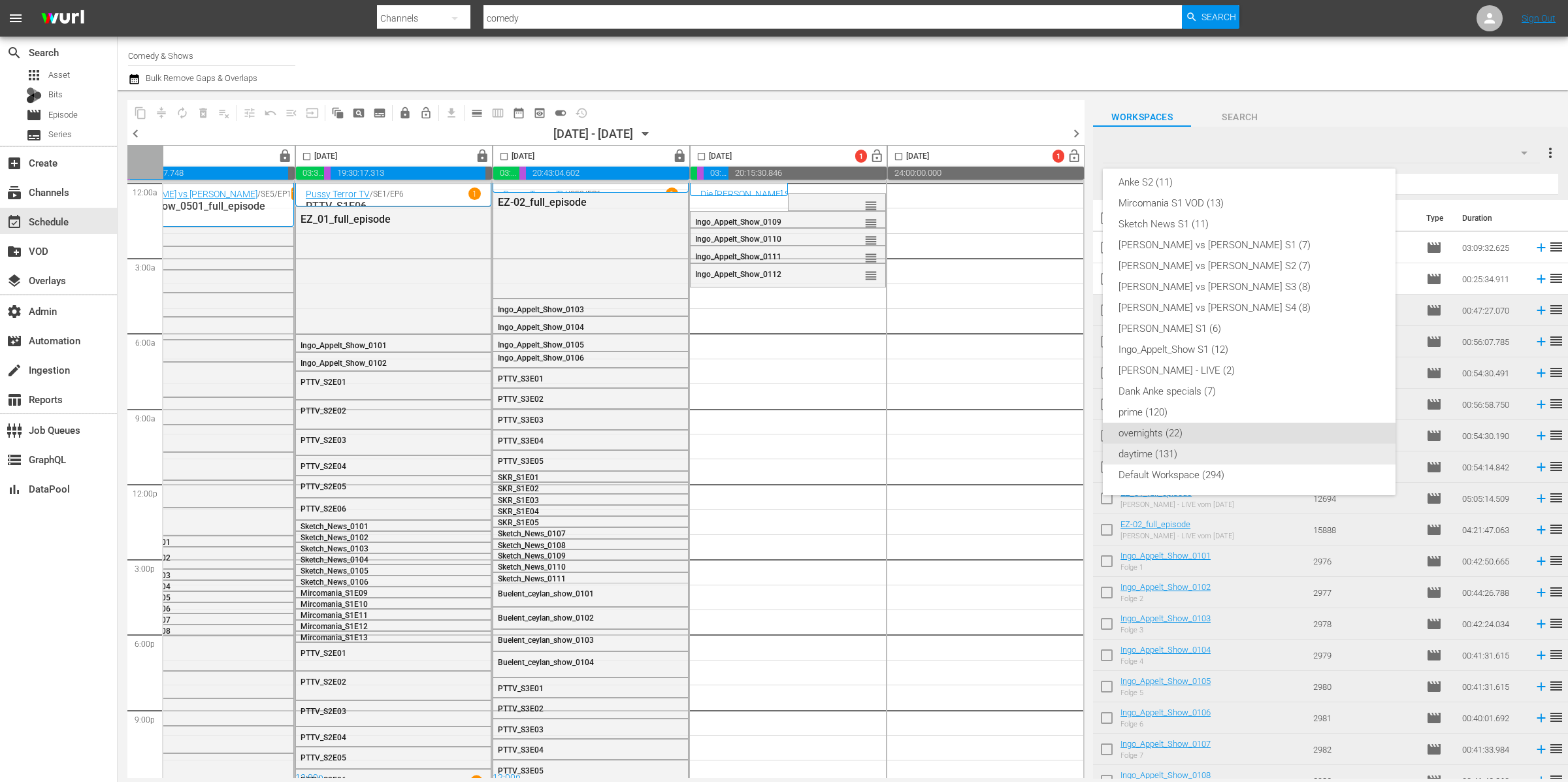
click at [1225, 450] on div "daytime (131)" at bounding box center [1249, 454] width 261 height 21
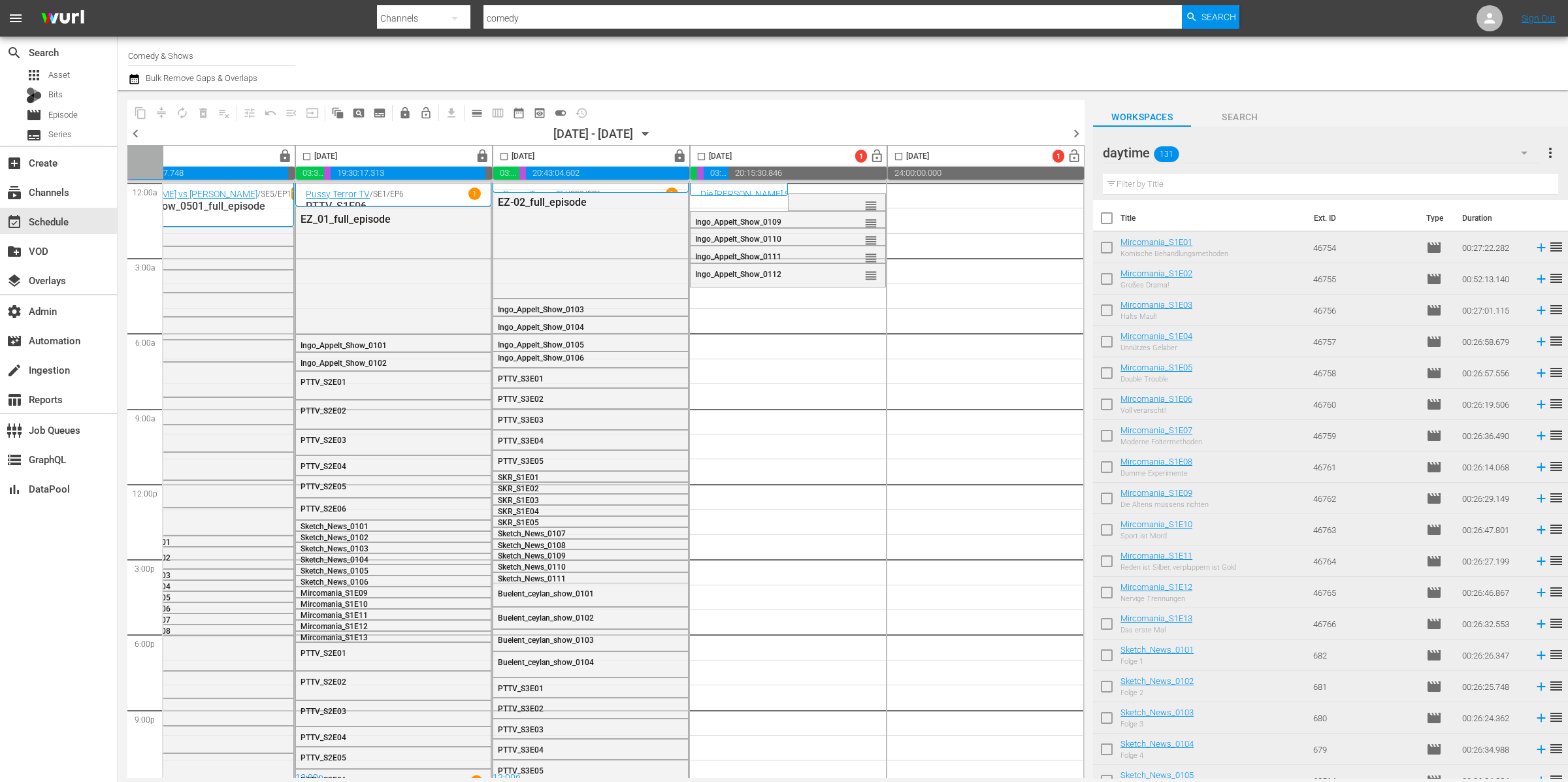
click at [1103, 250] on input "checkbox" at bounding box center [1106, 250] width 27 height 27
checkbox input "true"
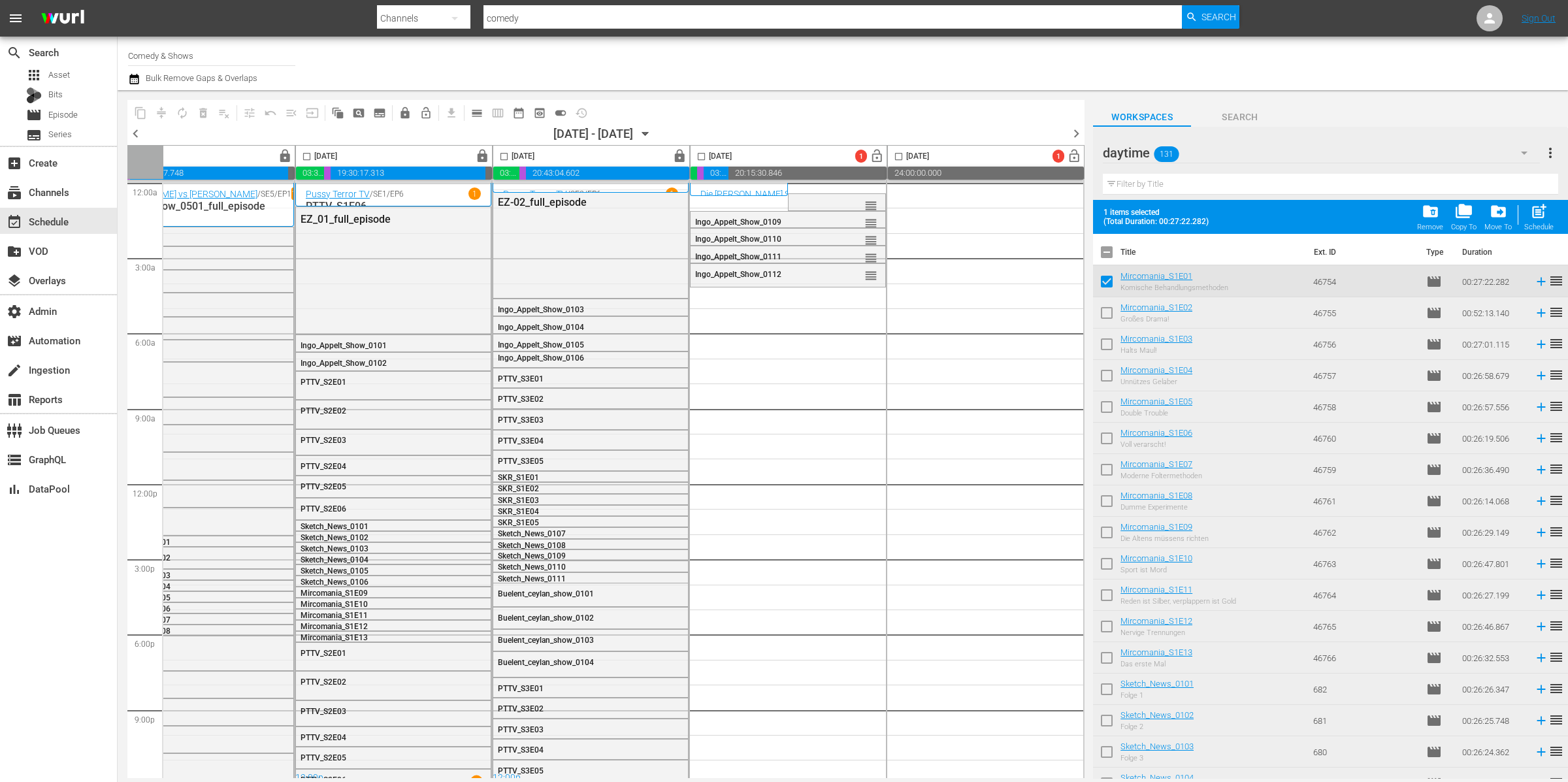
drag, startPoint x: 1104, startPoint y: 310, endPoint x: 1105, endPoint y: 322, distance: 12.0
click at [1104, 310] on input "checkbox" at bounding box center [1106, 315] width 27 height 27
checkbox input "true"
drag, startPoint x: 1105, startPoint y: 343, endPoint x: 1109, endPoint y: 352, distance: 9.8
click at [1105, 343] on input "checkbox" at bounding box center [1106, 346] width 27 height 27
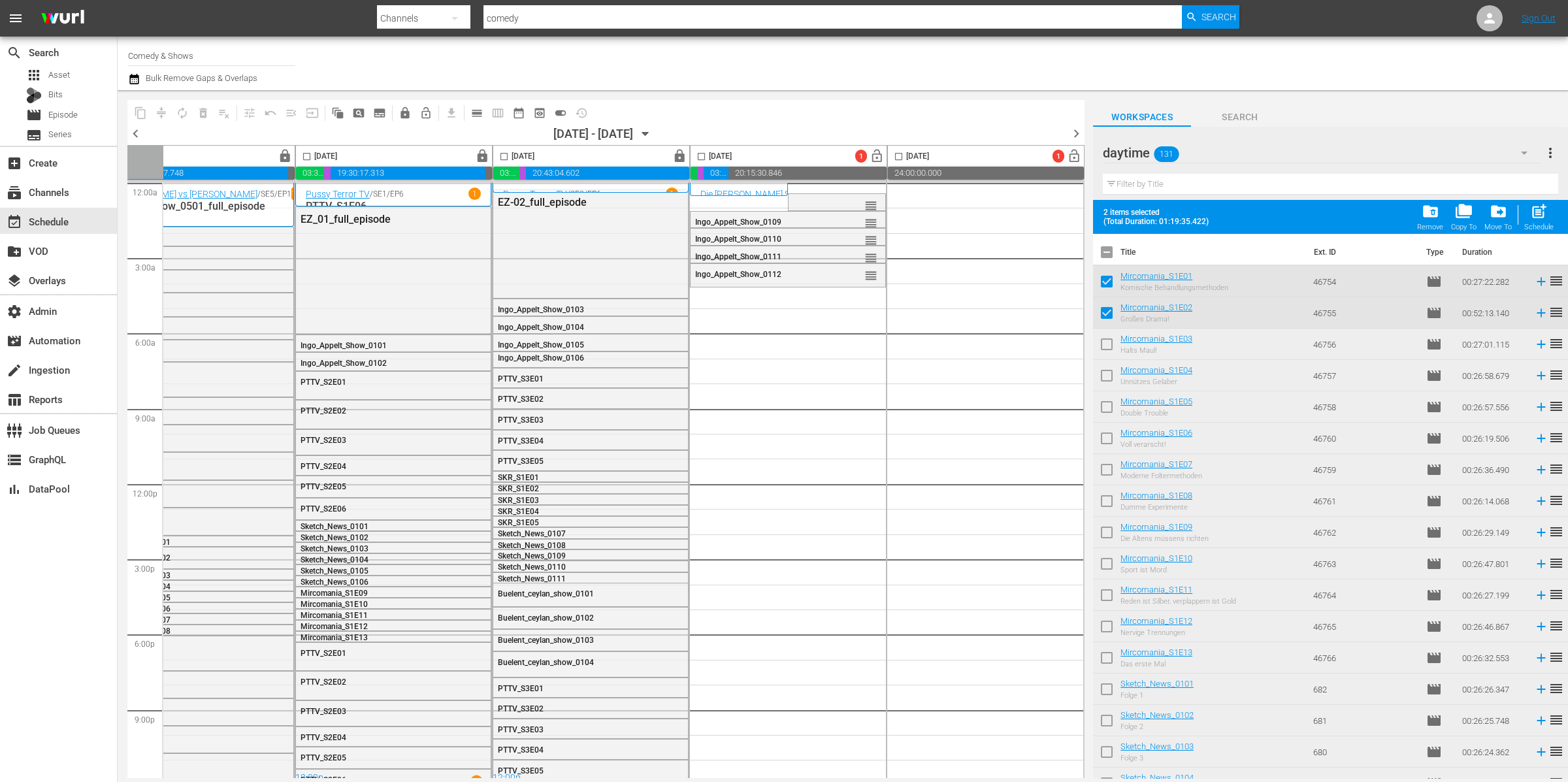
checkbox input "true"
click at [1110, 375] on input "checkbox" at bounding box center [1106, 378] width 27 height 27
checkbox input "true"
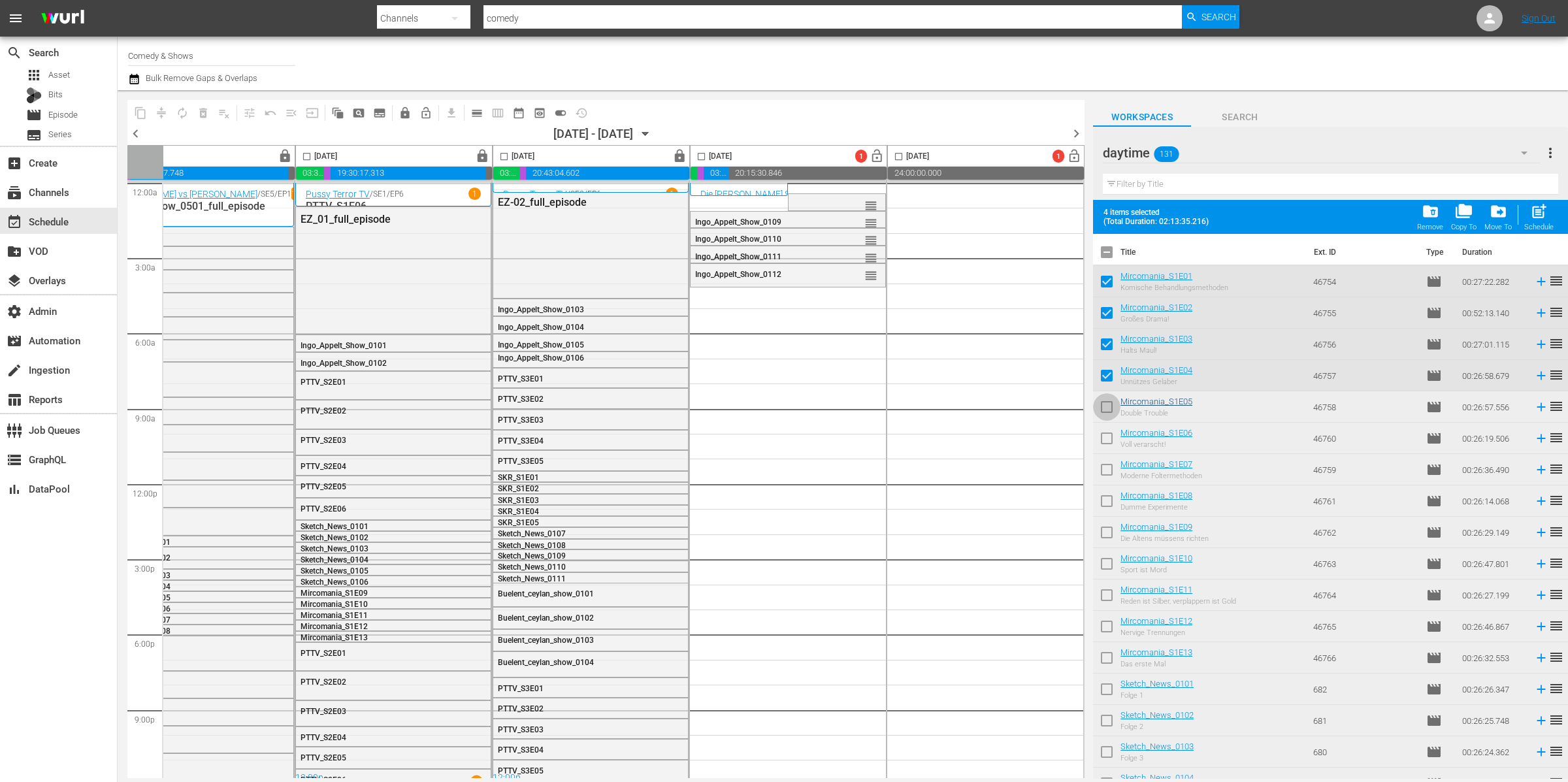
drag, startPoint x: 1107, startPoint y: 398, endPoint x: 1125, endPoint y: 401, distance: 18.2
click at [1108, 399] on input "checkbox" at bounding box center [1106, 409] width 27 height 27
checkbox input "true"
click at [1107, 442] on input "checkbox" at bounding box center [1106, 440] width 27 height 27
checkbox input "true"
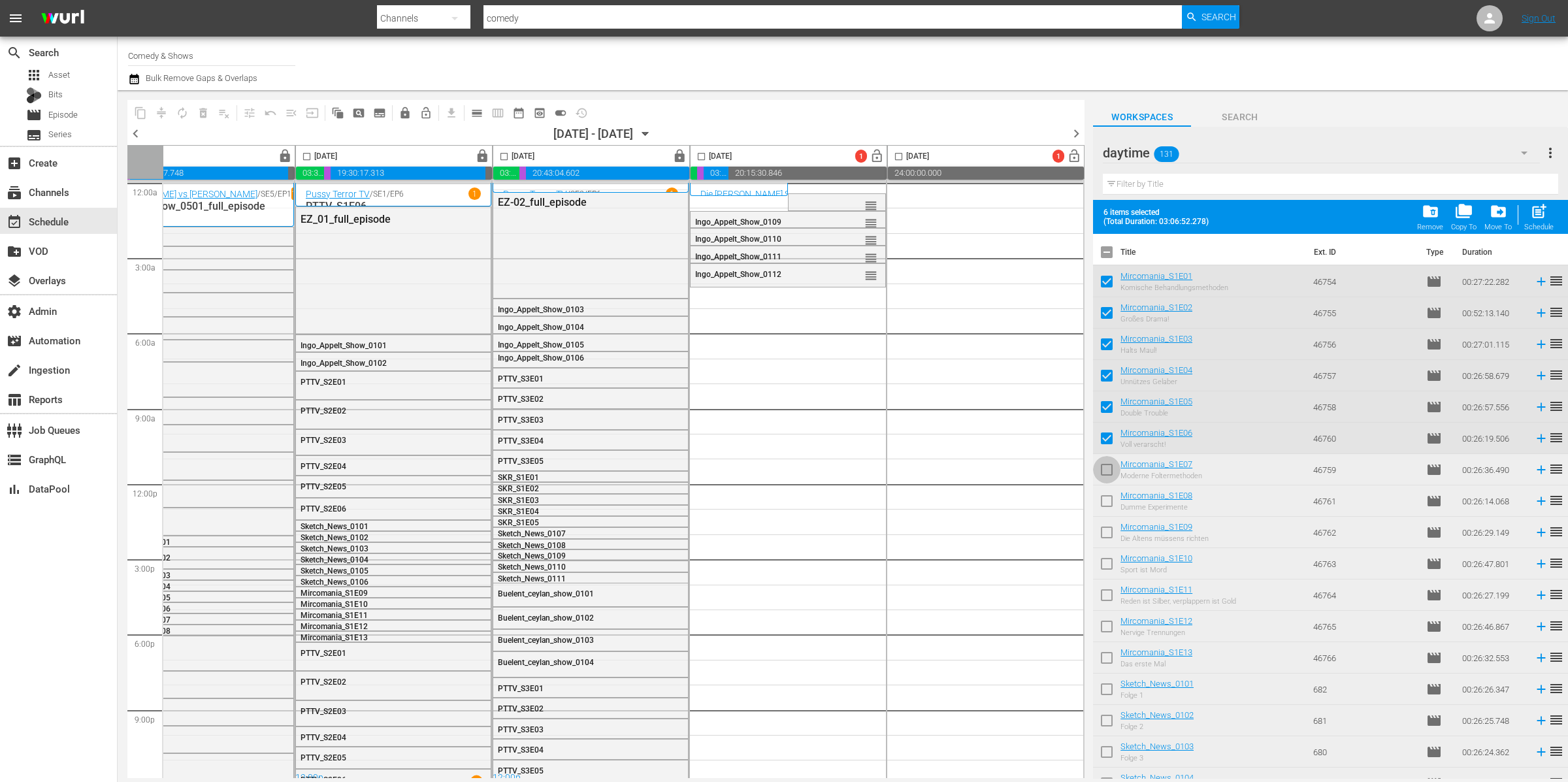
click at [1105, 469] on input "checkbox" at bounding box center [1106, 472] width 27 height 27
checkbox input "true"
drag, startPoint x: 1107, startPoint y: 491, endPoint x: 1110, endPoint y: 506, distance: 15.3
click at [1107, 491] on input "checkbox" at bounding box center [1106, 503] width 27 height 27
checkbox input "true"
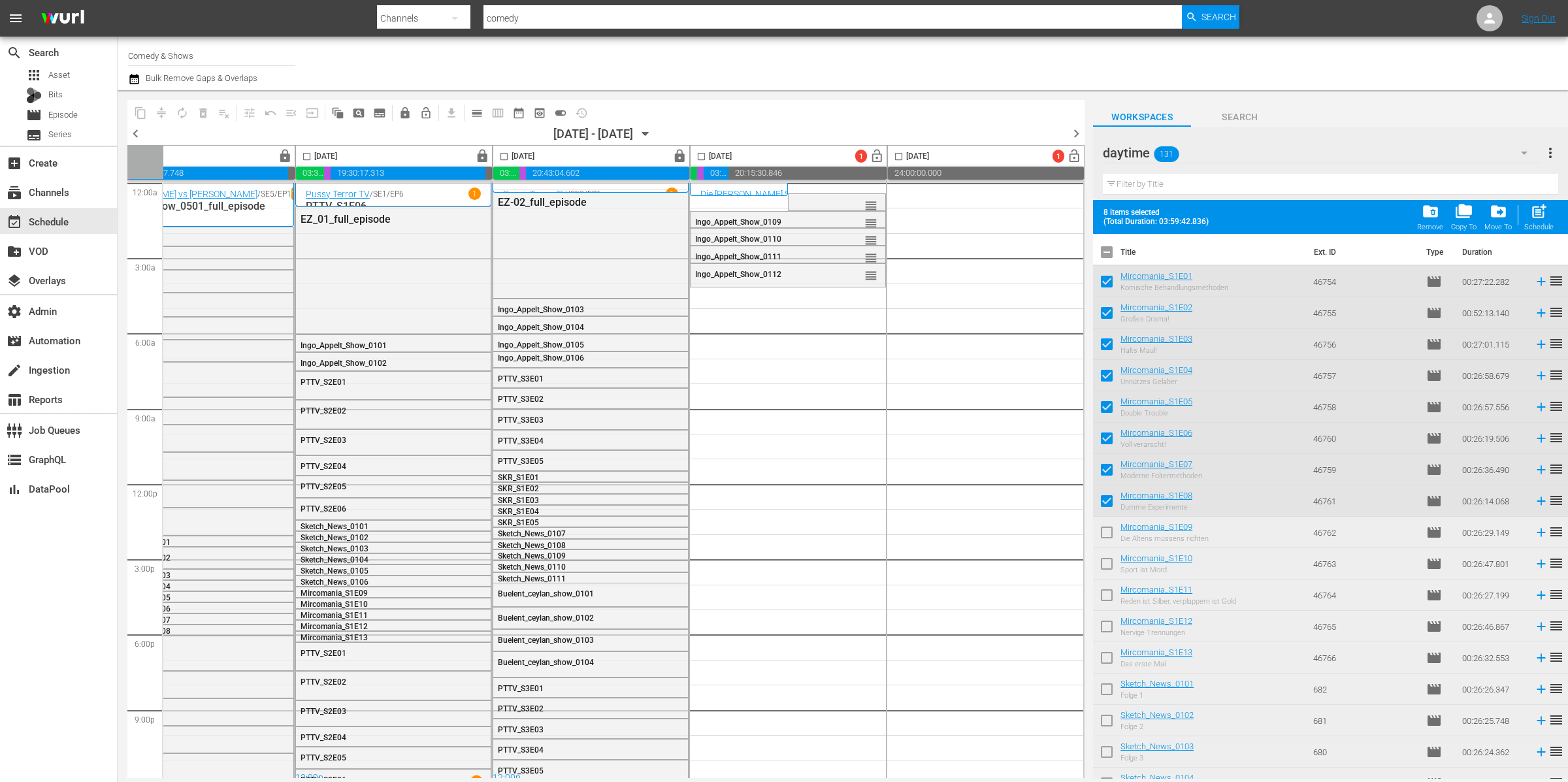
click at [1107, 518] on span at bounding box center [1106, 532] width 27 height 27
click at [1107, 538] on input "checkbox" at bounding box center [1106, 535] width 27 height 27
checkbox input "true"
click at [1104, 573] on input "checkbox" at bounding box center [1106, 566] width 27 height 27
checkbox input "true"
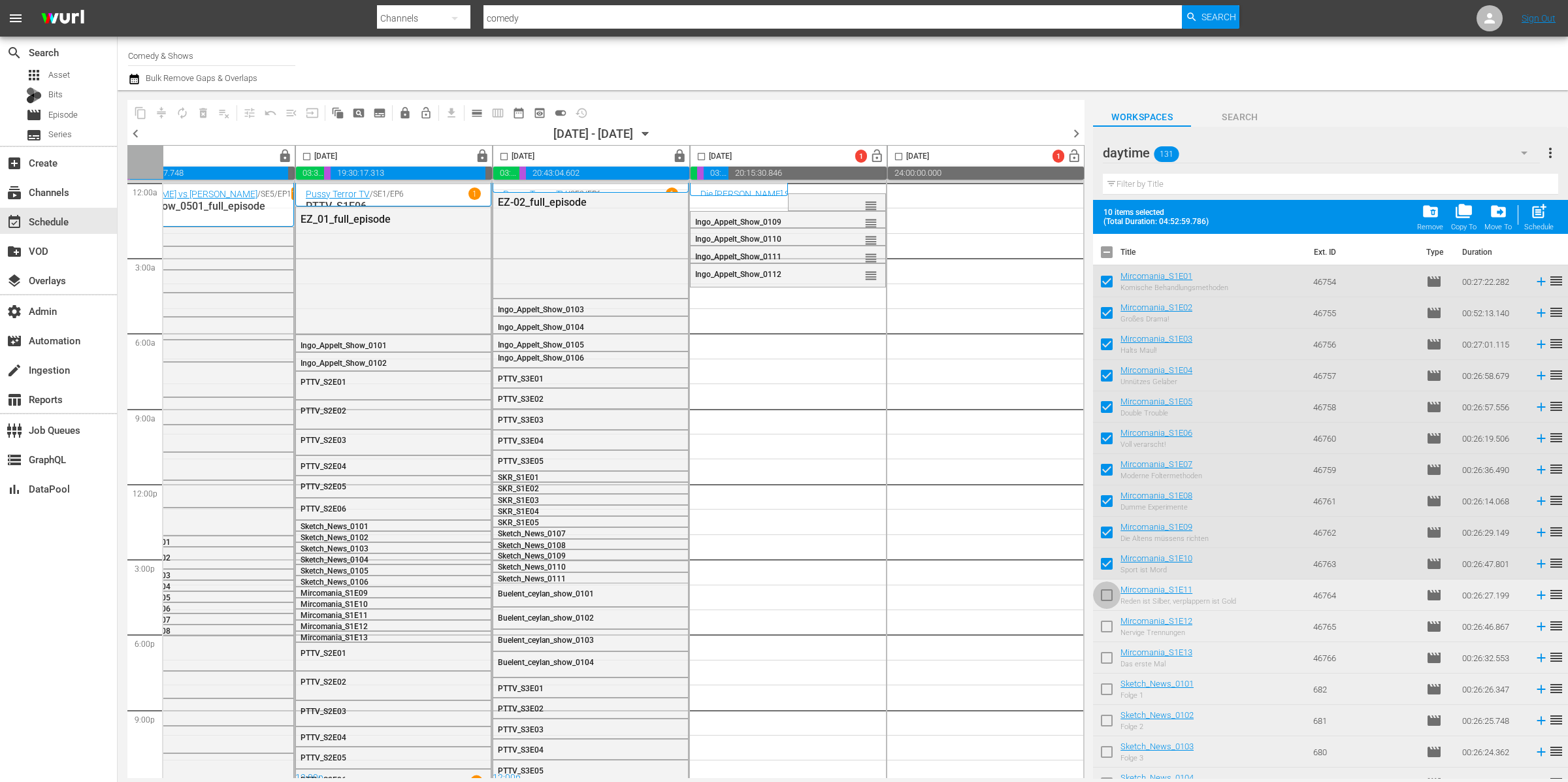
drag, startPoint x: 1107, startPoint y: 597, endPoint x: 1110, endPoint y: 614, distance: 17.3
click at [1107, 598] on input "checkbox" at bounding box center [1106, 597] width 27 height 27
checkbox input "true"
click at [1110, 623] on input "checkbox" at bounding box center [1106, 628] width 27 height 27
checkbox input "true"
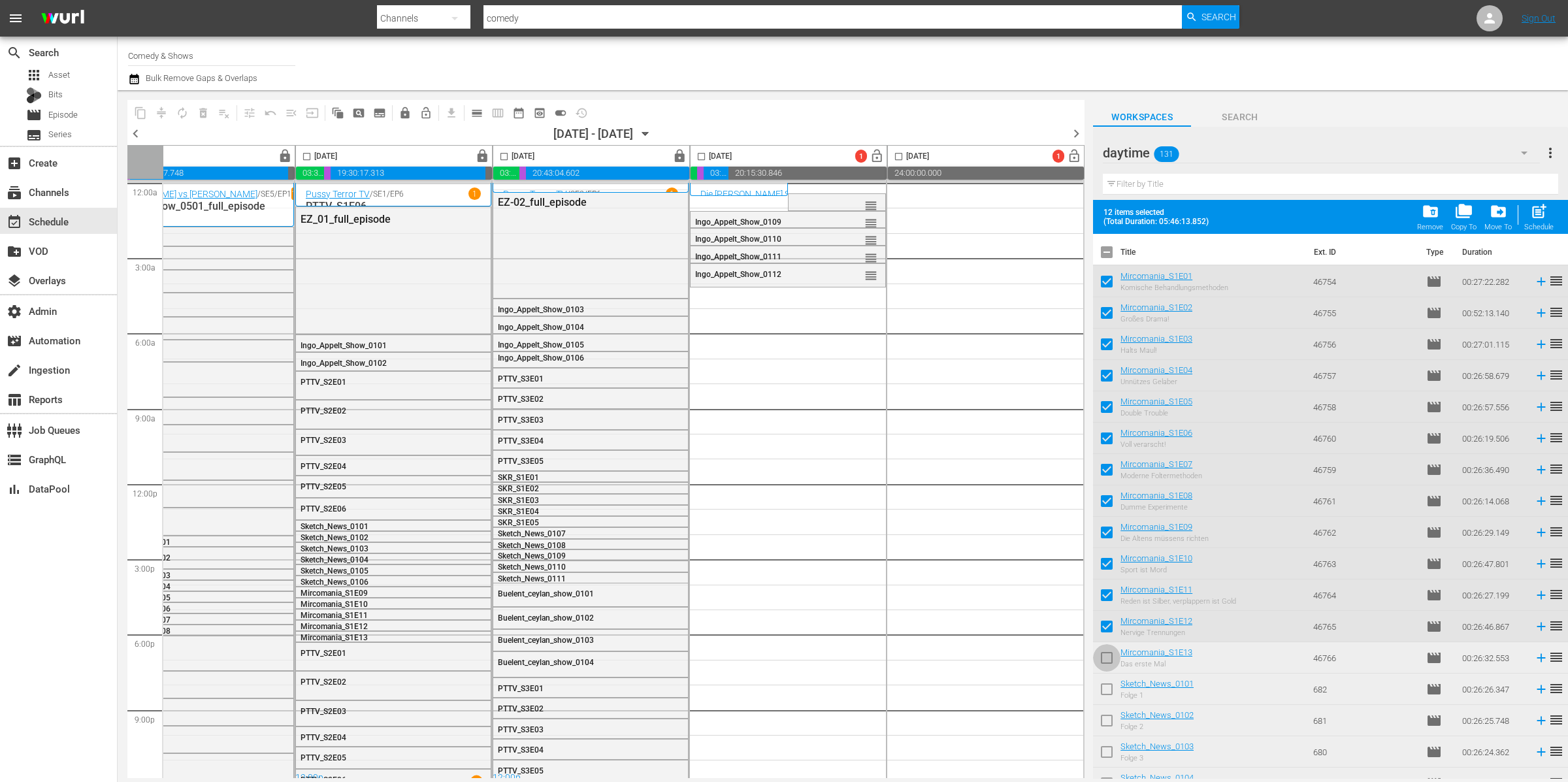
click at [1107, 656] on input "checkbox" at bounding box center [1106, 660] width 27 height 27
checkbox input "true"
click at [1107, 253] on input "checkbox" at bounding box center [1106, 254] width 27 height 27
checkbox input "true"
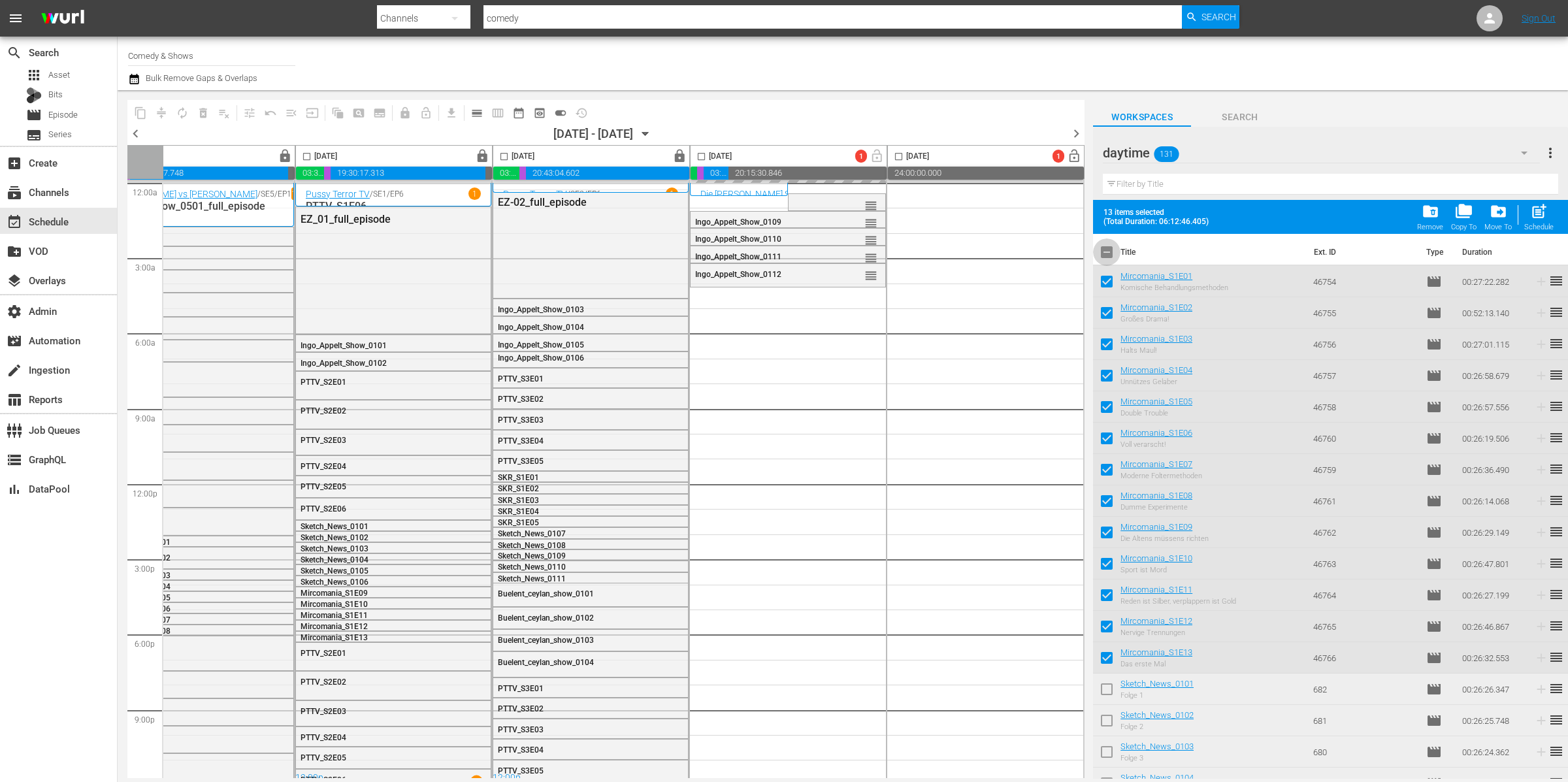
checkbox input "true"
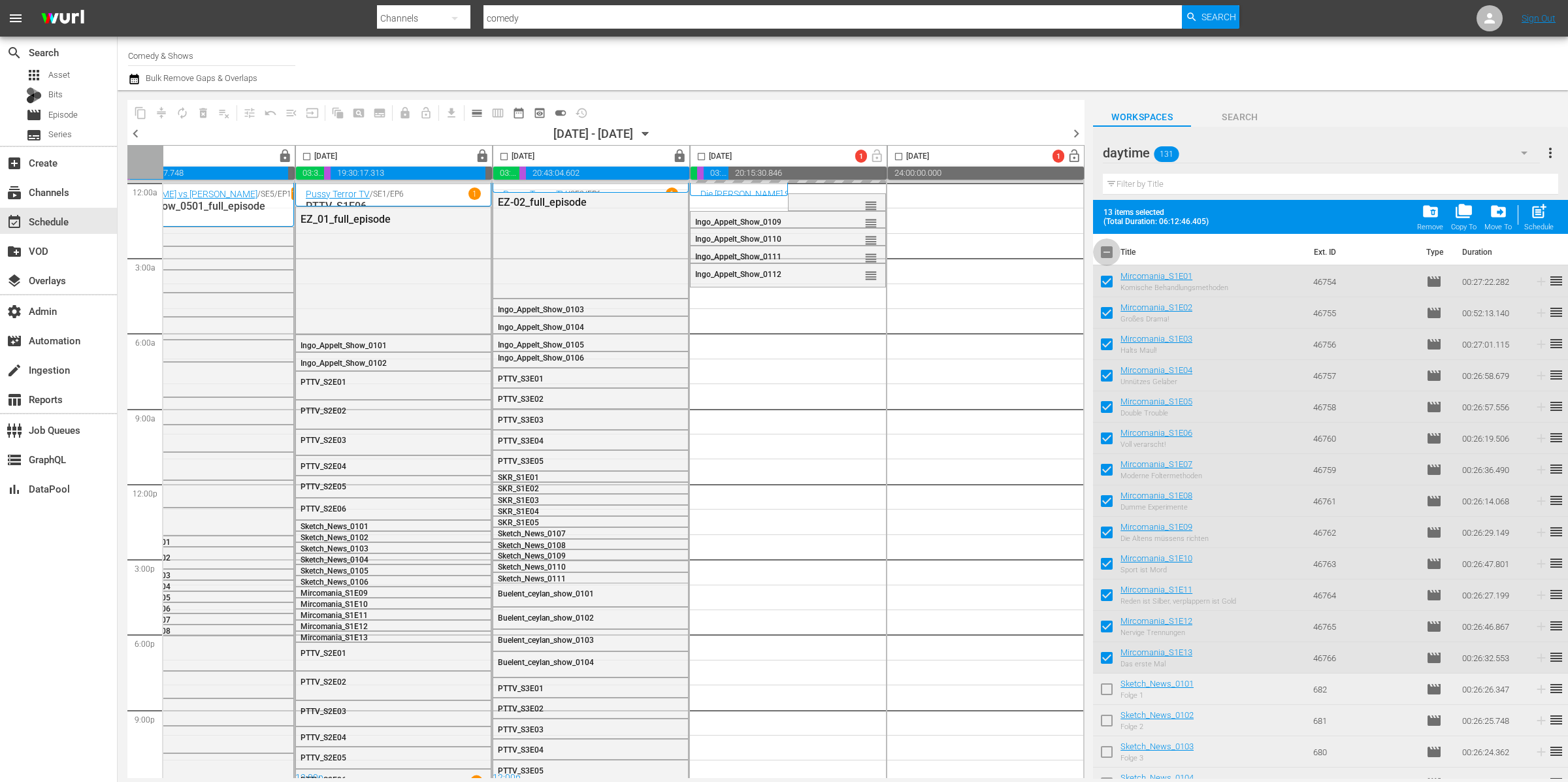
checkbox input "true"
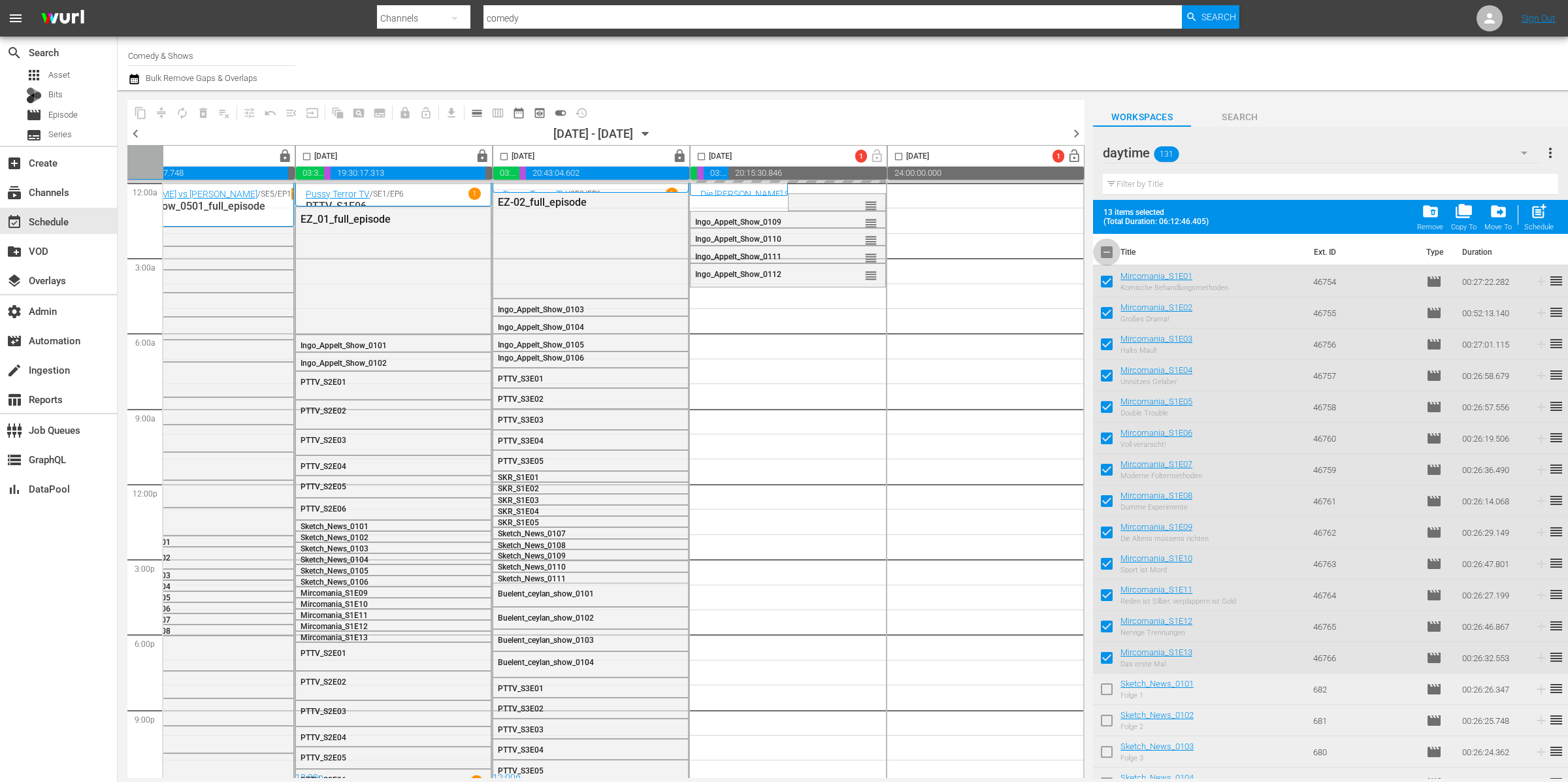
checkbox input "true"
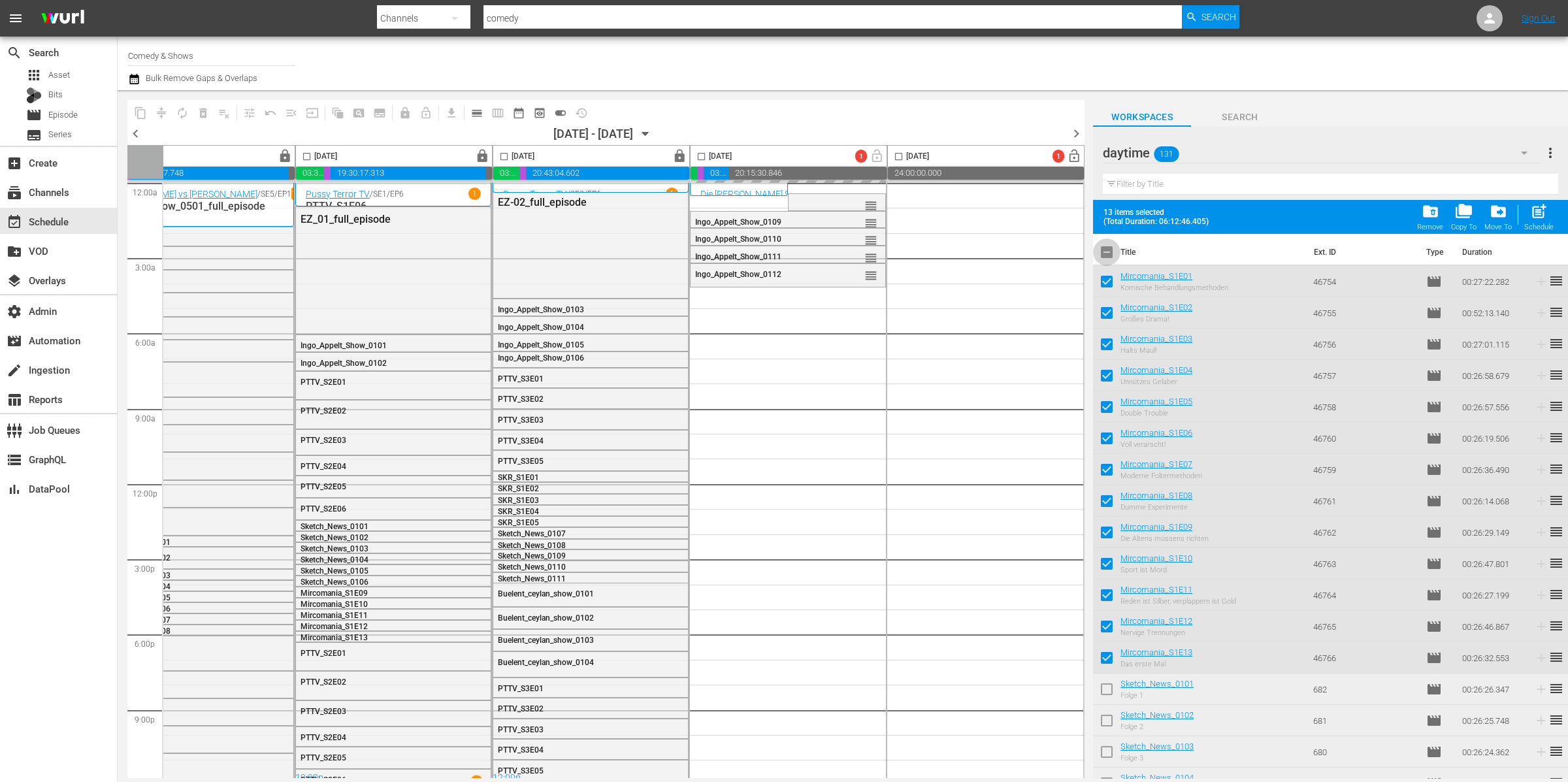
checkbox input "true"
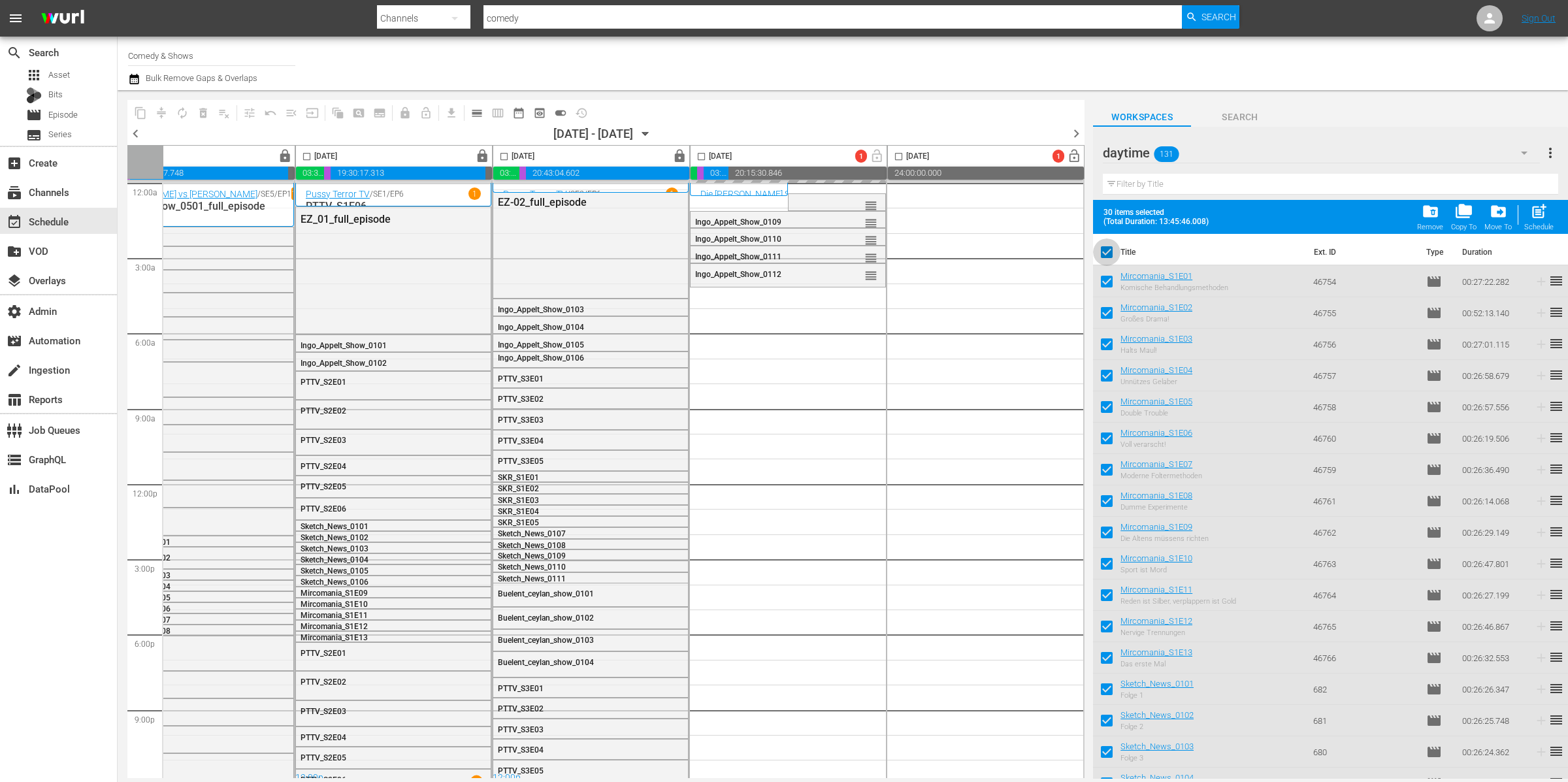
click at [1108, 253] on input "checkbox" at bounding box center [1106, 254] width 27 height 27
checkbox input "false"
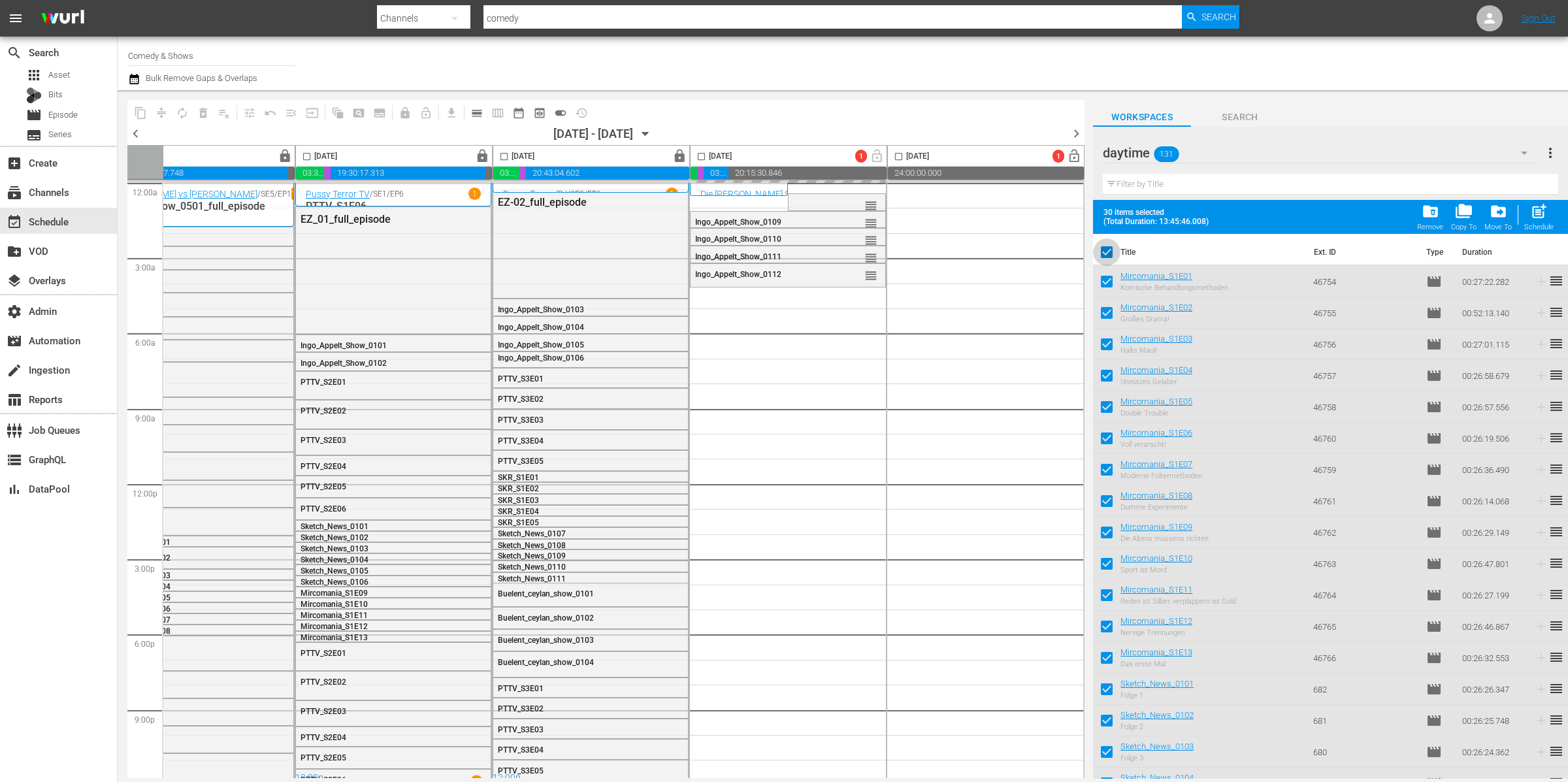
checkbox input "false"
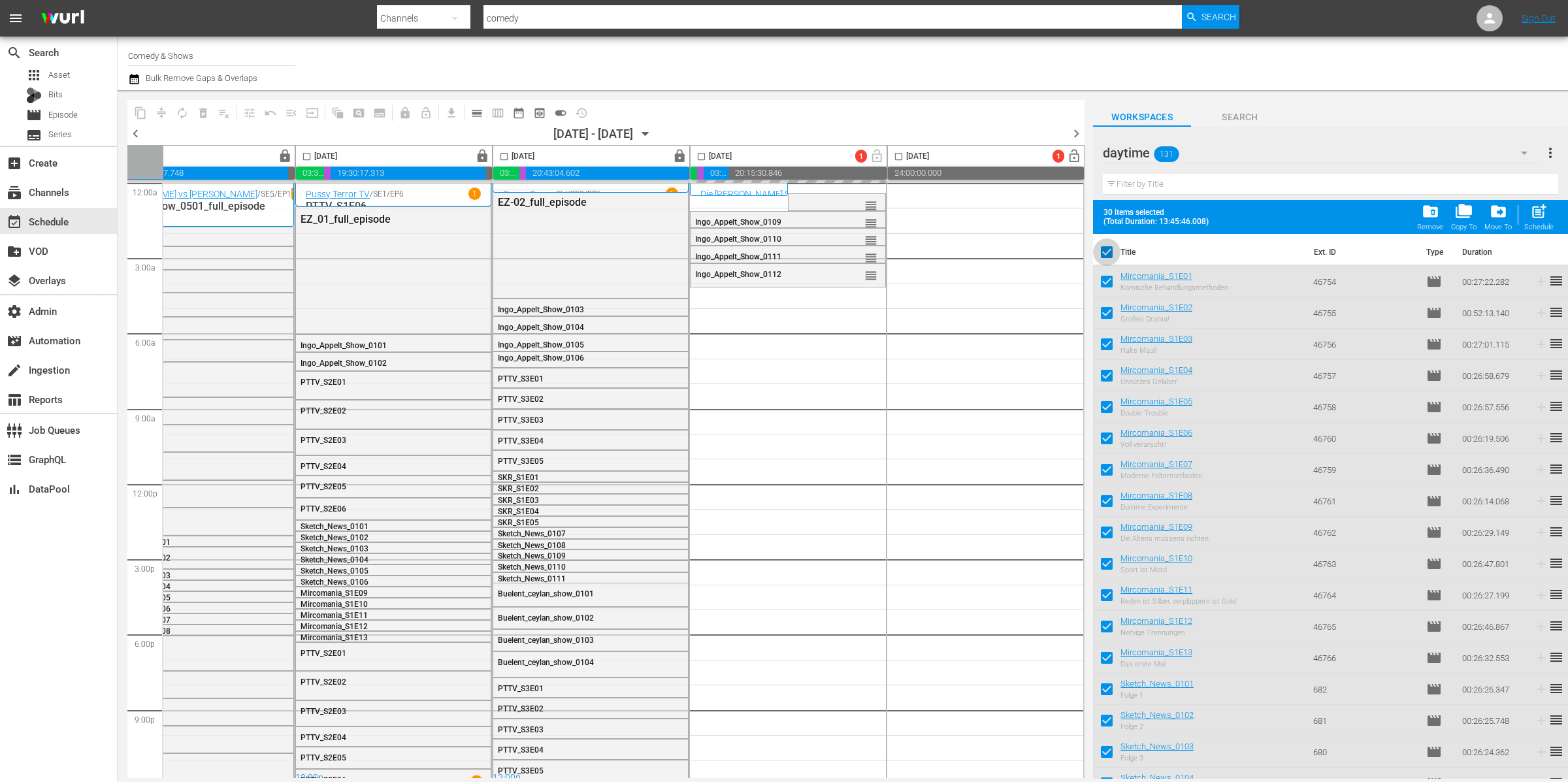
checkbox input "false"
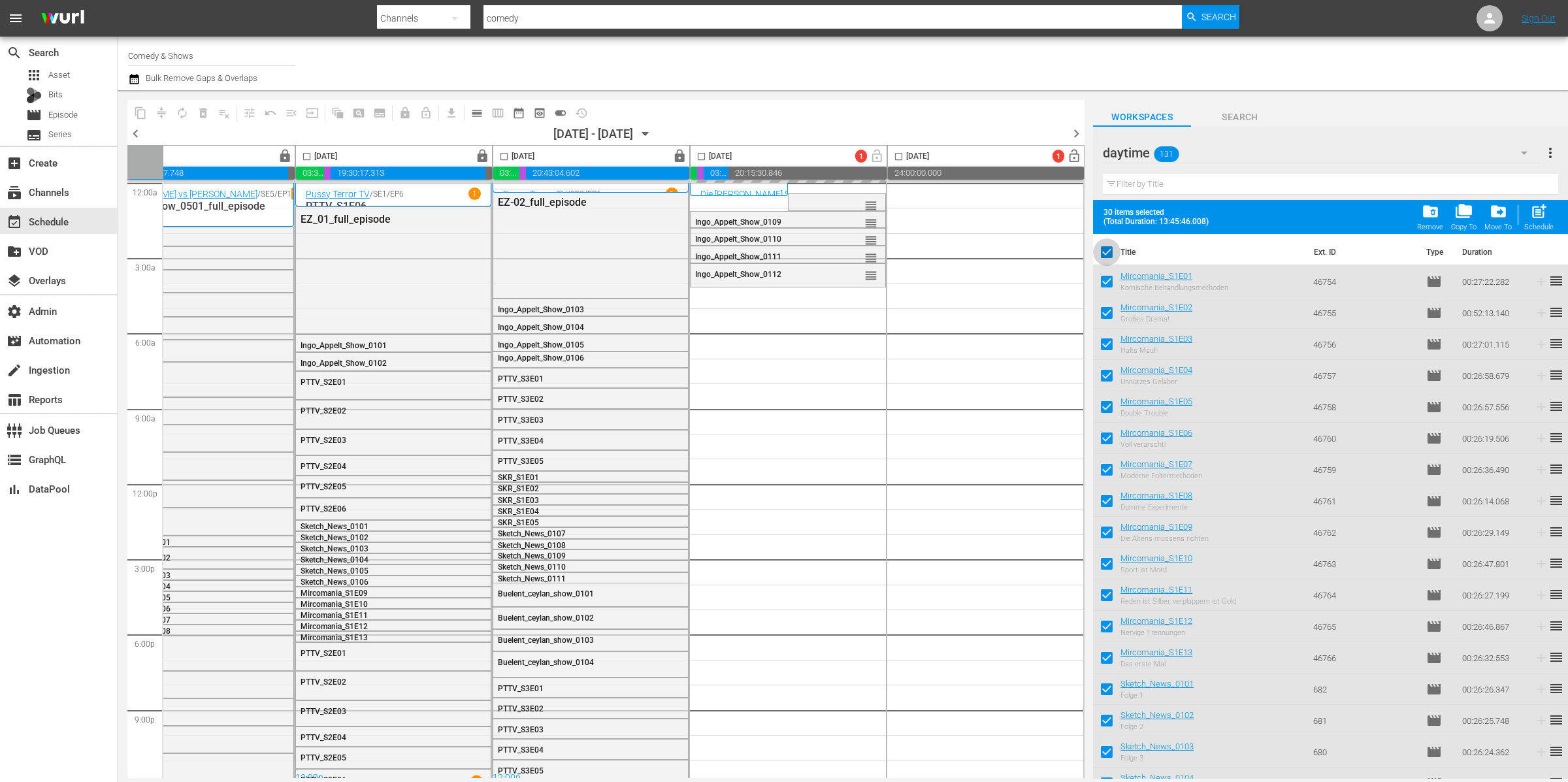
checkbox input "false"
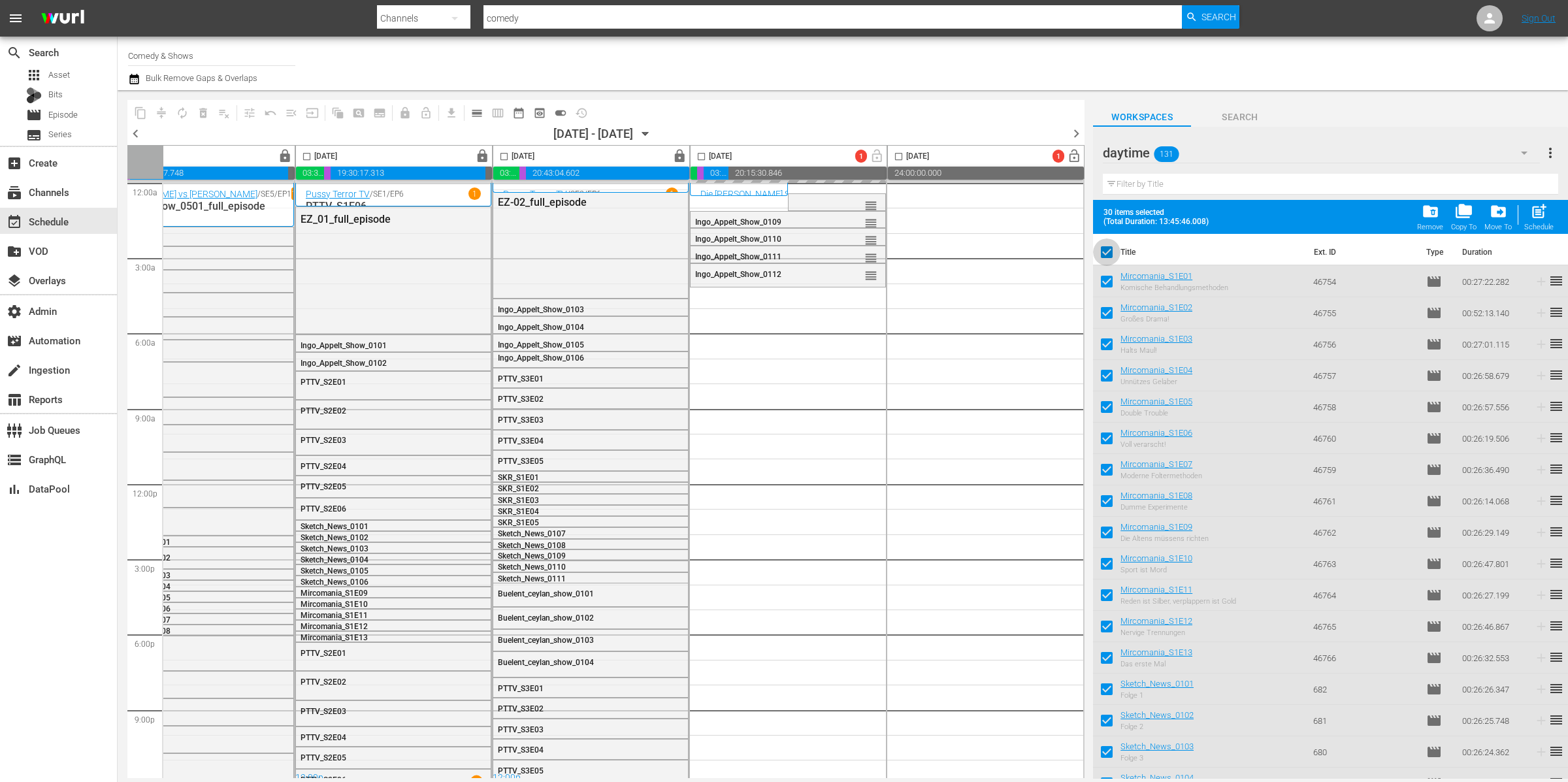
checkbox input "false"
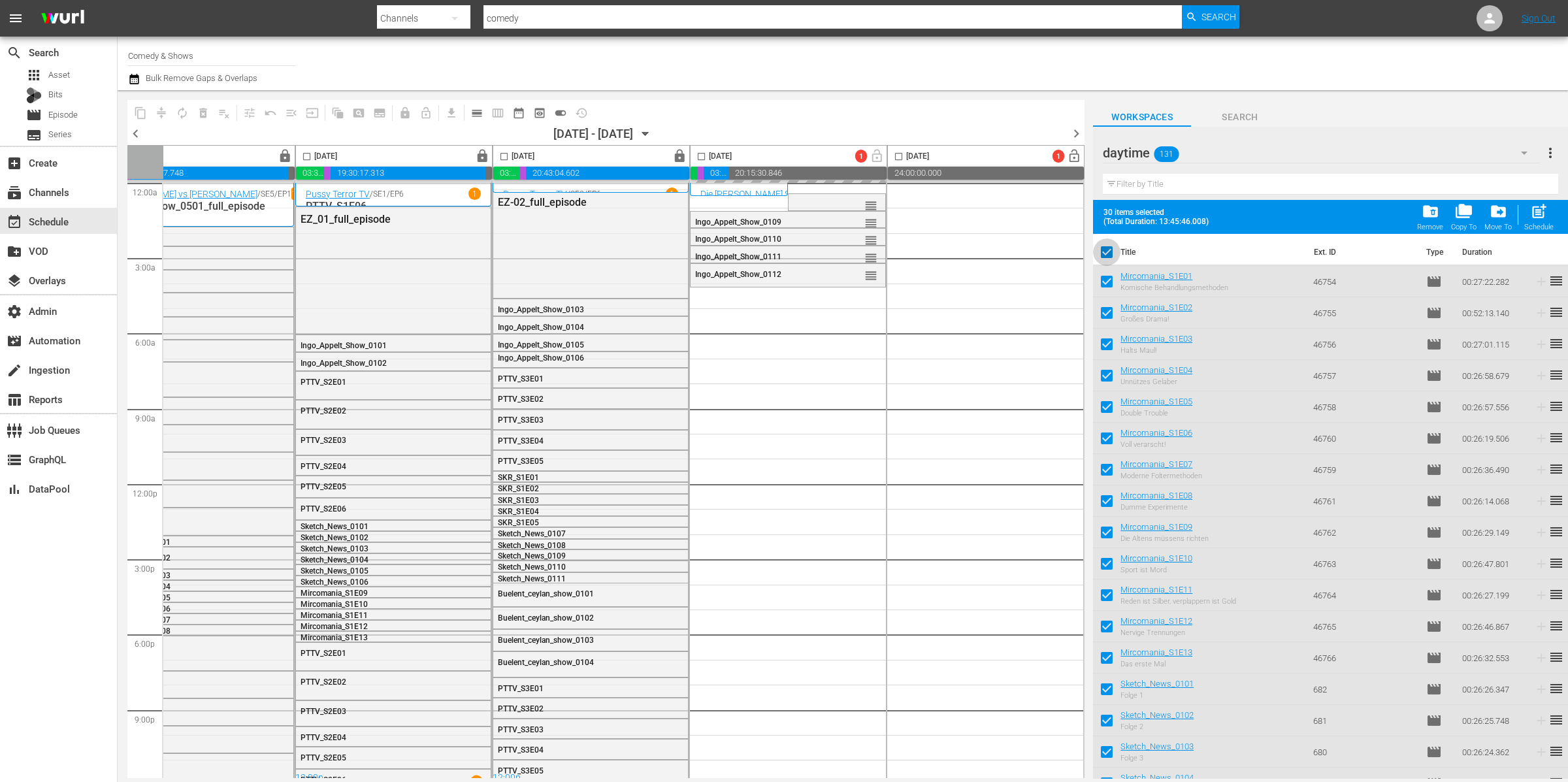
checkbox input "false"
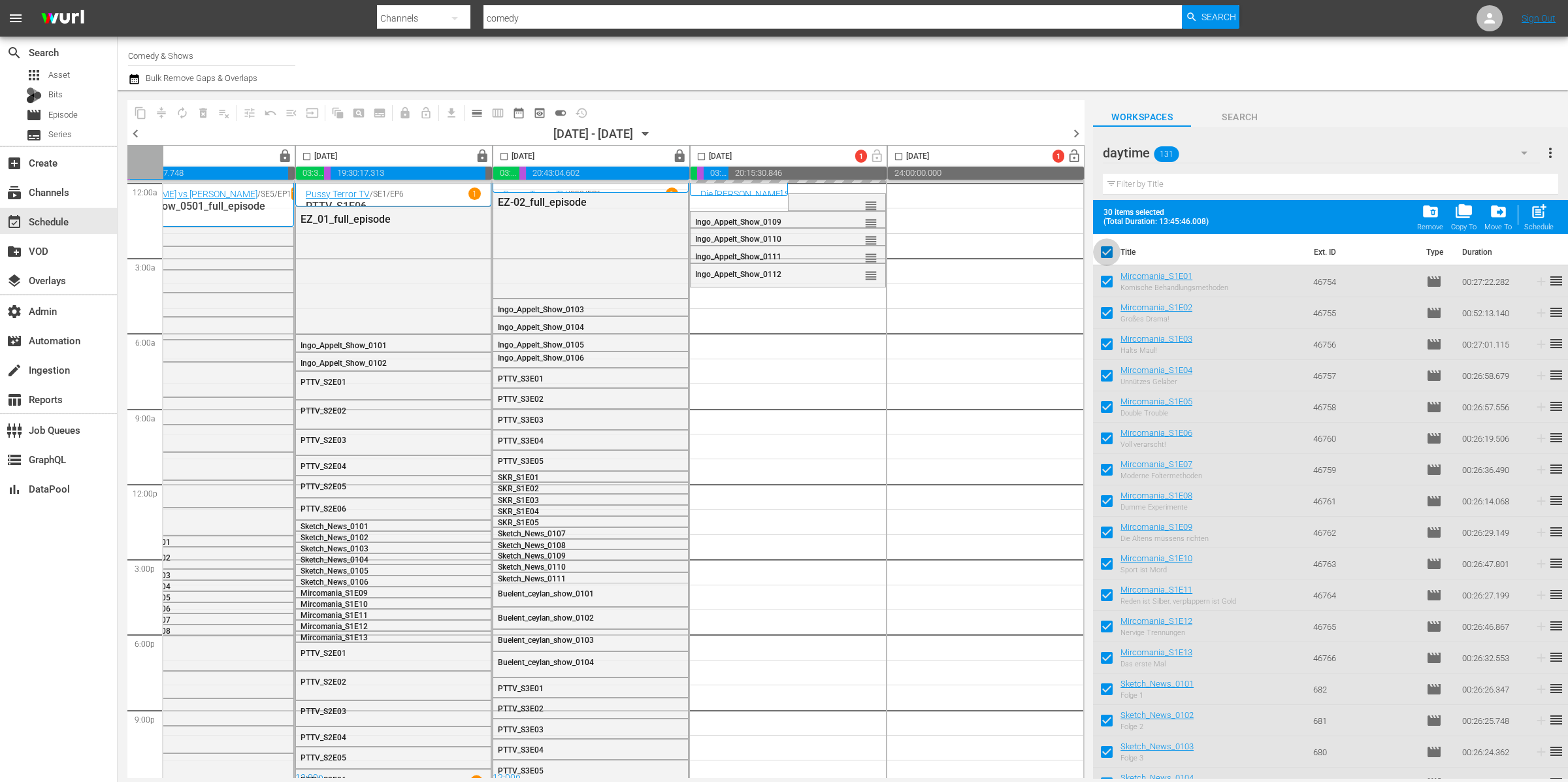
checkbox input "false"
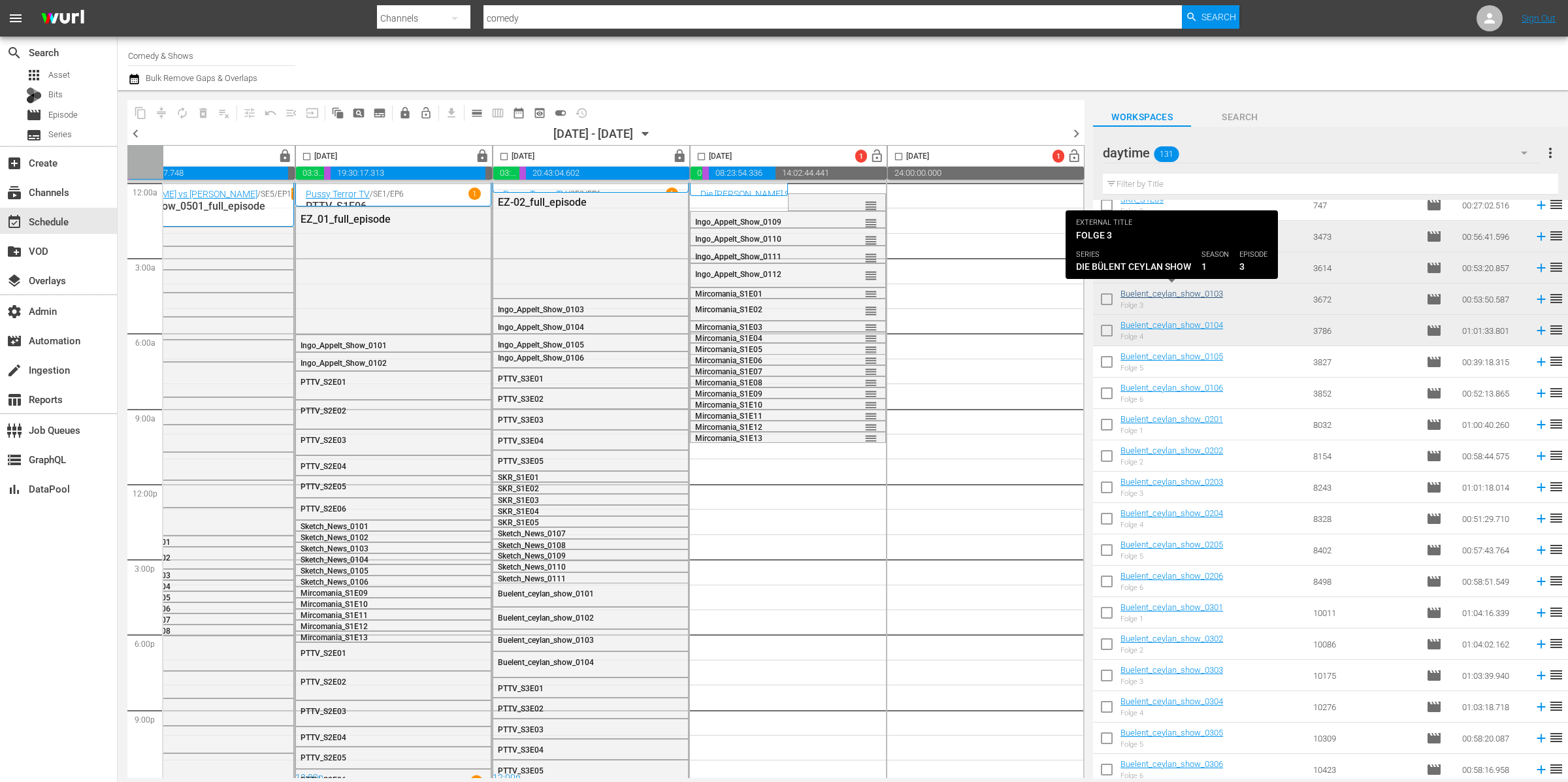
scroll to position [1036, 0]
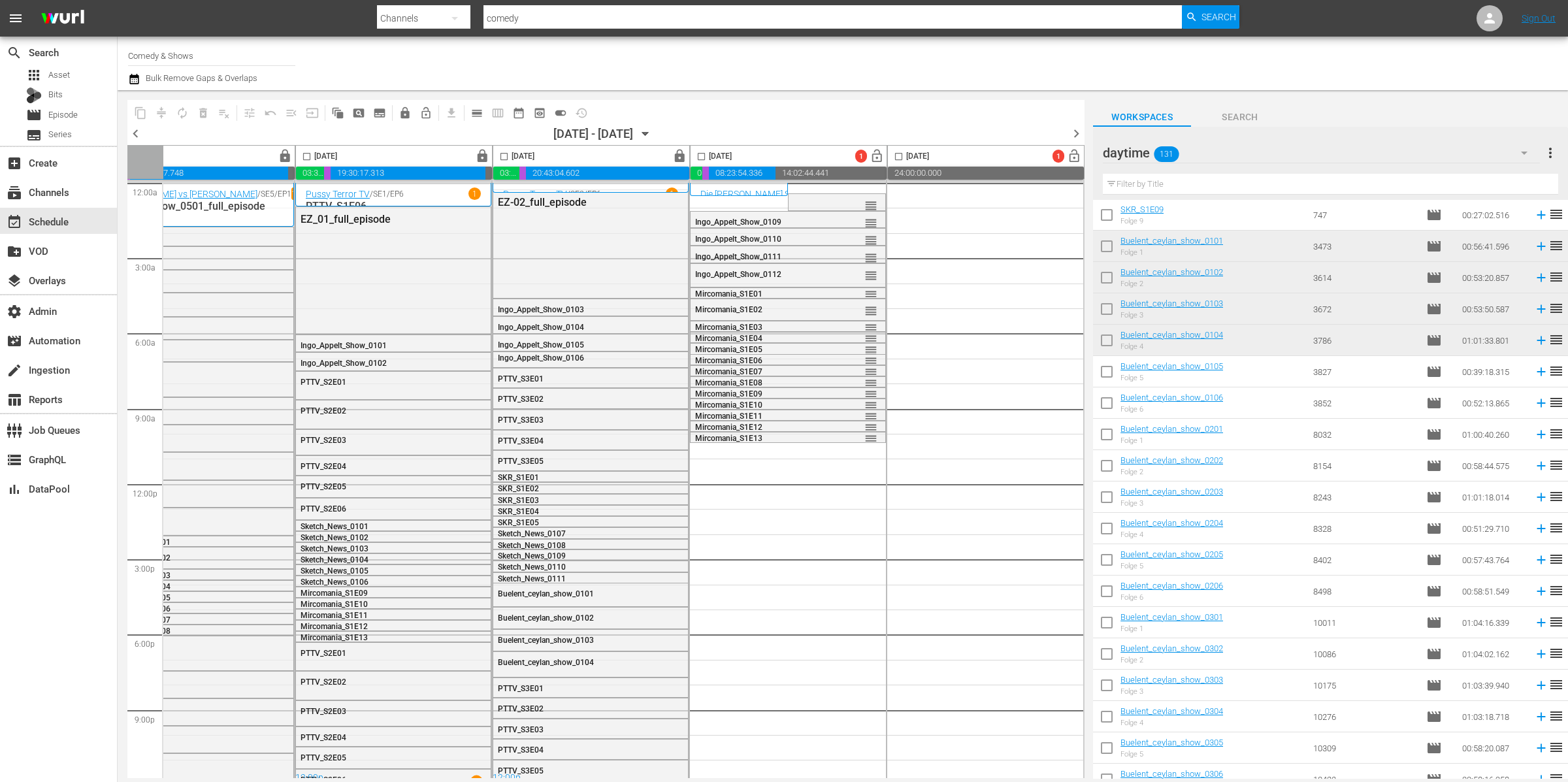
click at [1109, 249] on input "checkbox" at bounding box center [1106, 248] width 27 height 27
checkbox input "true"
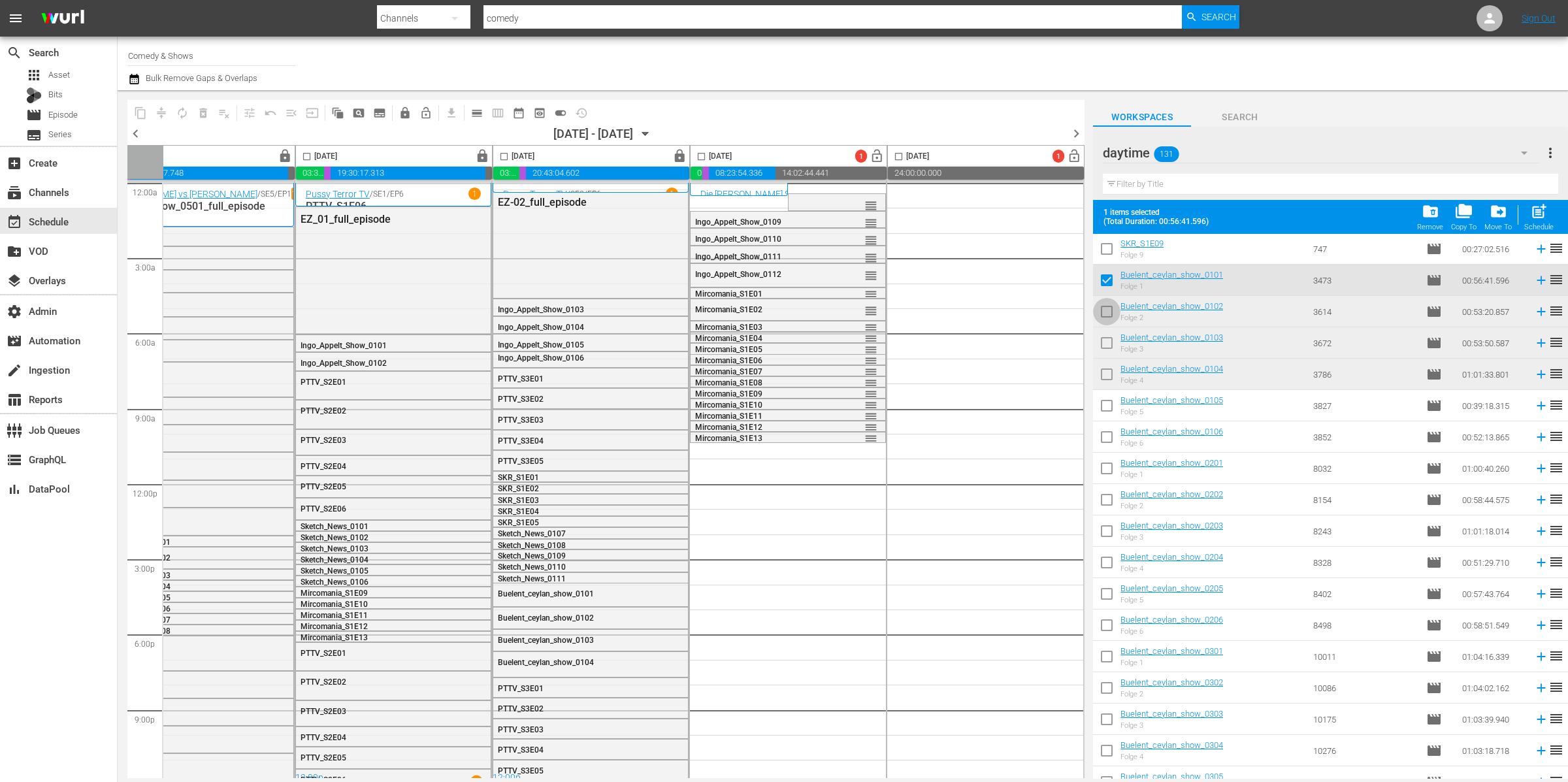
click at [1107, 305] on input "checkbox" at bounding box center [1106, 313] width 27 height 27
checkbox input "true"
click at [1107, 339] on input "checkbox" at bounding box center [1106, 345] width 27 height 27
checkbox input "true"
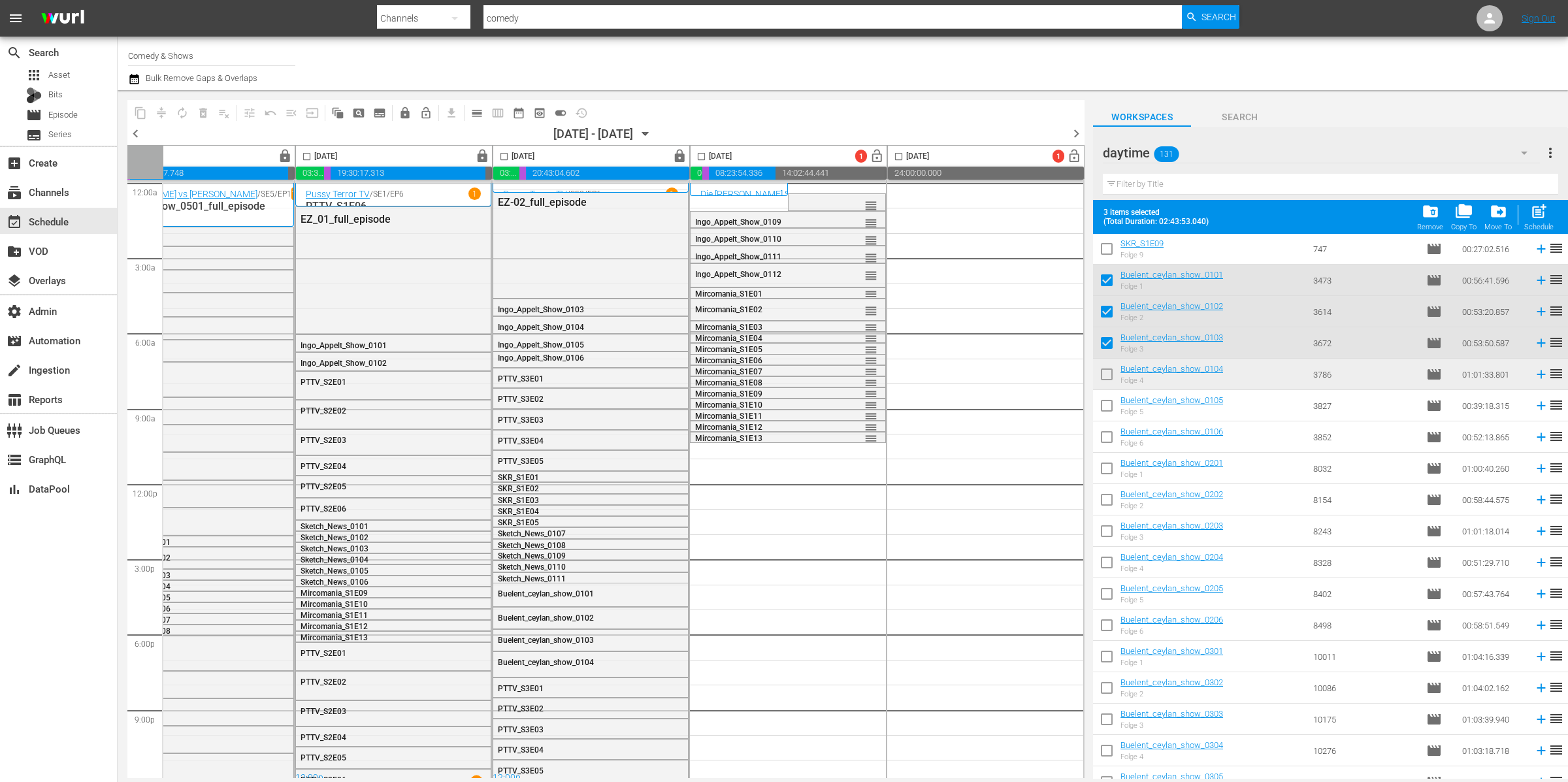
click at [1109, 376] on input "checkbox" at bounding box center [1106, 376] width 27 height 27
checkbox input "true"
click at [1105, 404] on input "checkbox" at bounding box center [1106, 408] width 27 height 27
checkbox input "true"
click at [1106, 435] on input "checkbox" at bounding box center [1106, 439] width 27 height 27
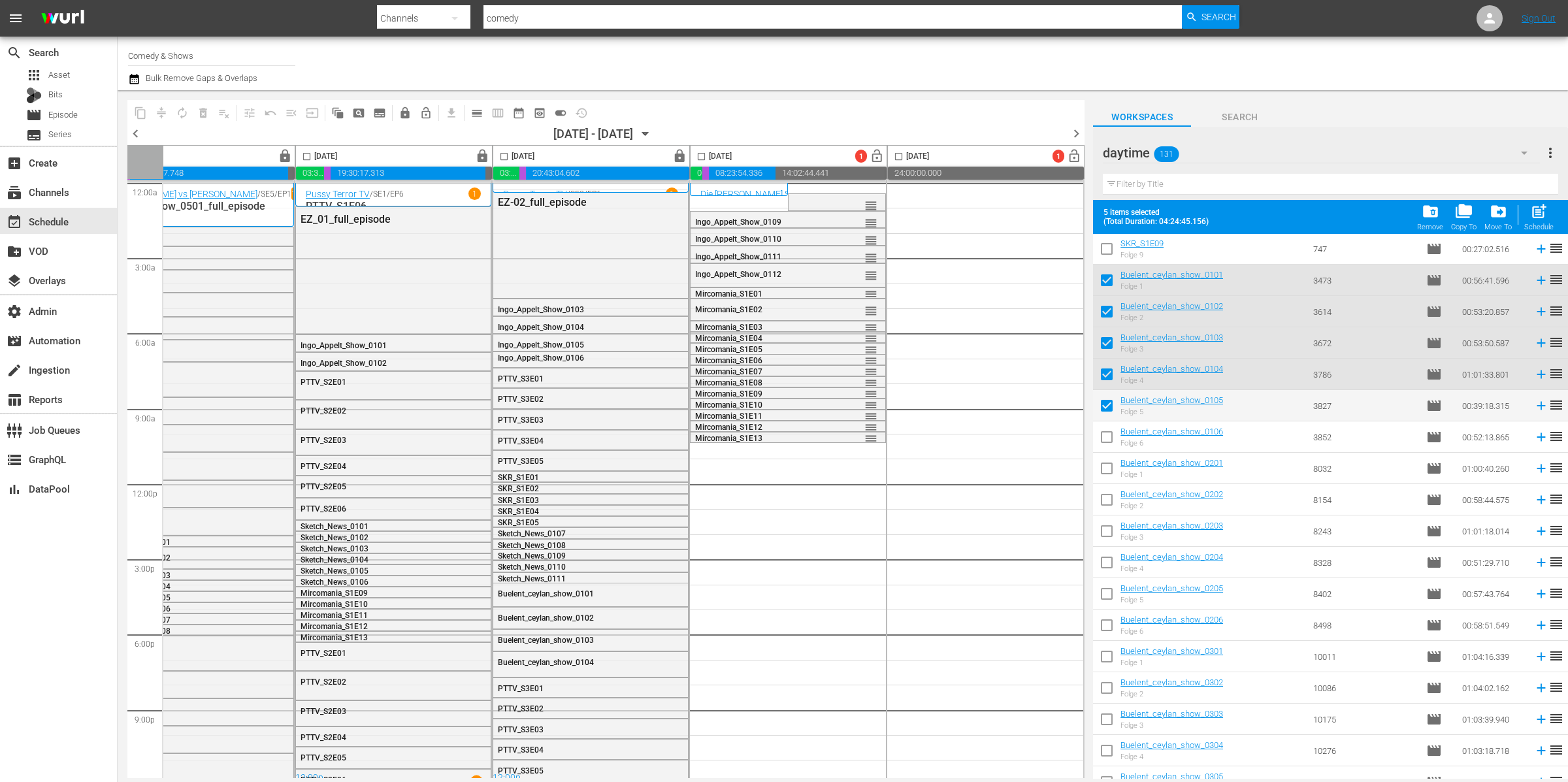
checkbox input "true"
click at [1108, 461] on input "checkbox" at bounding box center [1106, 470] width 27 height 27
checkbox input "true"
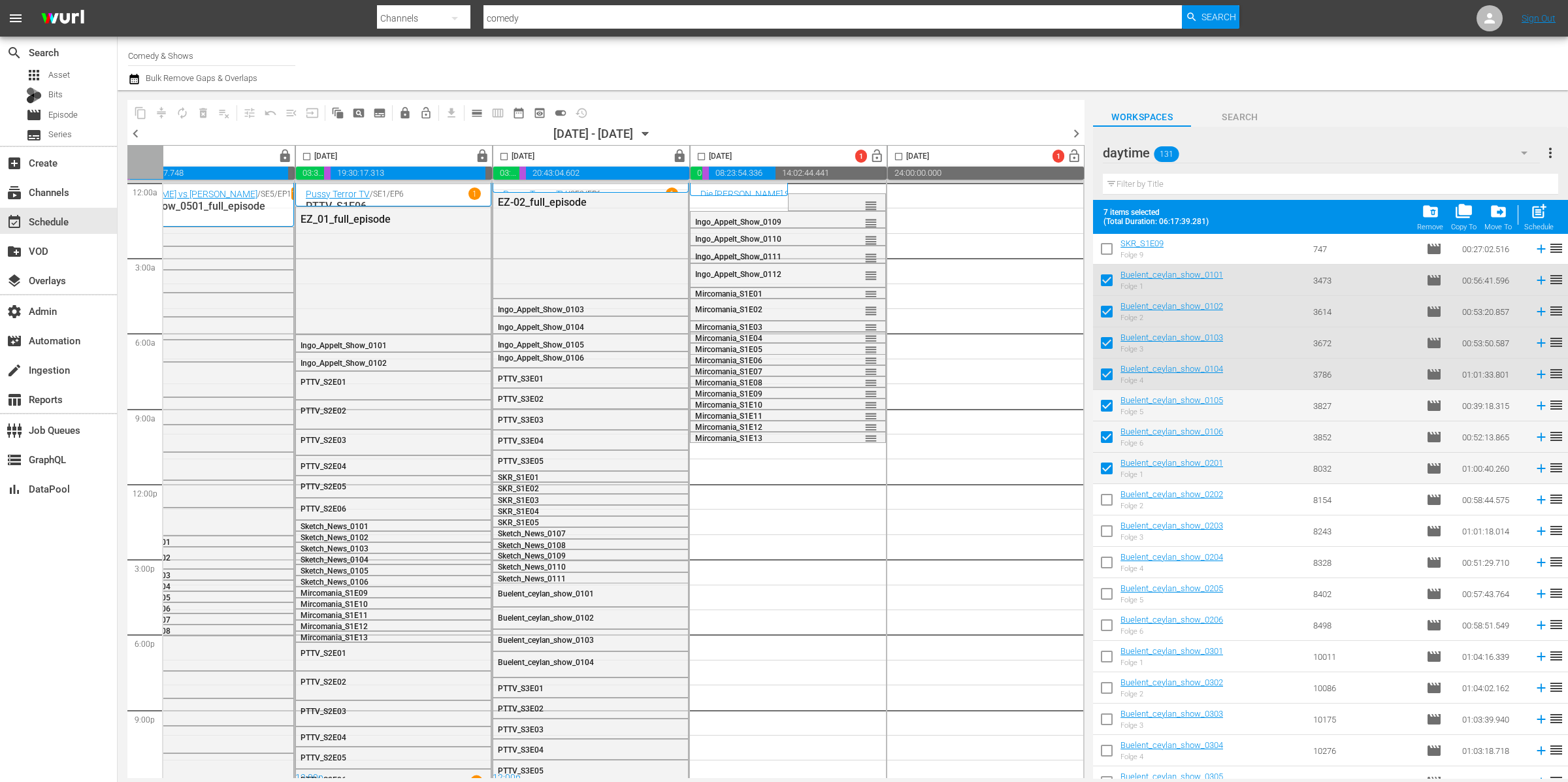
click at [1112, 495] on input "checkbox" at bounding box center [1106, 502] width 27 height 27
checkbox input "true"
click at [1110, 532] on input "checkbox" at bounding box center [1106, 533] width 27 height 27
checkbox input "true"
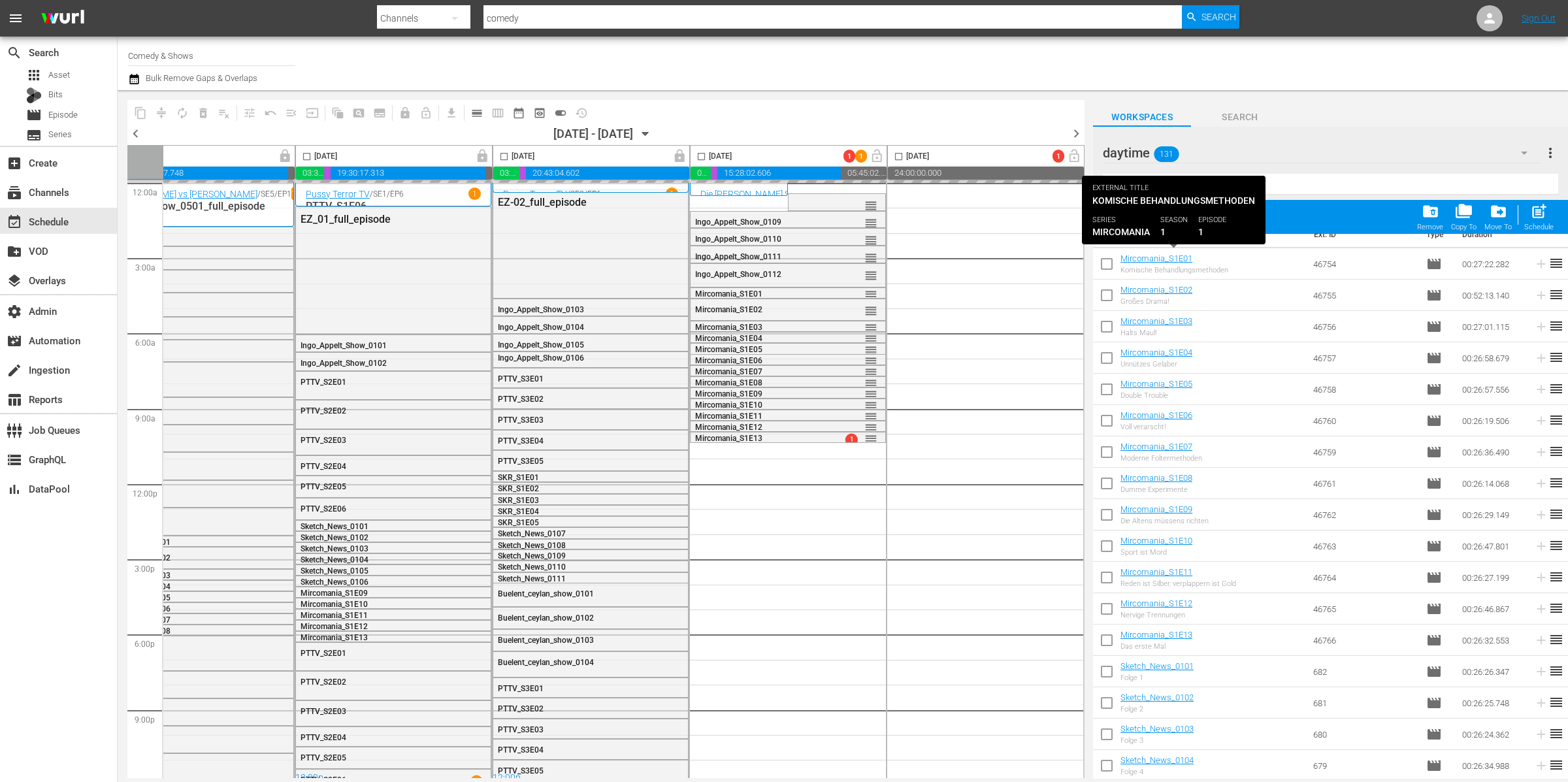
scroll to position [7, 0]
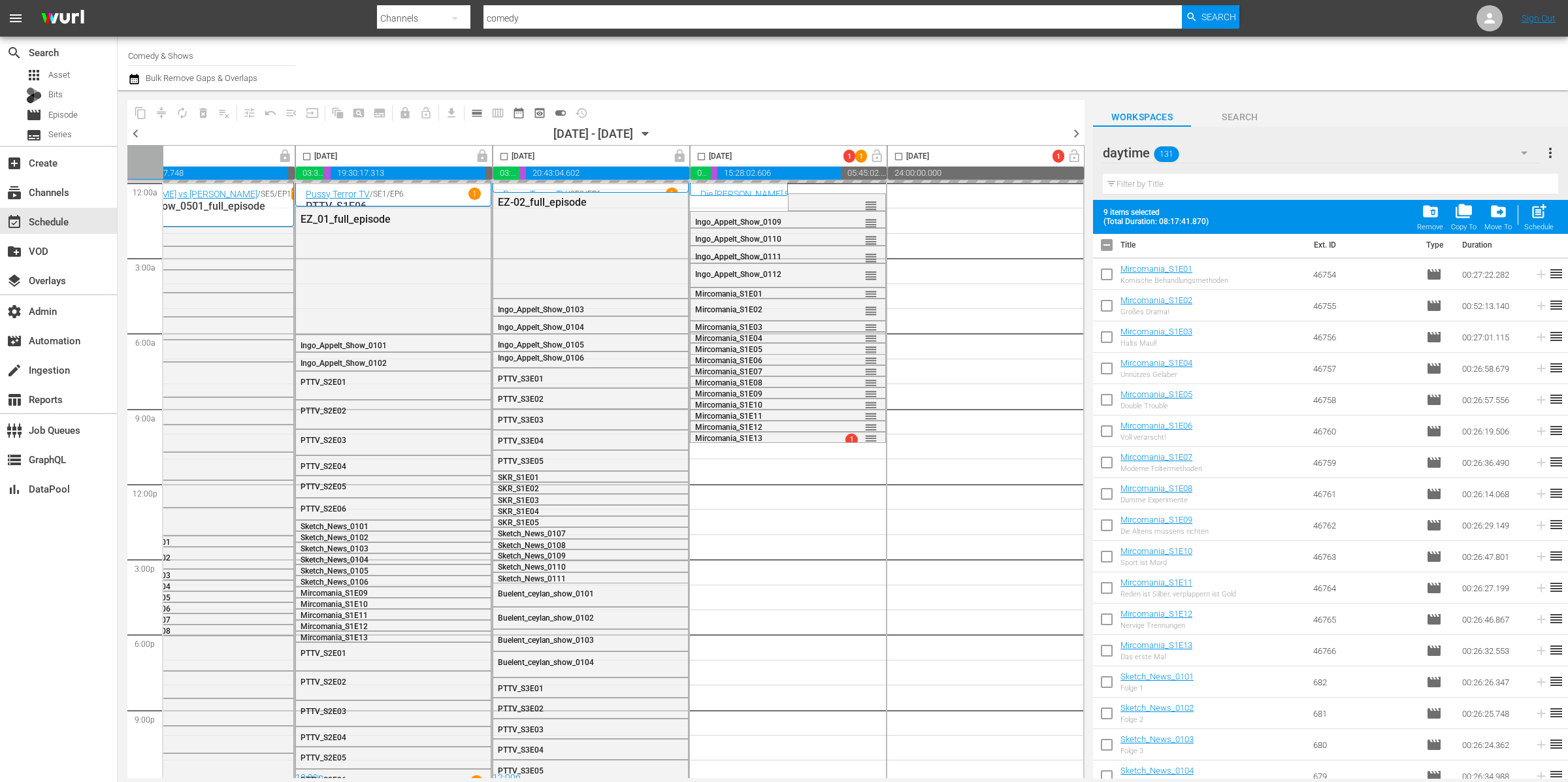
click at [1108, 242] on input "checkbox" at bounding box center [1106, 247] width 27 height 27
checkbox input "true"
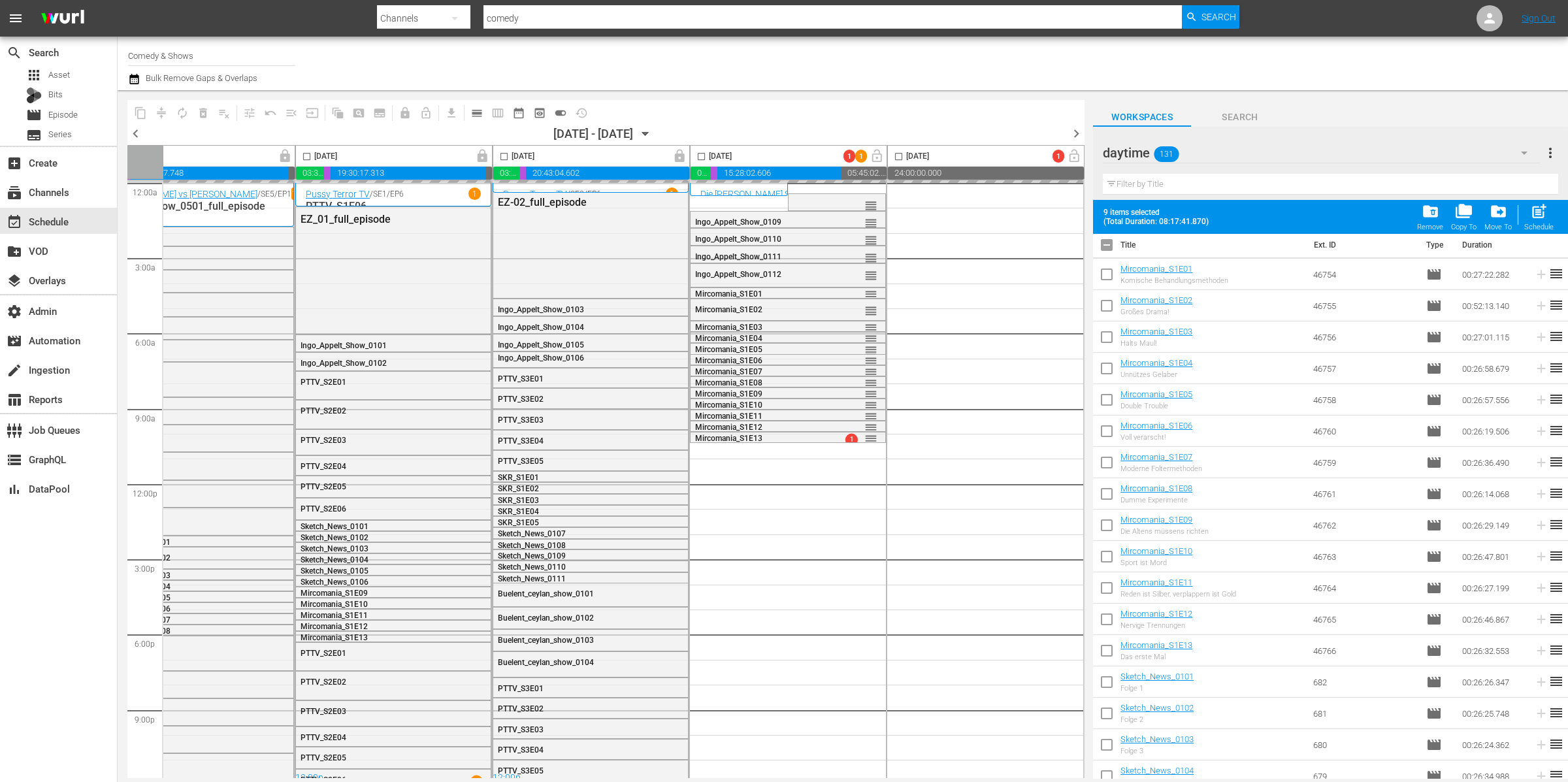
checkbox input "true"
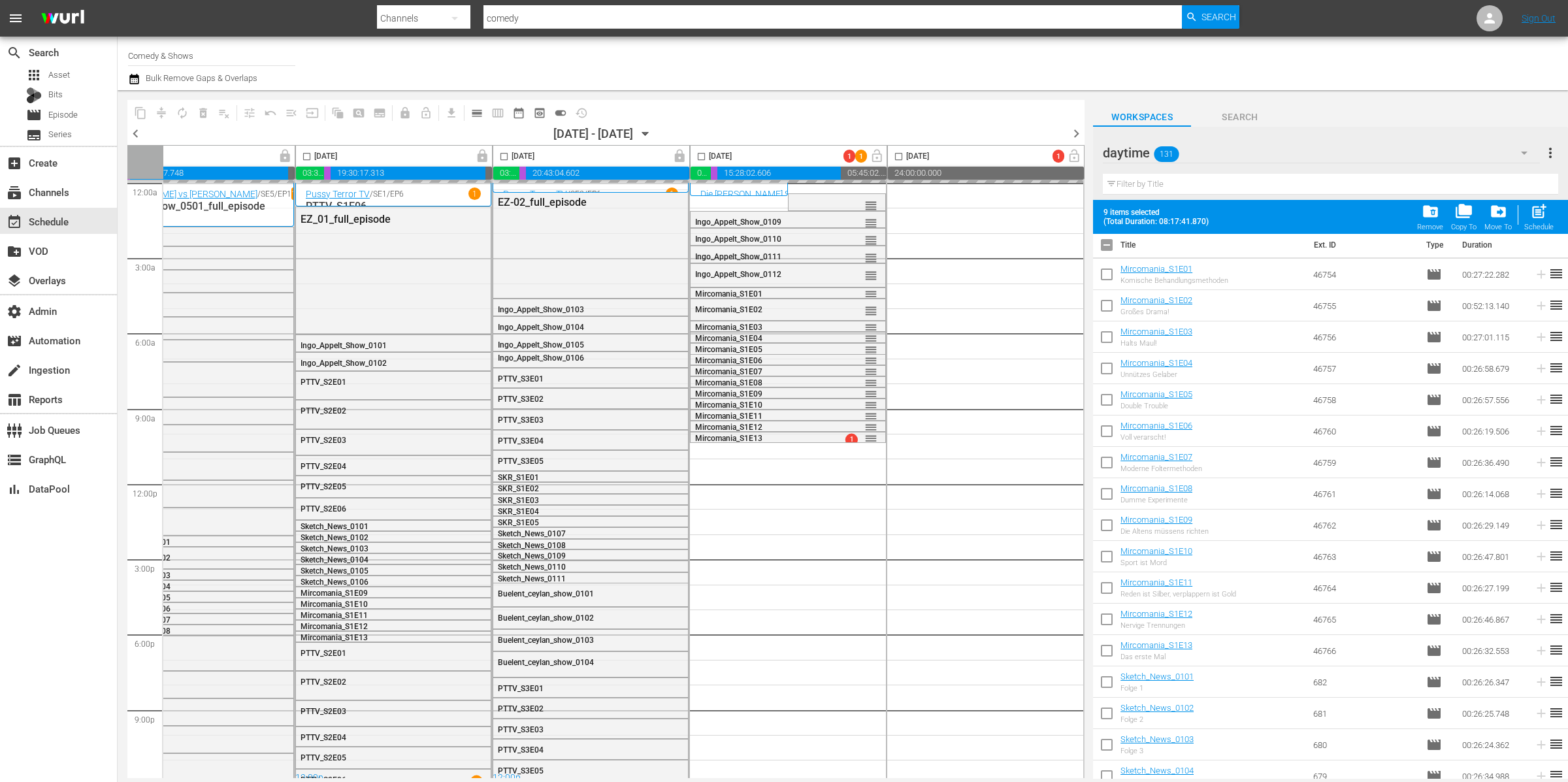
checkbox input "true"
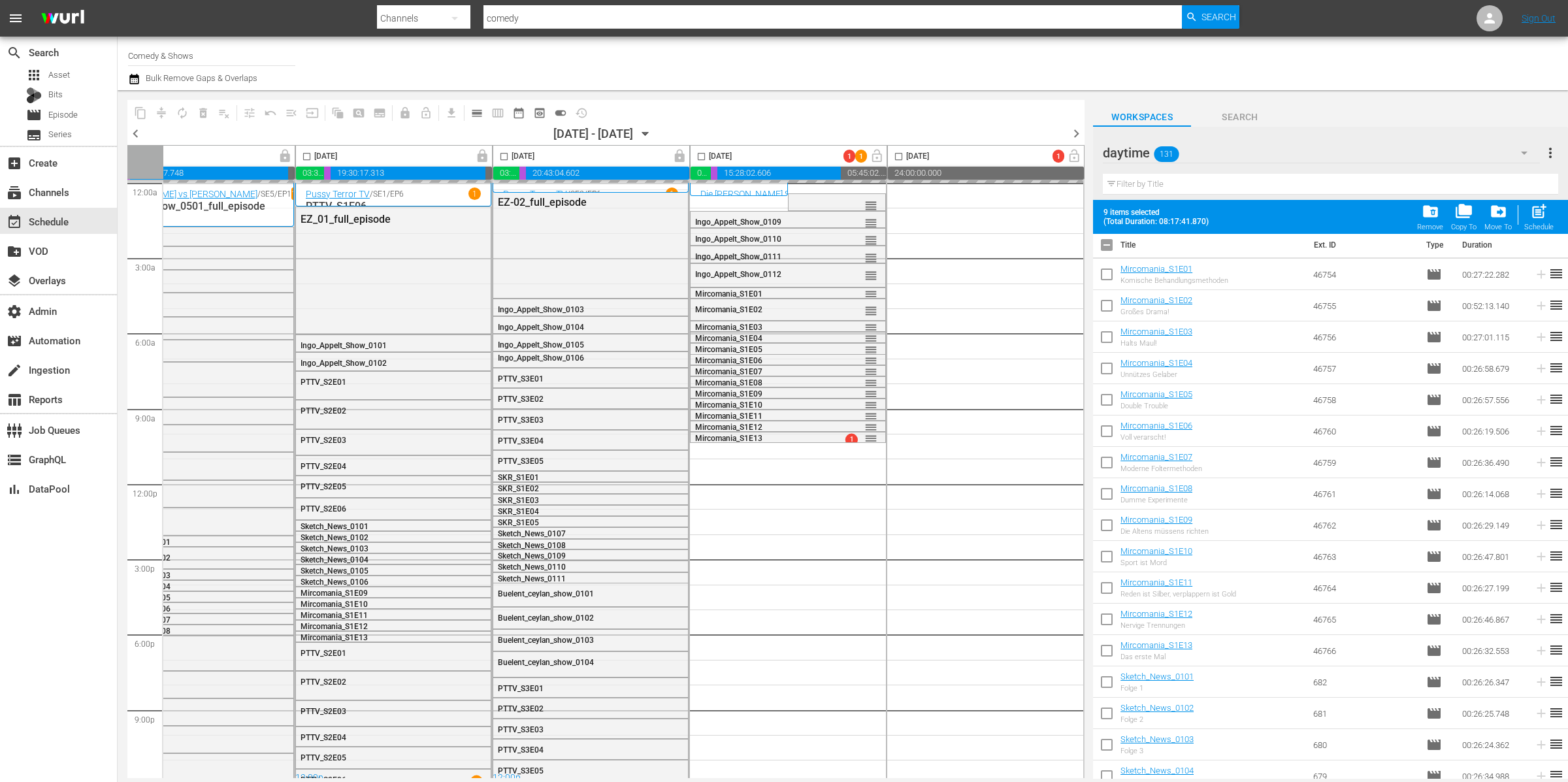
checkbox input "true"
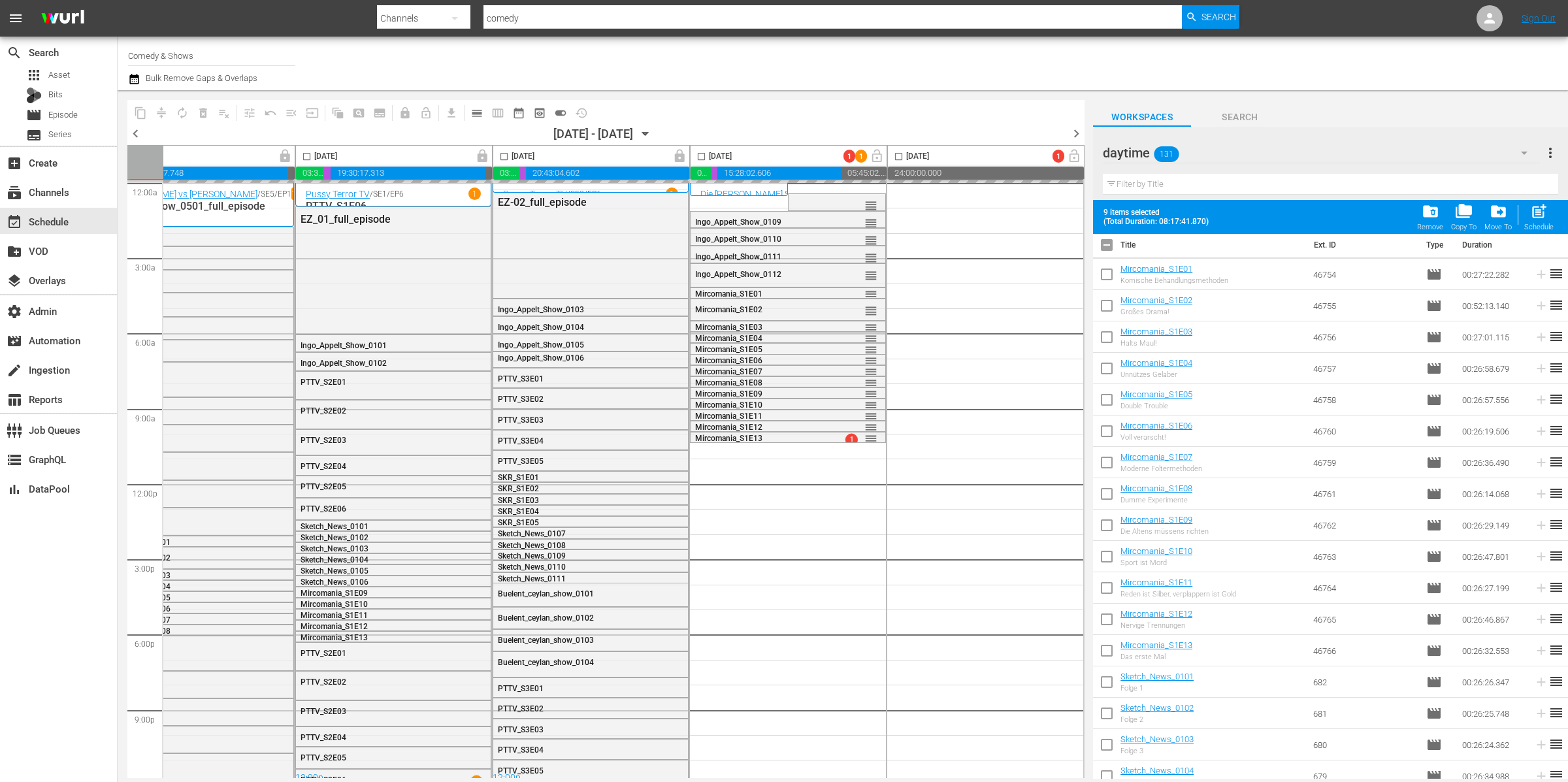
checkbox input "true"
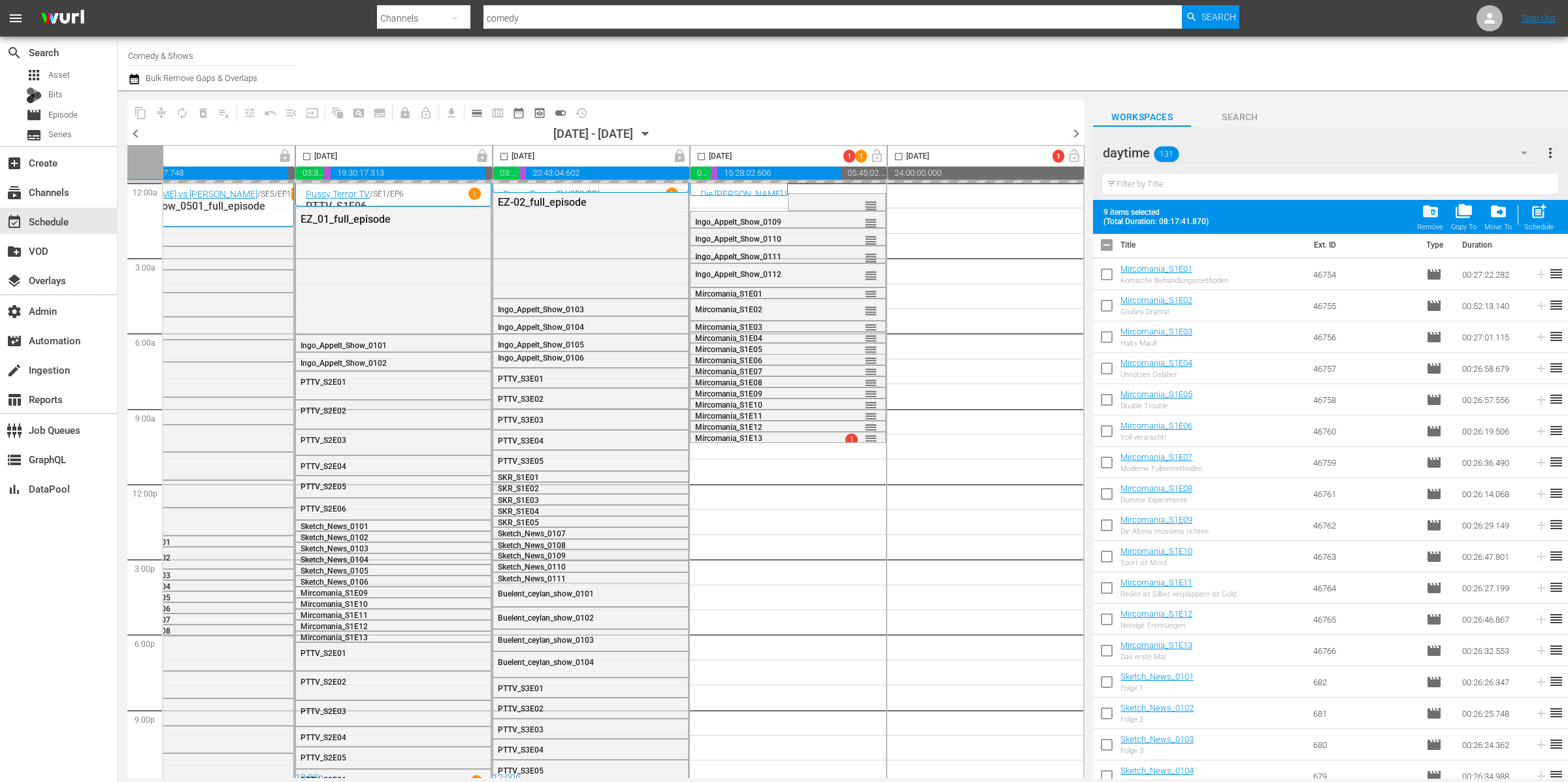
checkbox input "true"
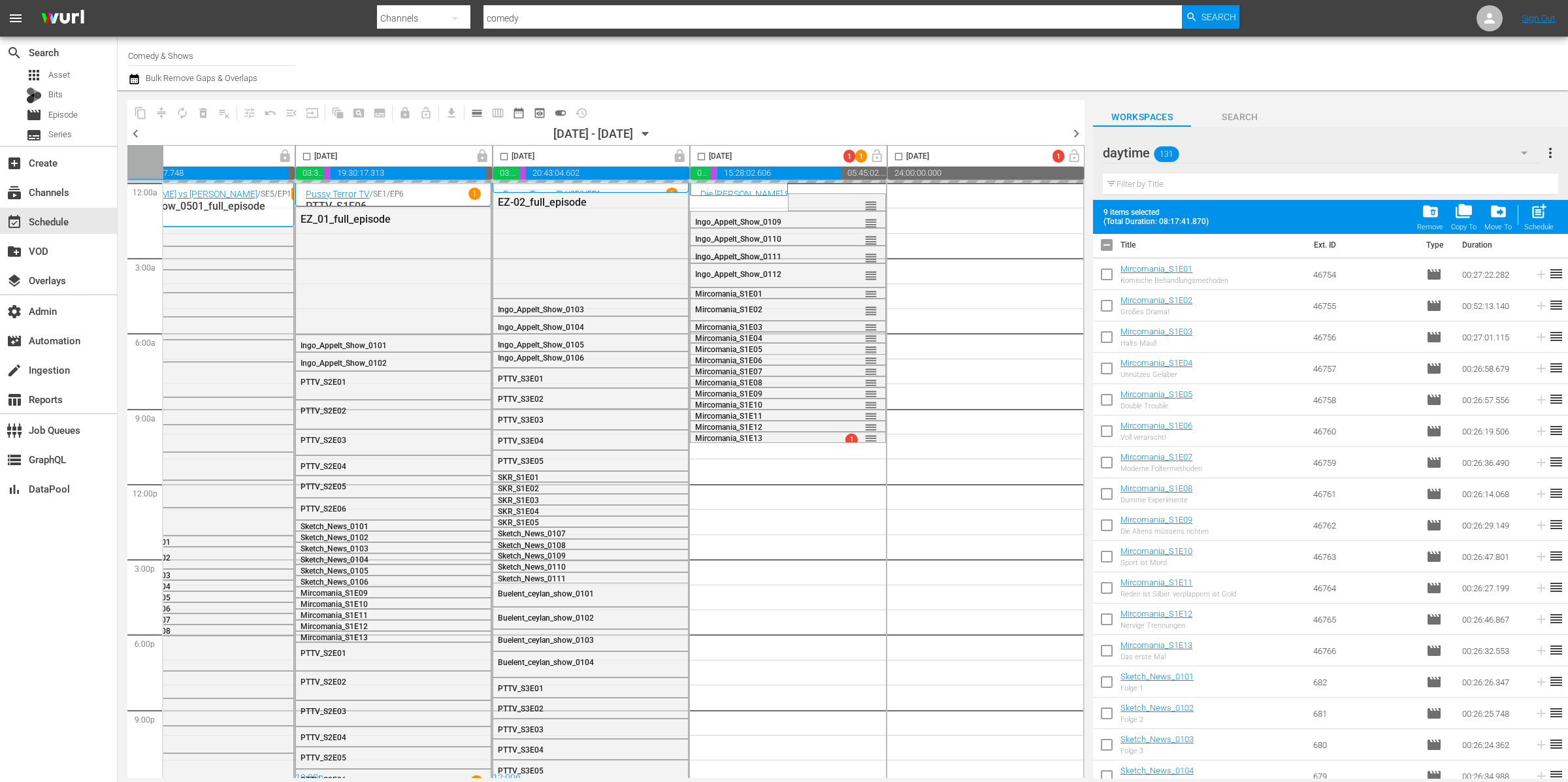
checkbox input "true"
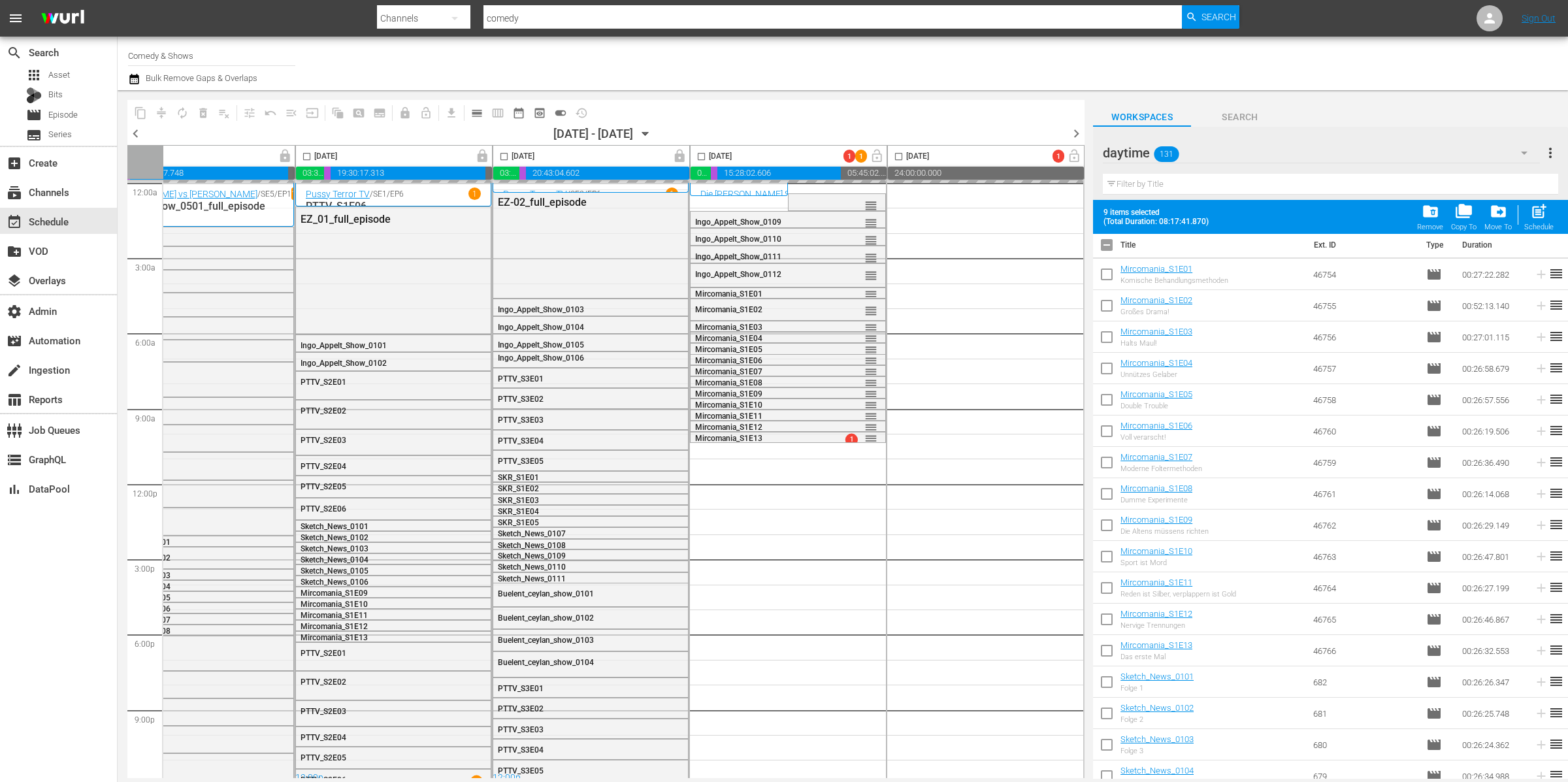
checkbox input "true"
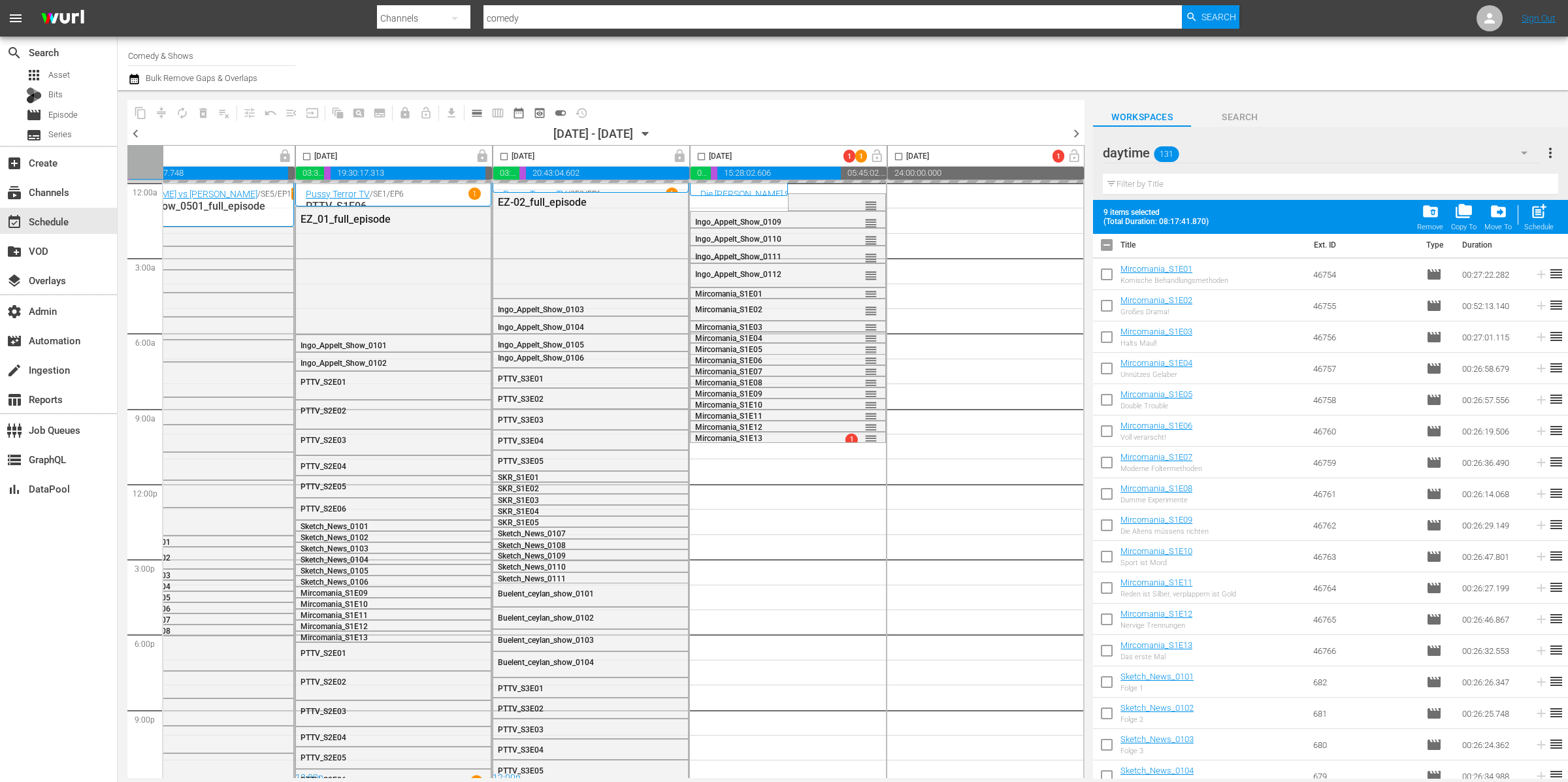
checkbox input "true"
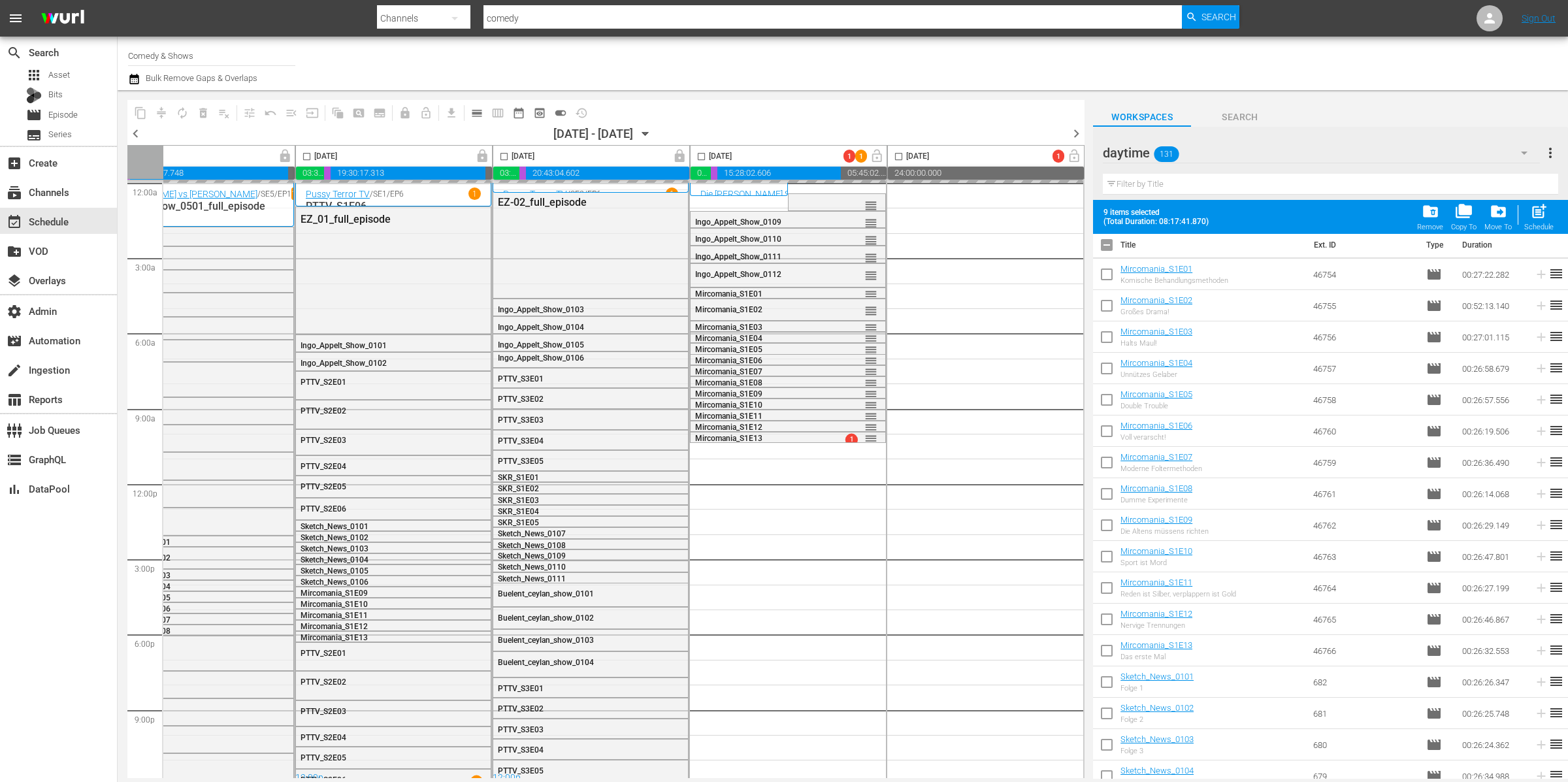
checkbox input "true"
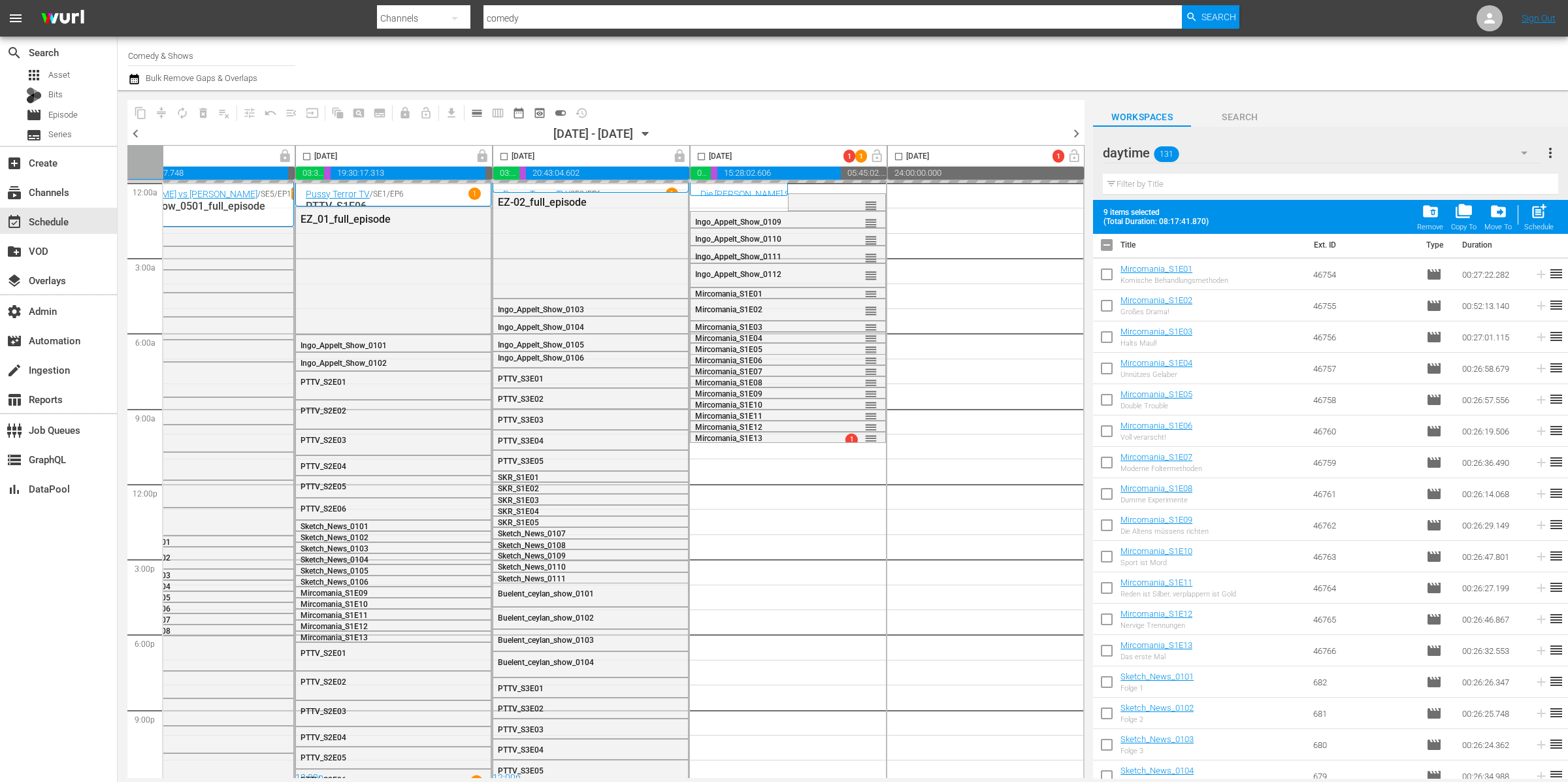
checkbox input "true"
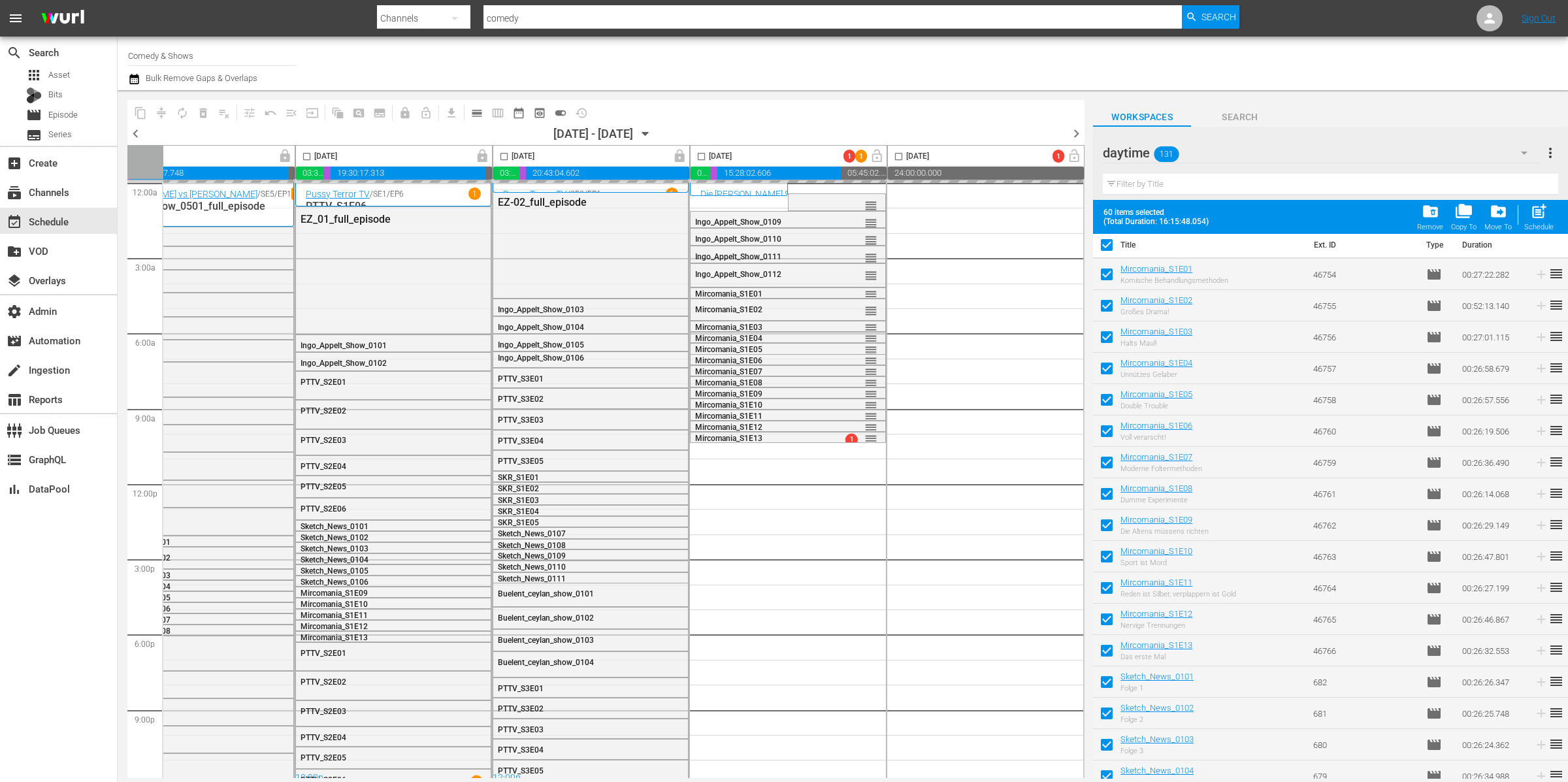
click at [1108, 243] on input "checkbox" at bounding box center [1106, 247] width 27 height 27
checkbox input "false"
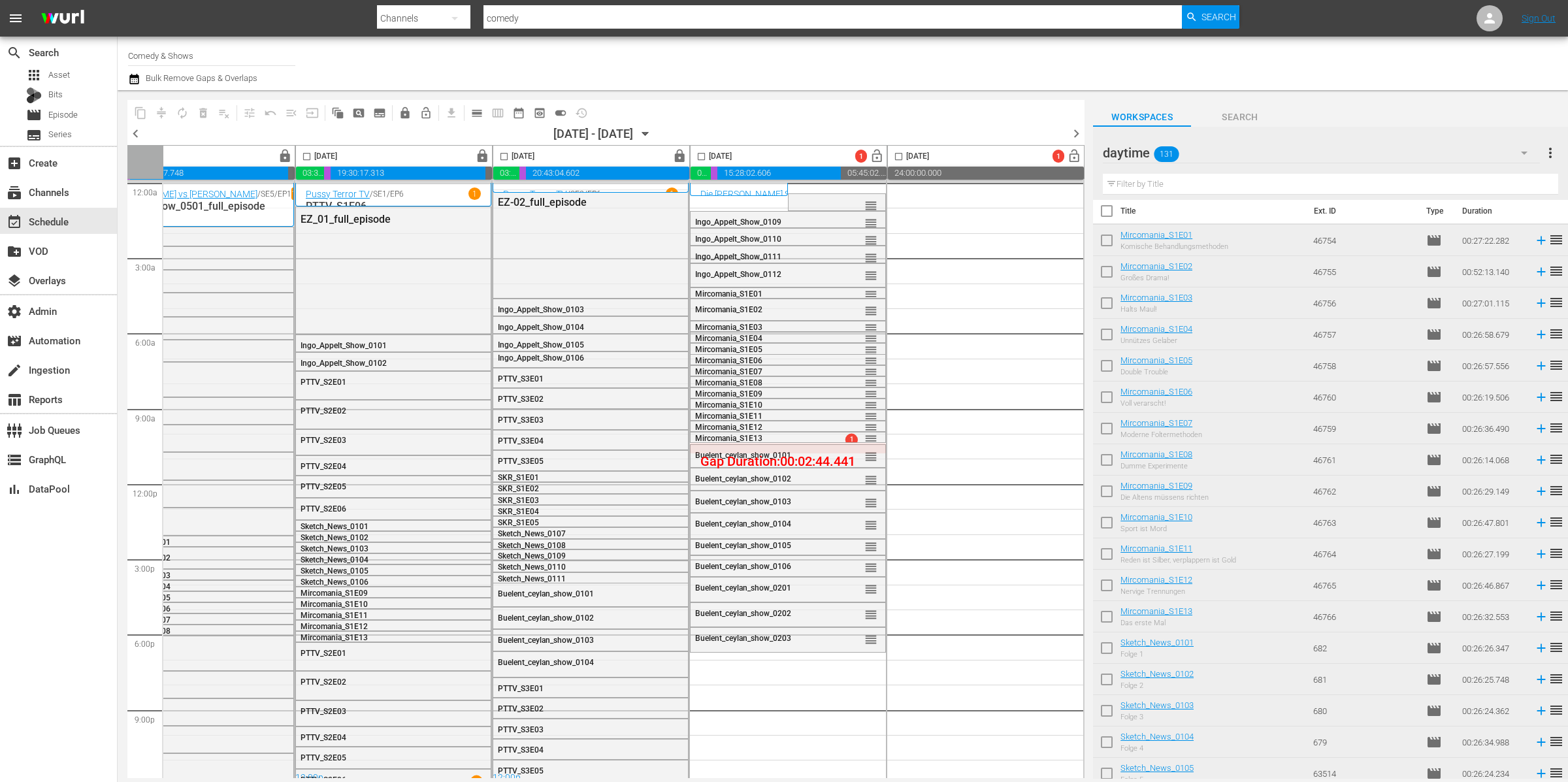
click at [1236, 152] on div "daytime 131" at bounding box center [1321, 153] width 437 height 37
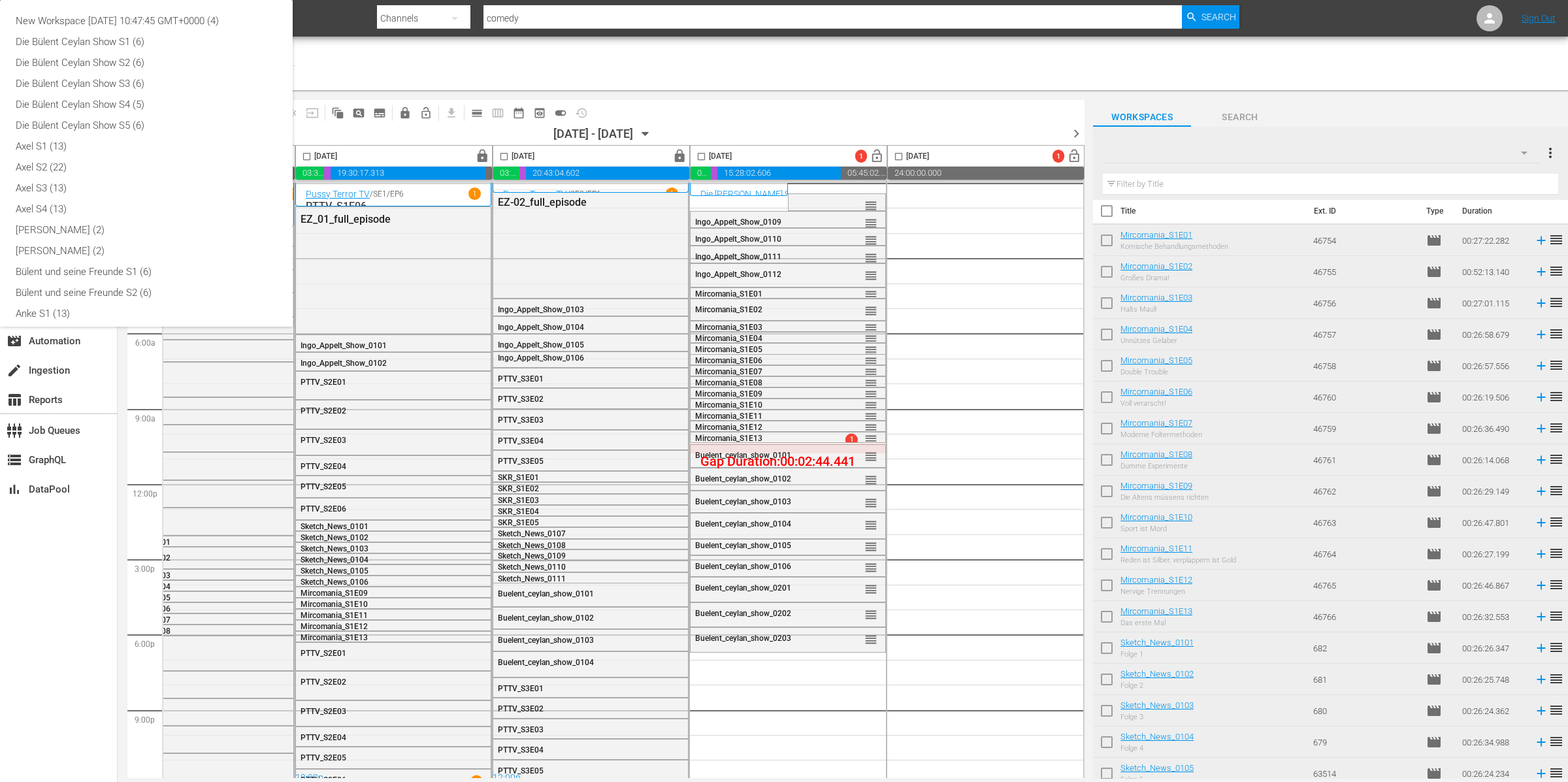
checkbox input "false"
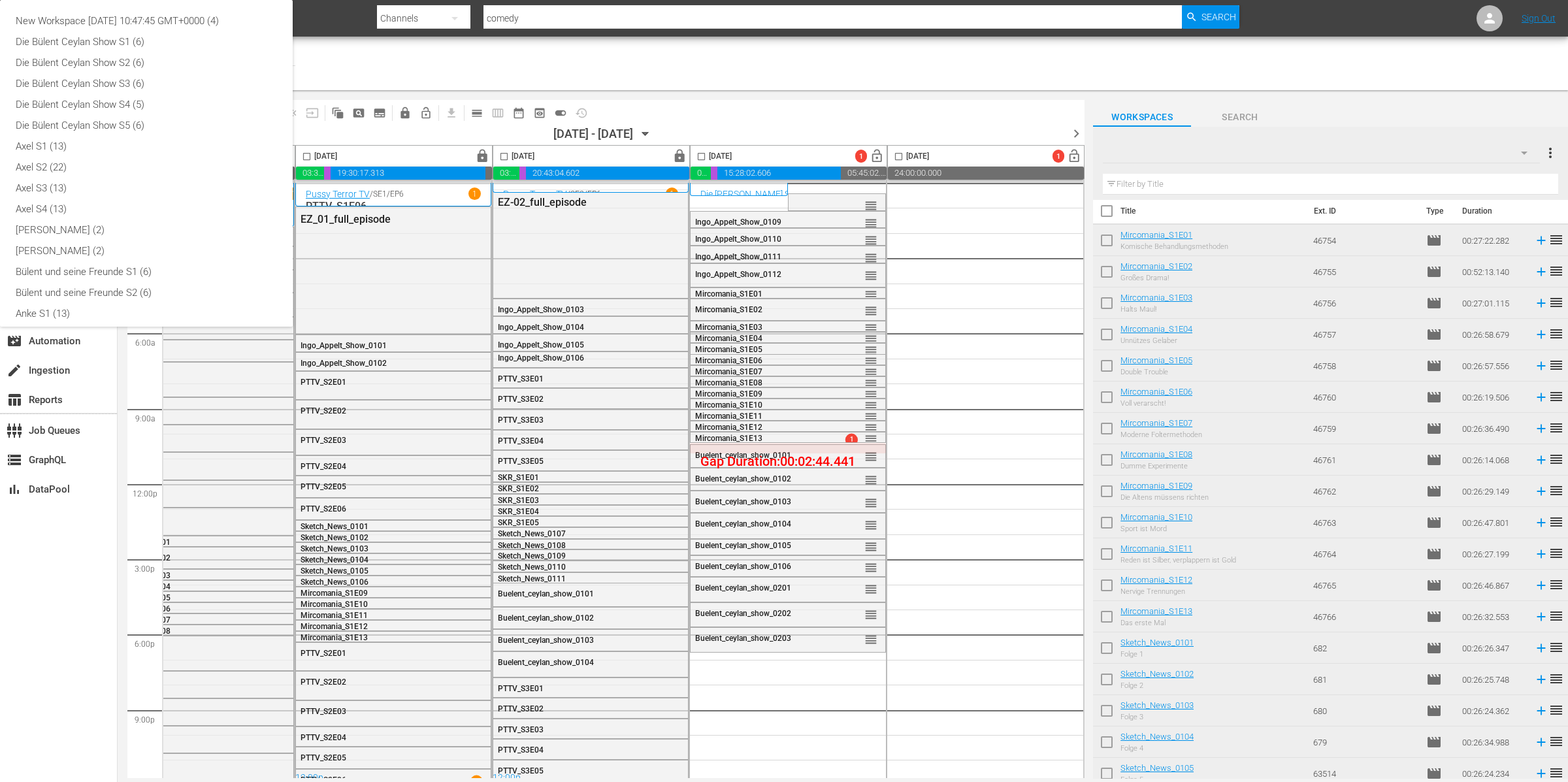
checkbox input "false"
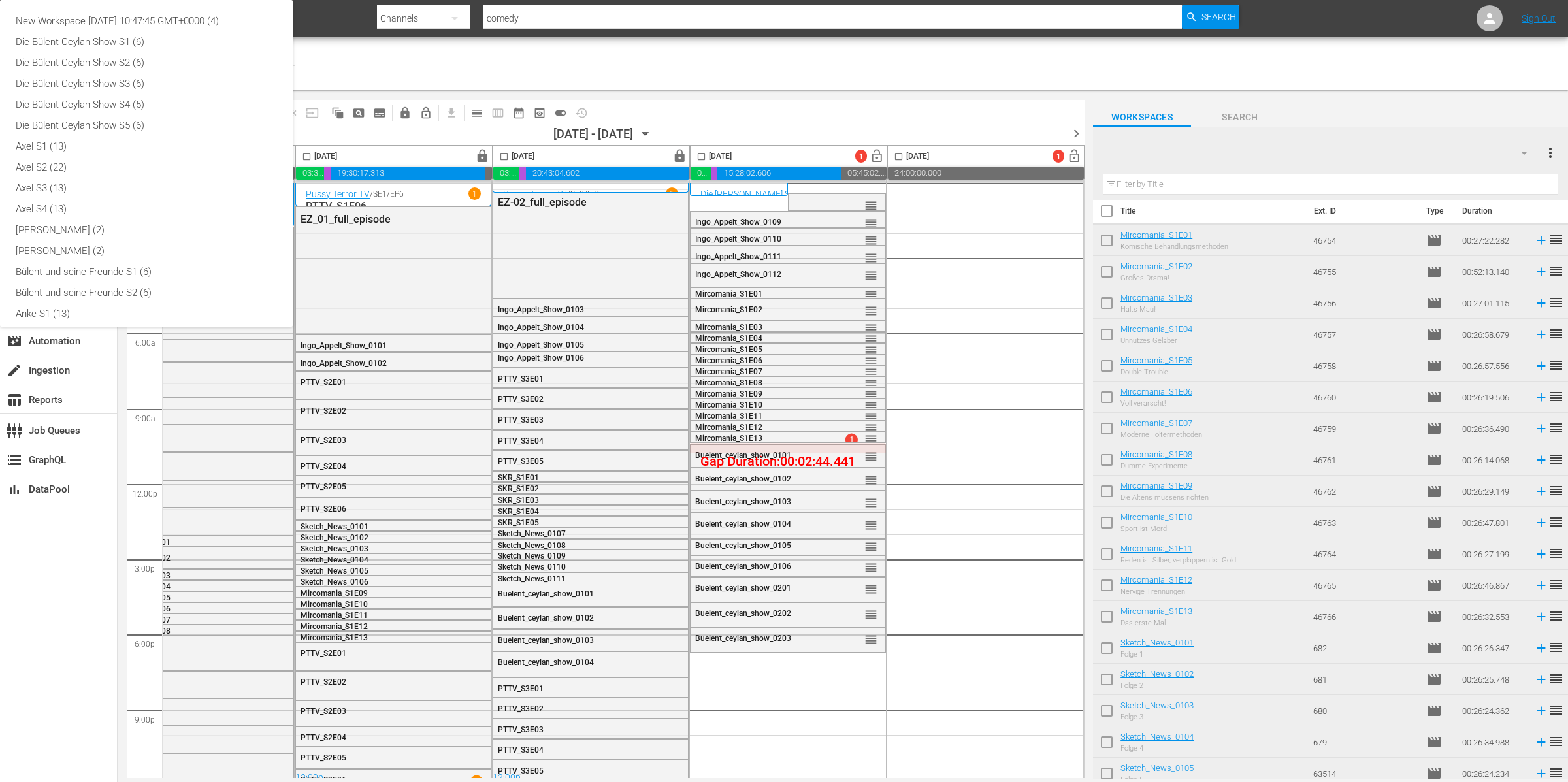
checkbox input "false"
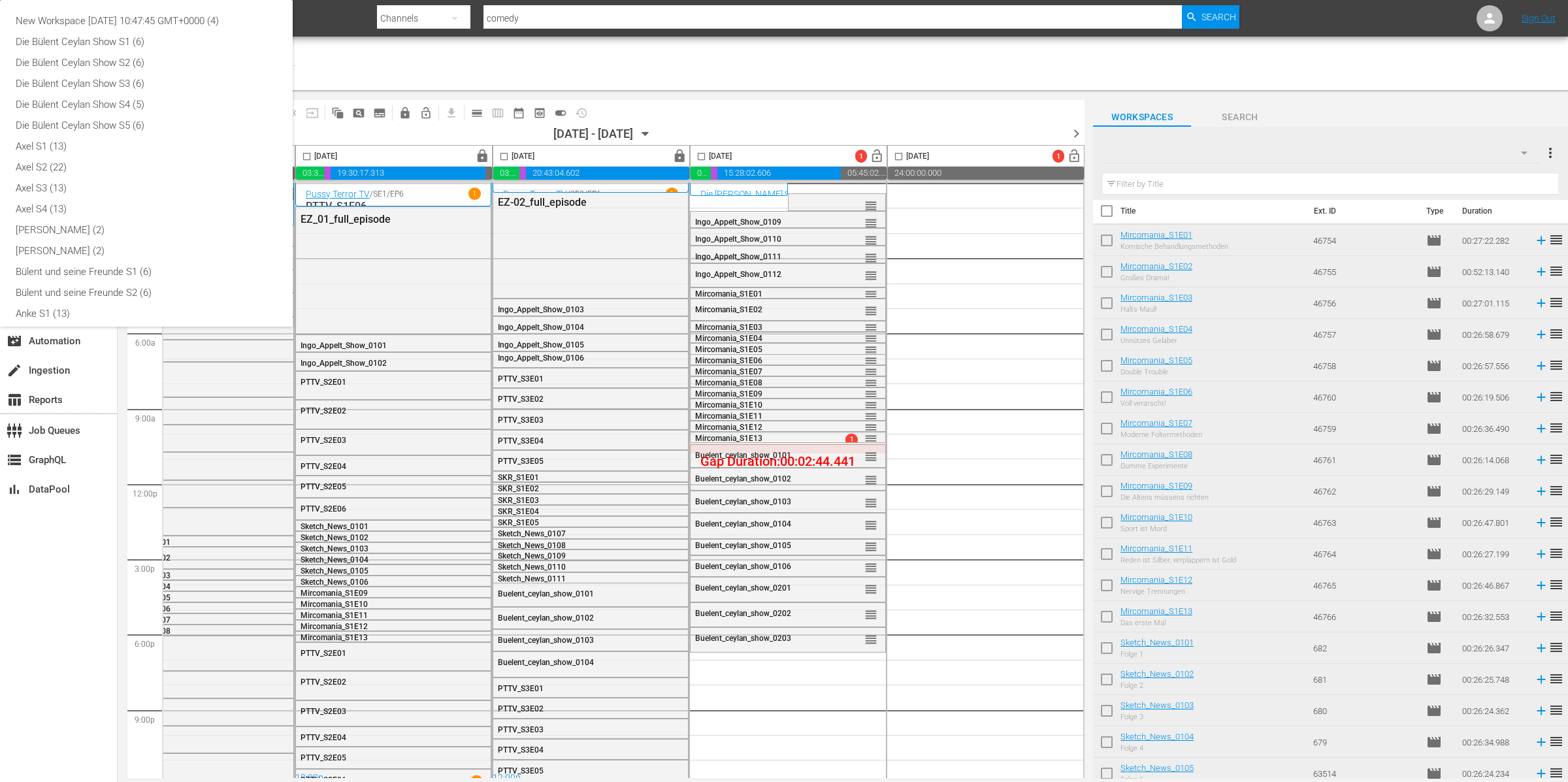
checkbox input "false"
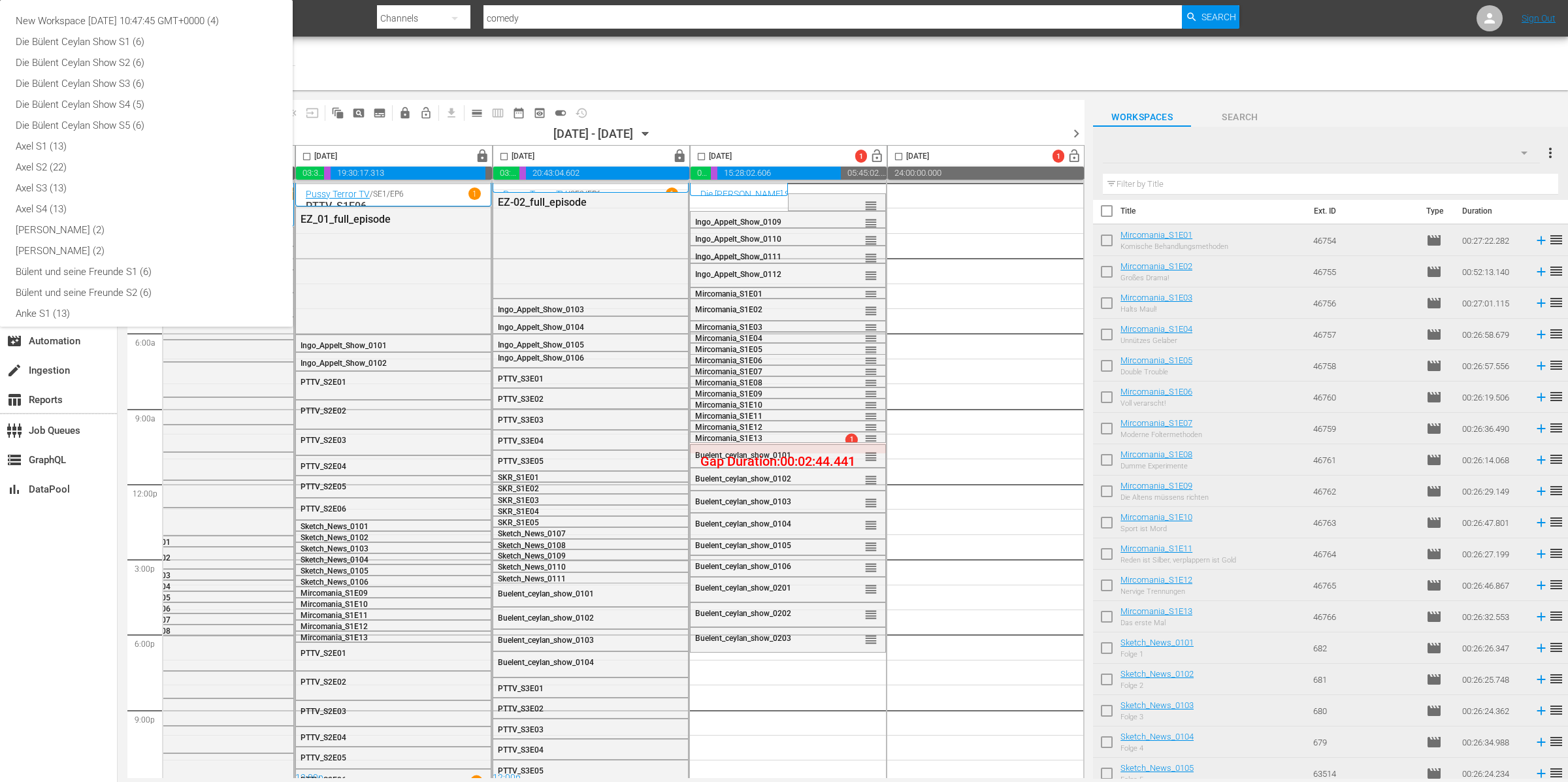
checkbox input "false"
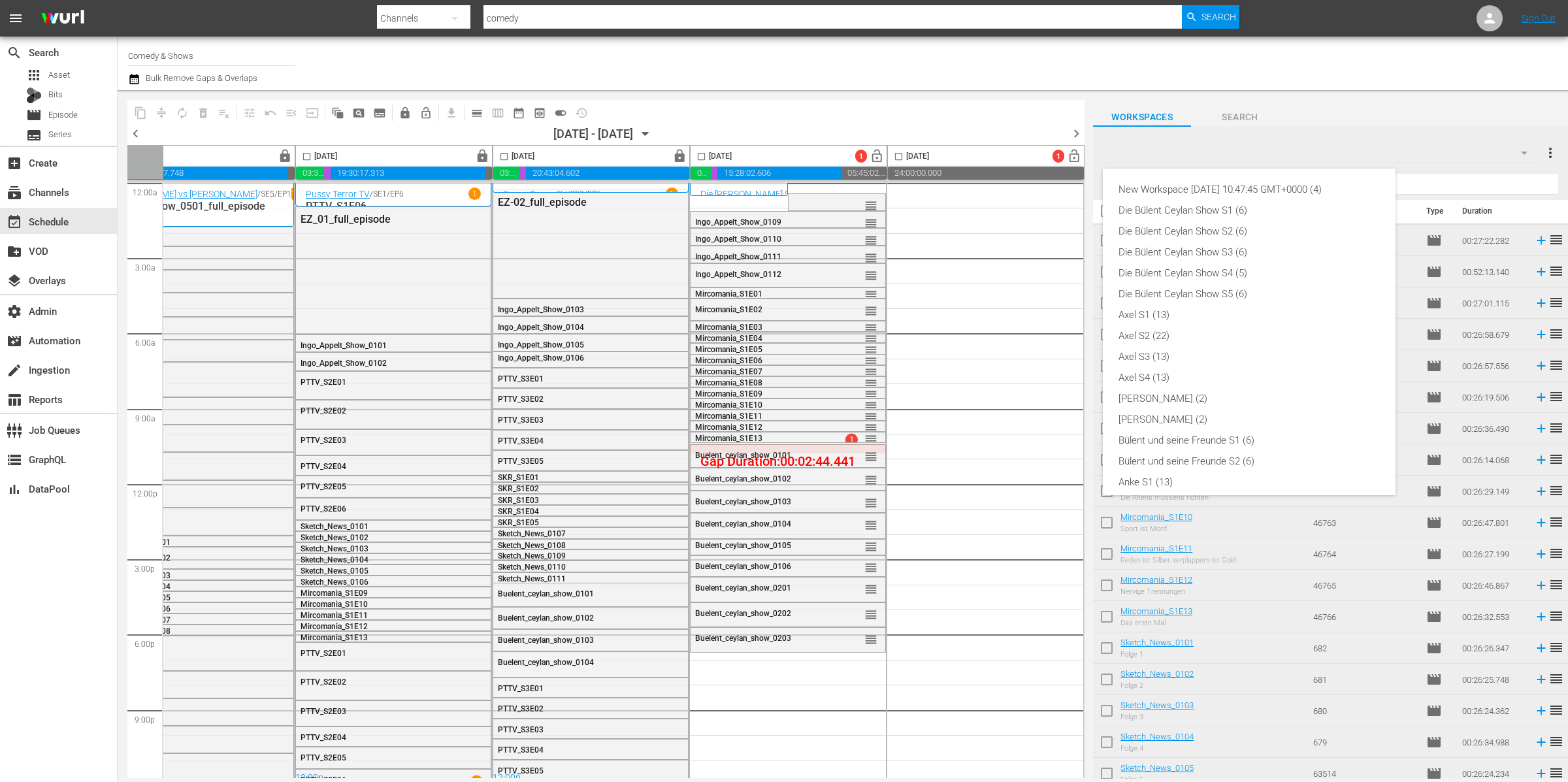
scroll to position [321, 0]
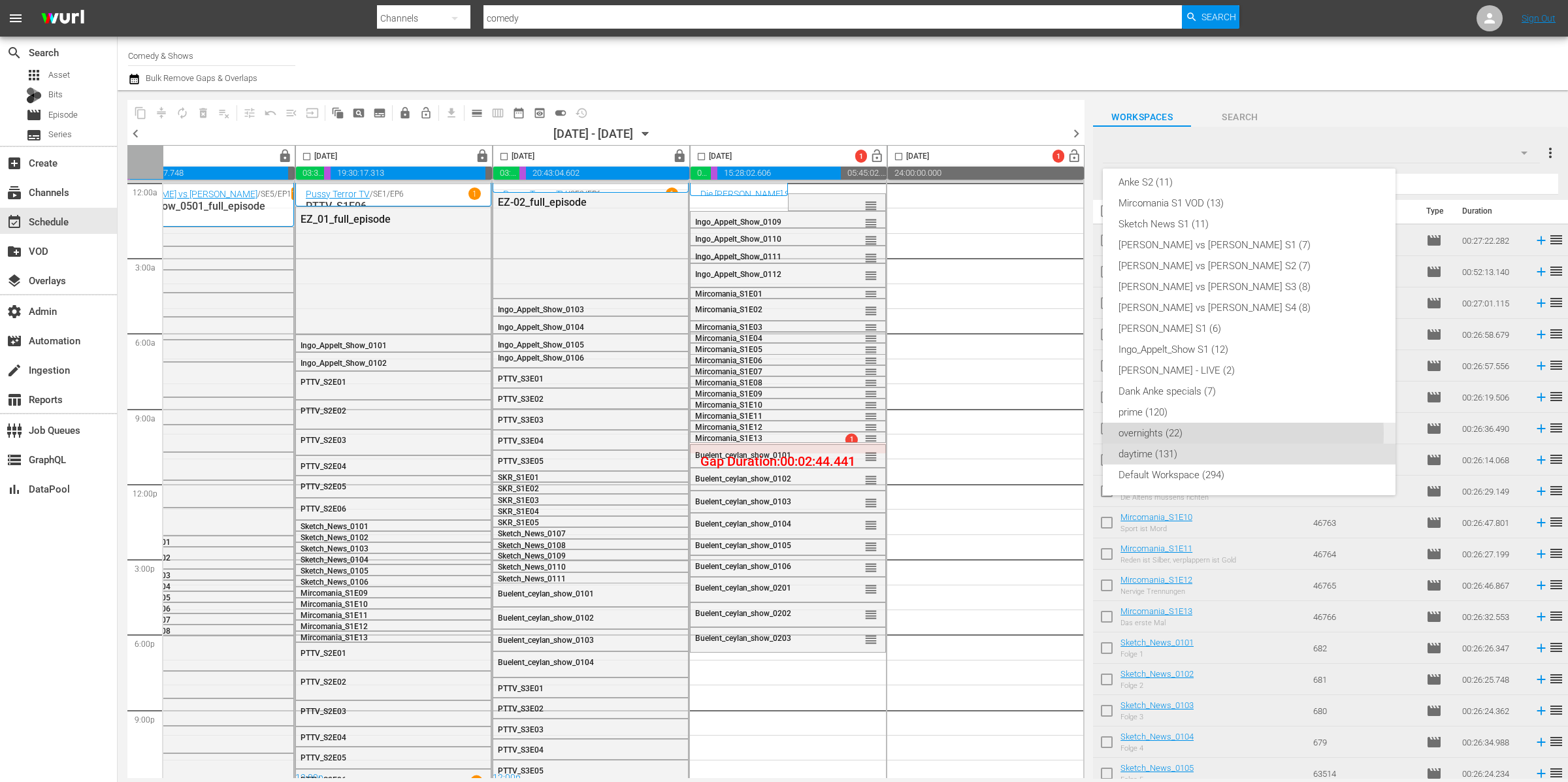
click at [1216, 433] on div "overnights (22)" at bounding box center [1249, 433] width 261 height 21
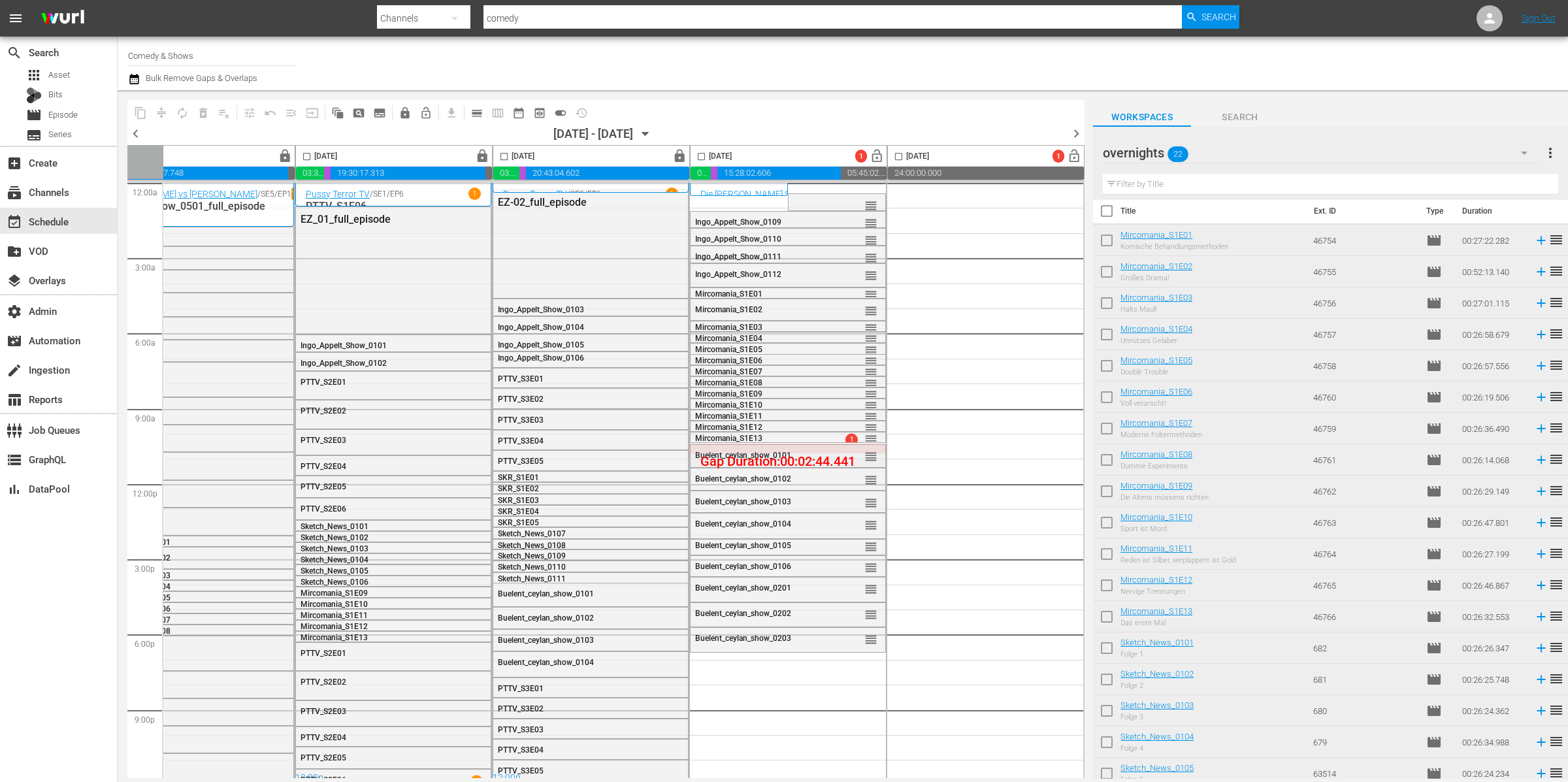
scroll to position [10, 467]
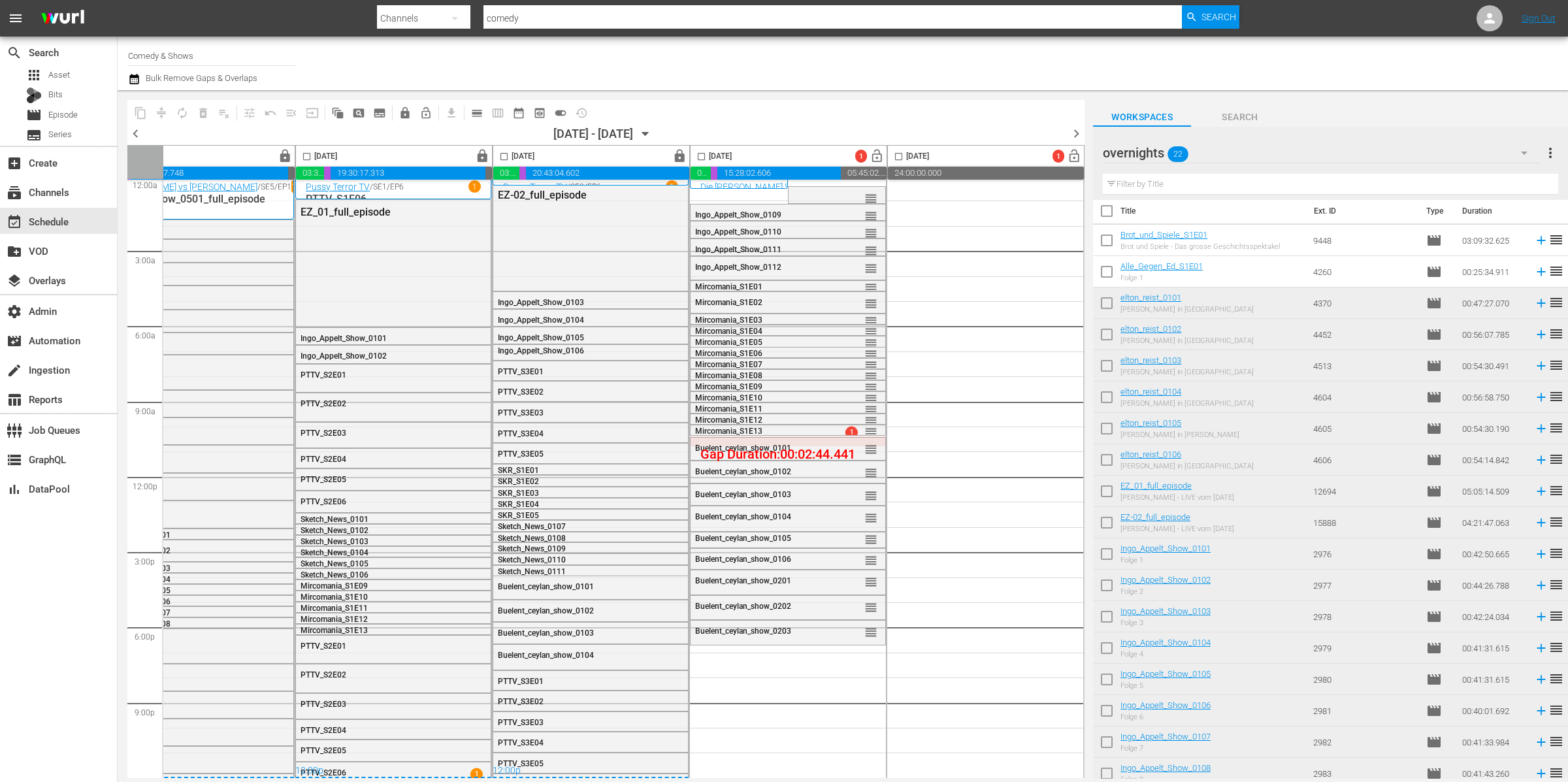
click at [1249, 151] on div "overnights 22" at bounding box center [1321, 153] width 437 height 37
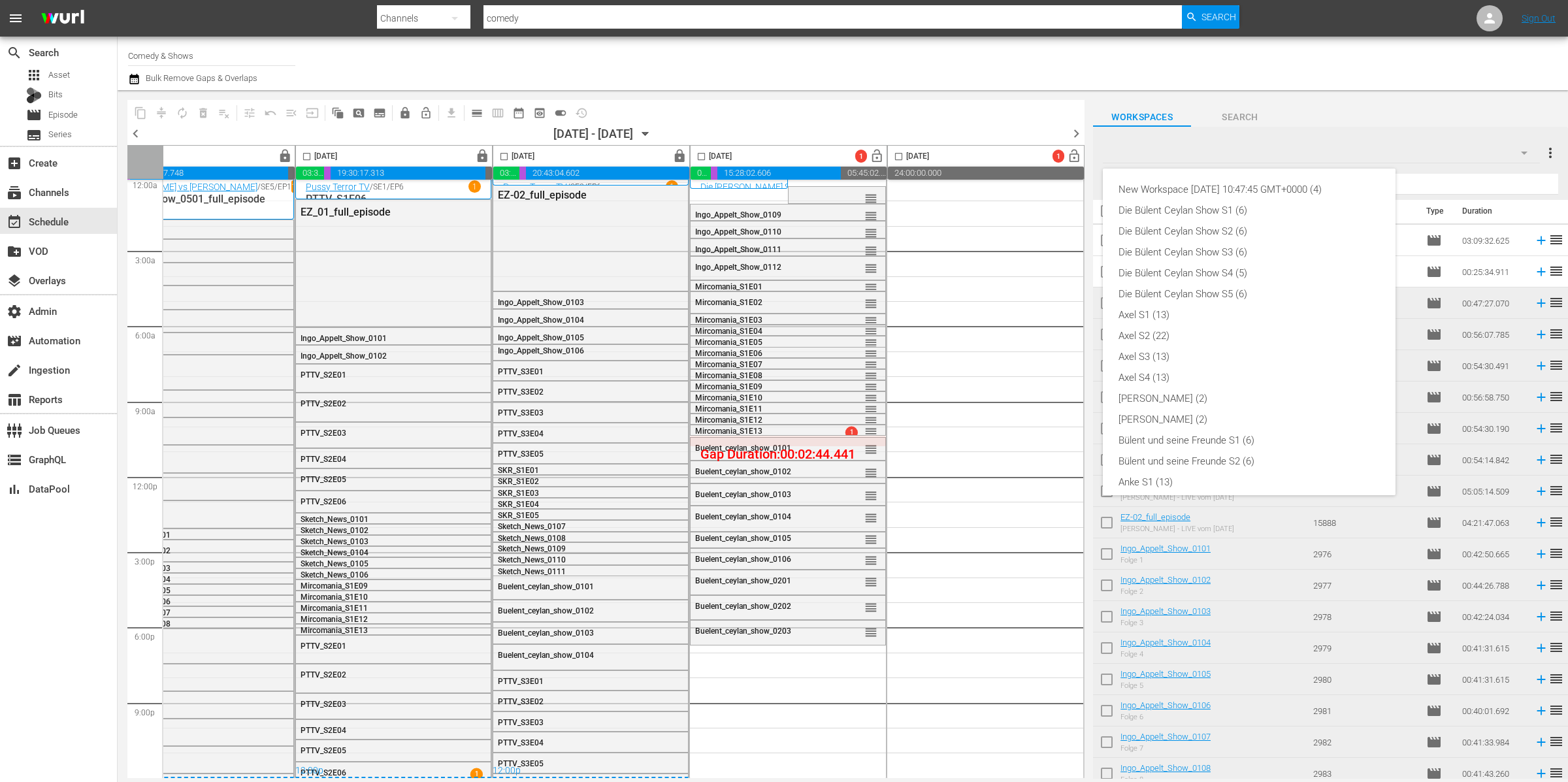
scroll to position [321, 0]
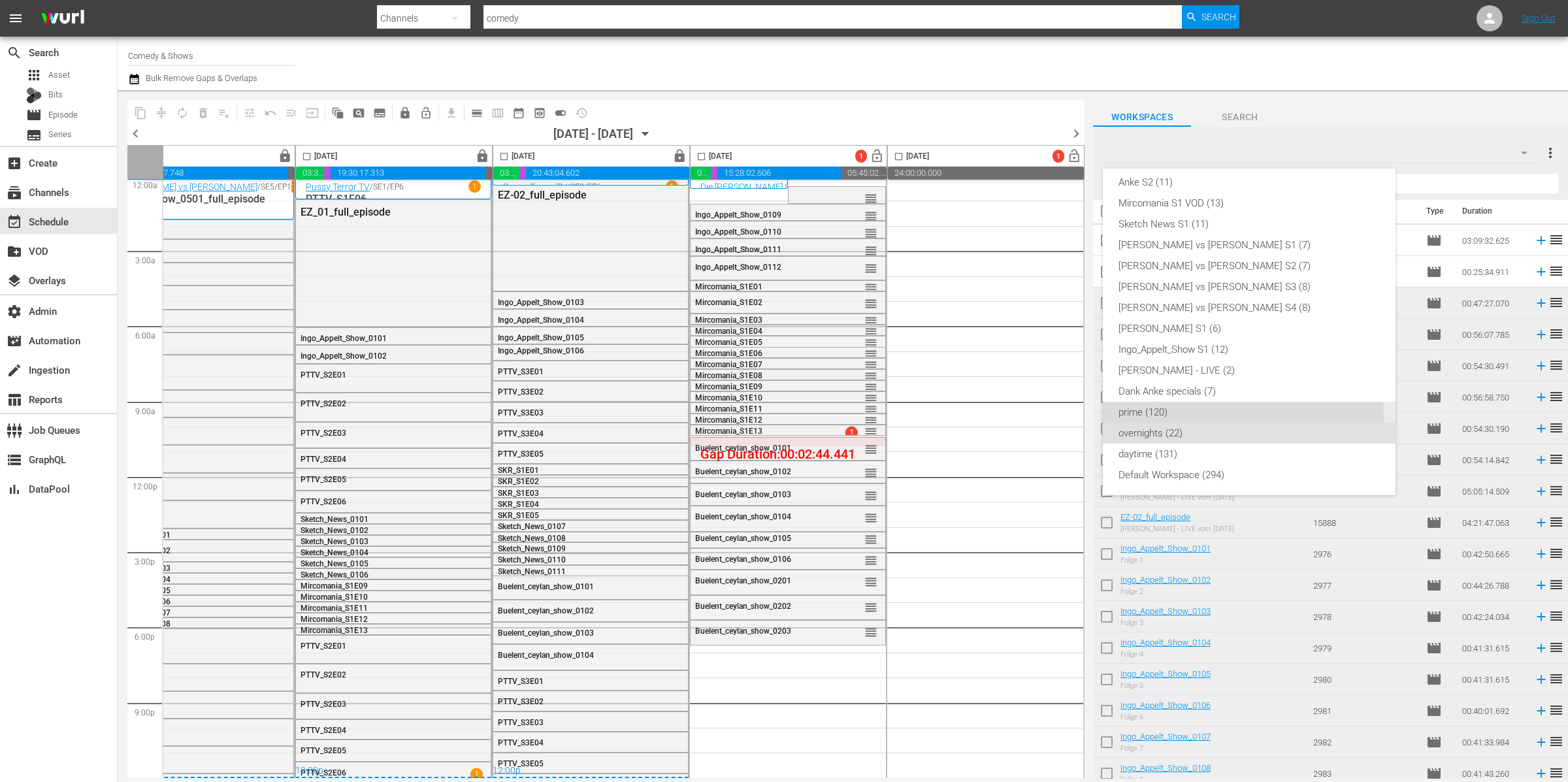
click at [1210, 414] on div "prime (120)" at bounding box center [1249, 412] width 261 height 21
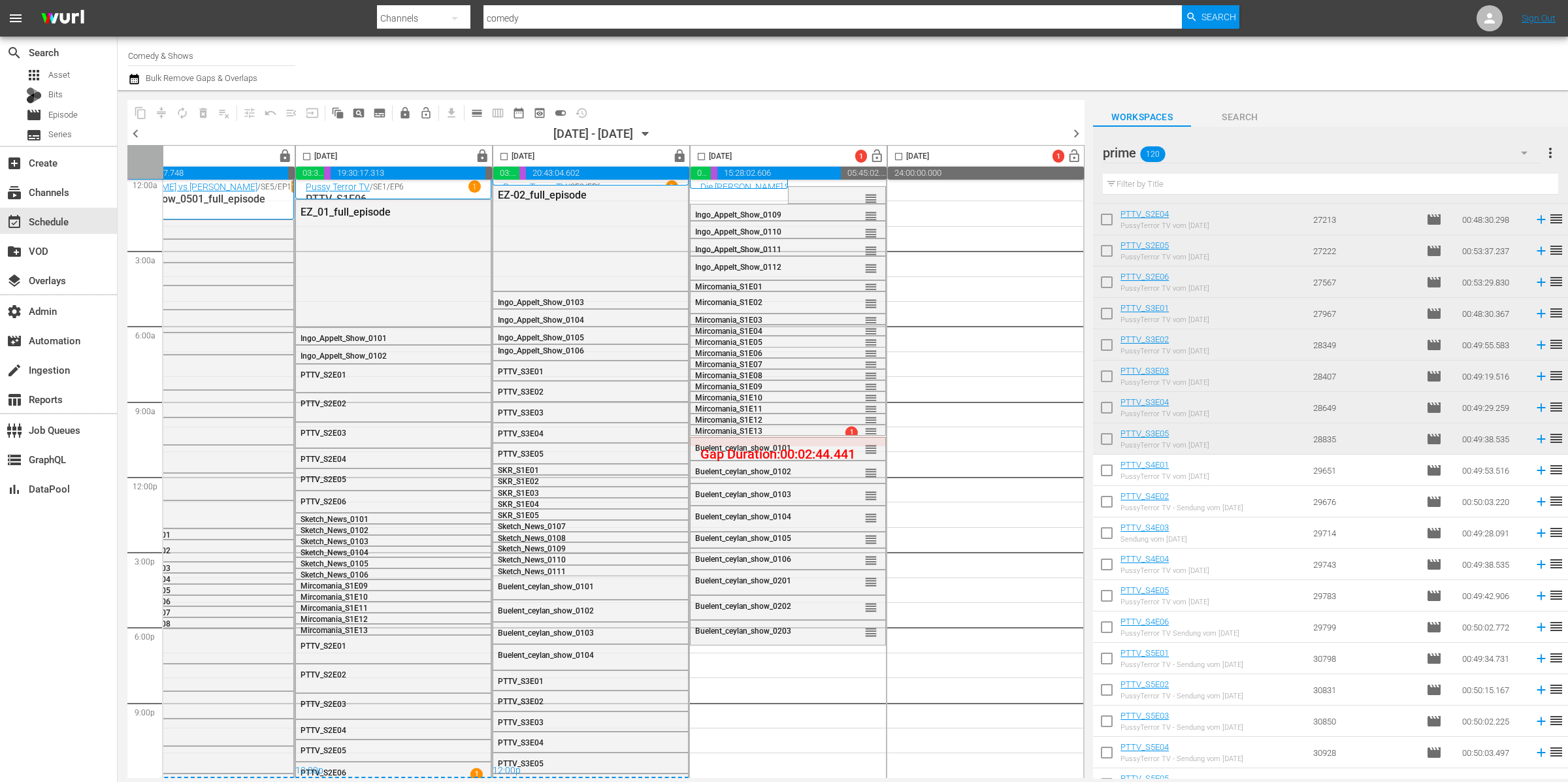
scroll to position [401, 0]
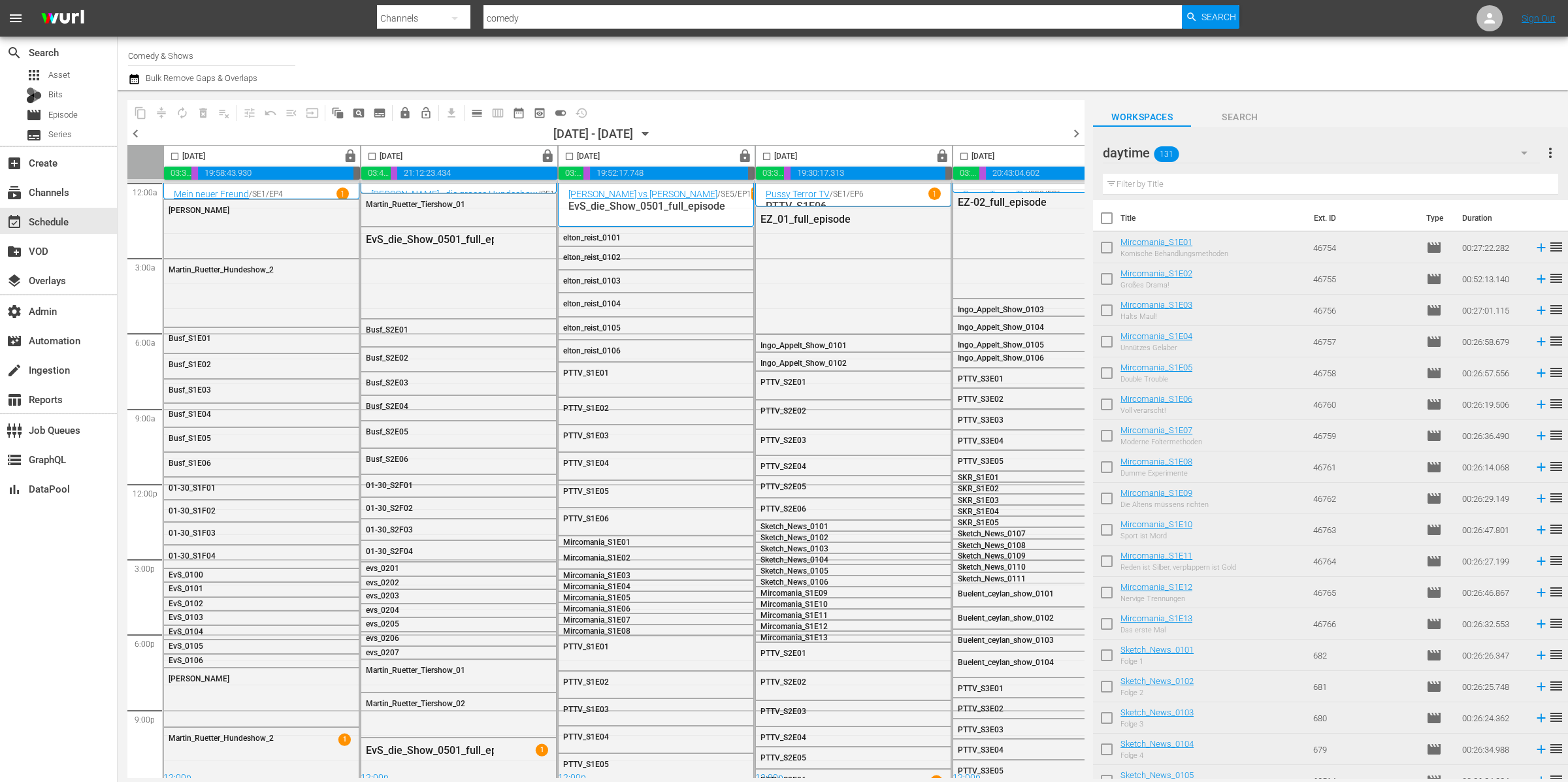
scroll to position [1085, 0]
